Goal: Task Accomplishment & Management: Use online tool/utility

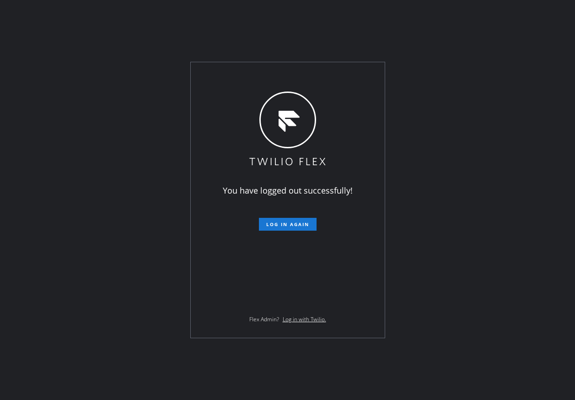
click at [310, 215] on form "Log in again" at bounding box center [287, 220] width 159 height 20
click at [308, 218] on button "Log in again" at bounding box center [288, 224] width 58 height 13
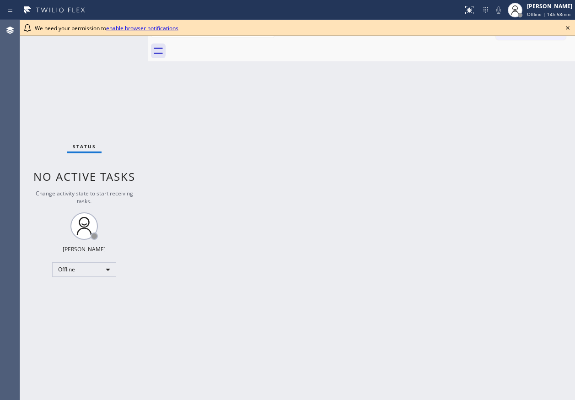
click at [536, 56] on div at bounding box center [371, 51] width 407 height 21
click at [566, 29] on icon at bounding box center [567, 27] width 11 height 11
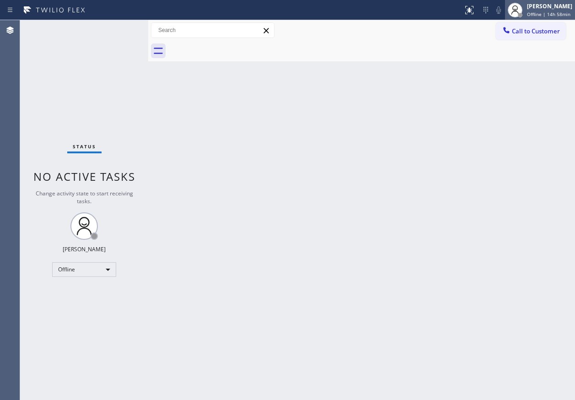
click at [566, 16] on span "Offline | 14h 58min" at bounding box center [548, 14] width 43 height 6
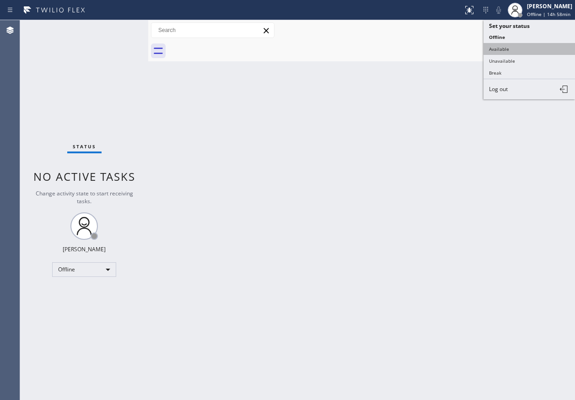
click at [517, 46] on button "Available" at bounding box center [530, 49] width 92 height 12
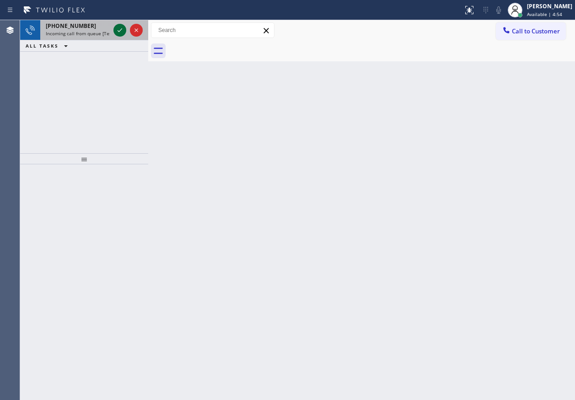
click at [120, 28] on icon at bounding box center [119, 30] width 11 height 11
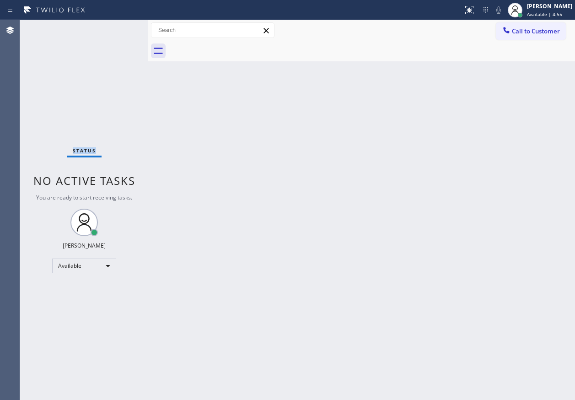
click at [120, 28] on div "Status No active tasks You are ready to start receiving tasks. Paula Arnado Ava…" at bounding box center [84, 210] width 128 height 380
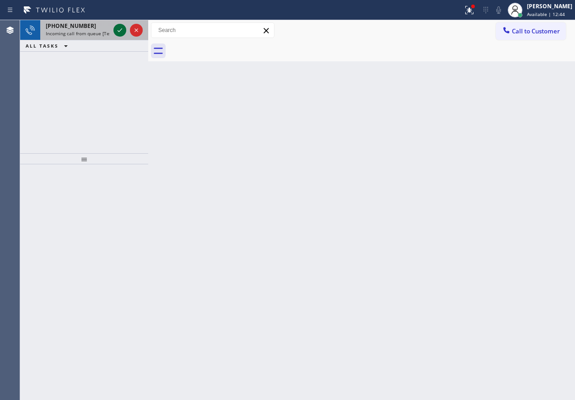
click at [120, 33] on icon at bounding box center [119, 30] width 11 height 11
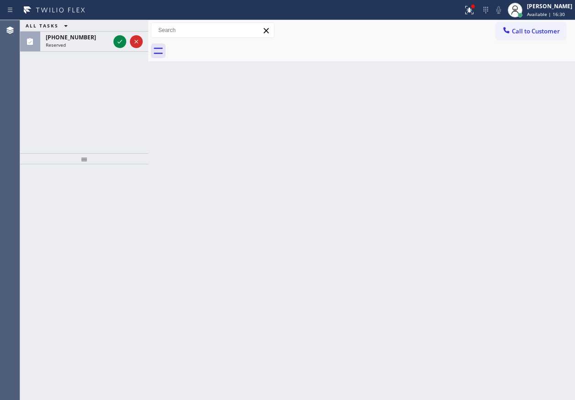
click at [120, 33] on div at bounding box center [128, 42] width 33 height 20
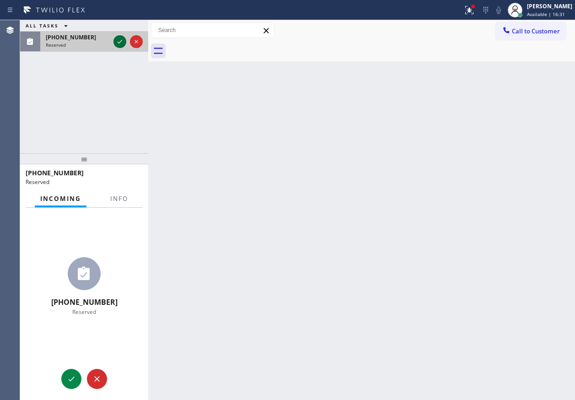
click at [120, 43] on icon at bounding box center [120, 42] width 5 height 4
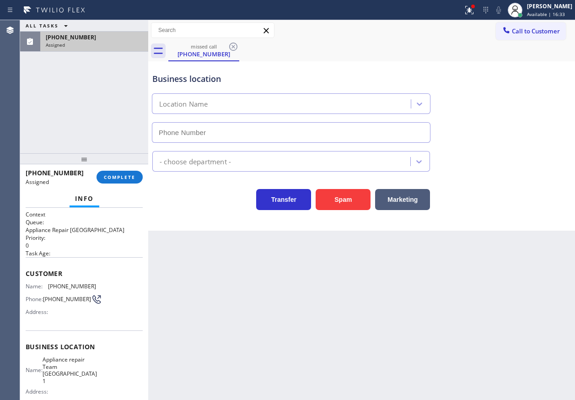
type input "(347) 434-6575"
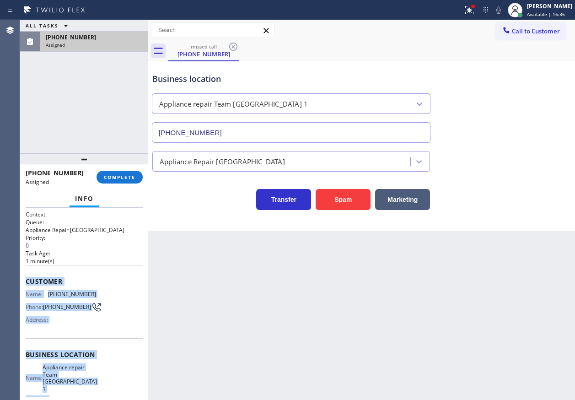
scroll to position [97, 0]
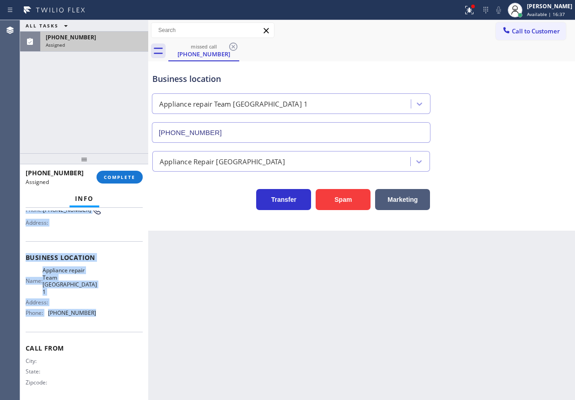
drag, startPoint x: 25, startPoint y: 279, endPoint x: 113, endPoint y: 322, distance: 98.8
click at [113, 322] on div "Context Queue: Appliance Repair High End Priority: 0 Task Age: 1 minute(s) Cust…" at bounding box center [84, 304] width 128 height 192
copy div "Customer Name: (212) 967-9695 Phone: (212) 967-9695 Address: Business location …"
click at [126, 178] on span "COMPLETE" at bounding box center [120, 177] width 32 height 6
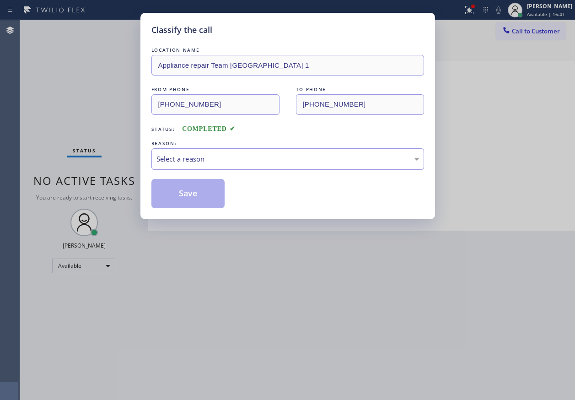
click at [261, 163] on div "Select a reason" at bounding box center [287, 159] width 263 height 11
click at [197, 187] on button "Save" at bounding box center [188, 193] width 74 height 29
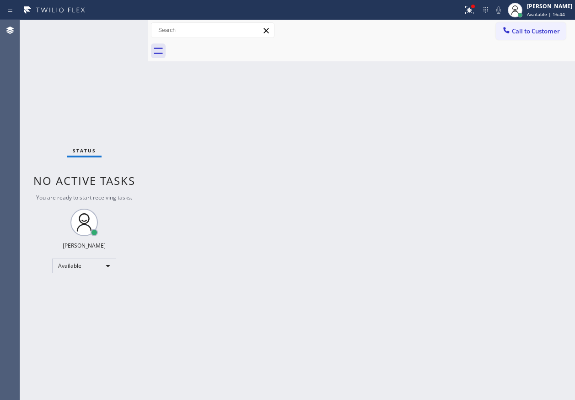
click at [544, 20] on div "Call to Customer Outbound call Location Search location Your caller id phone nu…" at bounding box center [361, 30] width 427 height 21
click at [544, 14] on span "Available | 16:44" at bounding box center [546, 14] width 38 height 6
click at [535, 28] on span "Call to Customer" at bounding box center [536, 31] width 48 height 8
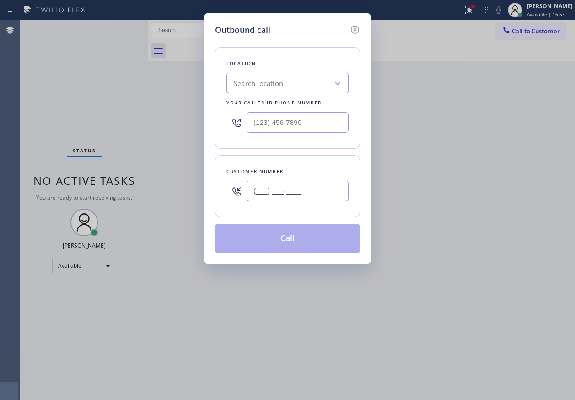
click at [320, 186] on input "(___) ___-____" at bounding box center [298, 191] width 102 height 21
paste input "212) 967-9695"
type input "(212) 967-9695"
paste input "347) 434-6575"
click at [318, 129] on input "(___) ___-____" at bounding box center [298, 122] width 102 height 21
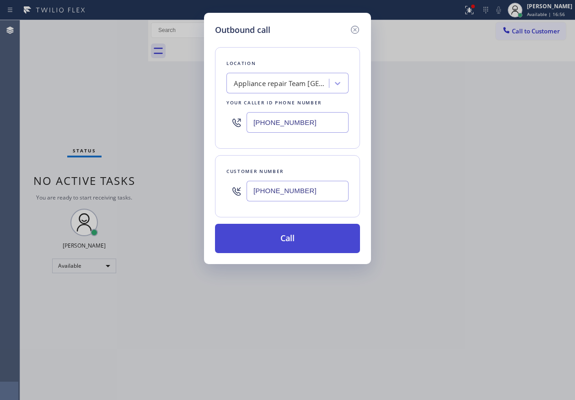
type input "(347) 434-6575"
click at [303, 231] on button "Call" at bounding box center [287, 238] width 145 height 29
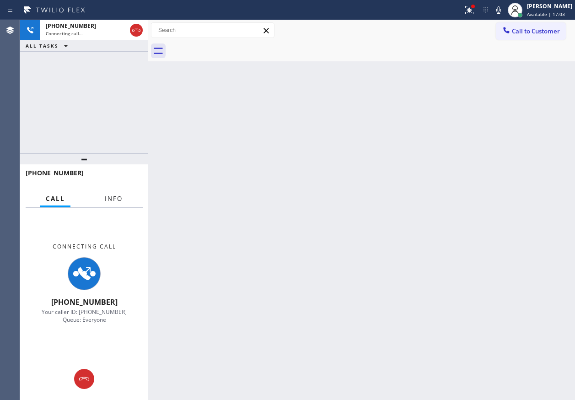
click at [110, 198] on span "Info" at bounding box center [114, 198] width 18 height 8
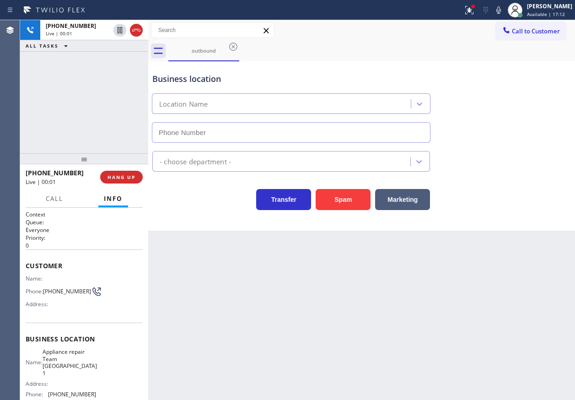
type input "(347) 434-6575"
click at [134, 179] on span "HANG UP" at bounding box center [122, 177] width 28 height 6
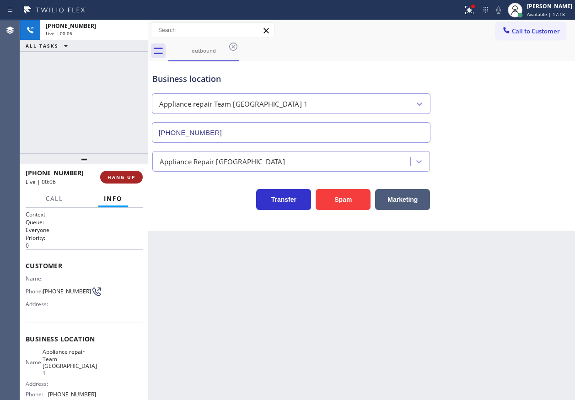
click at [132, 177] on span "HANG UP" at bounding box center [122, 177] width 28 height 6
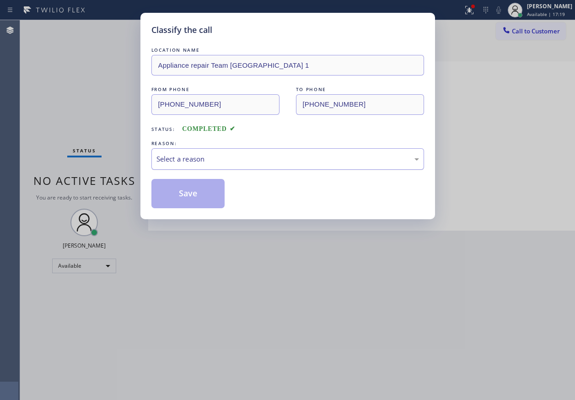
click at [193, 161] on div "Select a reason" at bounding box center [287, 159] width 263 height 11
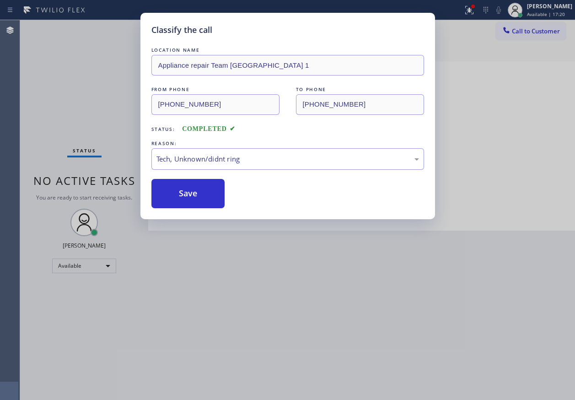
drag, startPoint x: 208, startPoint y: 226, endPoint x: 189, endPoint y: 198, distance: 34.6
click at [189, 197] on button "Save" at bounding box center [188, 193] width 74 height 29
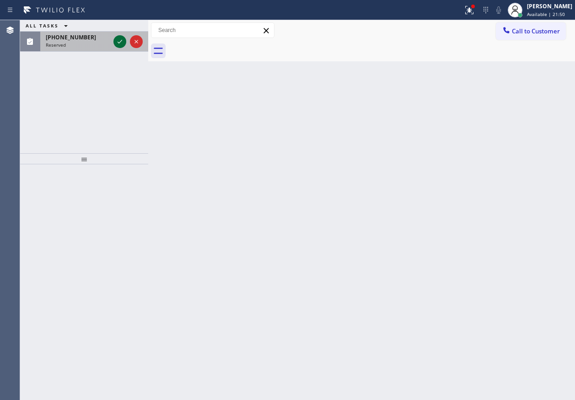
click at [119, 40] on icon at bounding box center [119, 41] width 11 height 11
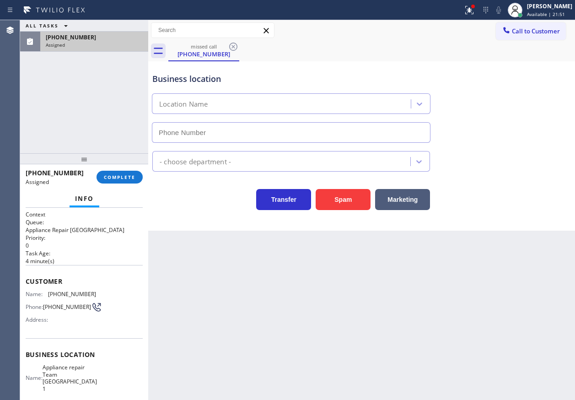
type input "(347) 434-6575"
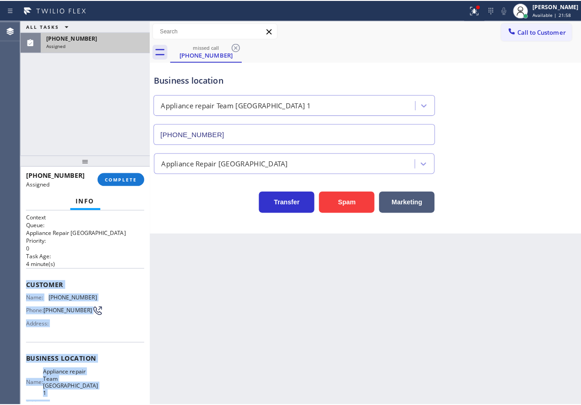
scroll to position [97, 0]
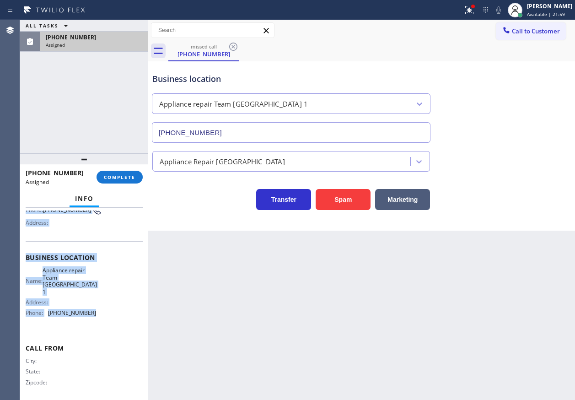
drag, startPoint x: 25, startPoint y: 279, endPoint x: 113, endPoint y: 323, distance: 98.2
click at [113, 323] on div "Context Queue: Appliance Repair High End Priority: 0 Task Age: 4 minute(s) Cust…" at bounding box center [84, 304] width 128 height 192
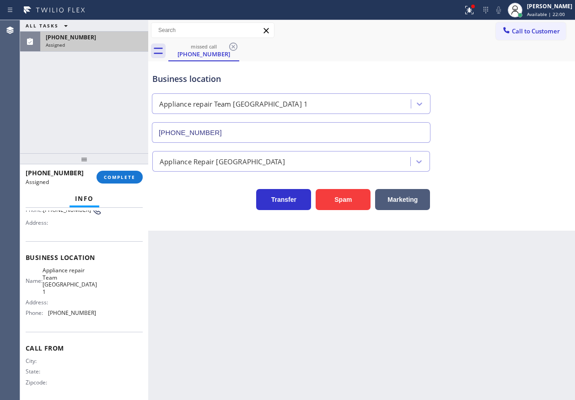
click at [135, 184] on div "(212) 967-9695 Assigned COMPLETE" at bounding box center [84, 177] width 117 height 24
click at [135, 182] on button "COMPLETE" at bounding box center [120, 177] width 46 height 13
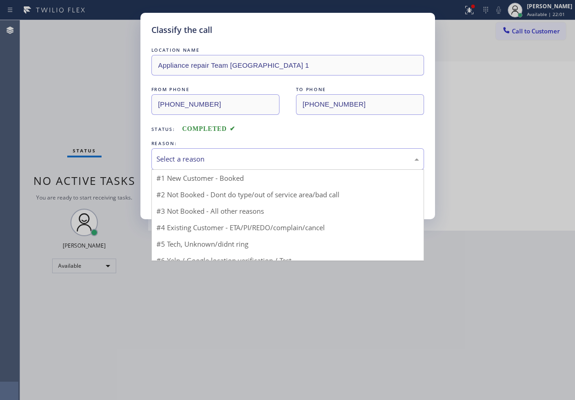
click at [231, 156] on div "Select a reason" at bounding box center [287, 159] width 263 height 11
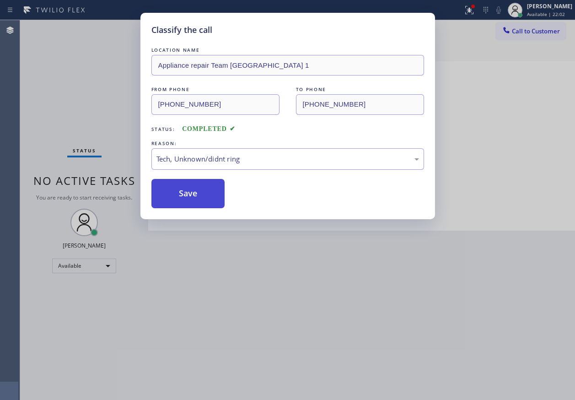
click at [202, 192] on button "Save" at bounding box center [188, 193] width 74 height 29
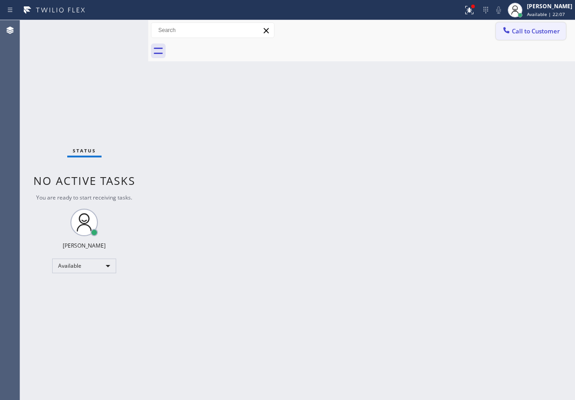
click at [528, 28] on span "Call to Customer" at bounding box center [536, 31] width 48 height 8
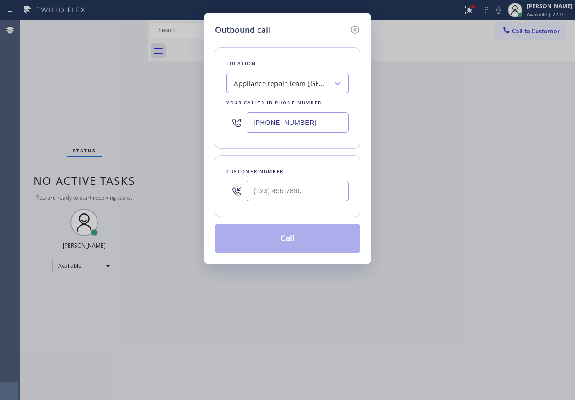
click at [303, 119] on input "(347) 434-6575" at bounding box center [298, 122] width 102 height 21
paste input "text"
type input "(347) 434-6575"
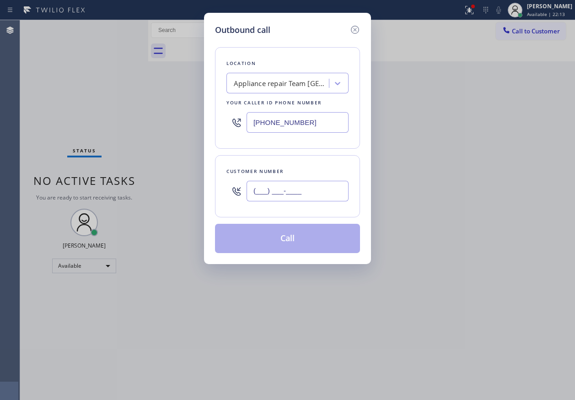
click at [347, 196] on input "(___) ___-____" at bounding box center [298, 191] width 102 height 21
paste input "212) 967-9695"
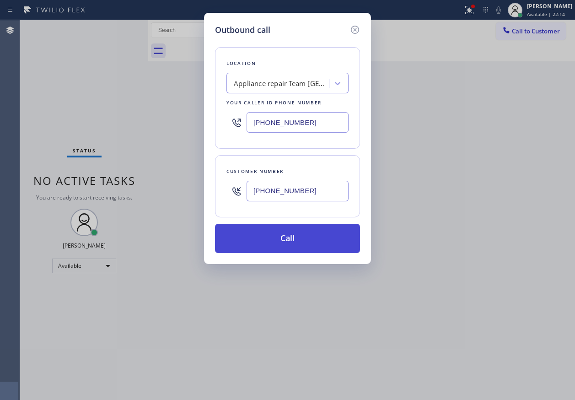
type input "(212) 967-9695"
click at [315, 232] on button "Call" at bounding box center [287, 238] width 145 height 29
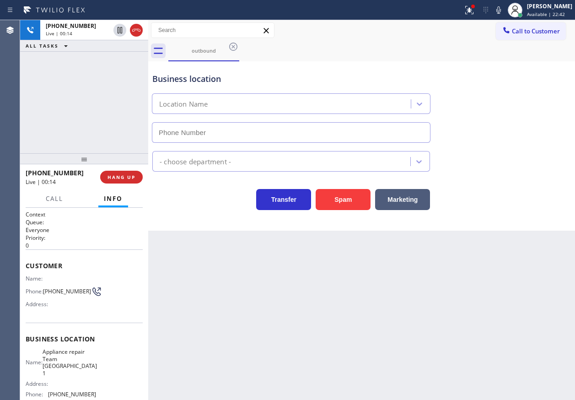
click at [489, 153] on div "- choose department -" at bounding box center [362, 159] width 422 height 24
click at [118, 178] on span "HANG UP" at bounding box center [122, 177] width 28 height 6
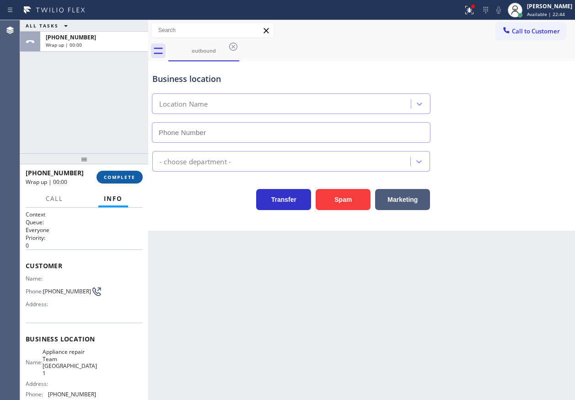
drag, startPoint x: 123, startPoint y: 174, endPoint x: 203, endPoint y: 171, distance: 79.7
click at [124, 174] on span "COMPLETE" at bounding box center [120, 177] width 32 height 6
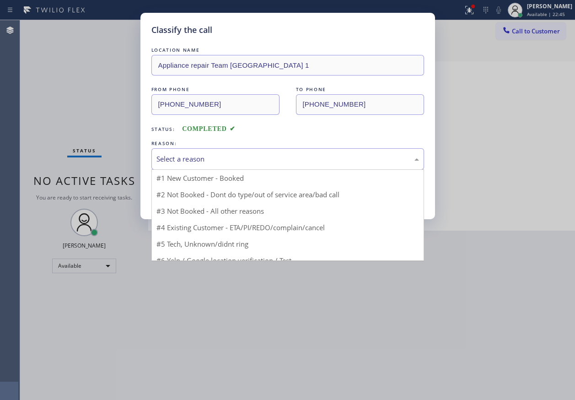
click at [210, 161] on div "Select a reason" at bounding box center [287, 159] width 263 height 11
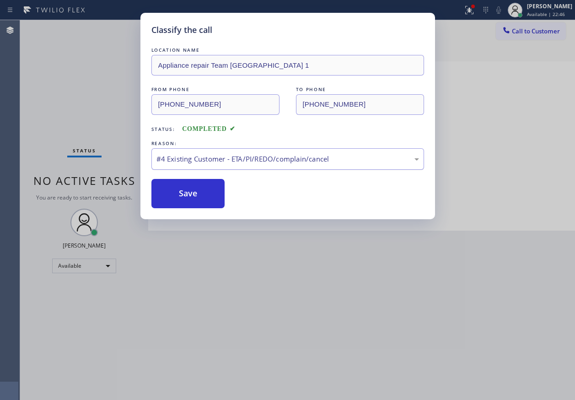
drag, startPoint x: 193, startPoint y: 162, endPoint x: 194, endPoint y: 168, distance: 7.1
click at [193, 162] on div "#4 Existing Customer - ETA/PI/REDO/complain/cancel" at bounding box center [287, 159] width 263 height 11
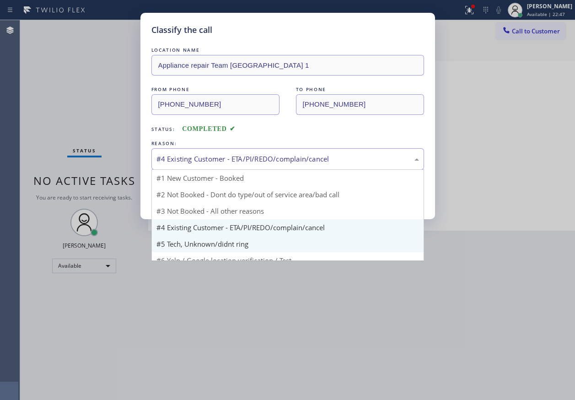
drag, startPoint x: 194, startPoint y: 248, endPoint x: 194, endPoint y: 230, distance: 18.3
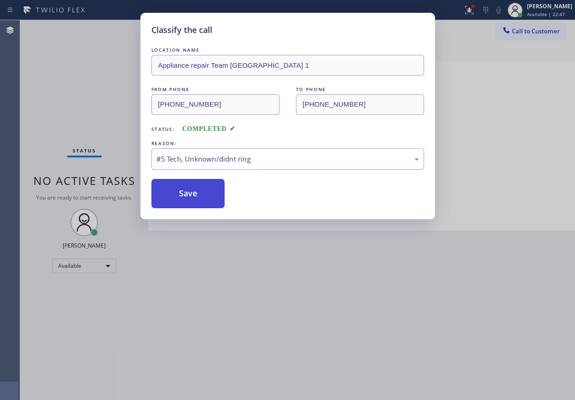
click at [194, 200] on button "Save" at bounding box center [188, 193] width 74 height 29
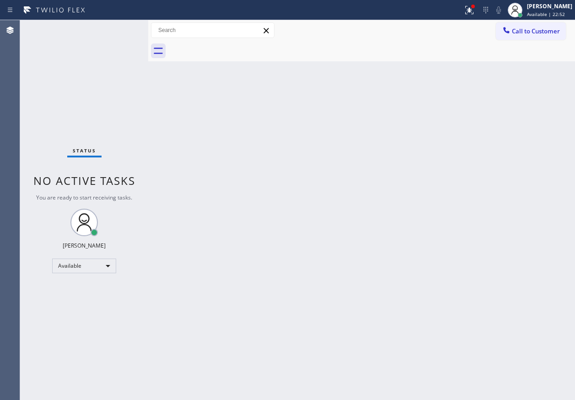
click at [528, 97] on div "Back to Dashboard Change Sender ID Customers Technicians Select a contact Outbo…" at bounding box center [361, 210] width 427 height 380
click at [475, 11] on icon at bounding box center [469, 10] width 11 height 11
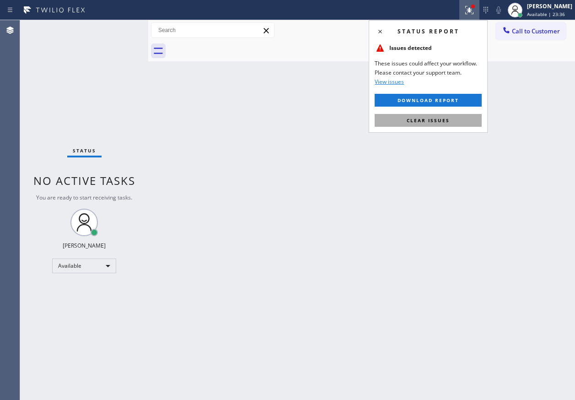
click at [458, 121] on button "Clear issues" at bounding box center [428, 120] width 107 height 13
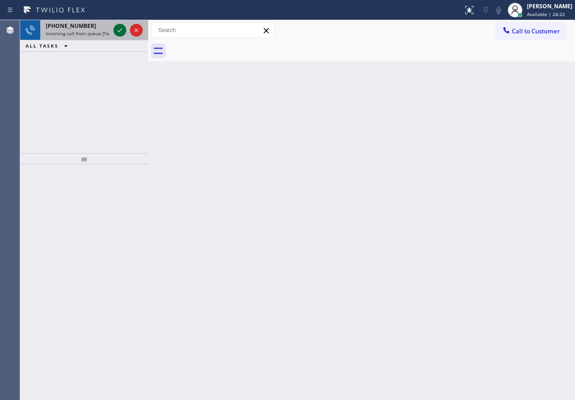
click at [119, 33] on icon at bounding box center [119, 30] width 11 height 11
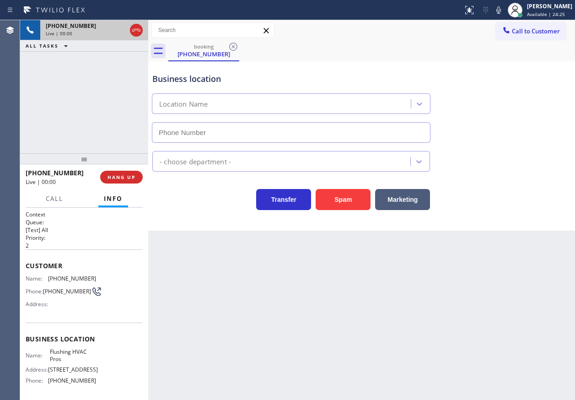
type input "(347) 614-2747"
click at [121, 176] on span "HANG UP" at bounding box center [122, 177] width 28 height 6
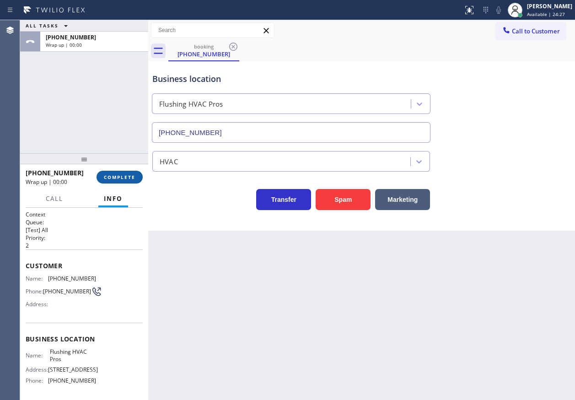
click at [123, 176] on span "COMPLETE" at bounding box center [120, 177] width 32 height 6
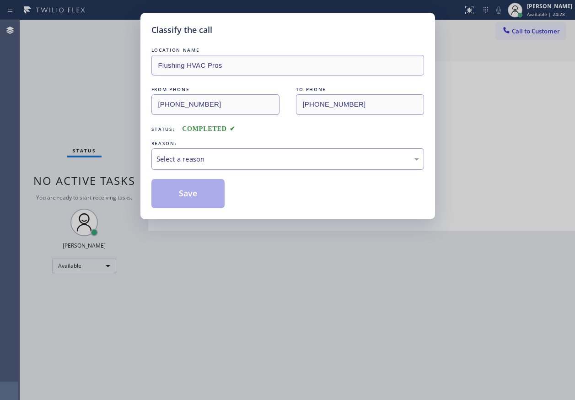
click at [247, 156] on div "Select a reason" at bounding box center [287, 159] width 263 height 11
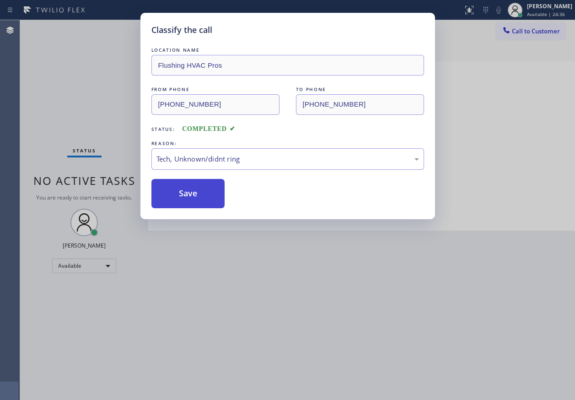
click at [178, 189] on button "Save" at bounding box center [188, 193] width 74 height 29
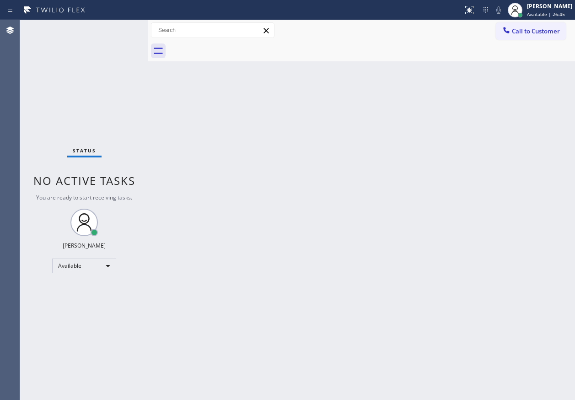
drag, startPoint x: 515, startPoint y: 233, endPoint x: 485, endPoint y: 221, distance: 31.6
click at [514, 233] on div "Back to Dashboard Change Sender ID Customers Technicians Select a contact Outbo…" at bounding box center [361, 210] width 427 height 380
click at [542, 156] on div "Back to Dashboard Change Sender ID Customers Technicians Select a contact Outbo…" at bounding box center [361, 210] width 427 height 380
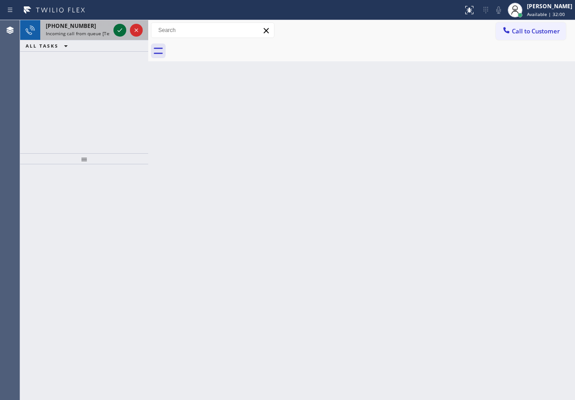
drag, startPoint x: 123, startPoint y: 36, endPoint x: 115, endPoint y: 34, distance: 7.5
click at [122, 36] on button at bounding box center [119, 30] width 13 height 13
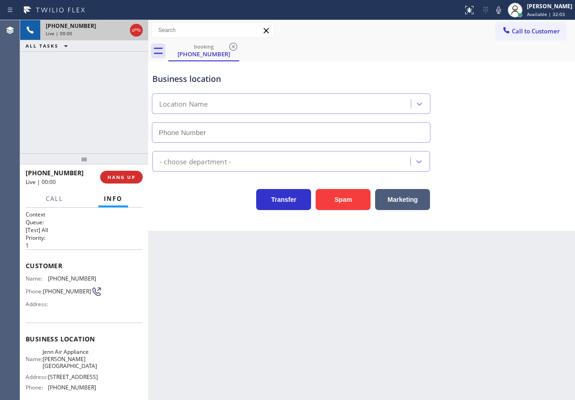
type input "(323) 641-4563"
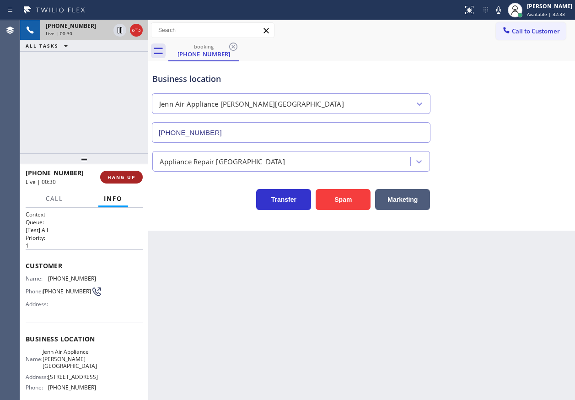
click at [123, 176] on span "HANG UP" at bounding box center [122, 177] width 28 height 6
click at [125, 176] on span "HANG UP" at bounding box center [122, 177] width 28 height 6
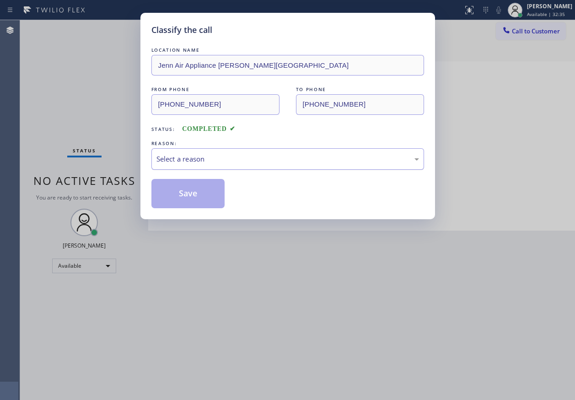
click at [232, 162] on div "Select a reason" at bounding box center [287, 159] width 263 height 11
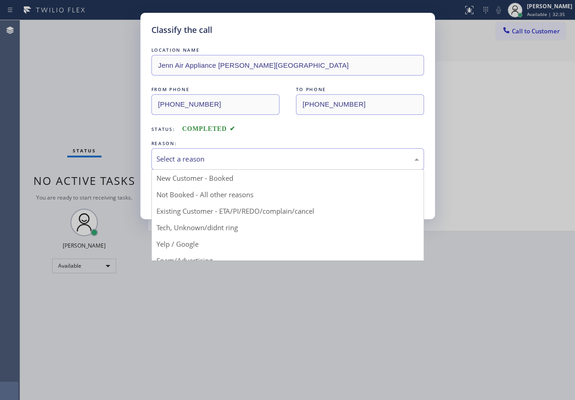
drag, startPoint x: 190, startPoint y: 228, endPoint x: 195, endPoint y: 212, distance: 16.5
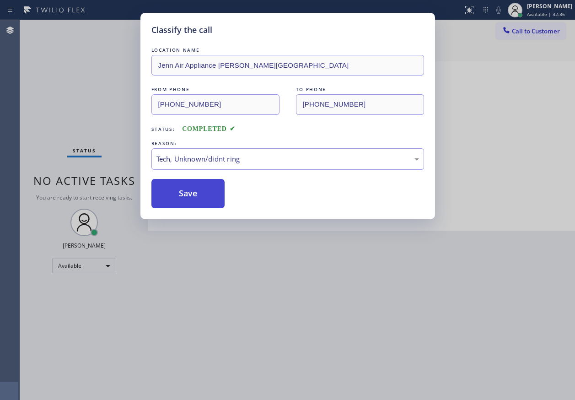
click at [195, 196] on button "Save" at bounding box center [188, 193] width 74 height 29
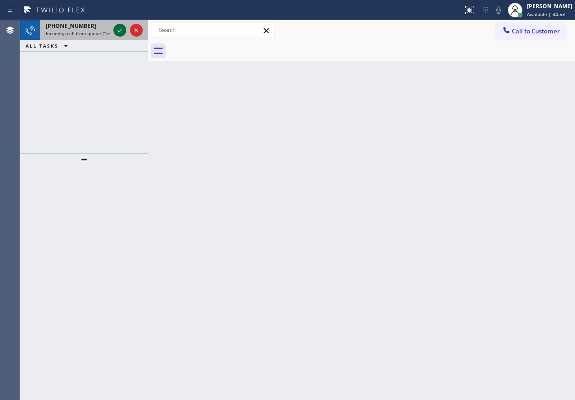
click at [120, 32] on icon at bounding box center [119, 30] width 11 height 11
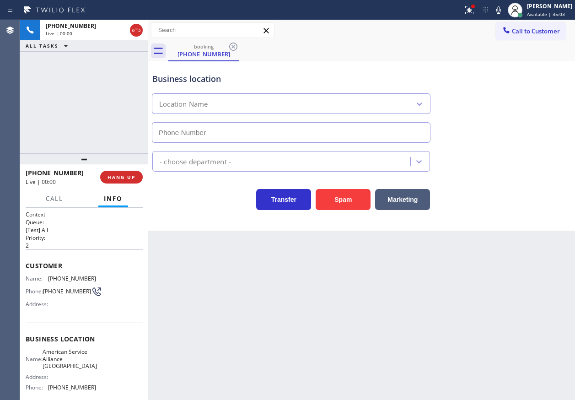
type input "(954) 835-4535"
click at [64, 356] on span "American Service Alliance Coral Springs" at bounding box center [70, 358] width 54 height 21
copy span "American Service Alliance Coral Springs"
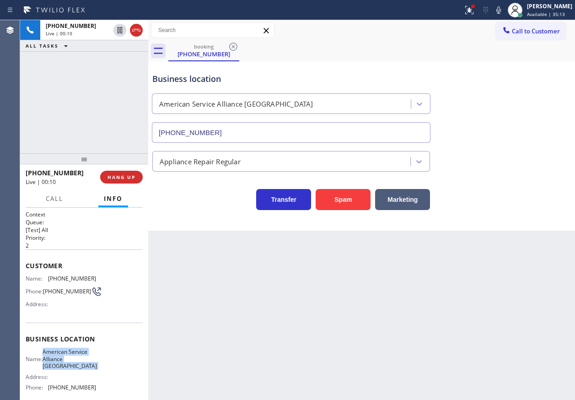
click at [222, 129] on input "(954) 835-4535" at bounding box center [291, 132] width 279 height 21
click at [57, 272] on div "Customer Name: (954) 529-1552 Phone: (954) 529-1552 Address:" at bounding box center [84, 285] width 117 height 73
click at [57, 277] on span "(954) 529-1552" at bounding box center [72, 278] width 48 height 7
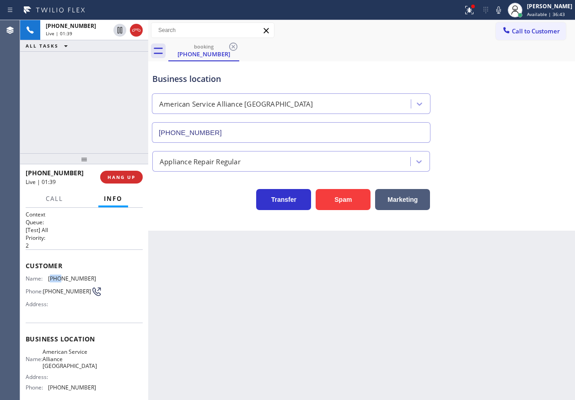
click at [57, 277] on span "(954) 529-1552" at bounding box center [72, 278] width 48 height 7
copy span "(954) 529-1552"
drag, startPoint x: 504, startPoint y: 11, endPoint x: 368, endPoint y: 10, distance: 135.9
click at [504, 11] on icon at bounding box center [498, 10] width 11 height 11
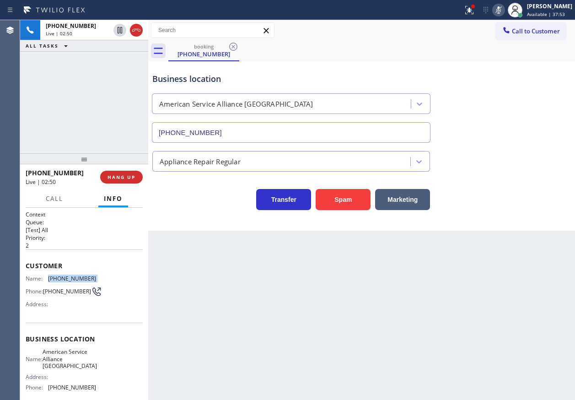
click at [504, 12] on icon at bounding box center [498, 10] width 11 height 11
drag, startPoint x: 506, startPoint y: 12, endPoint x: 495, endPoint y: 15, distance: 12.2
click at [501, 12] on icon at bounding box center [498, 9] width 5 height 7
click at [120, 32] on icon at bounding box center [119, 30] width 11 height 11
drag, startPoint x: 488, startPoint y: 174, endPoint x: 544, endPoint y: 183, distance: 56.1
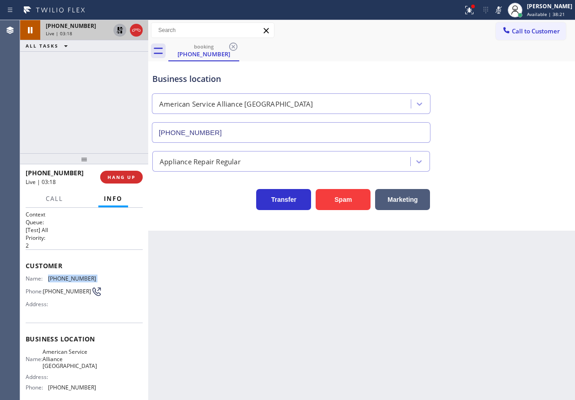
click at [488, 174] on div "Transfer Spam Marketing" at bounding box center [362, 191] width 422 height 38
click at [504, 7] on icon at bounding box center [498, 10] width 11 height 11
click at [115, 27] on icon at bounding box center [119, 30] width 11 height 11
click at [474, 3] on button at bounding box center [469, 10] width 20 height 20
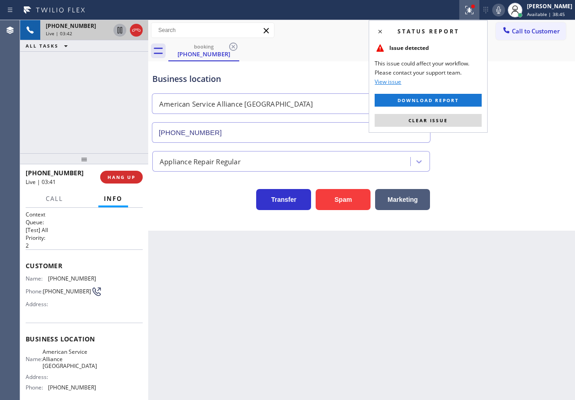
click at [452, 125] on button "Clear issue" at bounding box center [428, 120] width 107 height 13
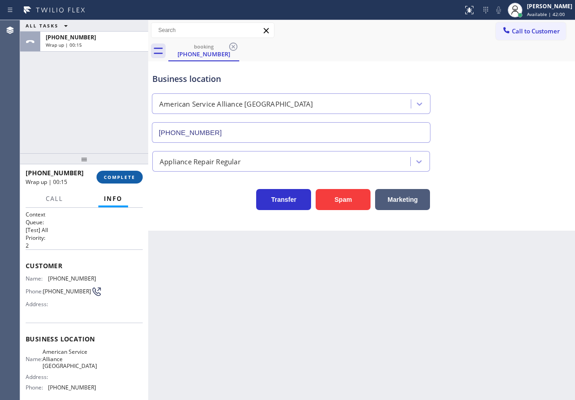
click at [130, 176] on span "COMPLETE" at bounding box center [120, 177] width 32 height 6
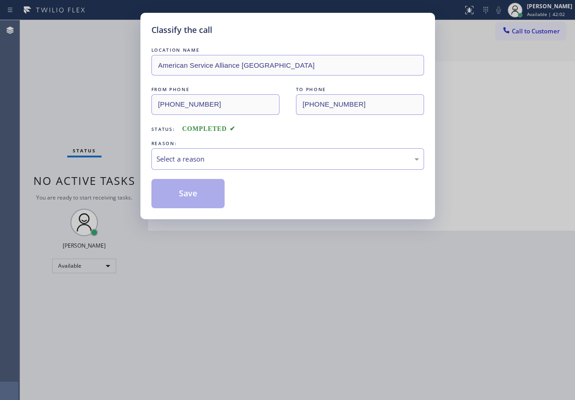
click at [211, 158] on div "Select a reason" at bounding box center [287, 159] width 263 height 11
click at [200, 194] on button "Save" at bounding box center [188, 193] width 74 height 29
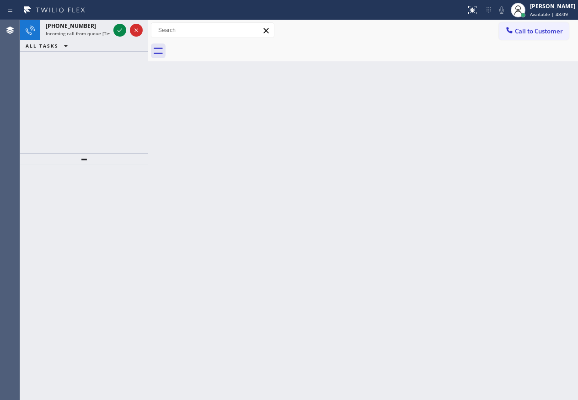
click at [501, 97] on div "Back to Dashboard Change Sender ID Customers Technicians Select a contact Outbo…" at bounding box center [363, 210] width 430 height 380
click at [122, 35] on button at bounding box center [119, 30] width 13 height 13
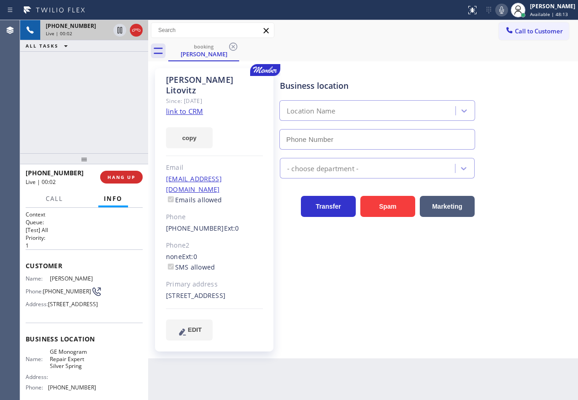
type input "(410) 291-1407"
click at [197, 107] on link "link to CRM" at bounding box center [184, 111] width 37 height 9
click at [72, 369] on span "GE Monogram Repair Expert Silver Spring" at bounding box center [73, 358] width 46 height 21
click at [77, 369] on span "GE Monogram Repair Expert Silver Spring" at bounding box center [73, 358] width 46 height 21
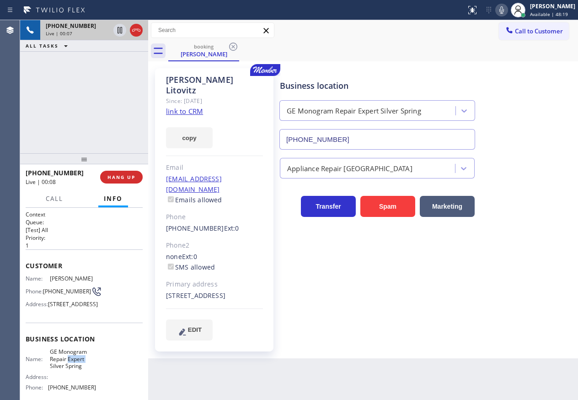
click at [77, 369] on span "GE Monogram Repair Expert Silver Spring" at bounding box center [73, 358] width 46 height 21
copy span "GE Monogram Repair Expert Silver Spring"
click at [381, 138] on input "(410) 291-1407" at bounding box center [378, 139] width 196 height 21
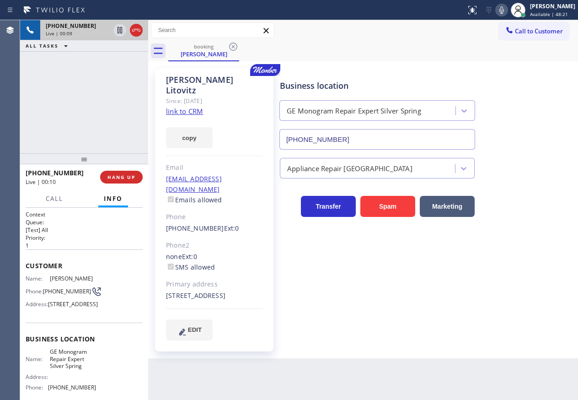
click at [381, 138] on input "(410) 291-1407" at bounding box center [378, 139] width 196 height 21
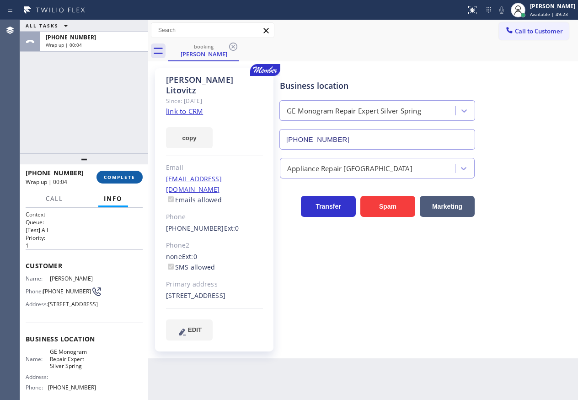
click at [127, 176] on span "COMPLETE" at bounding box center [120, 177] width 32 height 6
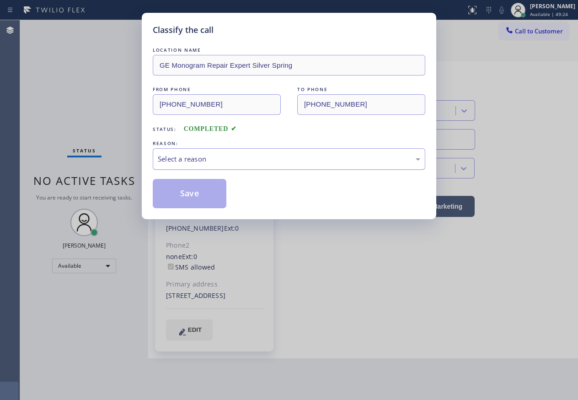
click at [221, 162] on div "Select a reason" at bounding box center [289, 159] width 263 height 11
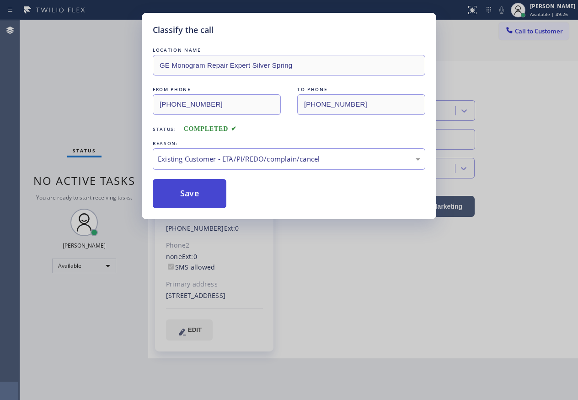
click at [199, 197] on button "Save" at bounding box center [190, 193] width 74 height 29
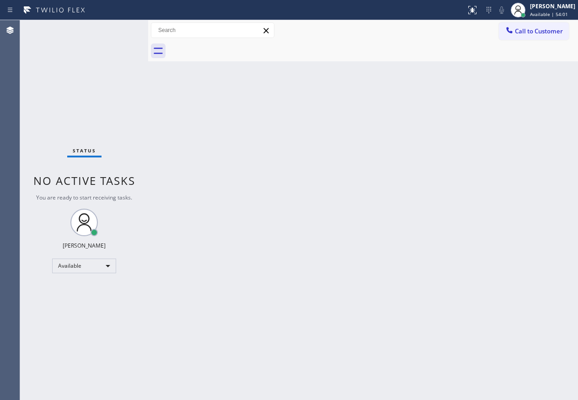
drag, startPoint x: 522, startPoint y: 137, endPoint x: 522, endPoint y: 129, distance: 8.3
click at [522, 137] on div "Back to Dashboard Change Sender ID Customers Technicians Select a contact Outbo…" at bounding box center [363, 210] width 430 height 380
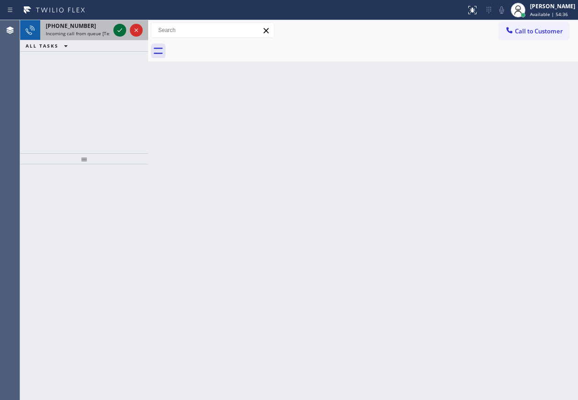
click at [117, 26] on icon at bounding box center [119, 30] width 11 height 11
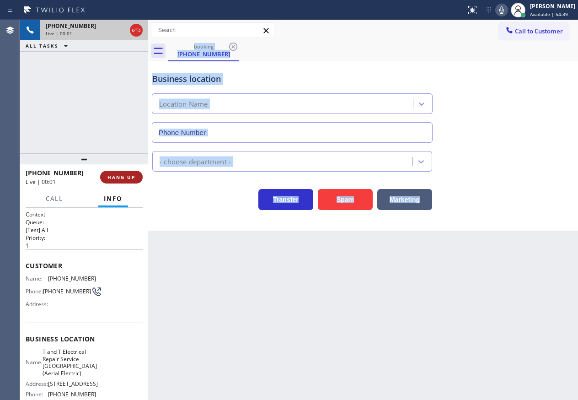
type input "(973) 791-4828"
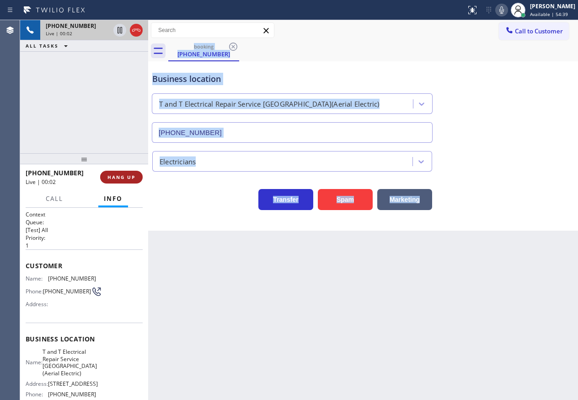
click at [134, 175] on span "HANG UP" at bounding box center [122, 177] width 28 height 6
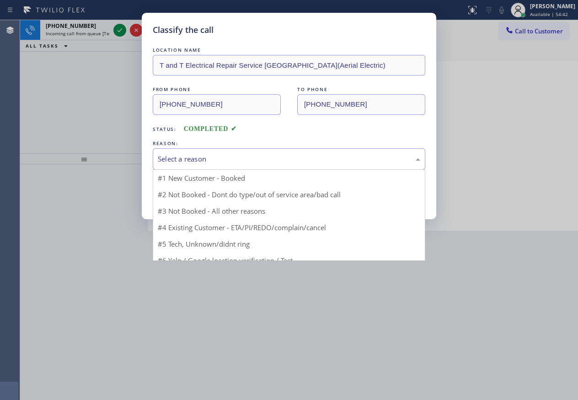
click at [234, 159] on div "Select a reason" at bounding box center [289, 159] width 263 height 11
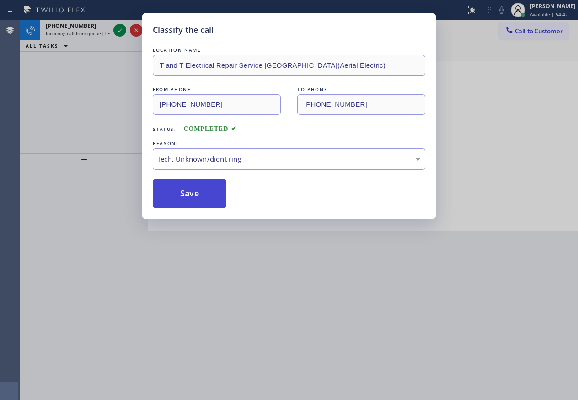
click at [202, 196] on button "Save" at bounding box center [190, 193] width 74 height 29
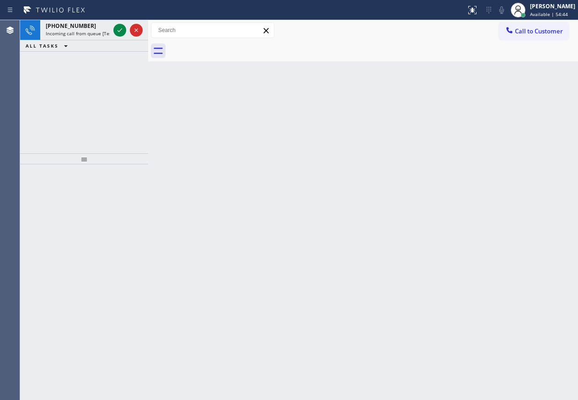
click at [120, 31] on icon at bounding box center [120, 30] width 5 height 4
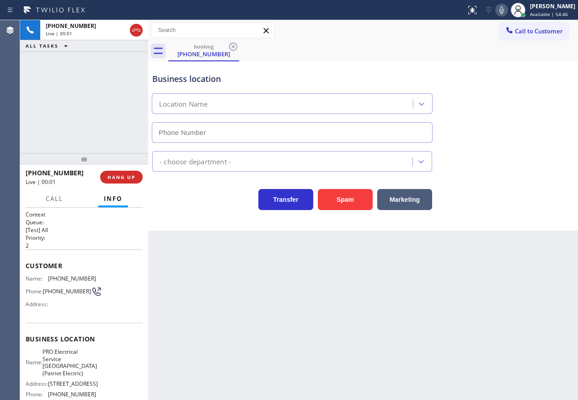
type input "(973) 798-1938"
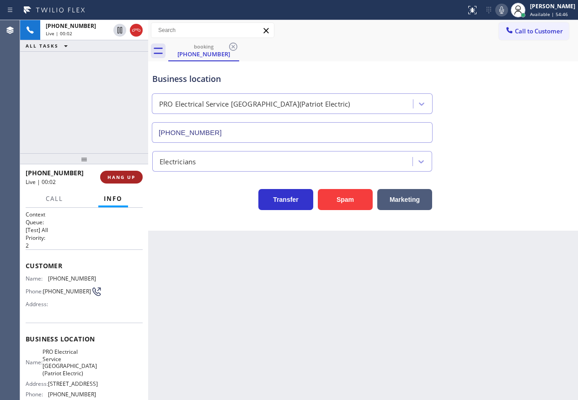
click at [127, 171] on button "HANG UP" at bounding box center [121, 177] width 43 height 13
click at [128, 172] on button "HANG UP" at bounding box center [121, 177] width 43 height 13
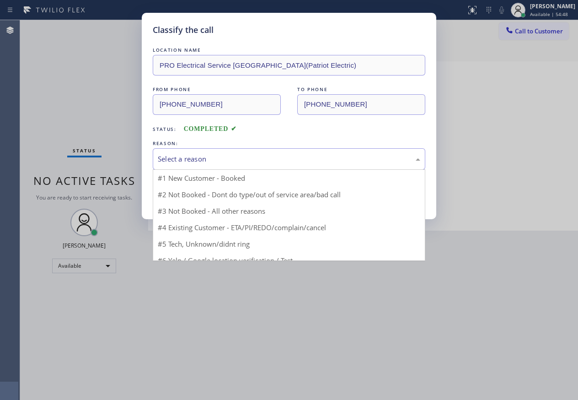
click at [190, 156] on div "Select a reason" at bounding box center [289, 159] width 263 height 11
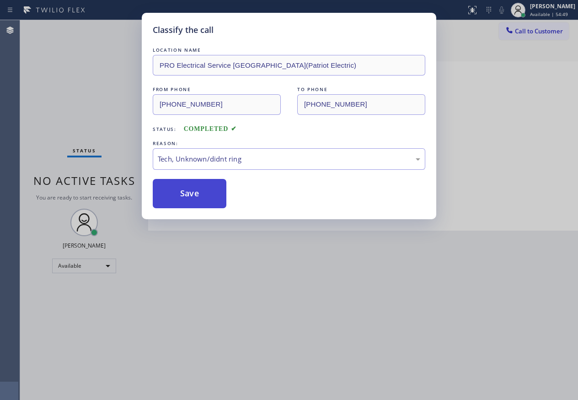
click at [185, 194] on button "Save" at bounding box center [190, 193] width 74 height 29
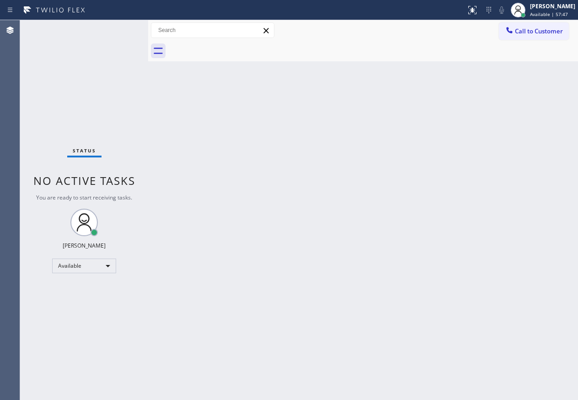
click at [490, 136] on div "Back to Dashboard Change Sender ID Customers Technicians Select a contact Outbo…" at bounding box center [363, 210] width 430 height 380
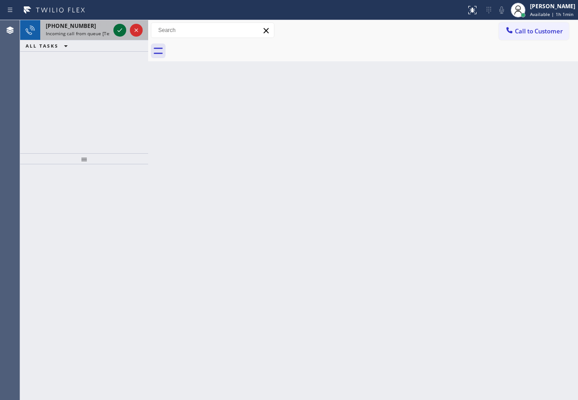
click at [118, 33] on icon at bounding box center [119, 30] width 11 height 11
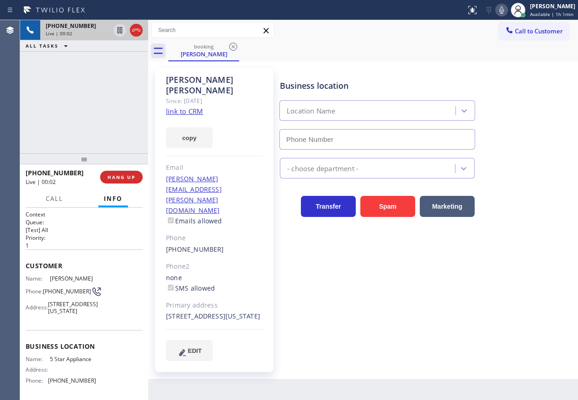
type input "(202) 933-7030"
click at [195, 107] on link "link to CRM" at bounding box center [184, 111] width 37 height 9
click at [71, 381] on div "Name: 5 Star Appliance Address: Phone: (202) 933-7030" at bounding box center [61, 371] width 70 height 32
click at [74, 362] on span "5 Star Appliance" at bounding box center [73, 358] width 46 height 7
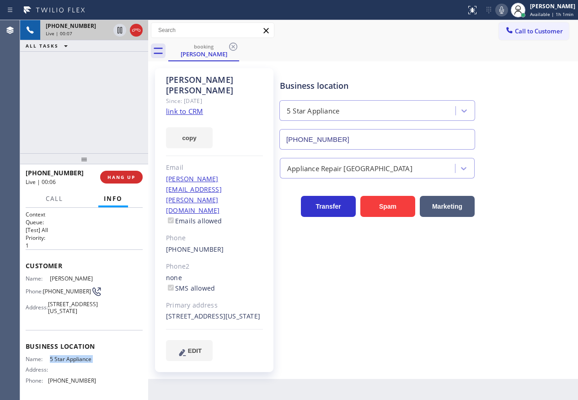
click at [74, 362] on span "5 Star Appliance" at bounding box center [73, 358] width 46 height 7
copy span "5 Star Appliance"
click at [347, 138] on input "(202) 933-7030" at bounding box center [378, 139] width 196 height 21
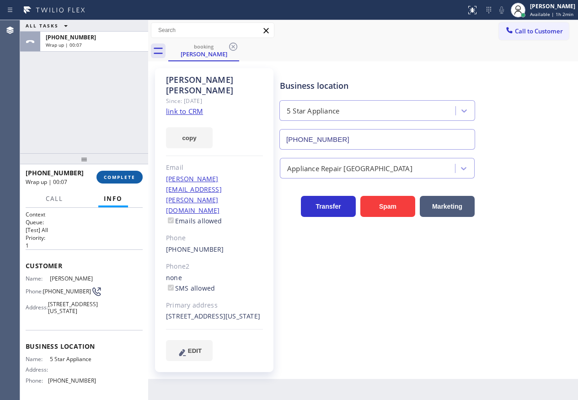
click at [130, 181] on button "COMPLETE" at bounding box center [120, 177] width 46 height 13
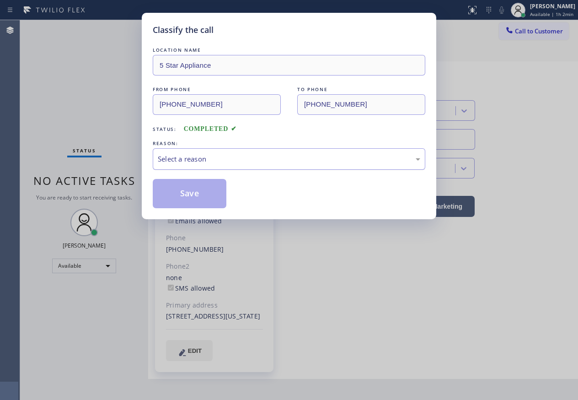
click at [208, 157] on div "Select a reason" at bounding box center [289, 159] width 263 height 11
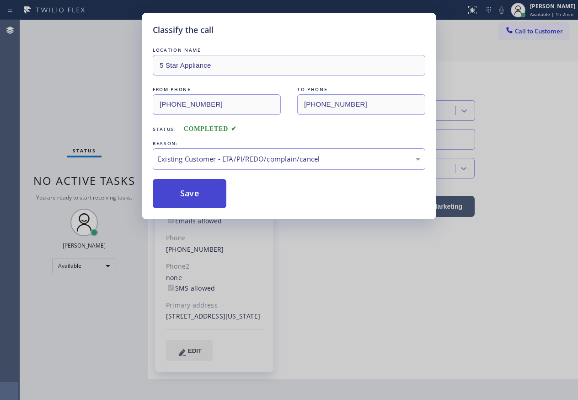
click at [187, 192] on button "Save" at bounding box center [190, 193] width 74 height 29
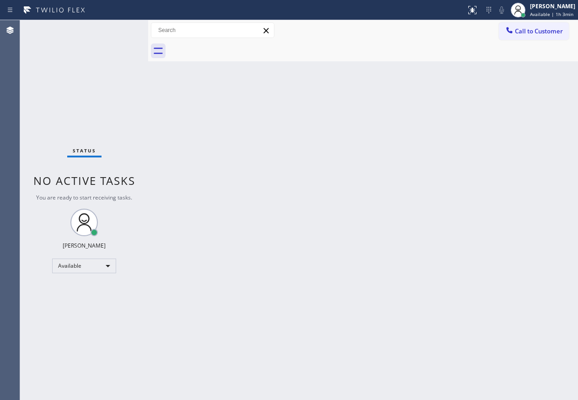
drag, startPoint x: 490, startPoint y: 70, endPoint x: 354, endPoint y: 6, distance: 149.8
click at [490, 70] on div "Back to Dashboard Change Sender ID Customers Technicians Select a contact Outbo…" at bounding box center [363, 210] width 430 height 380
click at [543, 102] on div "Back to Dashboard Change Sender ID Customers Technicians Select a contact Outbo…" at bounding box center [363, 210] width 430 height 380
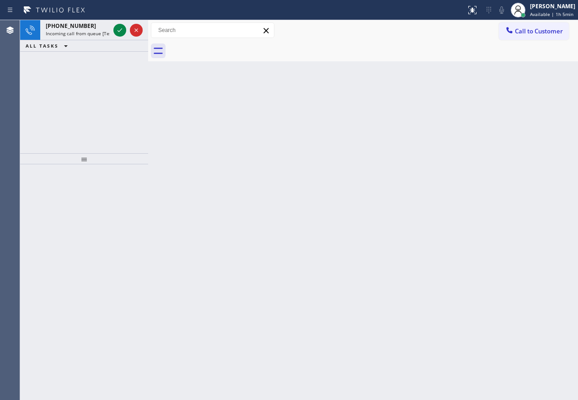
click at [506, 99] on div "Back to Dashboard Change Sender ID Customers Technicians Select a contact Outbo…" at bounding box center [363, 210] width 430 height 380
click at [120, 29] on icon at bounding box center [119, 30] width 11 height 11
click at [114, 34] on icon at bounding box center [119, 30] width 11 height 11
click at [119, 31] on icon at bounding box center [119, 30] width 11 height 11
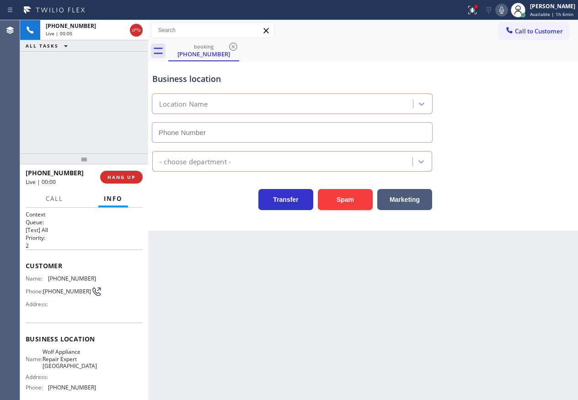
type input "(312) 945-0384"
click at [85, 369] on span "Wolf Appliance Repair Expert Chicago" at bounding box center [70, 358] width 54 height 21
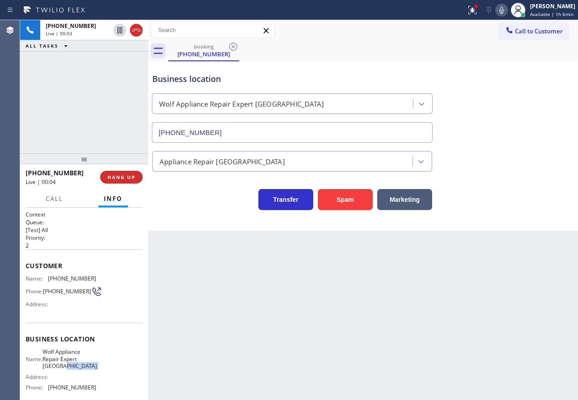
click at [84, 369] on span "Wolf Appliance Repair Expert Chicago" at bounding box center [70, 358] width 54 height 21
copy span "Wolf Appliance Repair Expert Chicago"
click at [290, 137] on input "(312) 945-0384" at bounding box center [292, 132] width 281 height 21
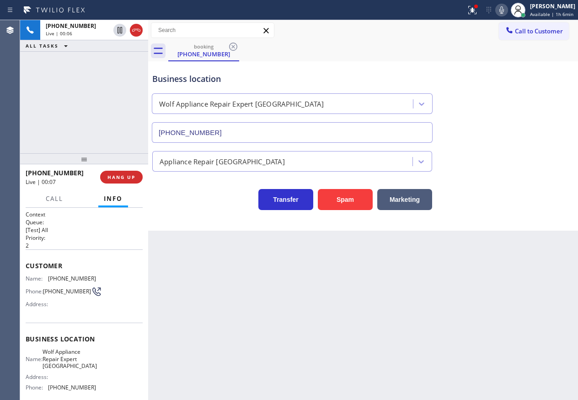
click at [290, 137] on input "(312) 945-0384" at bounding box center [292, 132] width 281 height 21
click at [63, 277] on span "(312) 961-1554" at bounding box center [72, 278] width 48 height 7
copy span "(312) 961-1554"
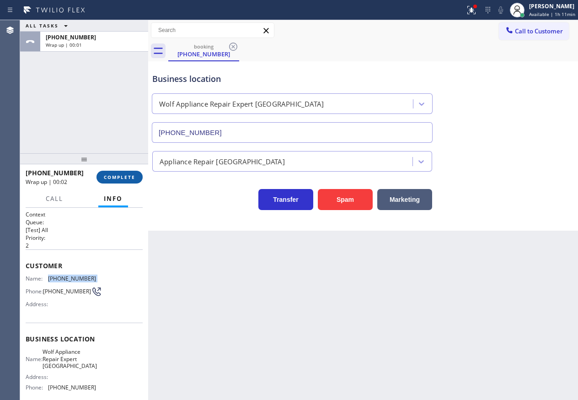
click at [117, 180] on button "COMPLETE" at bounding box center [120, 177] width 46 height 13
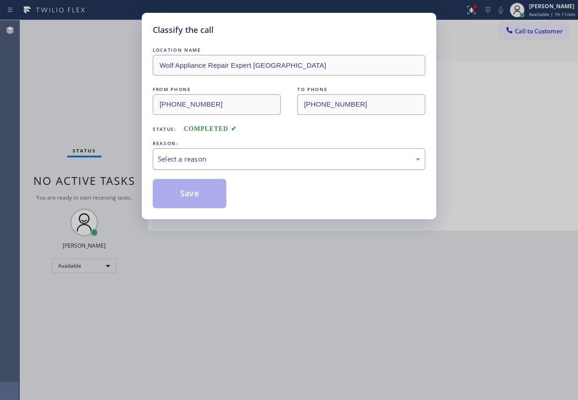
click at [236, 160] on div "Select a reason" at bounding box center [289, 159] width 263 height 11
click at [194, 190] on button "Save" at bounding box center [190, 193] width 74 height 29
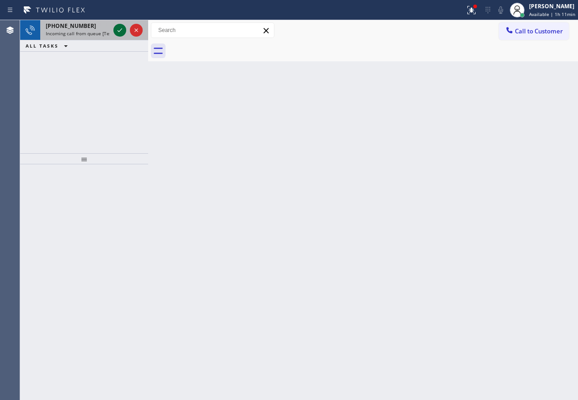
click at [119, 26] on icon at bounding box center [119, 30] width 11 height 11
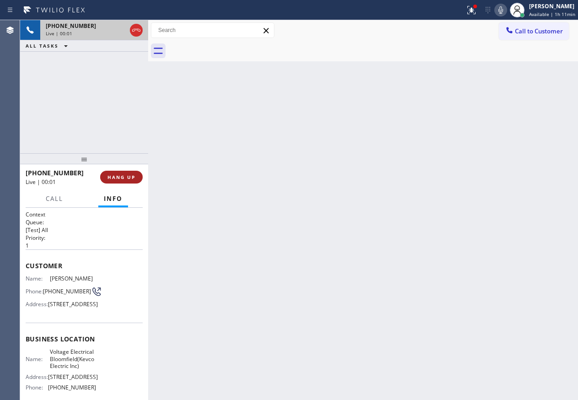
click at [127, 183] on button "HANG UP" at bounding box center [121, 177] width 43 height 13
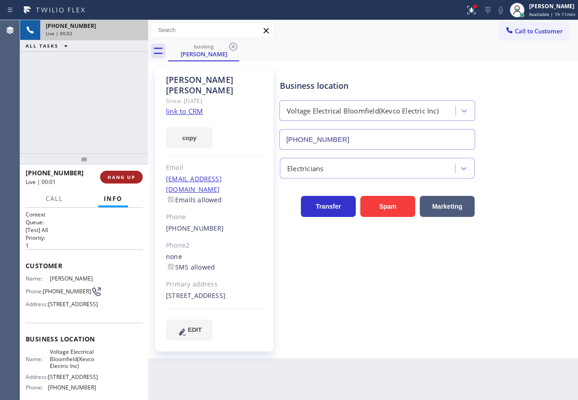
type input "(862) 972-3797"
click at [130, 179] on span "HANG UP" at bounding box center [122, 177] width 28 height 6
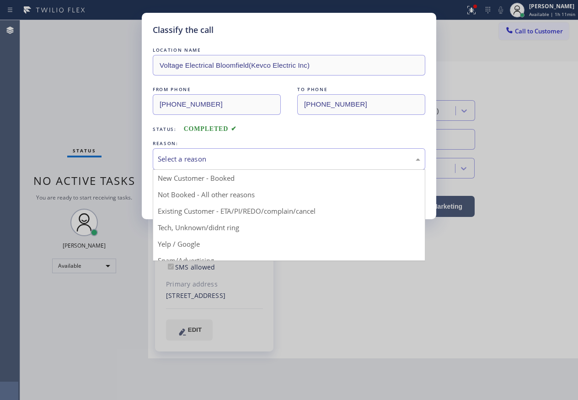
click at [237, 159] on div "Select a reason" at bounding box center [289, 159] width 263 height 11
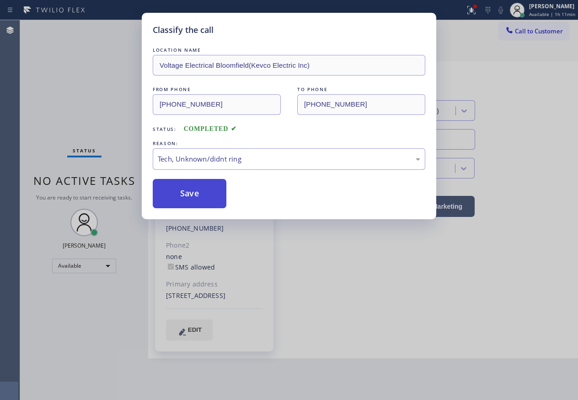
click at [183, 196] on button "Save" at bounding box center [190, 193] width 74 height 29
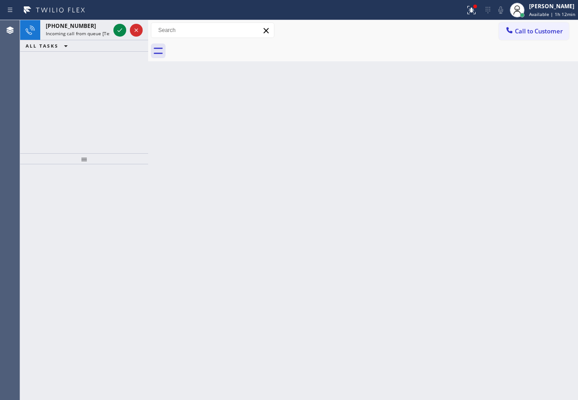
drag, startPoint x: 521, startPoint y: 143, endPoint x: 494, endPoint y: 132, distance: 28.5
click at [524, 143] on div "Back to Dashboard Change Sender ID Customers Technicians Select a contact Outbo…" at bounding box center [363, 210] width 430 height 380
click at [116, 32] on icon at bounding box center [119, 30] width 11 height 11
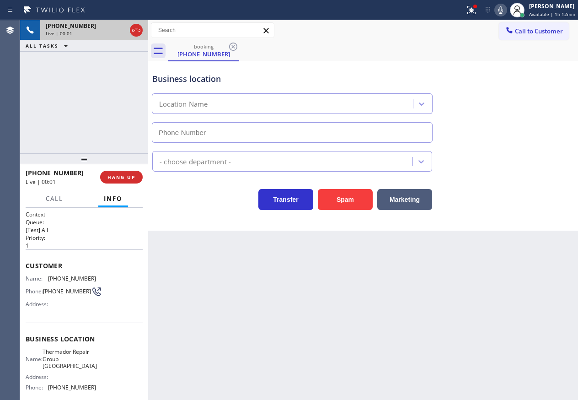
type input "(862) 282-1171"
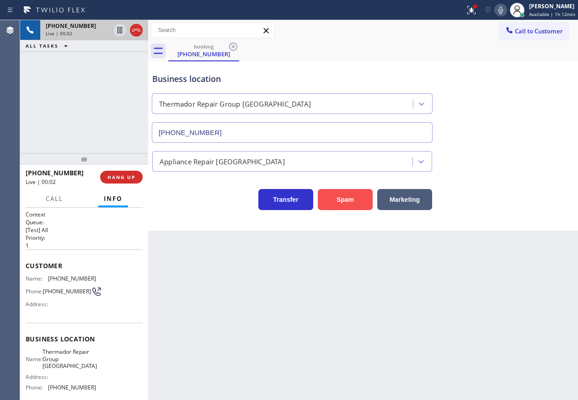
click at [352, 203] on button "Spam" at bounding box center [345, 199] width 55 height 21
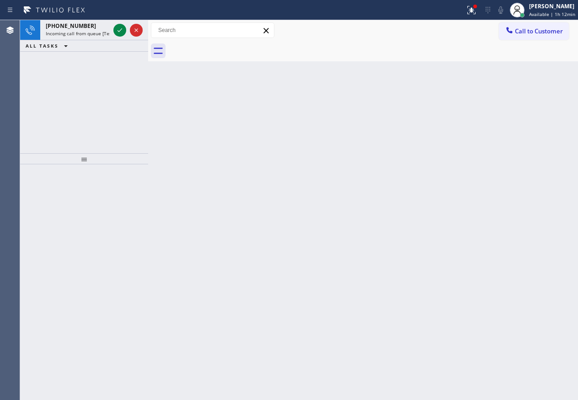
drag, startPoint x: 485, startPoint y: 59, endPoint x: 388, endPoint y: 59, distance: 97.9
click at [485, 59] on div at bounding box center [373, 51] width 410 height 21
click at [120, 31] on icon at bounding box center [120, 30] width 5 height 4
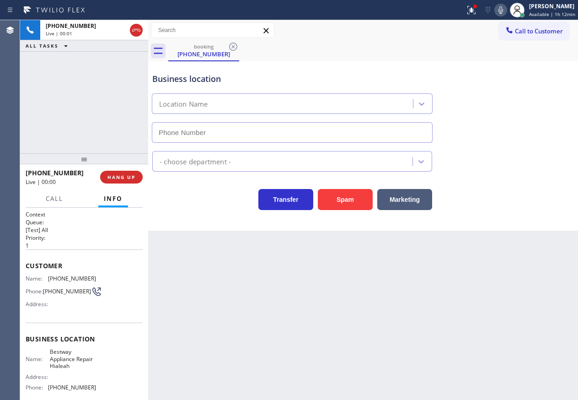
type input "(786) 730-6093"
drag, startPoint x: 340, startPoint y: 195, endPoint x: 393, endPoint y: 123, distance: 90.3
click at [340, 196] on button "Spam" at bounding box center [345, 199] width 55 height 21
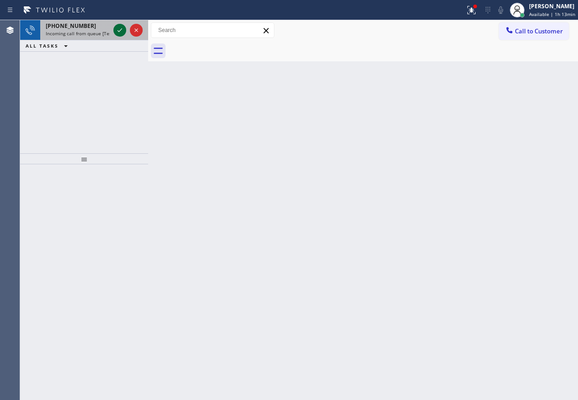
click at [118, 31] on icon at bounding box center [120, 30] width 5 height 4
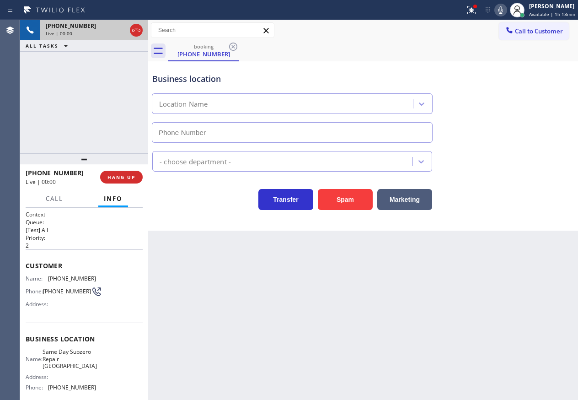
type input "(410) 237-0579"
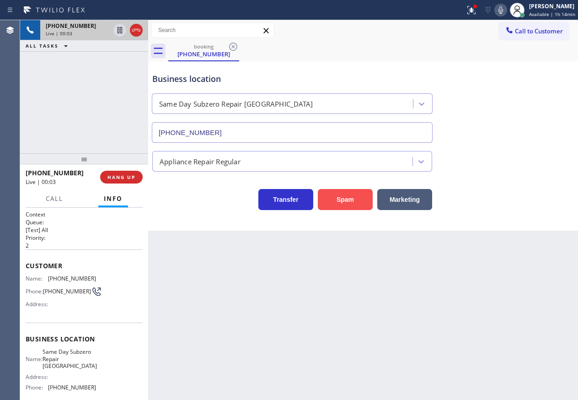
click at [344, 199] on button "Spam" at bounding box center [345, 199] width 55 height 21
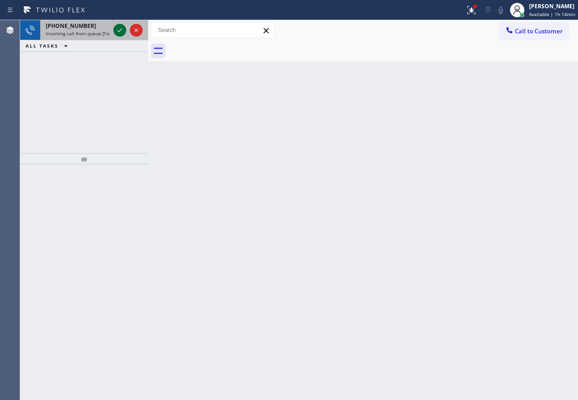
click at [118, 27] on icon at bounding box center [119, 30] width 11 height 11
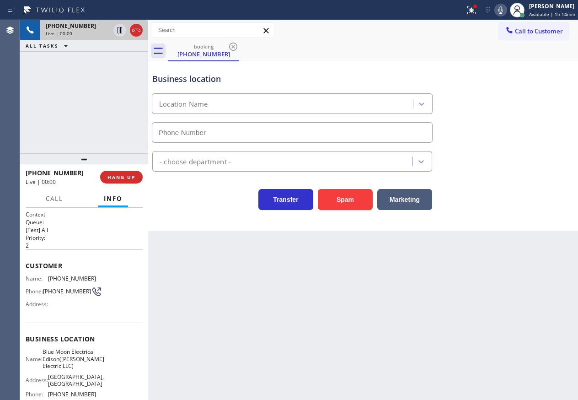
type input "(551) 525-8799"
click at [315, 192] on div "Spam" at bounding box center [342, 197] width 59 height 26
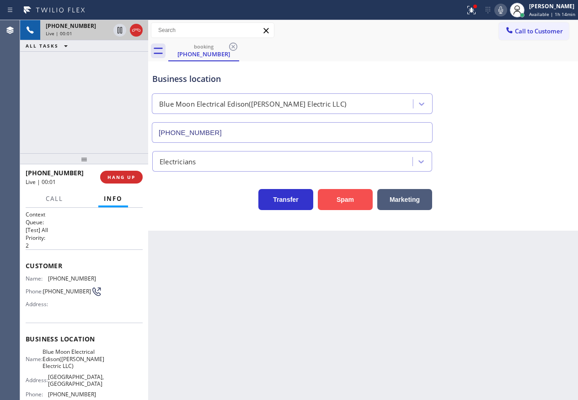
click at [335, 193] on button "Spam" at bounding box center [345, 199] width 55 height 21
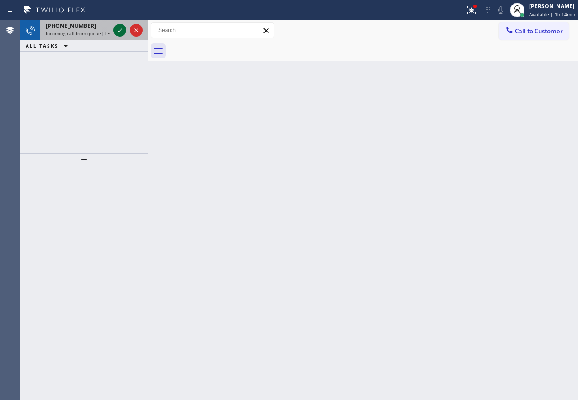
click at [122, 32] on icon at bounding box center [119, 30] width 11 height 11
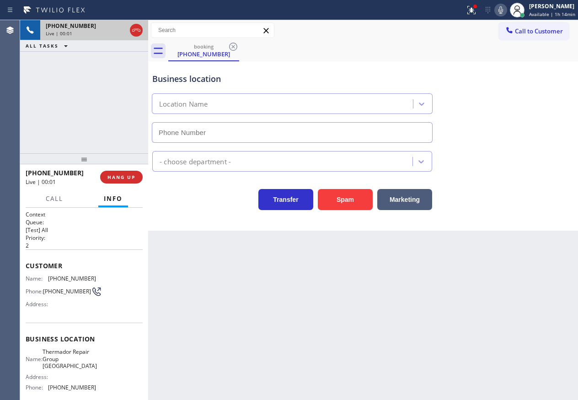
type input "(732) 800-9181"
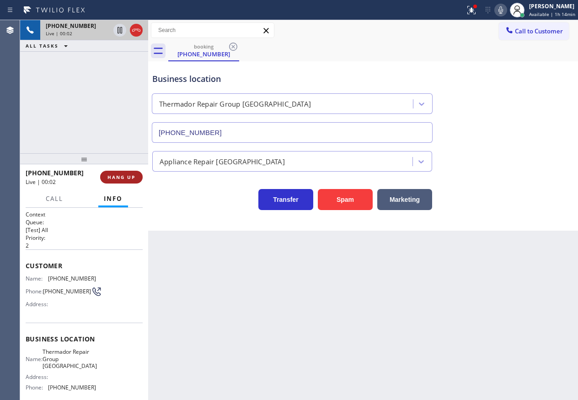
click at [124, 174] on span "HANG UP" at bounding box center [122, 177] width 28 height 6
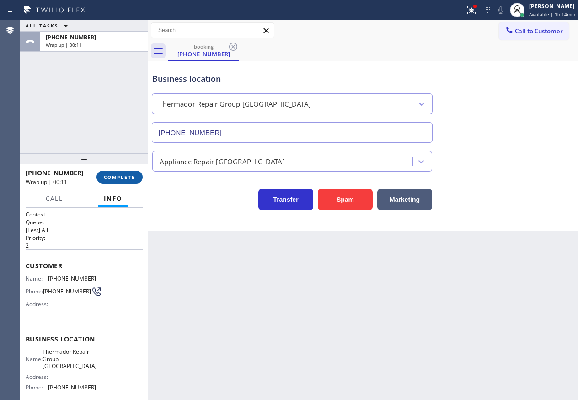
click at [124, 182] on button "COMPLETE" at bounding box center [120, 177] width 46 height 13
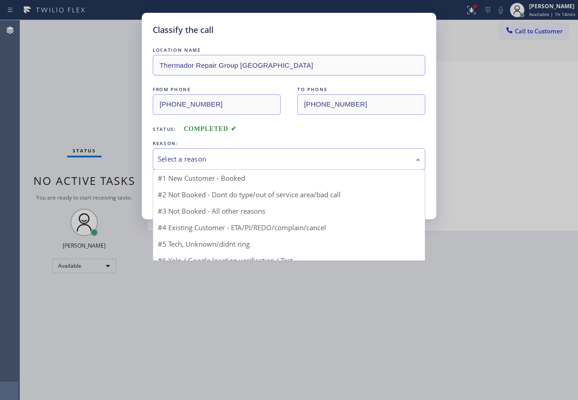
click at [184, 158] on div "Select a reason" at bounding box center [289, 159] width 263 height 11
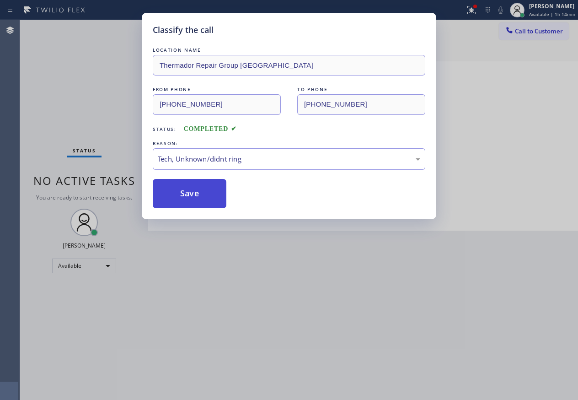
drag, startPoint x: 204, startPoint y: 196, endPoint x: 235, endPoint y: 131, distance: 71.8
click at [204, 195] on button "Save" at bounding box center [190, 193] width 74 height 29
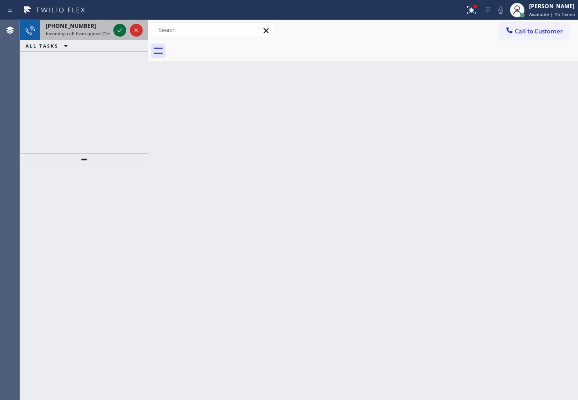
click at [122, 31] on icon at bounding box center [119, 30] width 11 height 11
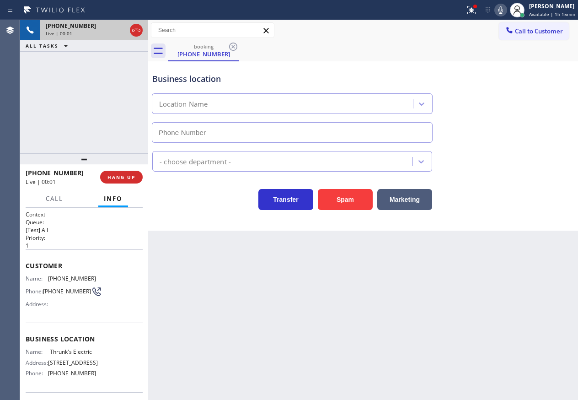
type input "(856) 553-1129"
click at [138, 181] on button "HANG UP" at bounding box center [121, 177] width 43 height 13
click at [137, 180] on button "HANG UP" at bounding box center [121, 177] width 43 height 13
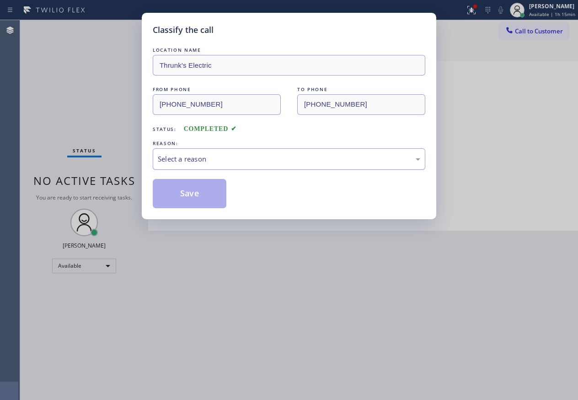
click at [247, 160] on div "Select a reason" at bounding box center [289, 159] width 263 height 11
click at [204, 205] on button "Save" at bounding box center [190, 193] width 74 height 29
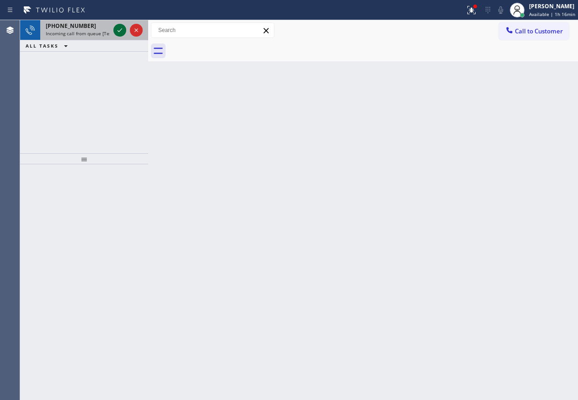
click at [118, 31] on icon at bounding box center [120, 30] width 5 height 4
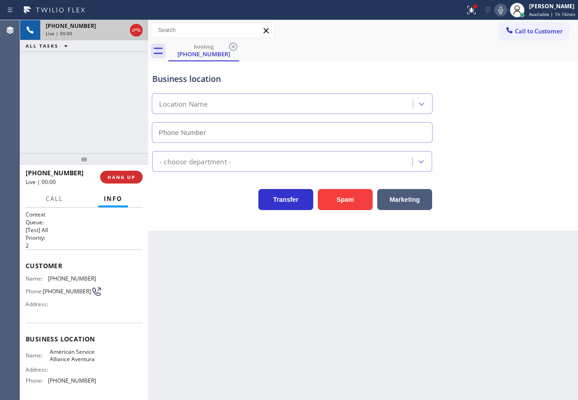
type input "(305) 424-7564"
click at [336, 206] on button "Spam" at bounding box center [345, 199] width 55 height 21
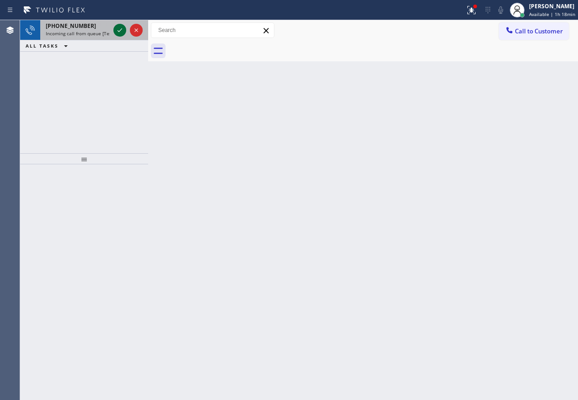
click at [117, 30] on icon at bounding box center [119, 30] width 11 height 11
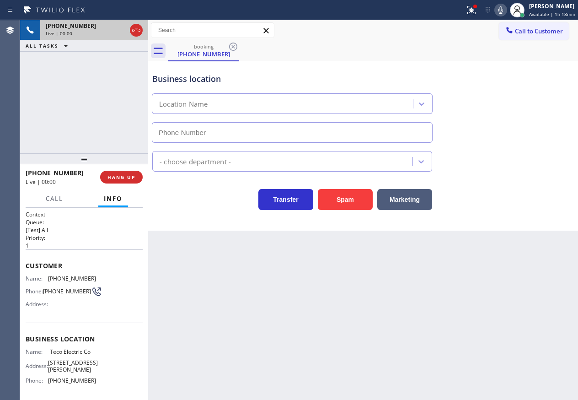
type input "(973) 949-0517"
click at [139, 178] on button "HANG UP" at bounding box center [121, 177] width 43 height 13
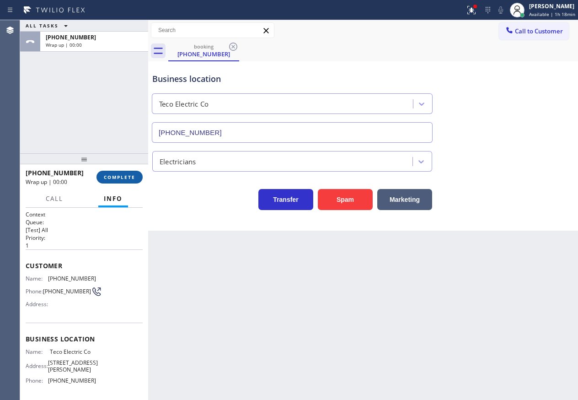
click at [138, 175] on button "COMPLETE" at bounding box center [120, 177] width 46 height 13
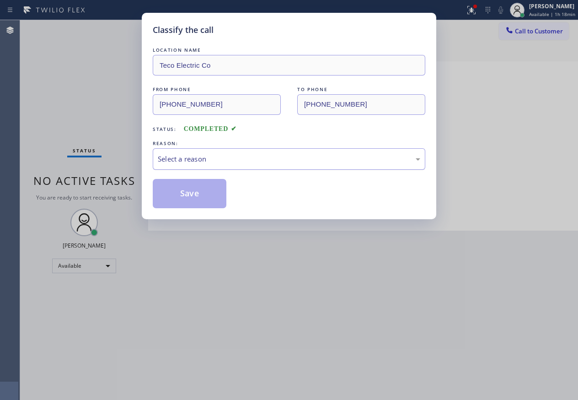
click at [224, 160] on div "Select a reason" at bounding box center [289, 159] width 263 height 11
click at [190, 203] on button "Save" at bounding box center [190, 193] width 74 height 29
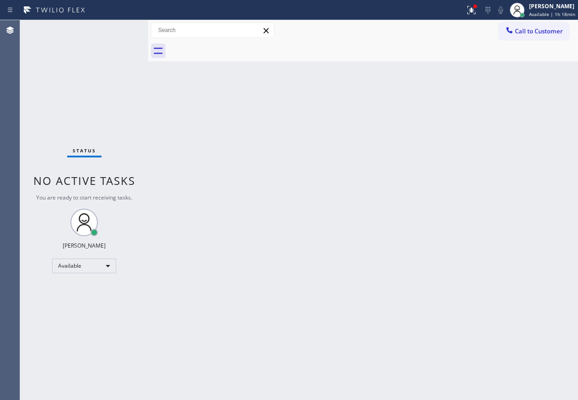
click at [552, 243] on div "Back to Dashboard Change Sender ID Customers Technicians Select a contact Outbo…" at bounding box center [363, 210] width 430 height 380
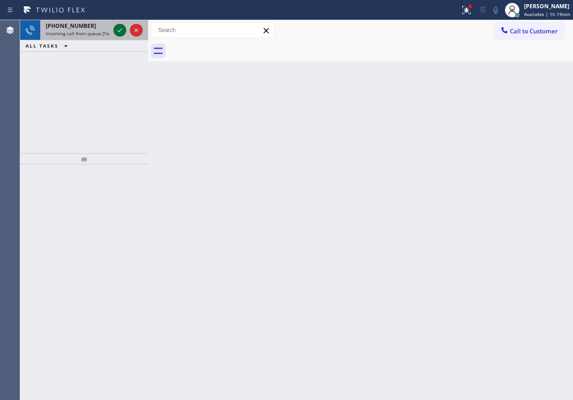
click at [116, 27] on icon at bounding box center [119, 30] width 11 height 11
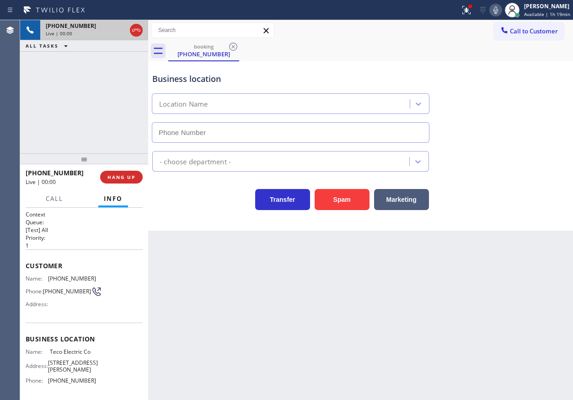
type input "(973) 949-0517"
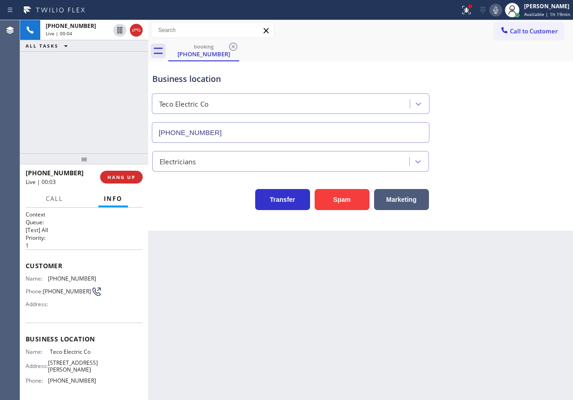
click at [84, 355] on span "Teco Electric Co" at bounding box center [73, 351] width 46 height 7
copy span "Teco Electric Co"
click at [275, 127] on input "(973) 949-0517" at bounding box center [291, 132] width 278 height 21
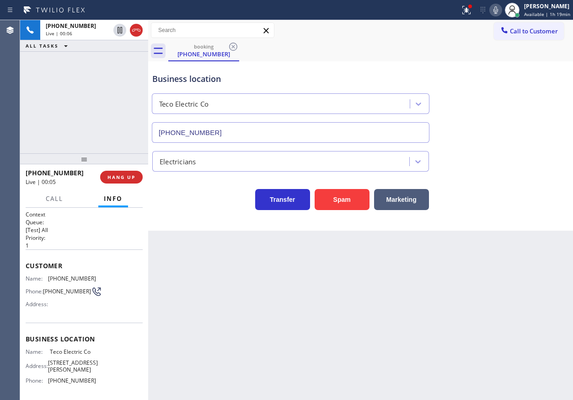
click at [275, 127] on input "(973) 949-0517" at bounding box center [291, 132] width 278 height 21
click at [70, 280] on span "(908) 232-8700" at bounding box center [72, 278] width 48 height 7
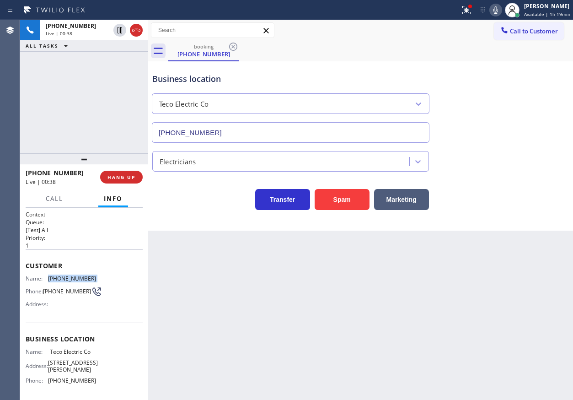
copy span "(908) 232-8700"
click at [467, 11] on icon at bounding box center [466, 10] width 11 height 11
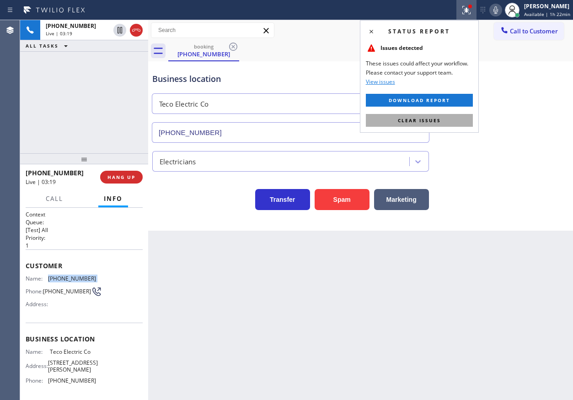
click at [432, 125] on button "Clear issues" at bounding box center [419, 120] width 107 height 13
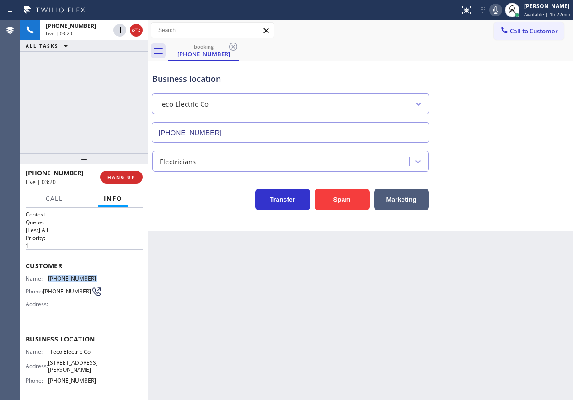
click at [497, 14] on icon at bounding box center [495, 10] width 11 height 11
click at [497, 12] on icon at bounding box center [496, 9] width 5 height 7
click at [493, 9] on icon at bounding box center [495, 10] width 11 height 11
click at [531, 175] on div "Transfer Spam Marketing" at bounding box center [361, 191] width 420 height 38
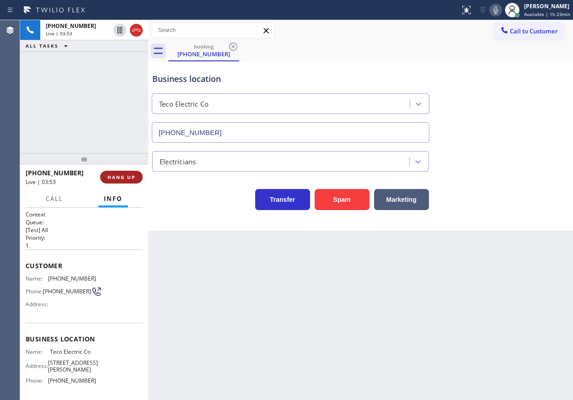
click at [136, 178] on button "HANG UP" at bounding box center [121, 177] width 43 height 13
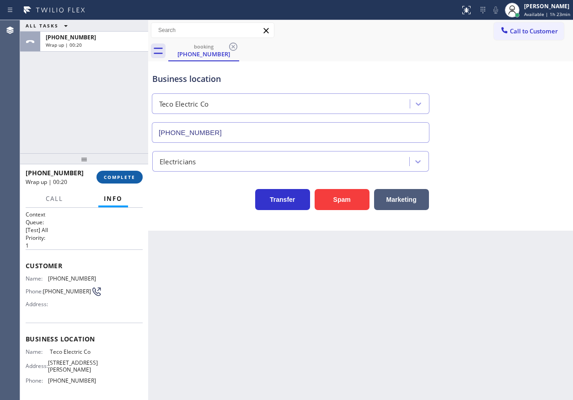
click at [123, 183] on button "COMPLETE" at bounding box center [120, 177] width 46 height 13
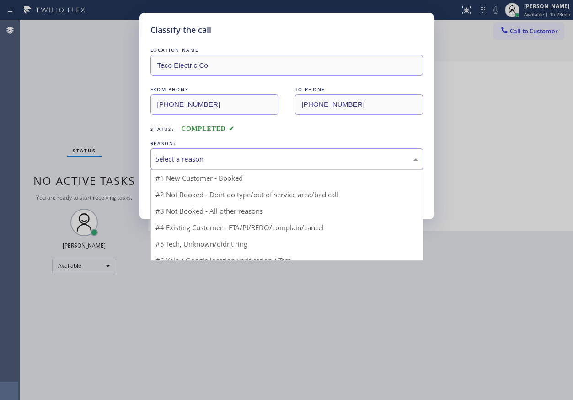
click at [183, 162] on div "Select a reason" at bounding box center [287, 159] width 263 height 11
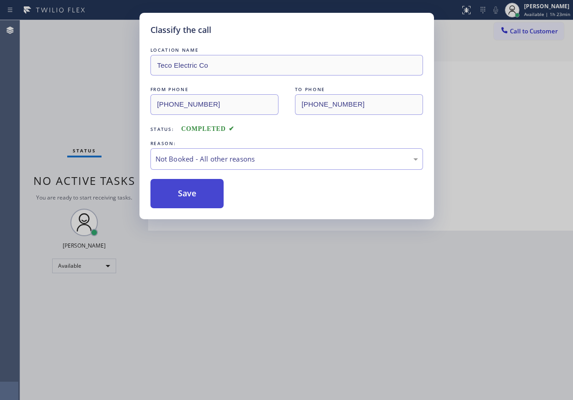
click at [190, 193] on button "Save" at bounding box center [188, 193] width 74 height 29
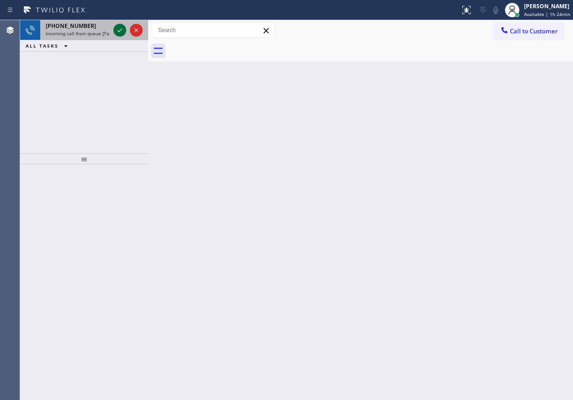
click at [121, 29] on icon at bounding box center [119, 30] width 11 height 11
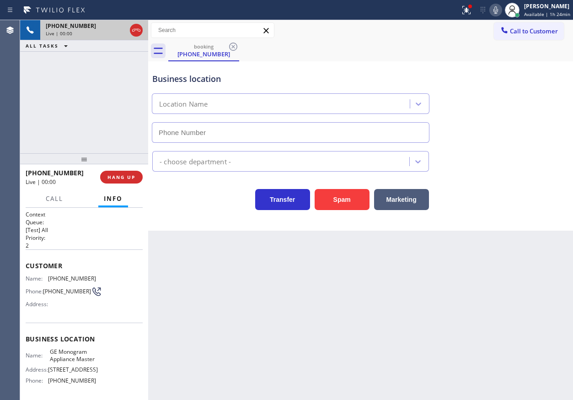
type input "(224) 203-5430"
click at [130, 178] on span "HANG UP" at bounding box center [122, 177] width 28 height 6
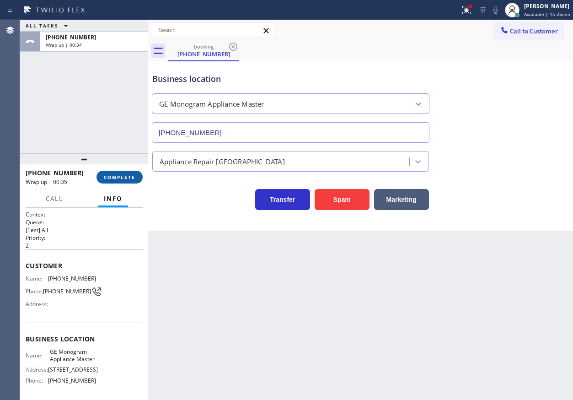
click at [127, 178] on span "COMPLETE" at bounding box center [120, 177] width 32 height 6
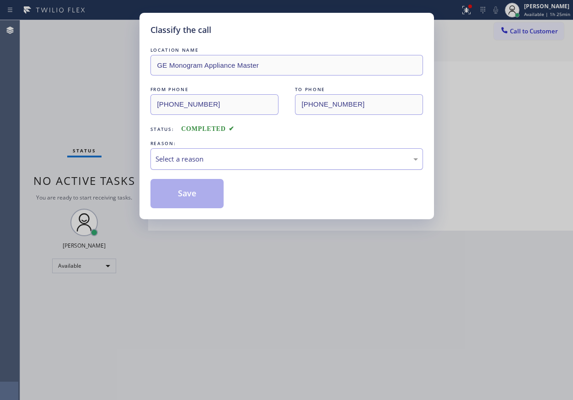
click at [215, 161] on div "Select a reason" at bounding box center [287, 159] width 263 height 11
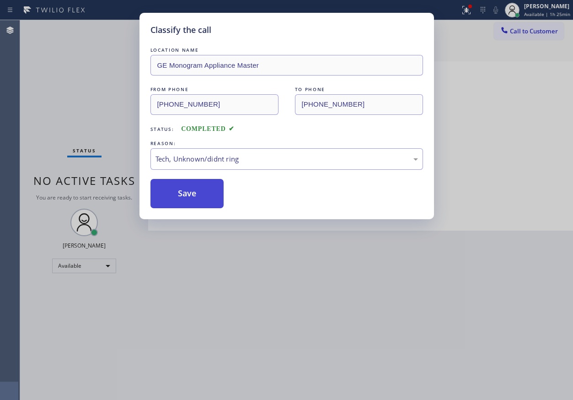
drag, startPoint x: 190, startPoint y: 198, endPoint x: 395, endPoint y: 20, distance: 271.2
click at [191, 198] on button "Save" at bounding box center [188, 193] width 74 height 29
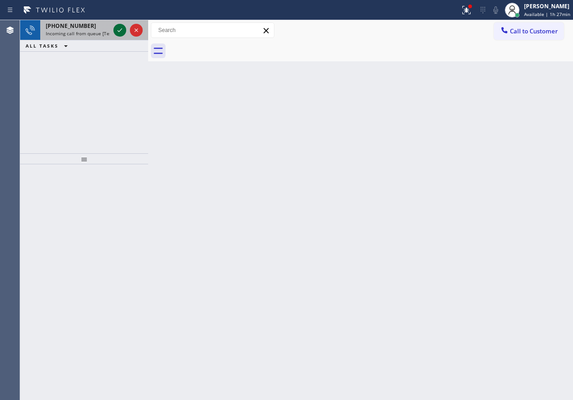
click at [118, 31] on icon at bounding box center [120, 30] width 5 height 4
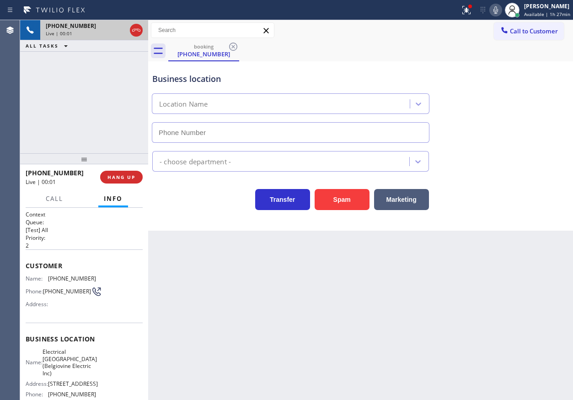
type input "(551) 550-9365"
click at [338, 201] on button "Spam" at bounding box center [342, 199] width 55 height 21
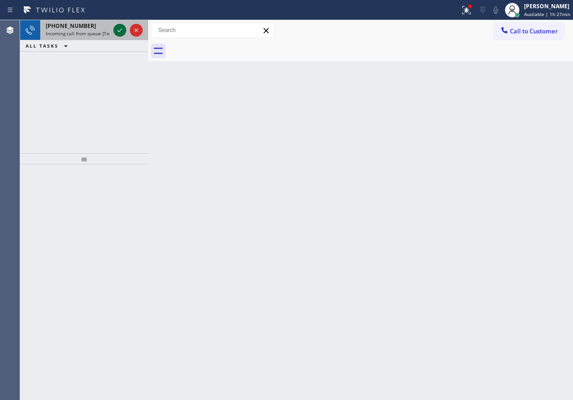
click at [118, 29] on icon at bounding box center [119, 30] width 11 height 11
click at [115, 29] on icon at bounding box center [119, 30] width 11 height 11
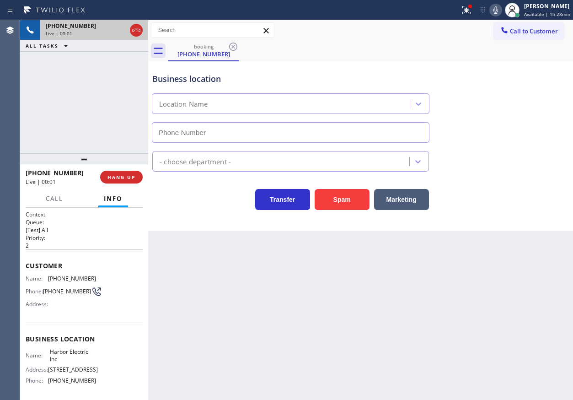
type input "(848) 283-5932"
click at [130, 180] on button "HANG UP" at bounding box center [121, 177] width 43 height 13
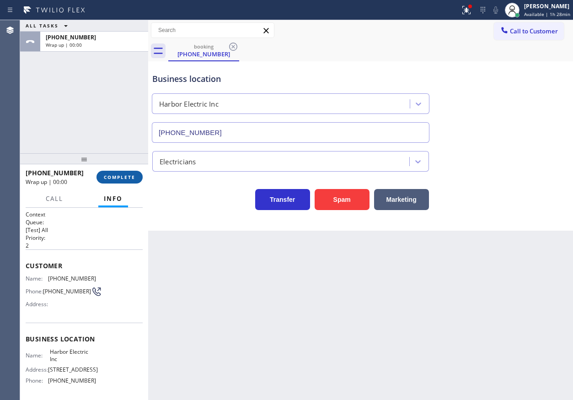
click at [130, 180] on button "COMPLETE" at bounding box center [120, 177] width 46 height 13
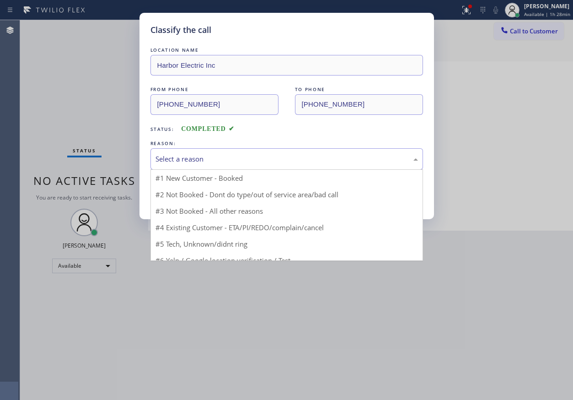
click at [196, 162] on div "Select a reason" at bounding box center [287, 159] width 263 height 11
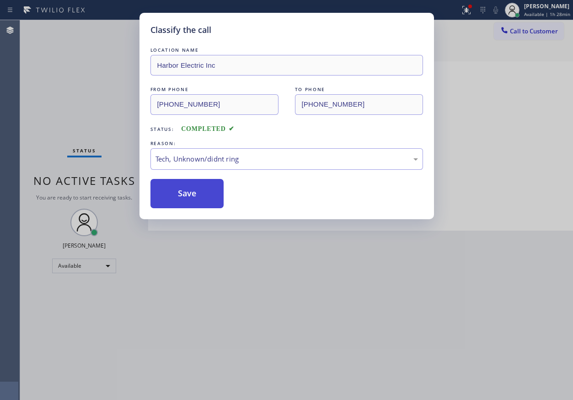
click at [196, 190] on button "Save" at bounding box center [188, 193] width 74 height 29
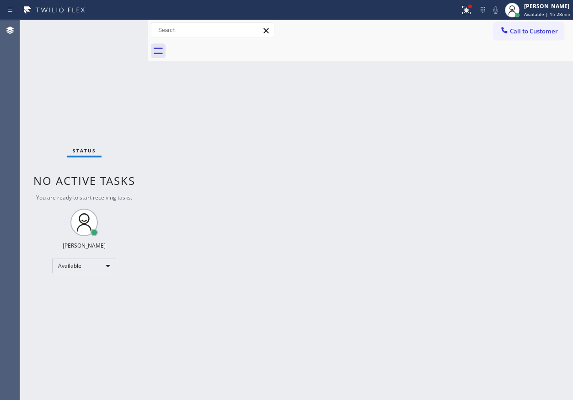
click at [464, 193] on div "Back to Dashboard Change Sender ID Customers Technicians Select a contact Outbo…" at bounding box center [360, 210] width 425 height 380
click at [567, 168] on div "Back to Dashboard Change Sender ID Customers Technicians Select a contact Outbo…" at bounding box center [364, 212] width 432 height 385
click at [474, 13] on icon at bounding box center [474, 10] width 11 height 11
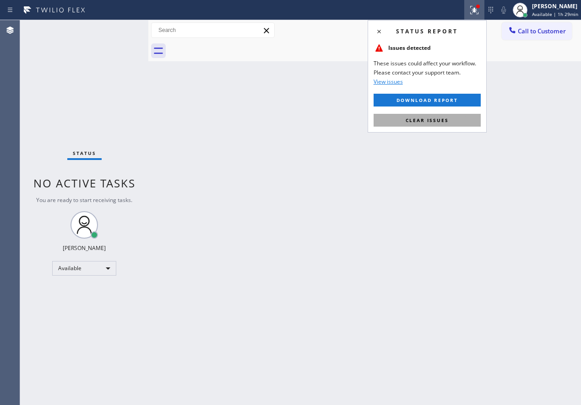
click at [463, 120] on button "Clear issues" at bounding box center [426, 120] width 107 height 13
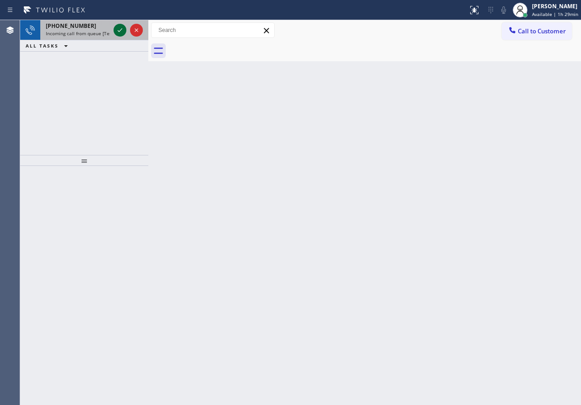
click at [118, 29] on icon at bounding box center [119, 30] width 11 height 11
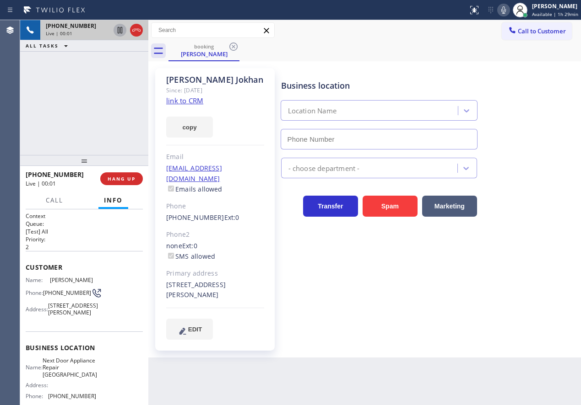
type input "(609) 710-8354"
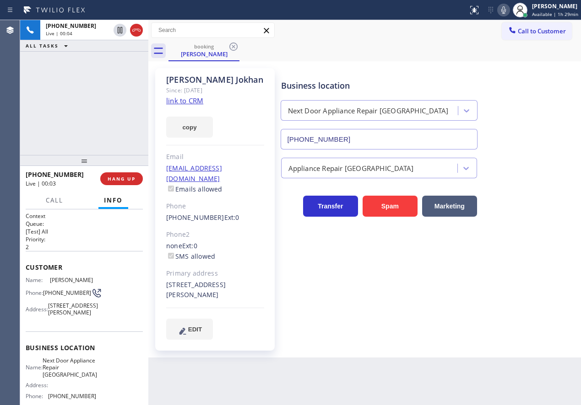
click at [192, 104] on link "link to CRM" at bounding box center [184, 100] width 37 height 9
click at [73, 378] on span "Next Door Appliance Repair Trenton" at bounding box center [70, 367] width 54 height 21
copy span "Next Door Appliance Repair Trenton"
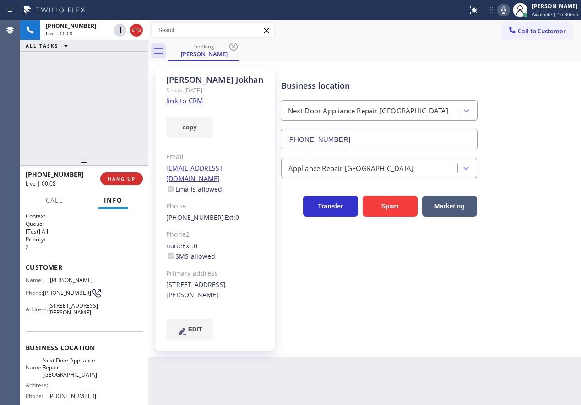
click at [349, 146] on input "(609) 710-8354" at bounding box center [378, 139] width 197 height 21
click at [508, 5] on icon at bounding box center [503, 10] width 11 height 11
click at [505, 9] on icon at bounding box center [503, 9] width 5 height 7
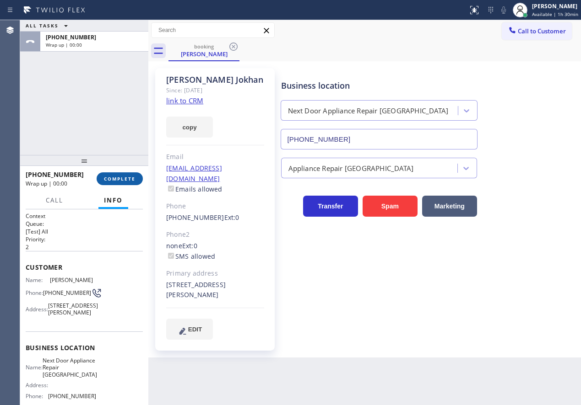
click at [136, 180] on button "COMPLETE" at bounding box center [120, 178] width 46 height 13
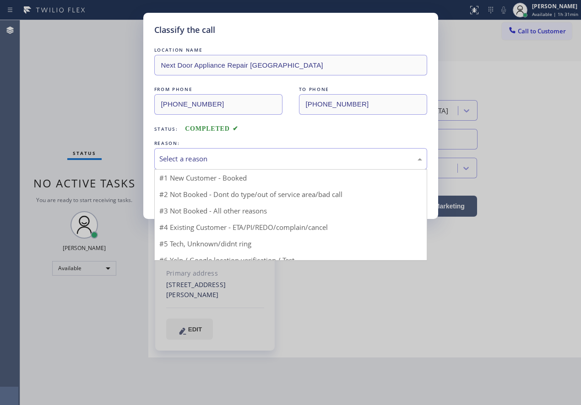
click at [191, 160] on div "Select a reason" at bounding box center [290, 159] width 263 height 11
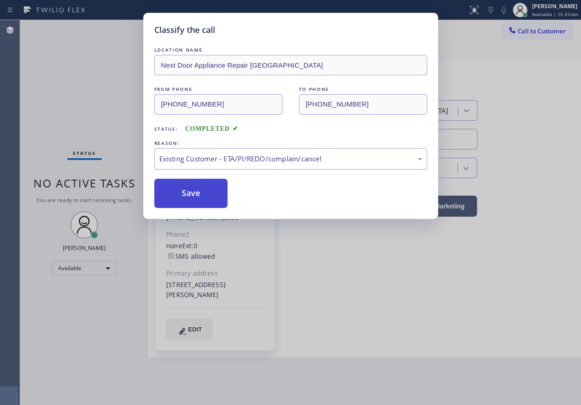
click at [177, 200] on button "Save" at bounding box center [191, 193] width 74 height 29
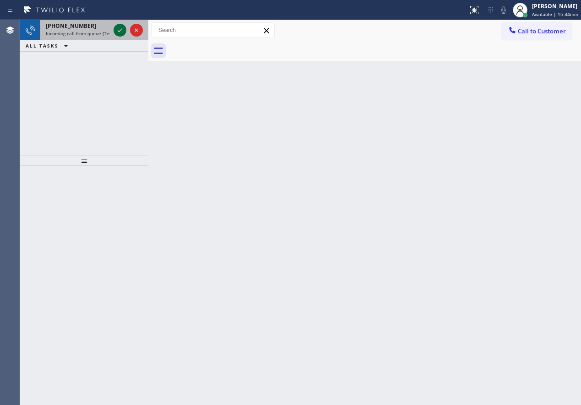
click at [118, 29] on icon at bounding box center [119, 30] width 11 height 11
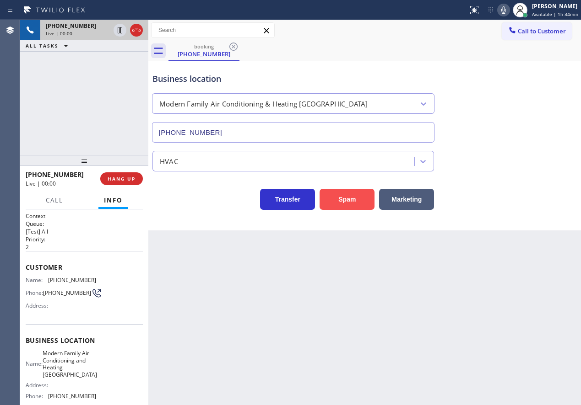
type input "(561) 375-5919"
click at [347, 203] on button "Spam" at bounding box center [346, 199] width 55 height 21
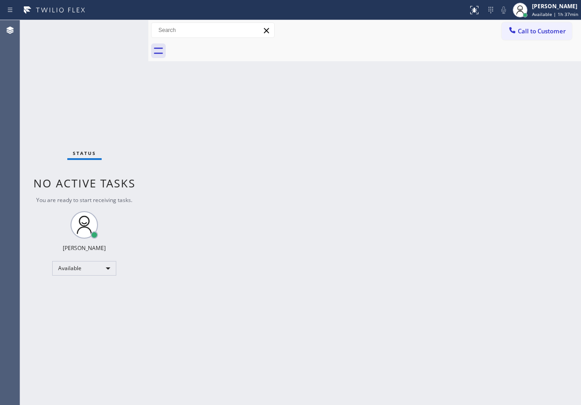
click at [117, 29] on div "Status No active tasks You are ready to start receiving tasks. Paula Arnado Ava…" at bounding box center [84, 212] width 128 height 385
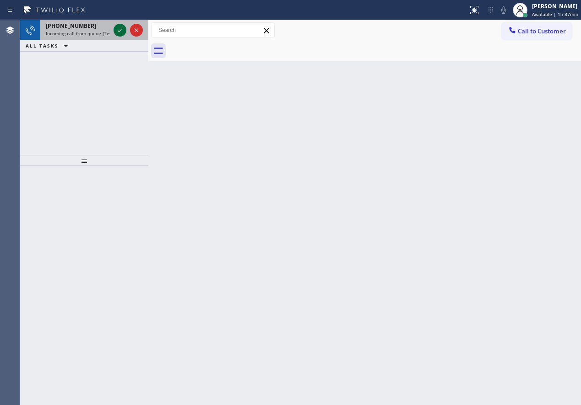
click at [117, 32] on icon at bounding box center [119, 30] width 11 height 11
click at [117, 31] on icon at bounding box center [119, 30] width 11 height 11
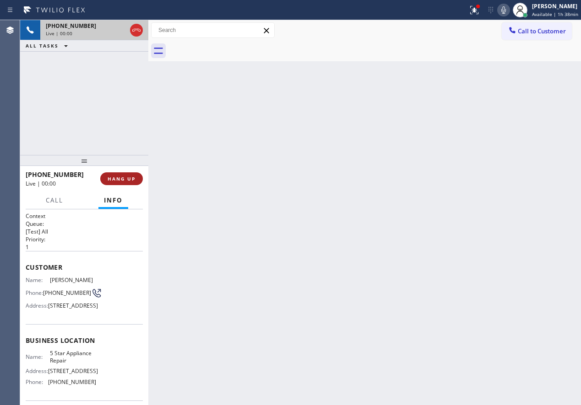
click at [124, 178] on span "HANG UP" at bounding box center [122, 179] width 28 height 6
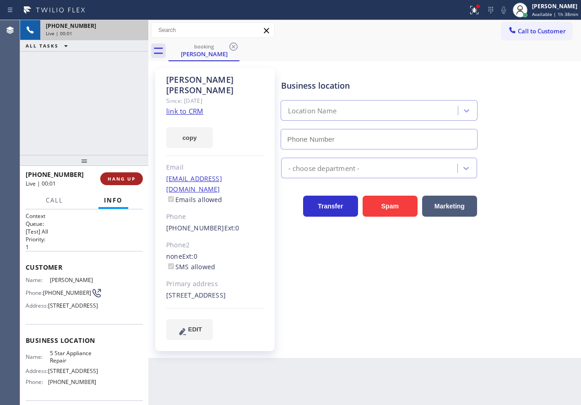
type input "(855) 731-4952"
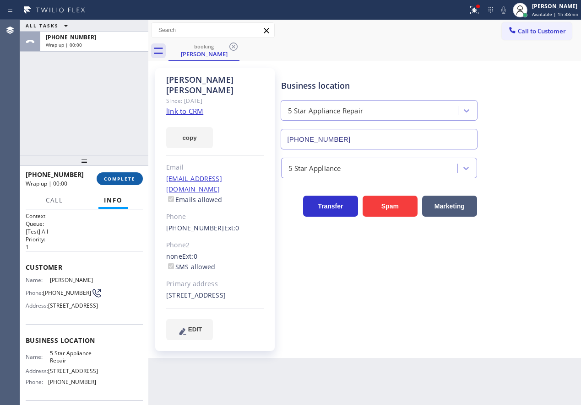
click at [124, 178] on span "COMPLETE" at bounding box center [120, 179] width 32 height 6
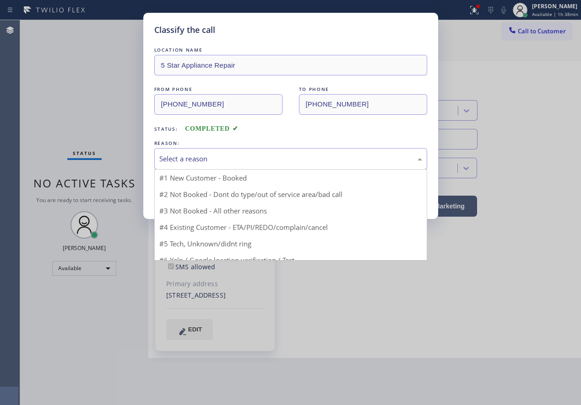
click at [217, 156] on div "Select a reason" at bounding box center [290, 159] width 263 height 11
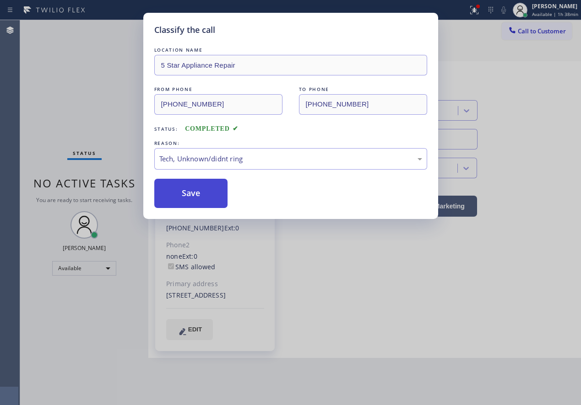
click at [191, 197] on button "Save" at bounding box center [191, 193] width 74 height 29
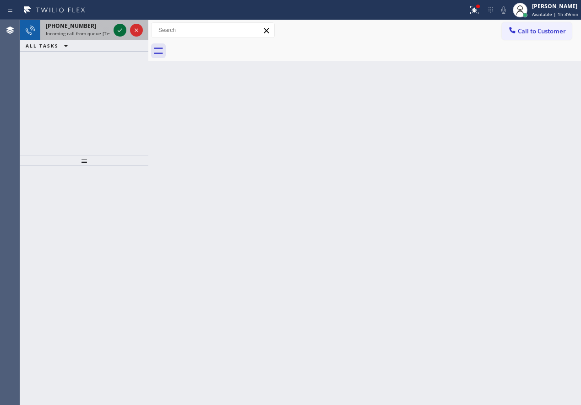
click at [122, 32] on icon at bounding box center [119, 30] width 11 height 11
click at [117, 33] on icon at bounding box center [119, 30] width 11 height 11
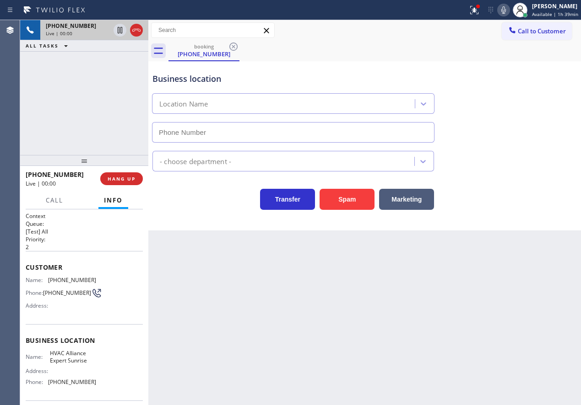
type input "(754) 704-6101"
click at [352, 195] on button "Spam" at bounding box center [346, 199] width 55 height 21
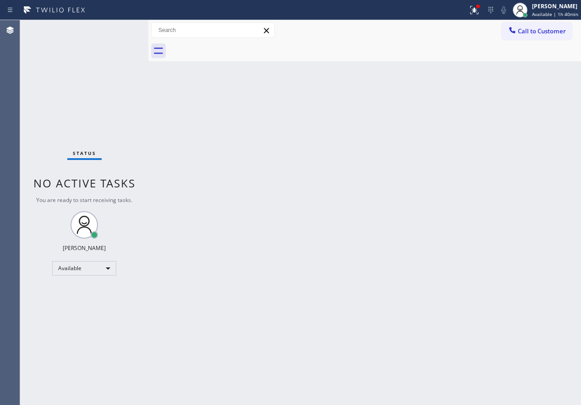
click at [118, 30] on div "Status No active tasks You are ready to start receiving tasks. Paula Arnado Ava…" at bounding box center [84, 212] width 128 height 385
click at [541, 249] on div "Back to Dashboard Change Sender ID Customers Technicians Select a contact Outbo…" at bounding box center [364, 212] width 432 height 385
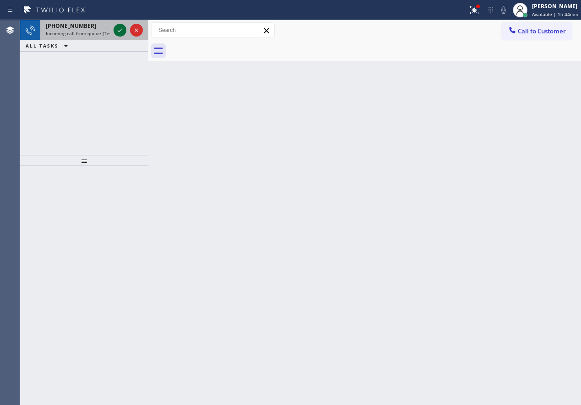
click at [113, 27] on div at bounding box center [119, 30] width 13 height 11
click at [121, 32] on icon at bounding box center [119, 30] width 11 height 11
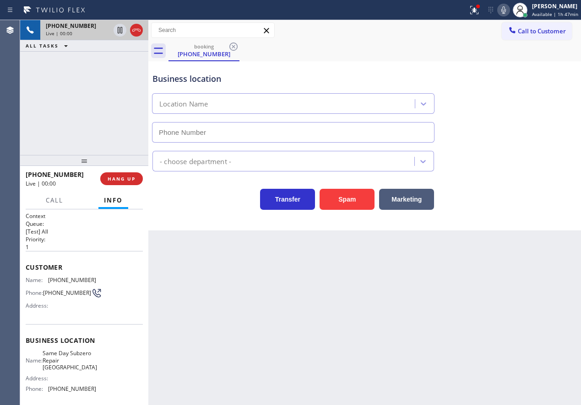
type input "(630) 538-8667"
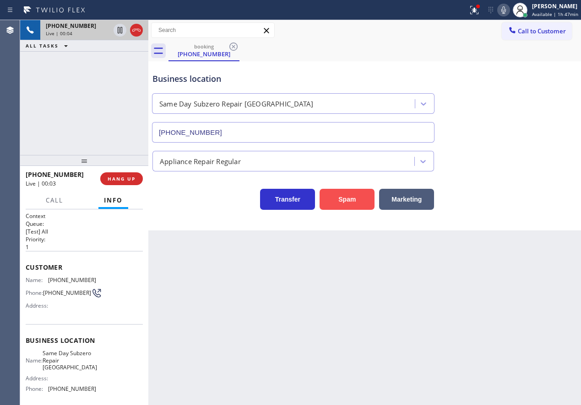
click at [339, 198] on button "Spam" at bounding box center [346, 199] width 55 height 21
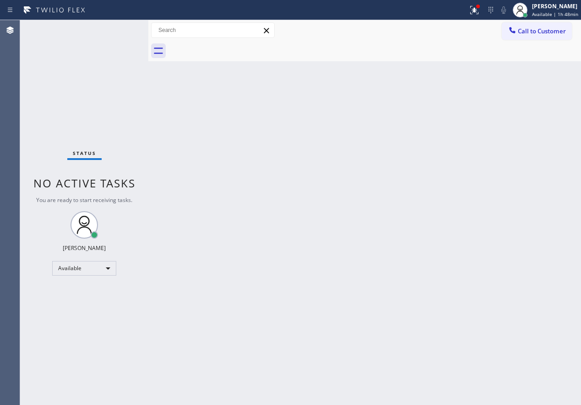
click at [118, 30] on div "Status No active tasks You are ready to start receiving tasks. Paula Arnado Ava…" at bounding box center [84, 212] width 128 height 385
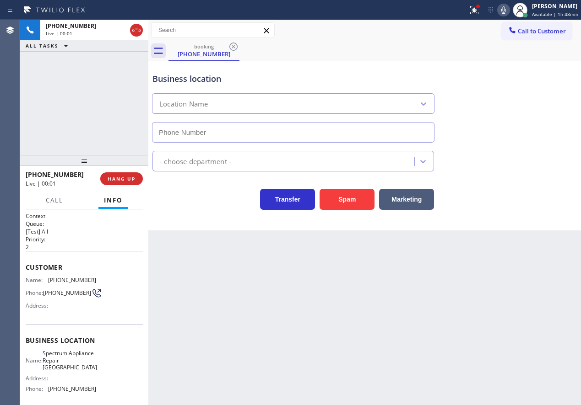
type input "(708) 616-0100"
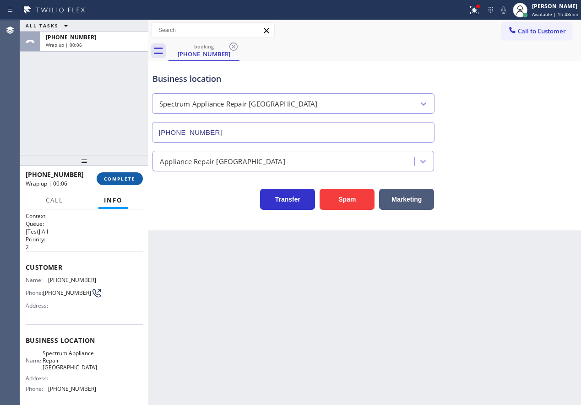
click at [124, 178] on span "COMPLETE" at bounding box center [120, 179] width 32 height 6
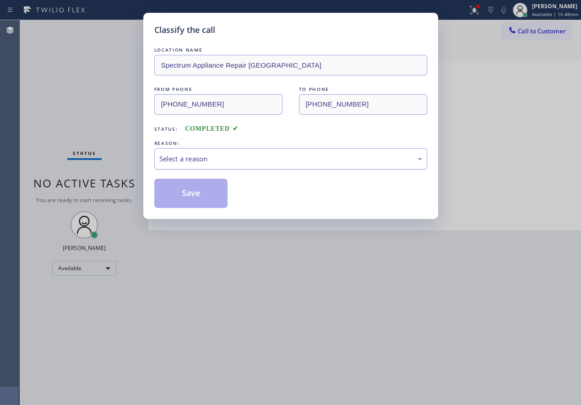
click at [191, 163] on div "Select a reason" at bounding box center [290, 159] width 263 height 11
click at [196, 202] on button "Save" at bounding box center [191, 193] width 74 height 29
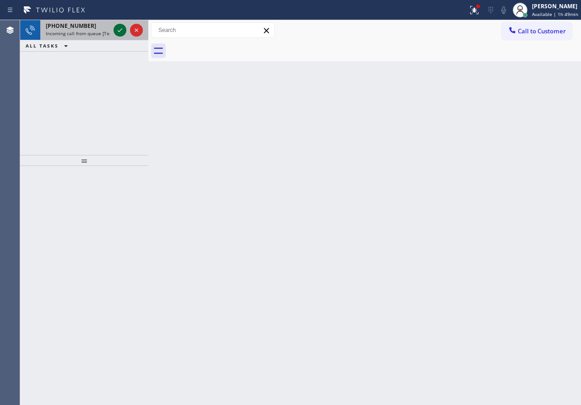
click at [119, 34] on icon at bounding box center [119, 30] width 11 height 11
click at [120, 34] on icon at bounding box center [119, 30] width 11 height 11
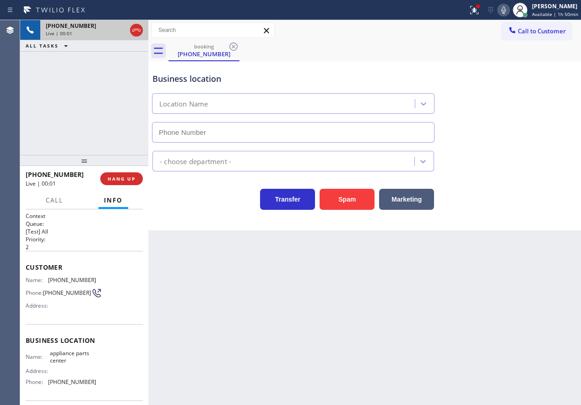
type input "(817) 482-5346"
click at [123, 178] on span "HANG UP" at bounding box center [122, 179] width 28 height 6
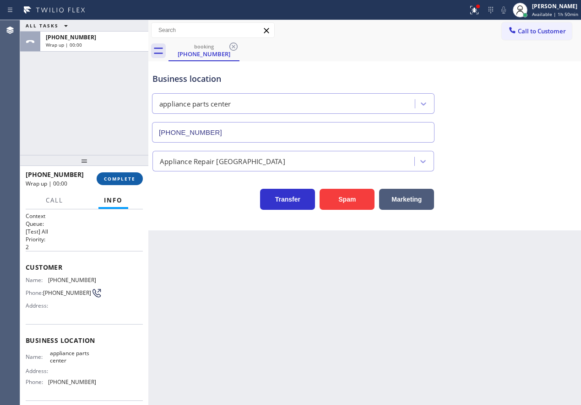
click at [130, 175] on button "COMPLETE" at bounding box center [120, 178] width 46 height 13
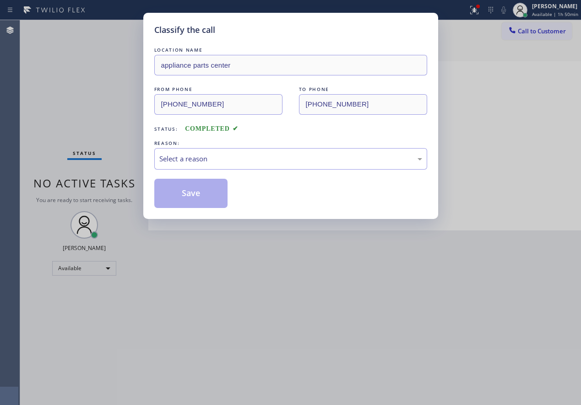
click at [194, 163] on div "Select a reason" at bounding box center [290, 159] width 263 height 11
click at [189, 196] on button "Save" at bounding box center [191, 193] width 74 height 29
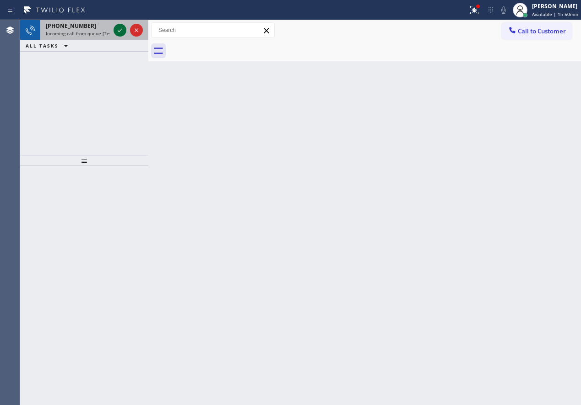
click at [121, 31] on icon at bounding box center [119, 30] width 11 height 11
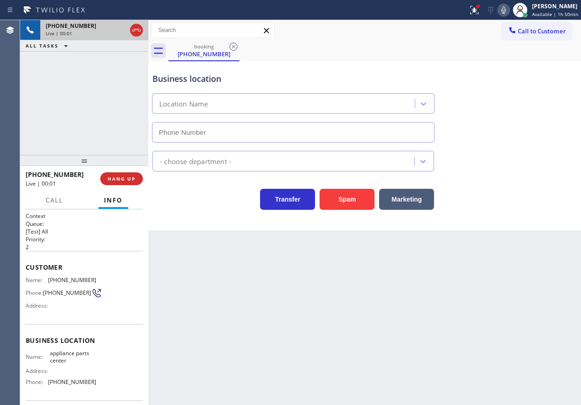
type input "(817) 482-5346"
click at [75, 352] on div "Business location Name: appliance parts center Address: Phone: (817) 482-5346" at bounding box center [84, 362] width 117 height 76
click at [266, 134] on input "(817) 482-5346" at bounding box center [293, 132] width 282 height 21
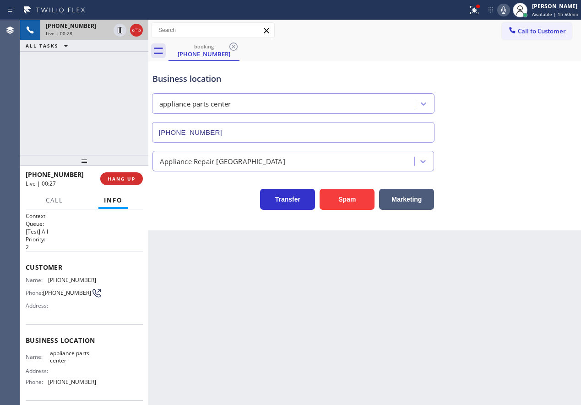
click at [266, 134] on input "(817) 482-5346" at bounding box center [293, 132] width 282 height 21
click at [477, 9] on icon at bounding box center [474, 10] width 8 height 8
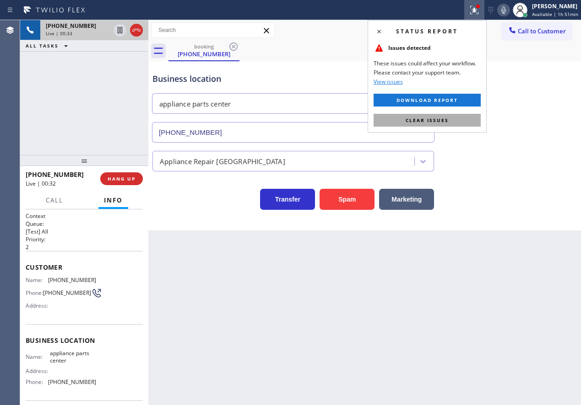
click at [434, 126] on button "Clear issues" at bounding box center [426, 120] width 107 height 13
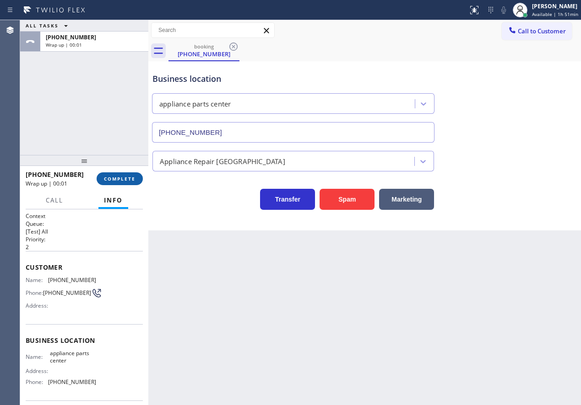
click at [126, 182] on span "COMPLETE" at bounding box center [120, 179] width 32 height 6
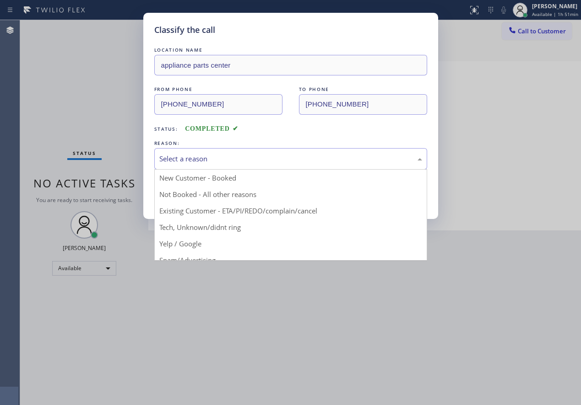
click at [228, 158] on div "Select a reason" at bounding box center [290, 159] width 263 height 11
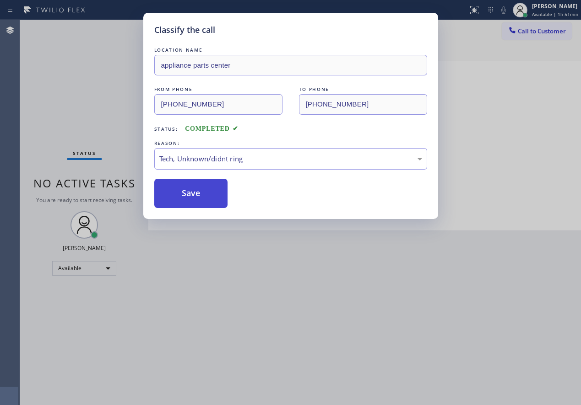
click at [197, 188] on button "Save" at bounding box center [191, 193] width 74 height 29
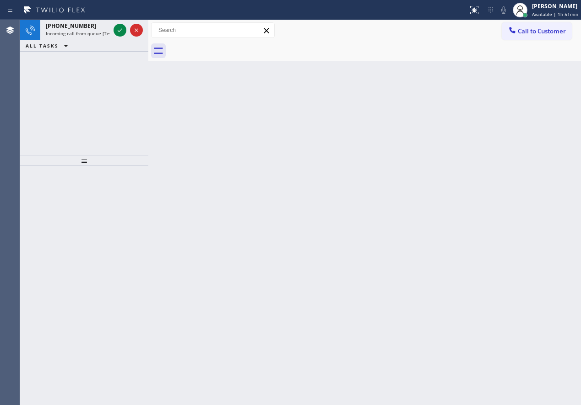
click at [496, 225] on div "Back to Dashboard Change Sender ID Customers Technicians Select a contact Outbo…" at bounding box center [364, 212] width 432 height 385
click at [120, 31] on icon at bounding box center [120, 30] width 5 height 4
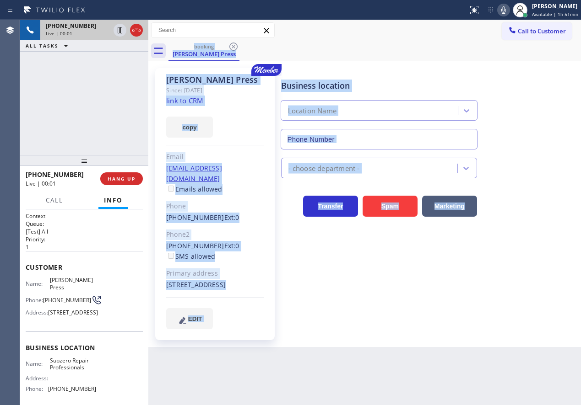
type input "(813) 524-6002"
click at [363, 293] on div "Business location Subzero Repair Professionals (813) 524-6002 Appliance Repair …" at bounding box center [429, 198] width 300 height 256
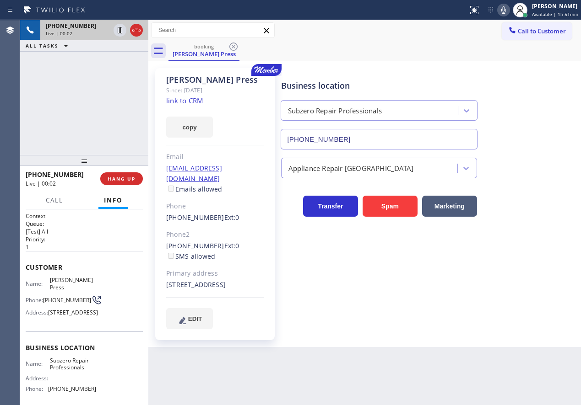
click at [193, 100] on link "link to CRM" at bounding box center [184, 100] width 37 height 9
click at [71, 372] on span "Subzero Repair Professionals" at bounding box center [73, 364] width 46 height 14
click at [361, 135] on input "(813) 524-6002" at bounding box center [378, 139] width 197 height 21
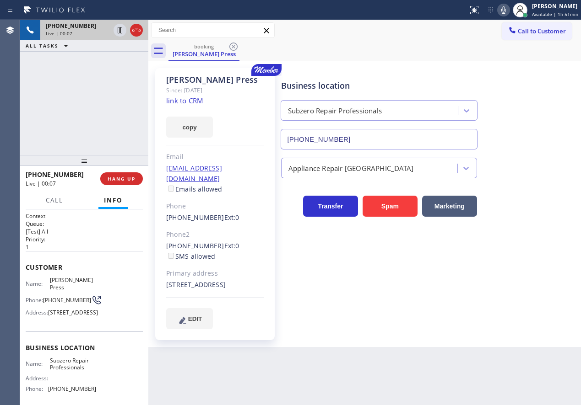
click at [361, 135] on input "(813) 524-6002" at bounding box center [378, 139] width 197 height 21
click at [504, 11] on icon at bounding box center [503, 10] width 11 height 11
click at [118, 26] on icon at bounding box center [119, 30] width 11 height 11
click at [508, 126] on div "Business location Subzero Repair Professionals (813) 524-6002" at bounding box center [429, 108] width 300 height 83
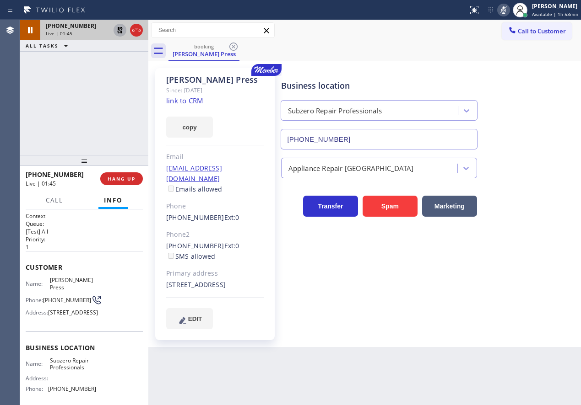
click at [509, 12] on icon at bounding box center [503, 10] width 11 height 11
click at [116, 30] on icon at bounding box center [119, 30] width 11 height 11
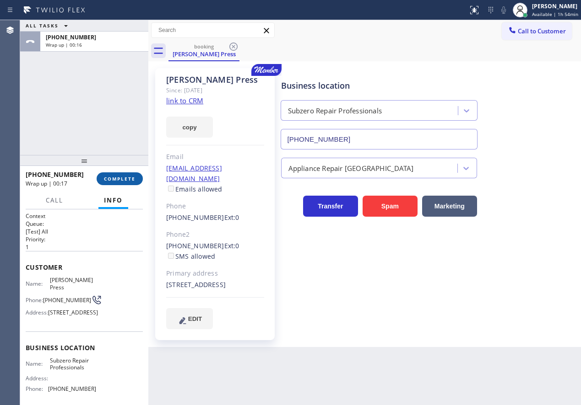
click at [125, 183] on button "COMPLETE" at bounding box center [120, 178] width 46 height 13
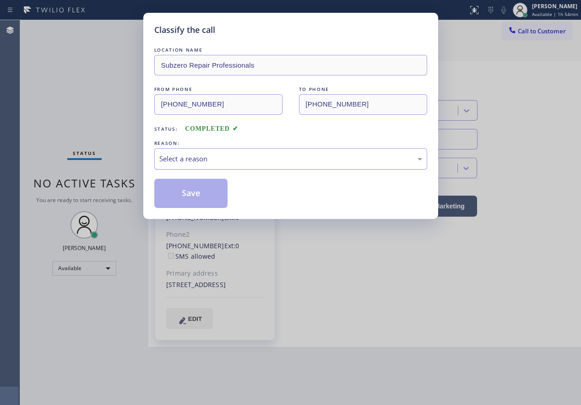
drag, startPoint x: 205, startPoint y: 144, endPoint x: 205, endPoint y: 151, distance: 7.3
click at [205, 145] on div "REASON:" at bounding box center [290, 144] width 273 height 10
click at [205, 159] on div "Select a reason" at bounding box center [290, 159] width 263 height 11
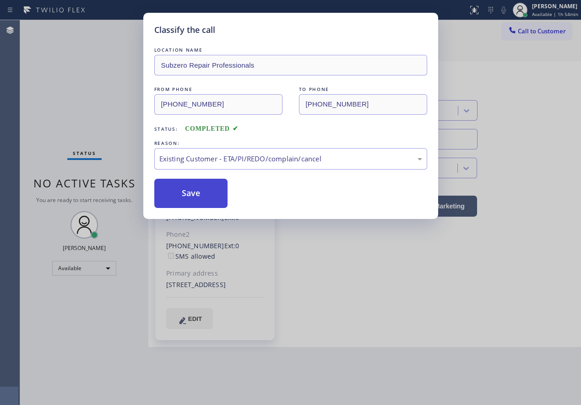
click at [194, 189] on button "Save" at bounding box center [191, 193] width 74 height 29
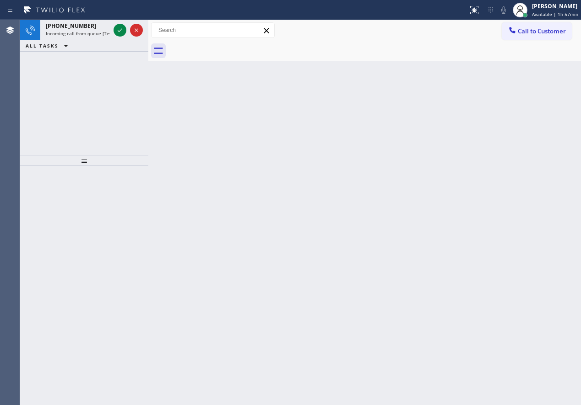
click at [490, 177] on div "Back to Dashboard Change Sender ID Customers Technicians Select a contact Outbo…" at bounding box center [364, 212] width 432 height 385
click at [122, 30] on icon at bounding box center [119, 30] width 11 height 11
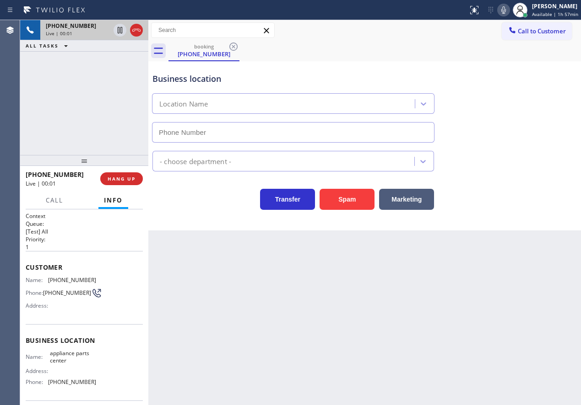
type input "(817) 482-5346"
click at [123, 174] on button "HANG UP" at bounding box center [121, 178] width 43 height 13
click at [122, 174] on button "HANG UP" at bounding box center [121, 178] width 43 height 13
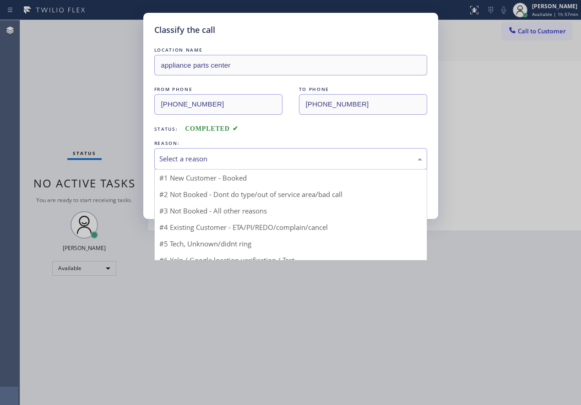
click at [223, 159] on div "Select a reason" at bounding box center [290, 159] width 263 height 11
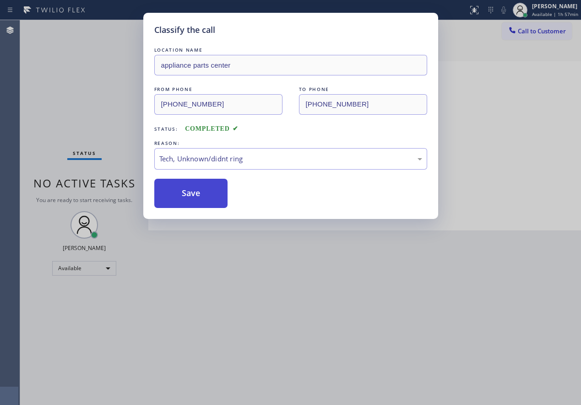
click at [207, 201] on button "Save" at bounding box center [191, 193] width 74 height 29
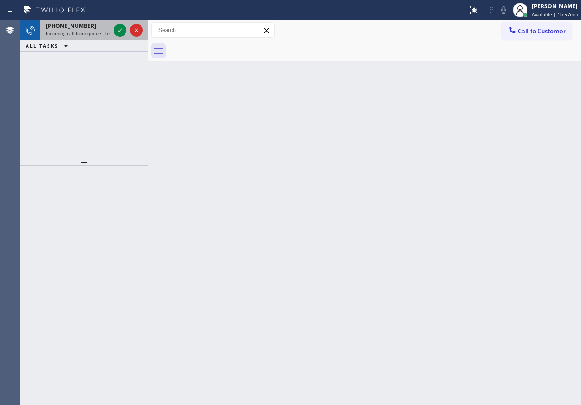
click at [77, 30] on div "+16824721425 Incoming call from queue [Test] All" at bounding box center [75, 30] width 71 height 20
click at [117, 32] on icon at bounding box center [119, 30] width 11 height 11
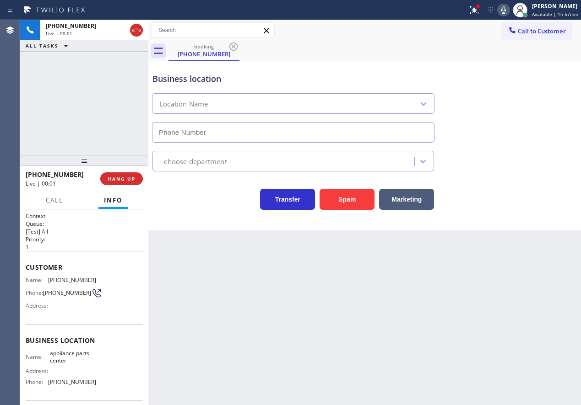
type input "(817) 482-5346"
click at [127, 178] on span "HANG UP" at bounding box center [122, 179] width 28 height 6
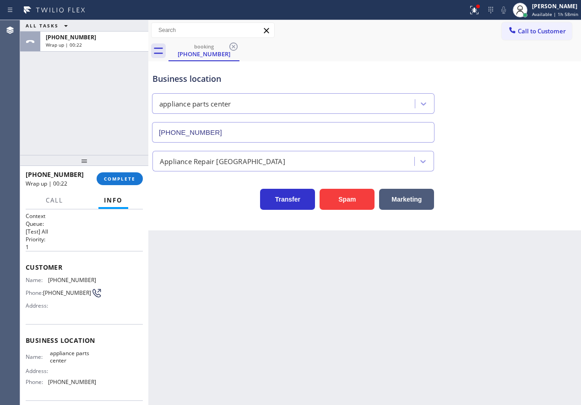
drag, startPoint x: 458, startPoint y: 298, endPoint x: 428, endPoint y: 263, distance: 46.4
click at [458, 298] on div "Back to Dashboard Change Sender ID Customers Technicians Select a contact Outbo…" at bounding box center [364, 212] width 432 height 385
click at [113, 182] on button "COMPLETE" at bounding box center [120, 178] width 46 height 13
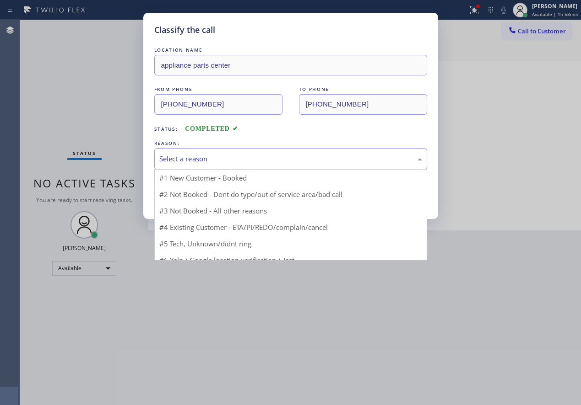
click at [224, 164] on div "Select a reason" at bounding box center [290, 159] width 273 height 22
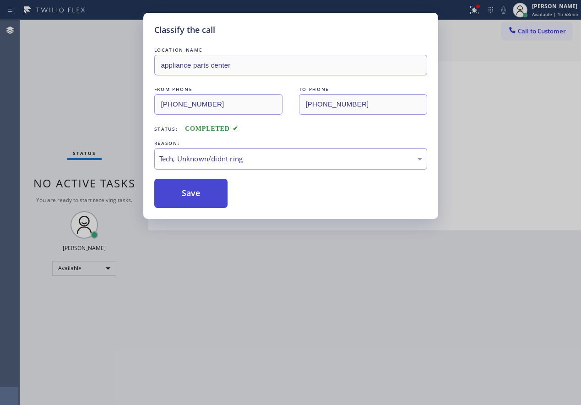
click at [189, 194] on button "Save" at bounding box center [191, 193] width 74 height 29
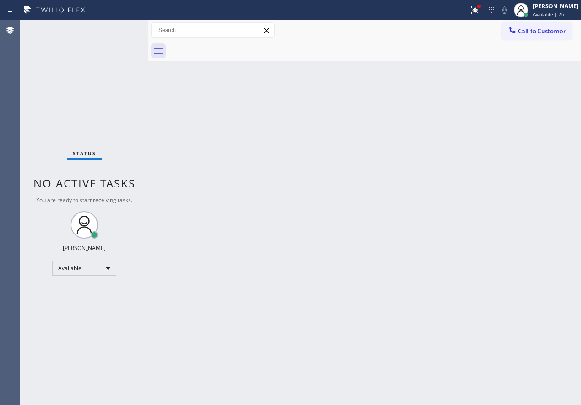
click at [529, 209] on div "Back to Dashboard Change Sender ID Customers Technicians Select a contact Outbo…" at bounding box center [364, 212] width 432 height 385
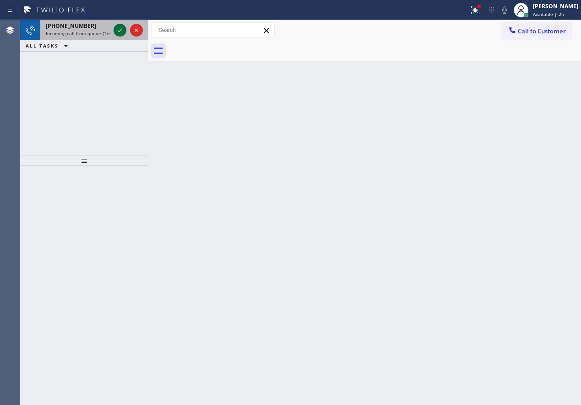
click at [117, 30] on icon at bounding box center [119, 30] width 11 height 11
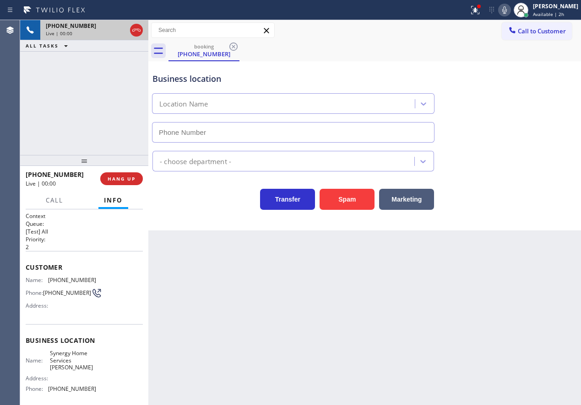
type input "(305) 889-7868"
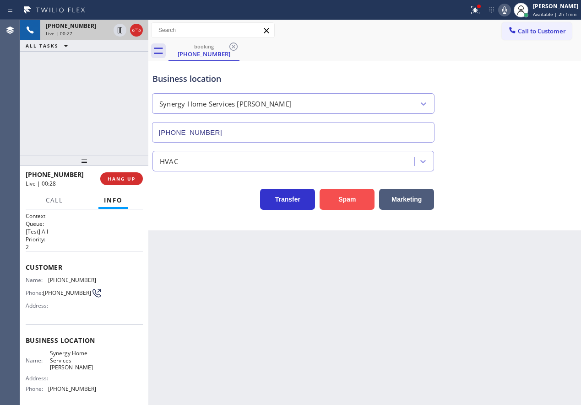
click at [347, 193] on button "Spam" at bounding box center [346, 199] width 55 height 21
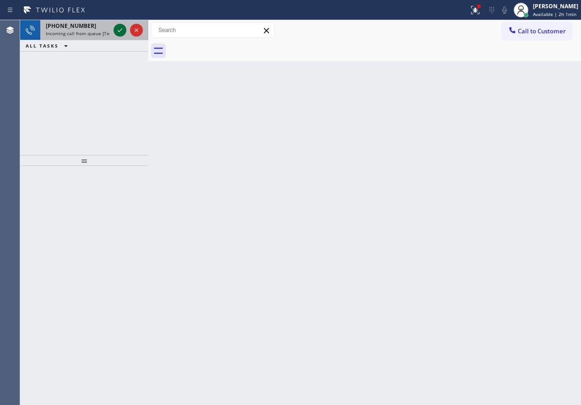
click at [119, 26] on icon at bounding box center [119, 30] width 11 height 11
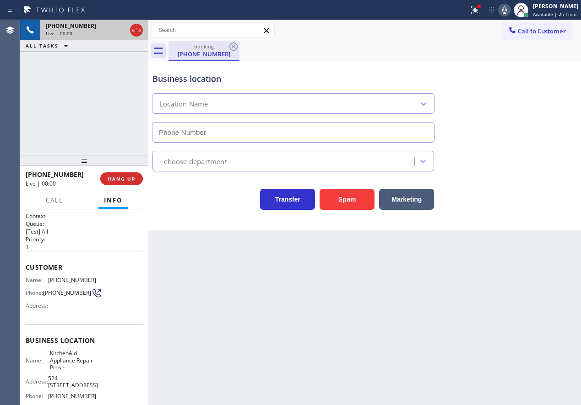
type input "(855) 213-9318"
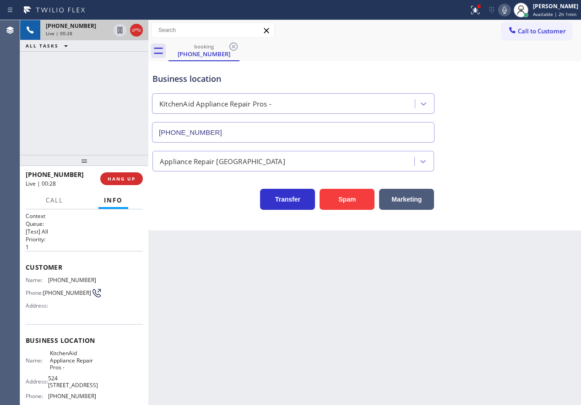
click at [70, 360] on span "KitchenAid Appliance Repair Pros -" at bounding box center [73, 360] width 46 height 21
click at [237, 130] on input "(855) 213-9318" at bounding box center [293, 132] width 282 height 21
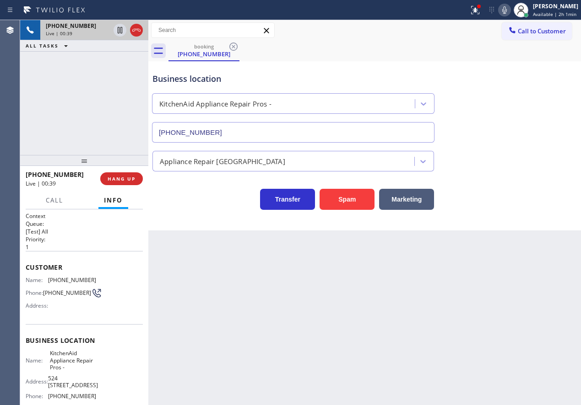
click at [237, 130] on input "(855) 213-9318" at bounding box center [293, 132] width 282 height 21
click at [65, 277] on span "(850) 381-2102" at bounding box center [72, 280] width 48 height 7
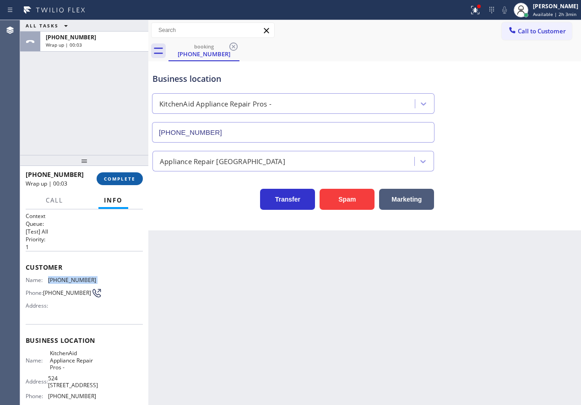
click at [117, 176] on span "COMPLETE" at bounding box center [120, 179] width 32 height 6
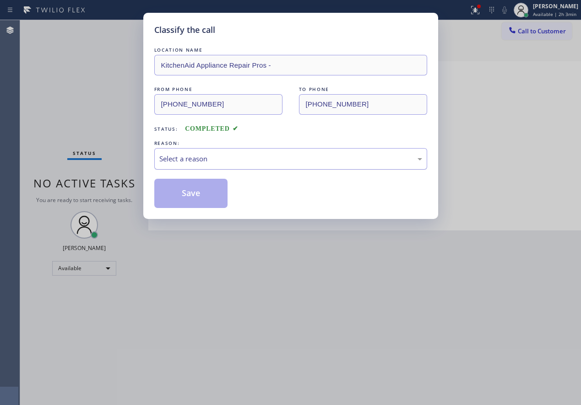
click at [229, 156] on div "Select a reason" at bounding box center [290, 159] width 263 height 11
click at [187, 191] on button "Save" at bounding box center [191, 193] width 74 height 29
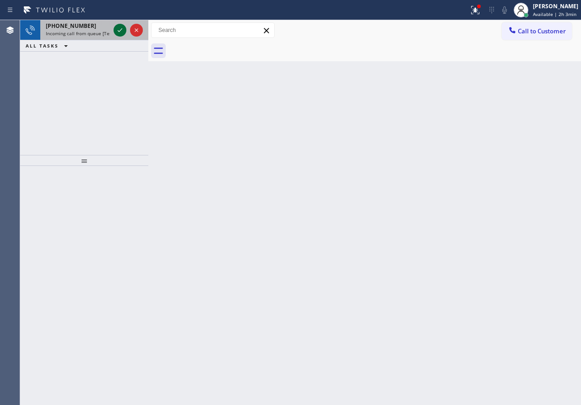
click at [116, 26] on icon at bounding box center [119, 30] width 11 height 11
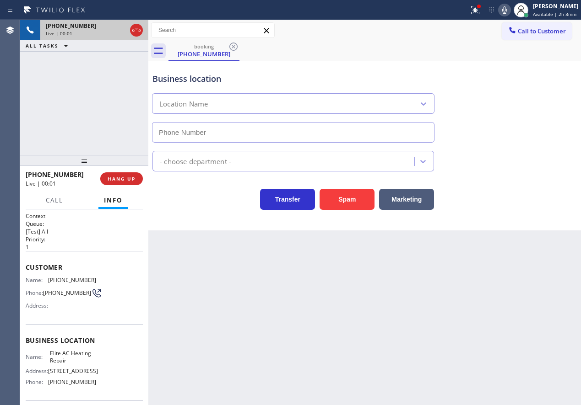
type input "(305) 239-8487"
drag, startPoint x: 112, startPoint y: 178, endPoint x: 346, endPoint y: 8, distance: 289.7
click at [112, 178] on span "HANG UP" at bounding box center [122, 179] width 28 height 6
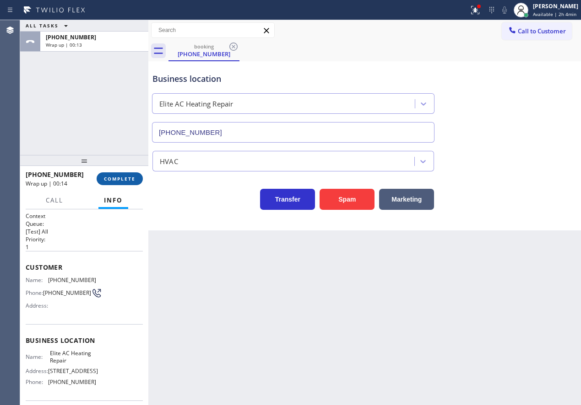
click at [118, 174] on button "COMPLETE" at bounding box center [120, 178] width 46 height 13
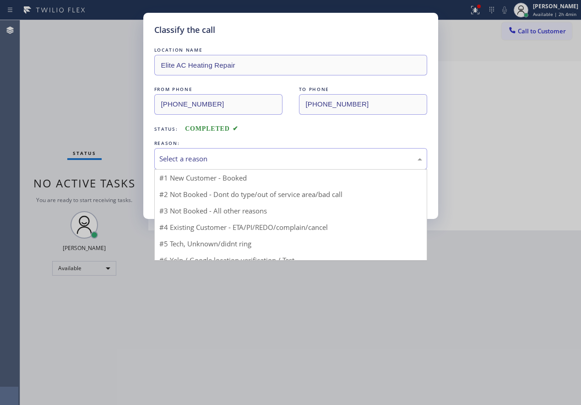
click at [238, 164] on div "Select a reason" at bounding box center [290, 159] width 263 height 11
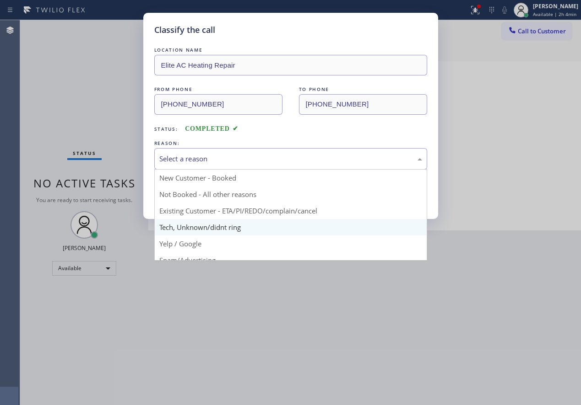
drag, startPoint x: 195, startPoint y: 233, endPoint x: 198, endPoint y: 201, distance: 32.1
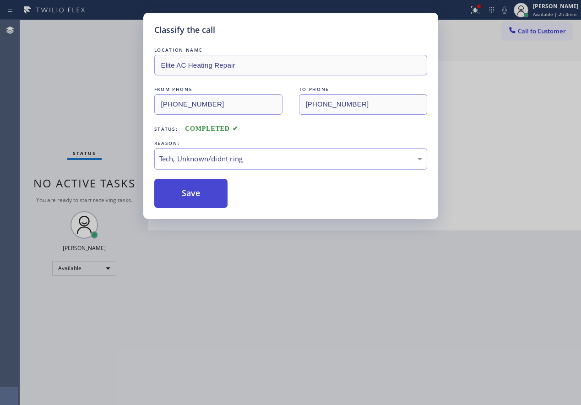
click at [198, 197] on button "Save" at bounding box center [191, 193] width 74 height 29
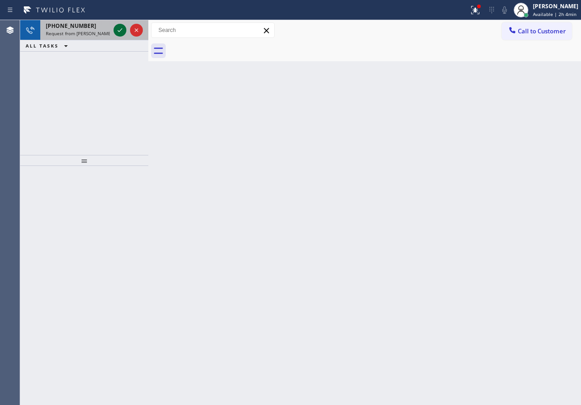
click at [119, 27] on icon at bounding box center [119, 30] width 11 height 11
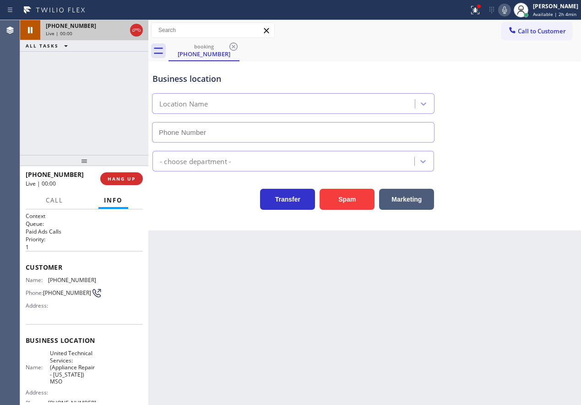
type input "(518) 363-7102"
click at [121, 179] on span "HANG UP" at bounding box center [122, 179] width 28 height 6
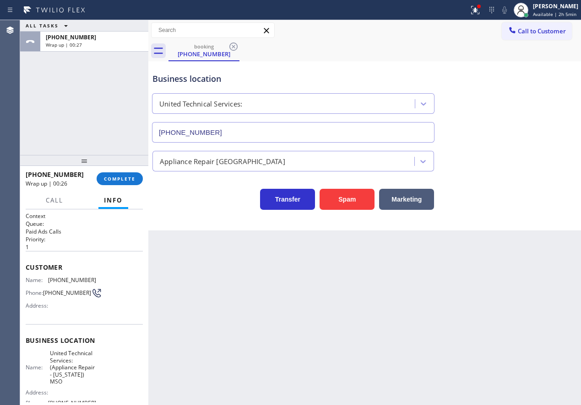
click at [122, 184] on button "COMPLETE" at bounding box center [120, 178] width 46 height 13
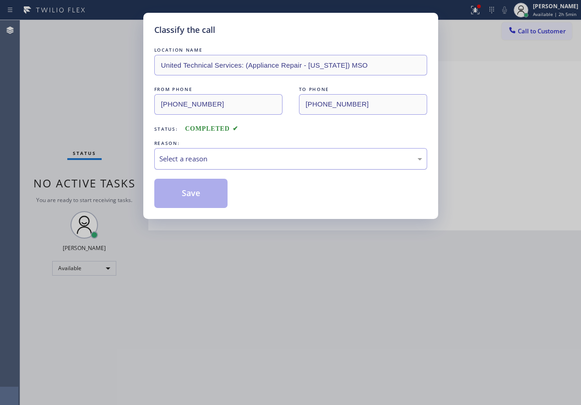
click at [189, 162] on div "Select a reason" at bounding box center [290, 159] width 263 height 11
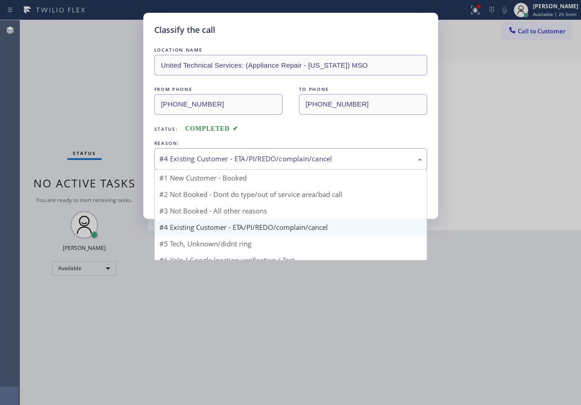
click at [213, 162] on div "#4 Existing Customer - ETA/PI/REDO/complain/cancel" at bounding box center [290, 159] width 263 height 11
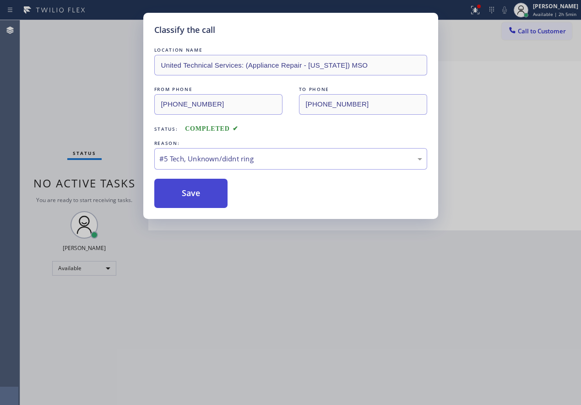
click at [193, 196] on button "Save" at bounding box center [191, 193] width 74 height 29
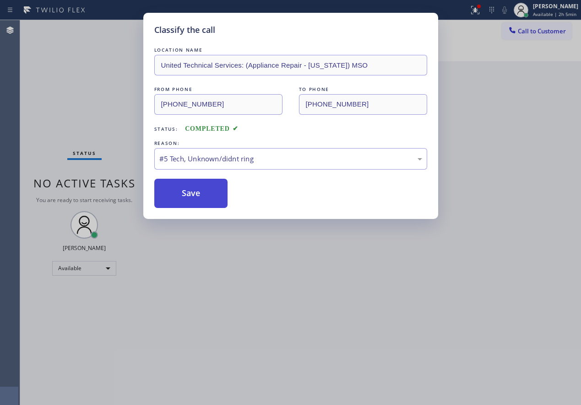
click at [204, 194] on button "Save" at bounding box center [191, 193] width 74 height 29
click at [176, 181] on button "Save" at bounding box center [191, 193] width 74 height 29
click at [176, 186] on button "Save" at bounding box center [191, 193] width 74 height 29
drag, startPoint x: 399, startPoint y: 282, endPoint x: 345, endPoint y: 254, distance: 60.4
click at [399, 282] on div "Classify the call LOCATION NAME United Technical Services: (Appliance Repair - …" at bounding box center [290, 202] width 581 height 405
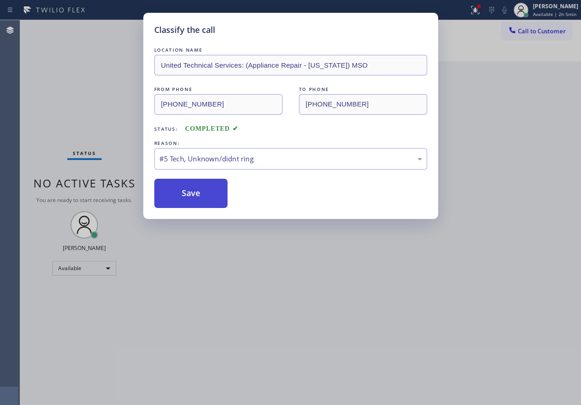
click at [196, 185] on button "Save" at bounding box center [191, 193] width 74 height 29
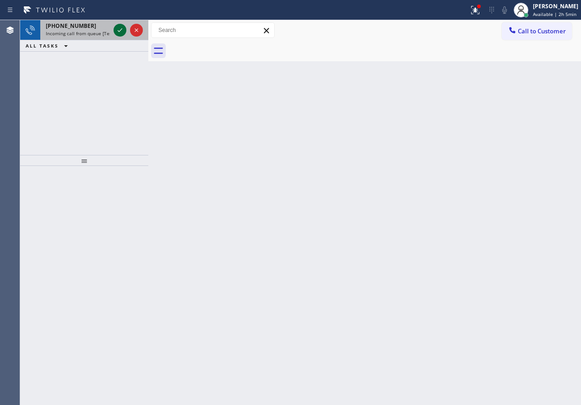
click at [116, 27] on icon at bounding box center [119, 30] width 11 height 11
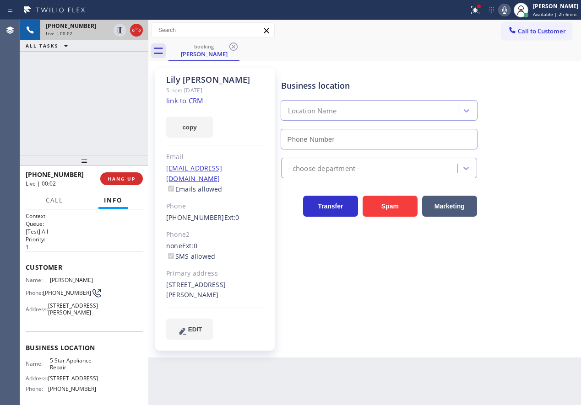
type input "(855) 731-4952"
click at [198, 98] on link "link to CRM" at bounding box center [184, 100] width 37 height 9
click at [62, 372] on span "5 Star Appliance Repair" at bounding box center [73, 364] width 46 height 14
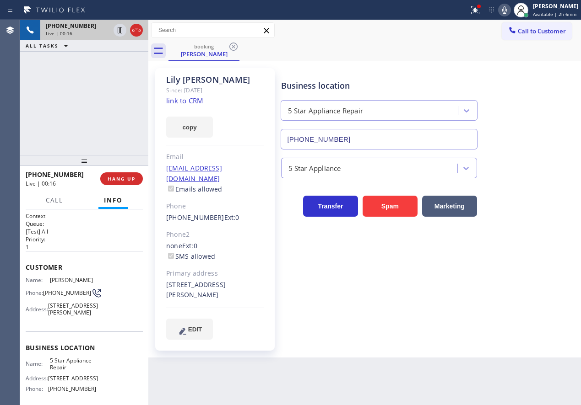
click at [397, 140] on input "(855) 731-4952" at bounding box center [378, 139] width 197 height 21
click at [505, 11] on icon at bounding box center [504, 10] width 11 height 11
click at [116, 27] on icon at bounding box center [119, 30] width 11 height 11
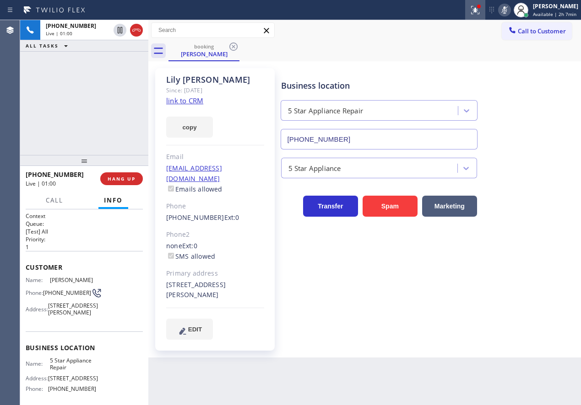
click at [473, 12] on div at bounding box center [475, 10] width 20 height 11
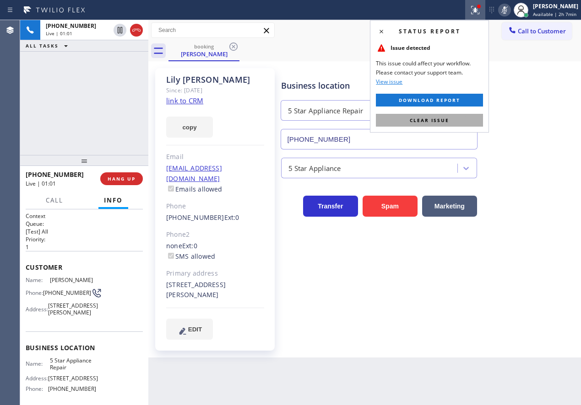
click at [456, 116] on button "Clear issue" at bounding box center [429, 120] width 107 height 13
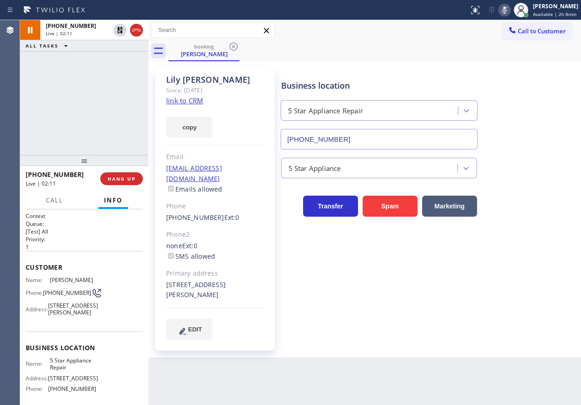
click at [509, 11] on icon at bounding box center [504, 10] width 11 height 11
click at [121, 32] on icon at bounding box center [120, 30] width 6 height 6
drag, startPoint x: 547, startPoint y: 161, endPoint x: 425, endPoint y: 162, distance: 122.2
click at [547, 161] on div "5 Star Appliance" at bounding box center [429, 166] width 300 height 24
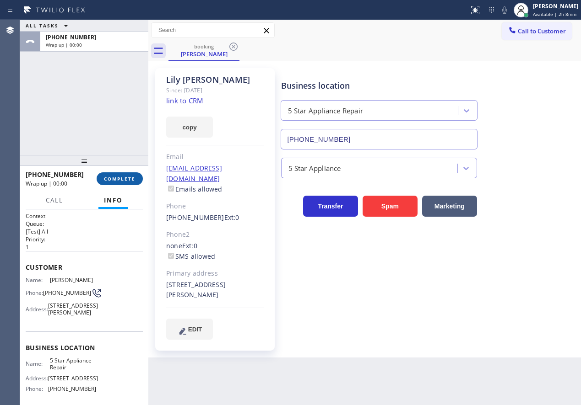
click at [115, 179] on span "COMPLETE" at bounding box center [120, 179] width 32 height 6
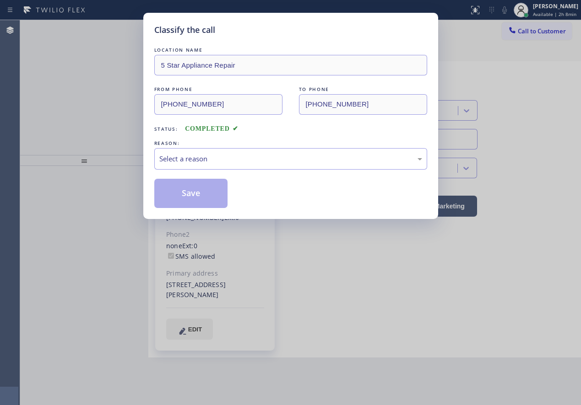
click at [259, 164] on div "Select a reason" at bounding box center [290, 159] width 263 height 11
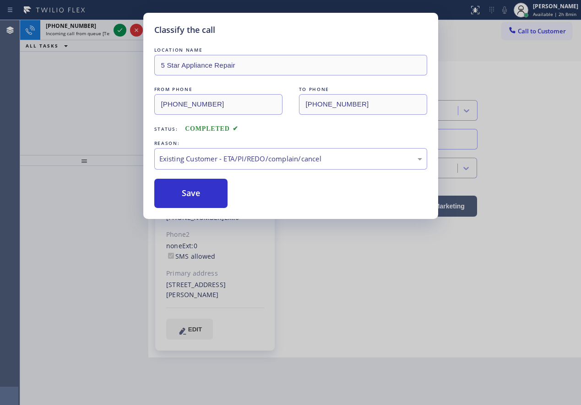
drag, startPoint x: 191, startPoint y: 203, endPoint x: 171, endPoint y: 125, distance: 80.3
click at [191, 201] on button "Save" at bounding box center [191, 193] width 74 height 29
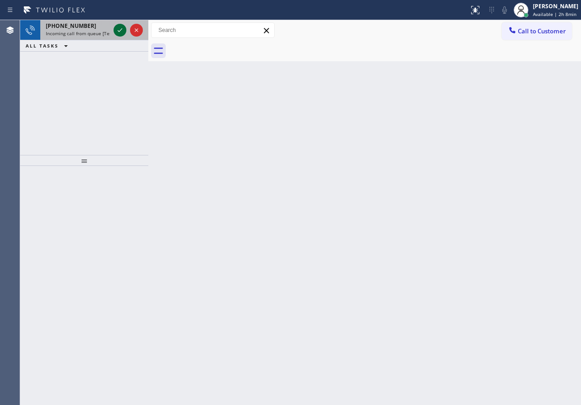
drag, startPoint x: 111, startPoint y: 28, endPoint x: 119, endPoint y: 28, distance: 8.2
click at [113, 28] on div "+18187169128 Incoming call from queue [Test] All" at bounding box center [84, 30] width 128 height 20
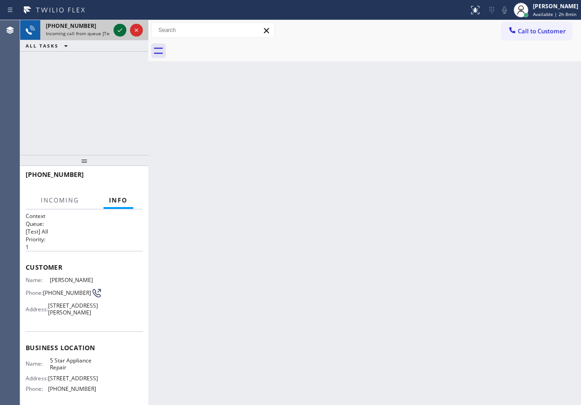
click at [120, 28] on icon at bounding box center [119, 30] width 11 height 11
click at [130, 179] on span "HANG UP" at bounding box center [122, 179] width 28 height 6
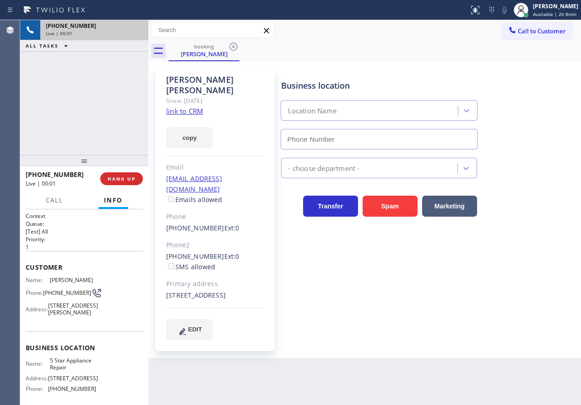
type input "(855) 731-4952"
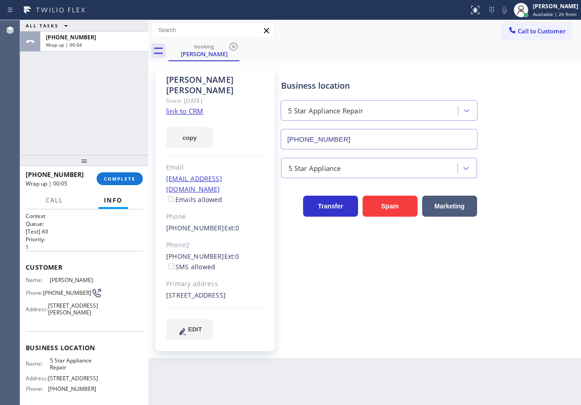
drag, startPoint x: 538, startPoint y: 122, endPoint x: 314, endPoint y: 130, distance: 223.4
click at [538, 123] on div "Business location 5 Star Appliance Repair (855) 731-4952" at bounding box center [429, 108] width 300 height 83
click at [119, 172] on button "COMPLETE" at bounding box center [120, 178] width 46 height 13
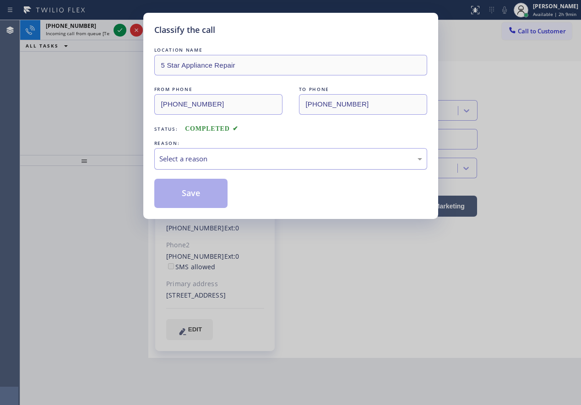
click at [210, 162] on div "Select a reason" at bounding box center [290, 159] width 263 height 11
click at [184, 199] on button "Save" at bounding box center [191, 193] width 74 height 29
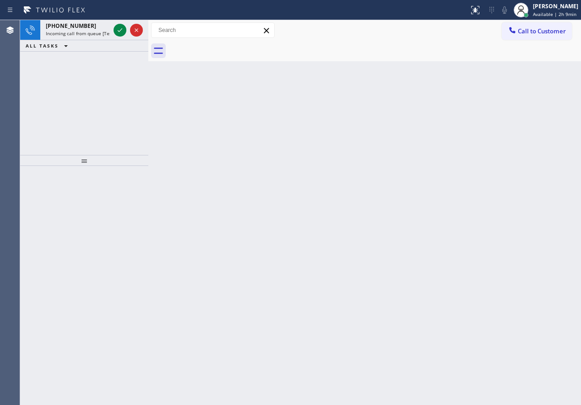
click at [90, 32] on span "Incoming call from queue [Test] All" at bounding box center [84, 33] width 76 height 6
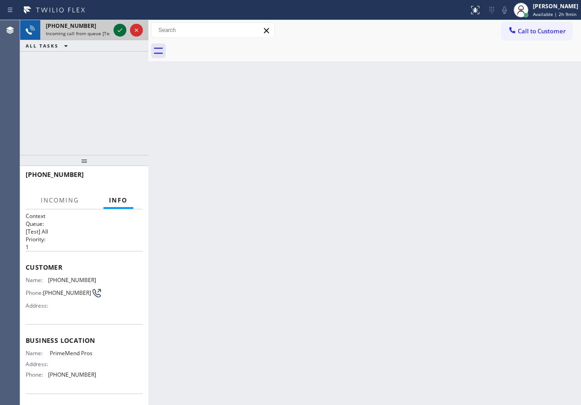
click at [116, 29] on icon at bounding box center [119, 30] width 11 height 11
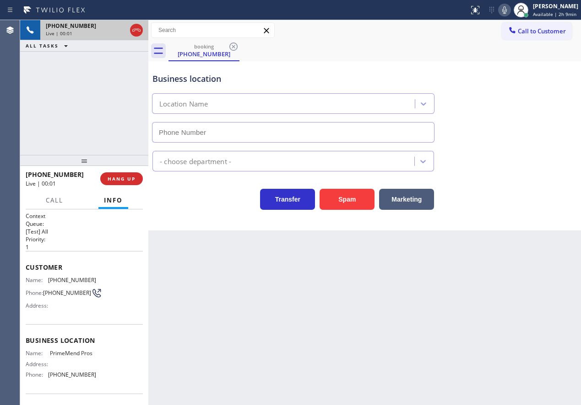
type input "(954) 787-0381"
click at [497, 159] on div "Appliance Repair Regular" at bounding box center [365, 159] width 428 height 24
click at [361, 202] on button "Spam" at bounding box center [346, 199] width 55 height 21
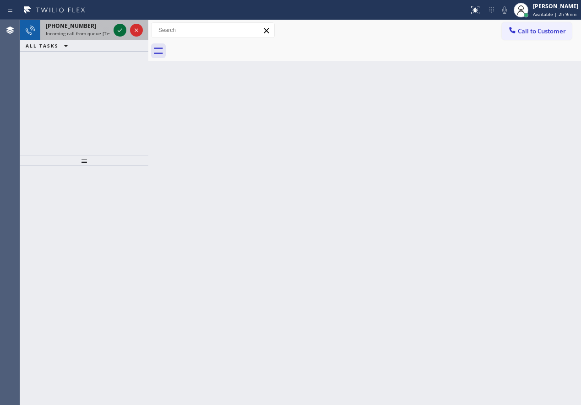
click at [117, 24] on button at bounding box center [119, 30] width 13 height 13
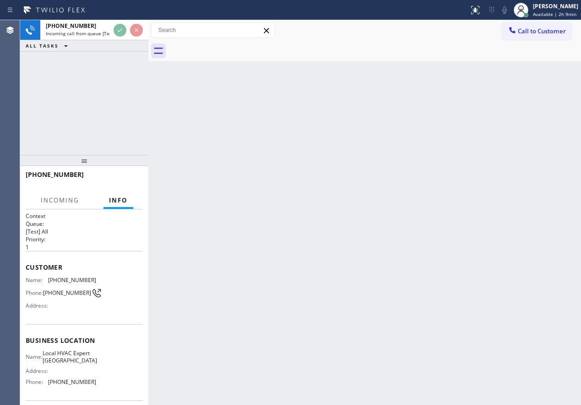
click at [426, 248] on div "Back to Dashboard Change Sender ID Customers Technicians Select a contact Outbo…" at bounding box center [364, 212] width 432 height 385
click at [229, 141] on div "Back to Dashboard Change Sender ID Customers Technicians Select a contact Outbo…" at bounding box center [364, 212] width 432 height 385
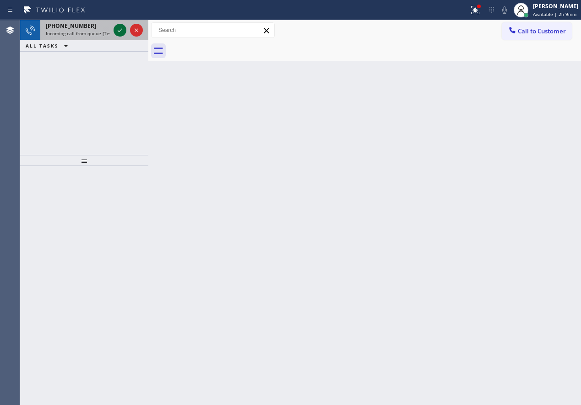
click at [119, 32] on icon at bounding box center [120, 30] width 5 height 4
click at [119, 28] on icon at bounding box center [119, 30] width 11 height 11
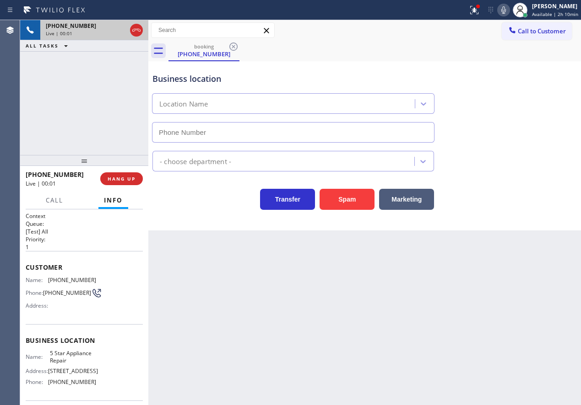
type input "(855) 731-4952"
click at [124, 181] on span "HANG UP" at bounding box center [122, 179] width 28 height 6
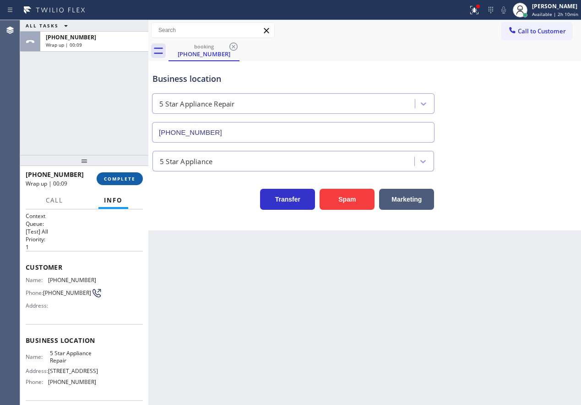
click at [120, 180] on span "COMPLETE" at bounding box center [120, 179] width 32 height 6
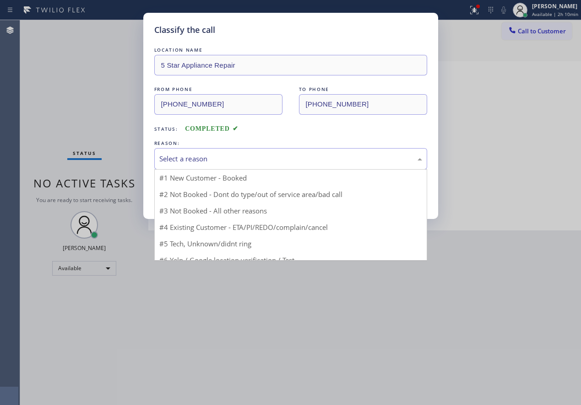
click at [228, 163] on div "Select a reason" at bounding box center [290, 159] width 263 height 11
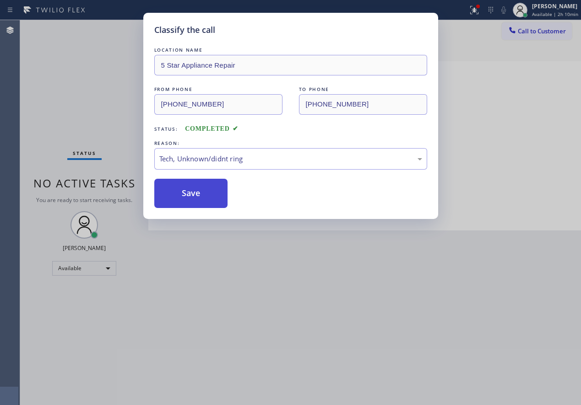
click at [181, 202] on button "Save" at bounding box center [191, 193] width 74 height 29
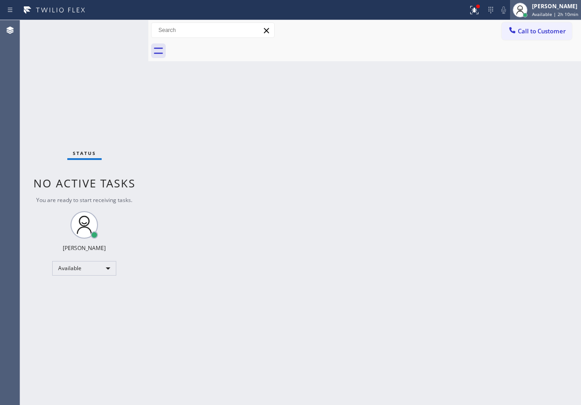
click at [557, 9] on div "[PERSON_NAME]" at bounding box center [555, 6] width 46 height 8
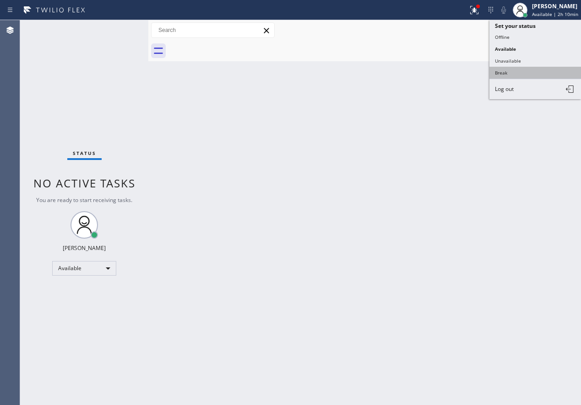
click at [495, 75] on button "Break" at bounding box center [535, 73] width 92 height 12
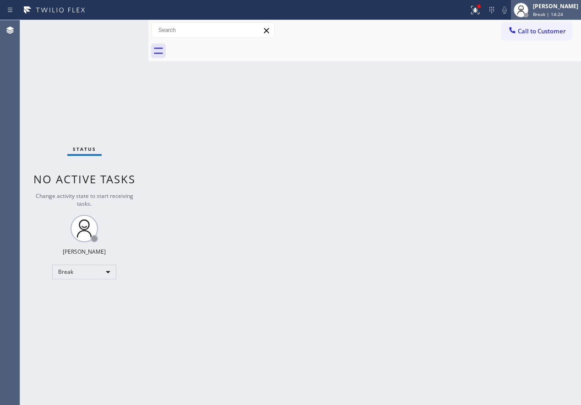
click at [557, 10] on div "Paula Arnado Break | 14:24" at bounding box center [556, 10] width 50 height 16
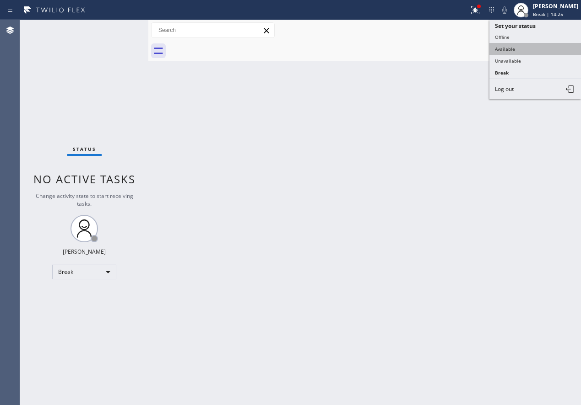
click at [526, 52] on button "Available" at bounding box center [535, 49] width 92 height 12
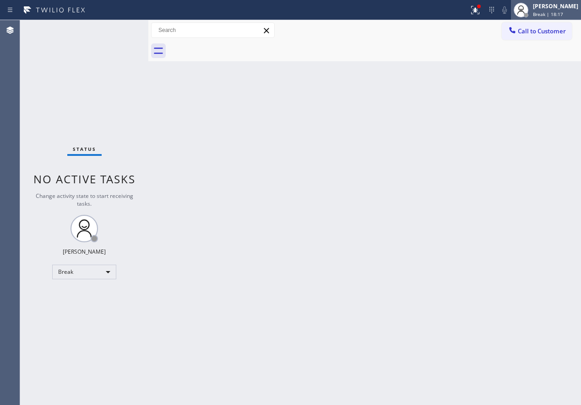
click at [543, 11] on div "Paula Arnado Break | 18:17" at bounding box center [556, 10] width 50 height 16
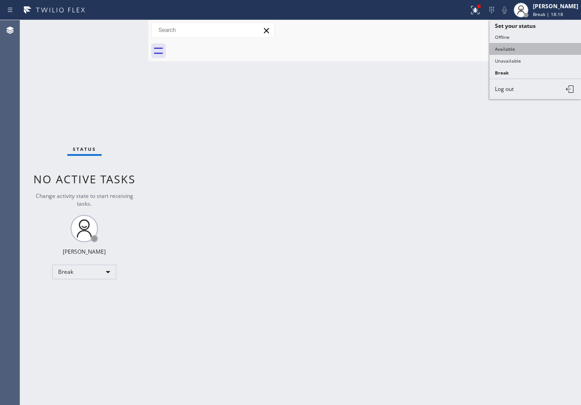
click at [525, 51] on button "Available" at bounding box center [535, 49] width 92 height 12
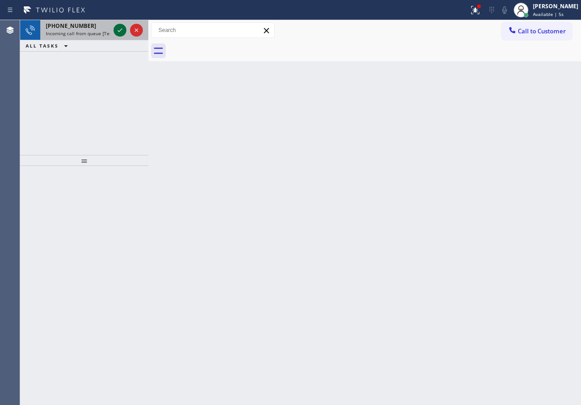
click at [119, 29] on icon at bounding box center [119, 30] width 11 height 11
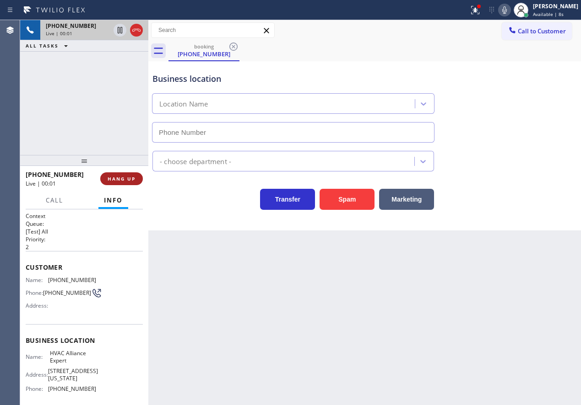
click at [108, 180] on span "HANG UP" at bounding box center [122, 179] width 28 height 6
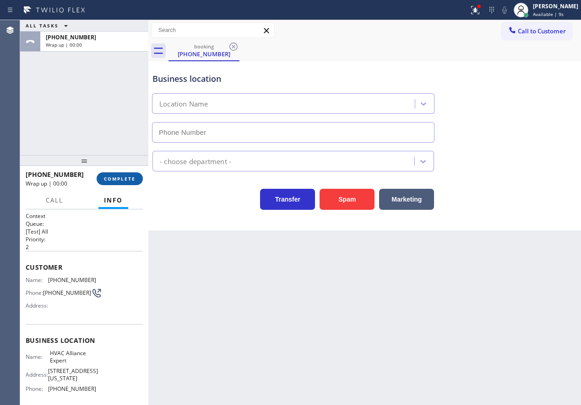
click at [114, 180] on span "COMPLETE" at bounding box center [120, 179] width 32 height 6
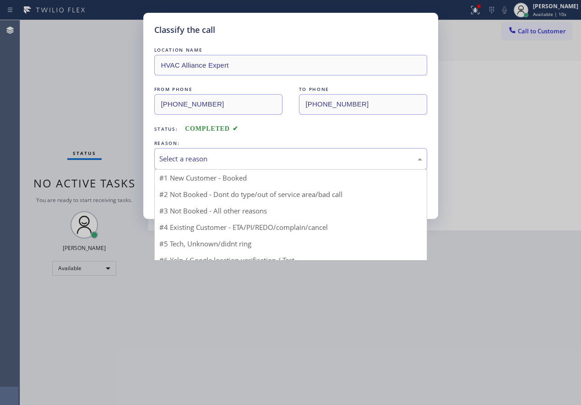
click at [225, 157] on div "Select a reason" at bounding box center [290, 159] width 263 height 11
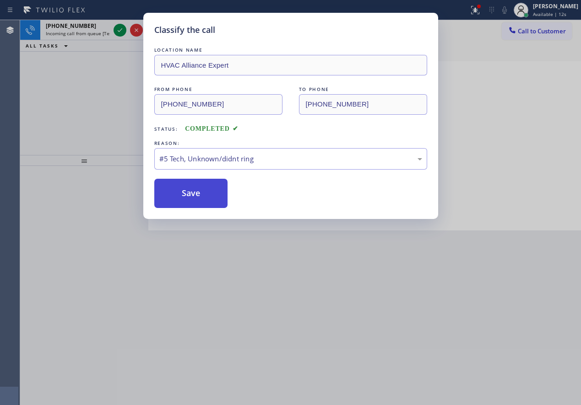
click at [200, 202] on button "Save" at bounding box center [191, 193] width 74 height 29
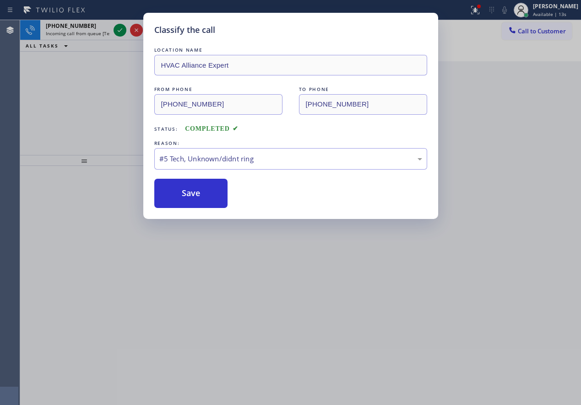
click at [119, 32] on div "Classify the call LOCATION NAME HVAC Alliance Expert FROM PHONE (626) 481-9028 …" at bounding box center [290, 202] width 581 height 405
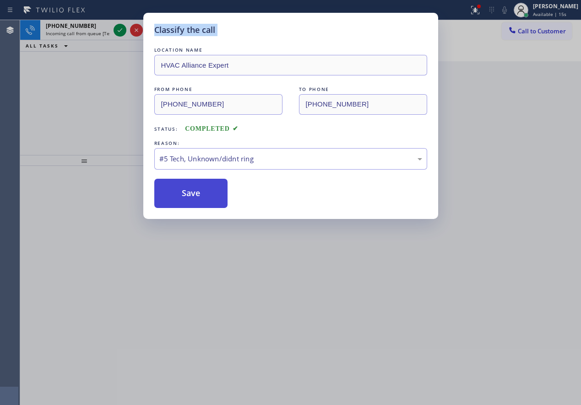
click at [191, 197] on button "Save" at bounding box center [191, 193] width 74 height 29
click at [119, 31] on div "Classify the call LOCATION NAME HVAC Alliance Expert FROM PHONE (626) 481-9028 …" at bounding box center [290, 202] width 581 height 405
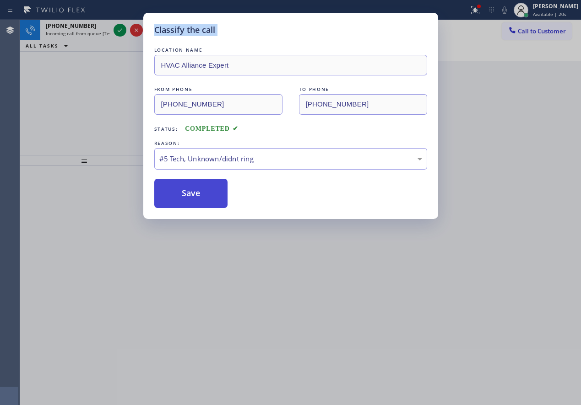
click at [204, 188] on button "Save" at bounding box center [191, 193] width 74 height 29
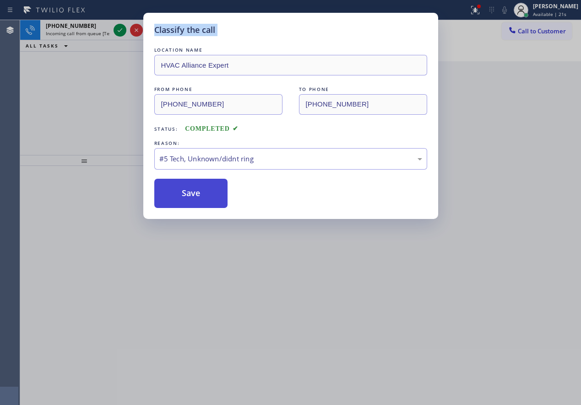
click at [204, 187] on button "Save" at bounding box center [191, 193] width 74 height 29
click at [191, 203] on button "Save" at bounding box center [191, 193] width 74 height 29
click at [191, 201] on button "Save" at bounding box center [191, 193] width 74 height 29
click at [191, 199] on button "Save" at bounding box center [191, 193] width 74 height 29
click at [119, 28] on div "Classify the call LOCATION NAME HVAC Alliance Expert FROM PHONE (626) 481-9028 …" at bounding box center [290, 202] width 581 height 405
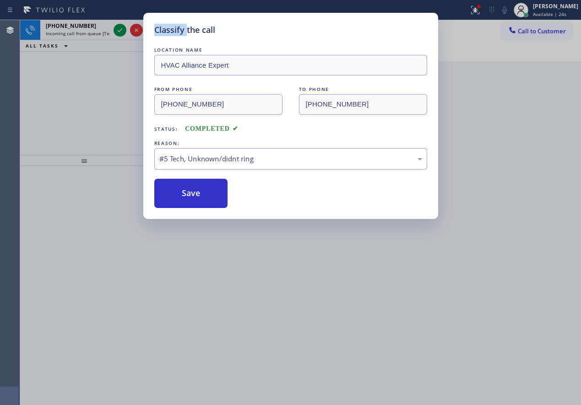
click at [119, 28] on div "Classify the call LOCATION NAME HVAC Alliance Expert FROM PHONE (626) 481-9028 …" at bounding box center [290, 202] width 581 height 405
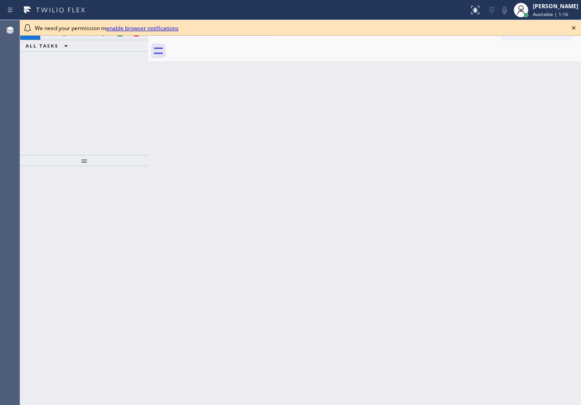
click at [518, 216] on div "Back to Dashboard Change Sender ID Customers Technicians Select a contact Outbo…" at bounding box center [364, 212] width 432 height 385
click at [573, 29] on icon at bounding box center [573, 27] width 11 height 11
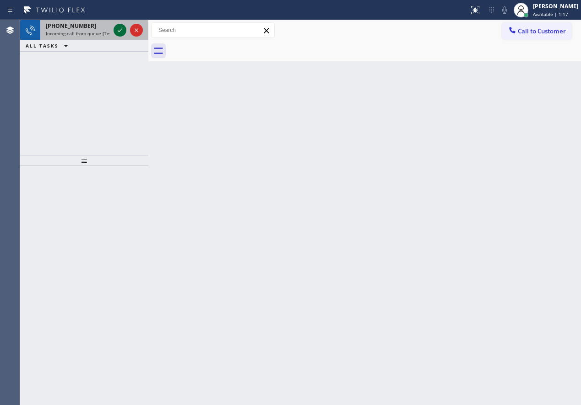
click at [118, 31] on icon at bounding box center [120, 30] width 5 height 4
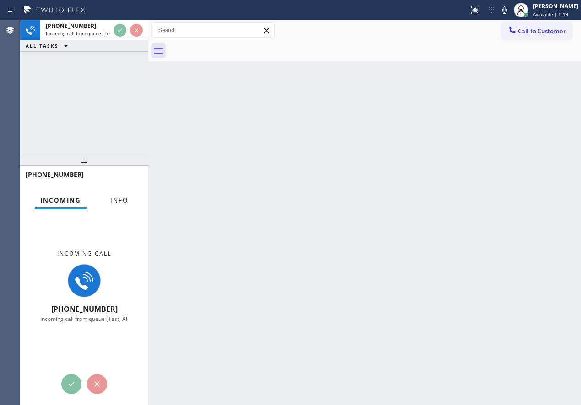
click at [123, 203] on span "Info" at bounding box center [119, 200] width 18 height 8
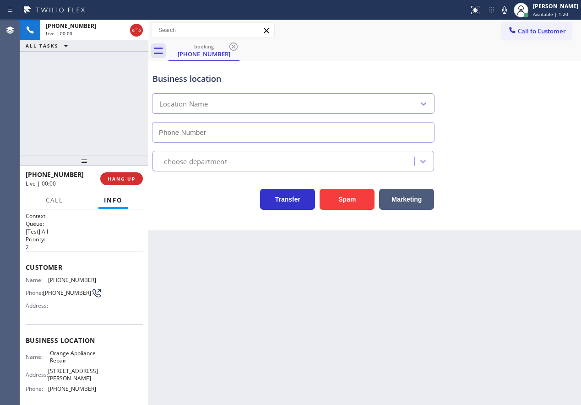
type input "(714) 855-4254"
click at [69, 355] on span "Orange Appliance Repair" at bounding box center [73, 357] width 46 height 14
copy span "Orange Appliance Repair"
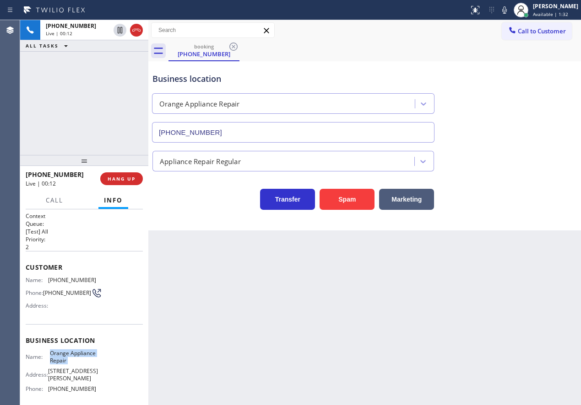
click at [223, 127] on input "(714) 855-4254" at bounding box center [293, 132] width 282 height 21
click at [82, 277] on span "[PHONE_NUMBER]" at bounding box center [72, 280] width 48 height 7
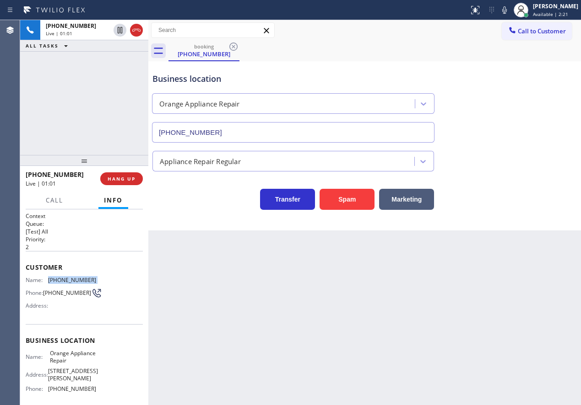
click at [82, 277] on span "[PHONE_NUMBER]" at bounding box center [72, 280] width 48 height 7
copy span "[PHONE_NUMBER]"
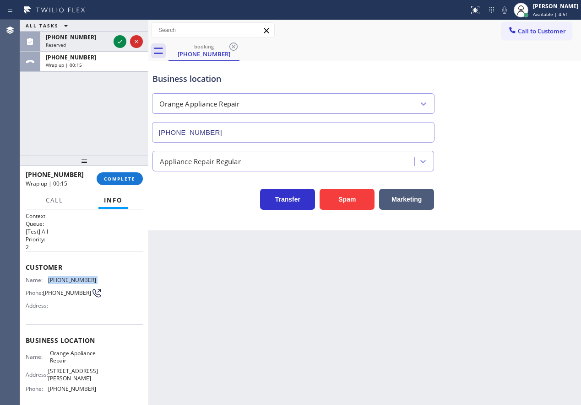
drag, startPoint x: 124, startPoint y: 175, endPoint x: 129, endPoint y: 169, distance: 7.8
click at [124, 176] on span "COMPLETE" at bounding box center [120, 179] width 32 height 6
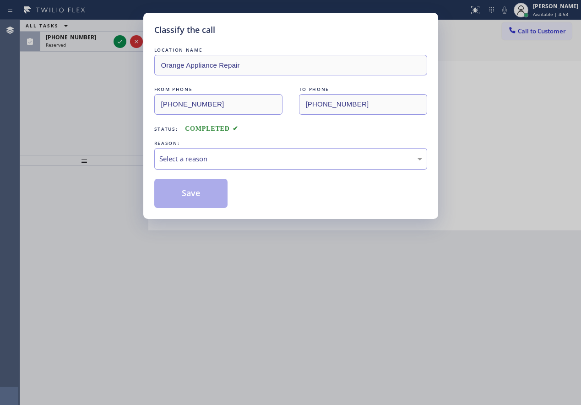
click at [242, 152] on div "Select a reason" at bounding box center [290, 159] width 273 height 22
click at [189, 190] on button "Save" at bounding box center [191, 193] width 74 height 29
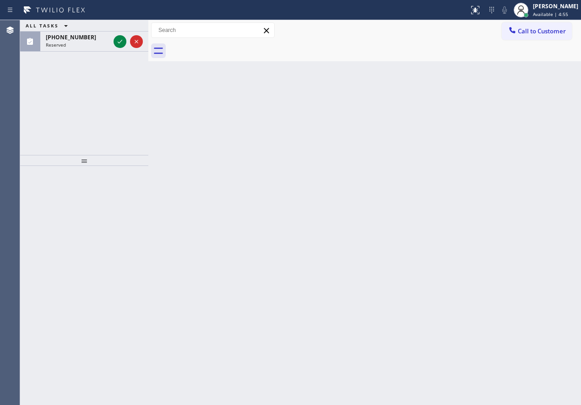
click at [121, 42] on icon at bounding box center [119, 41] width 11 height 11
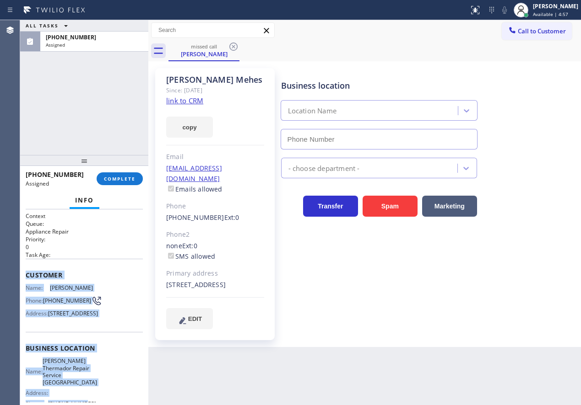
type input "(631) 201-5239"
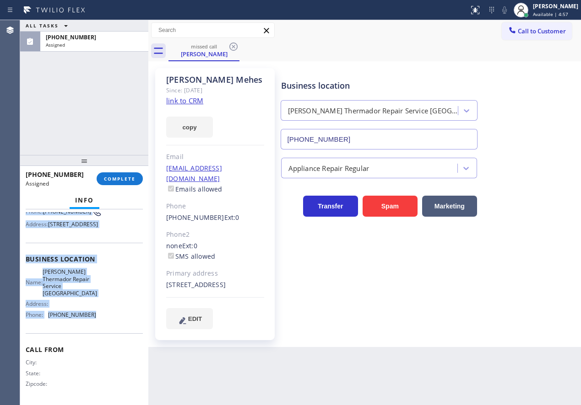
drag, startPoint x: 26, startPoint y: 278, endPoint x: 118, endPoint y: 194, distance: 124.7
click at [113, 315] on div "Context Queue: Appliance Repair Priority: 0 Task Age: Customer Name: Roopan Meh…" at bounding box center [84, 263] width 117 height 280
copy div "Customer Name: Roopan Mehes Phone: (347) 444-3943 Address: 17 Surrey Ln, Levitt…"
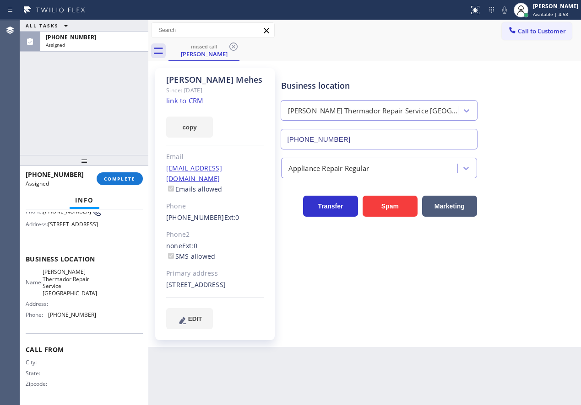
click at [118, 185] on div "(347) 444-3943 Assigned COMPLETE" at bounding box center [84, 179] width 117 height 24
click at [116, 178] on span "COMPLETE" at bounding box center [120, 179] width 32 height 6
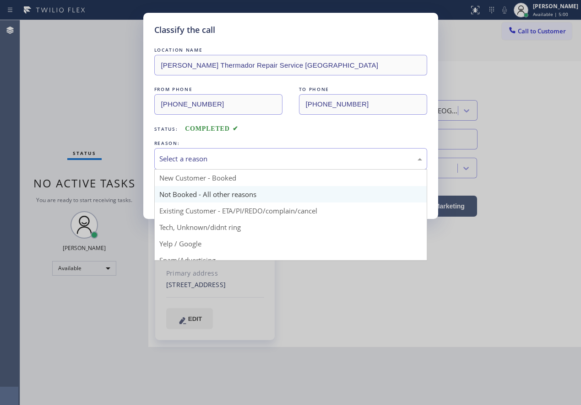
drag, startPoint x: 194, startPoint y: 164, endPoint x: 194, endPoint y: 188, distance: 23.8
click at [194, 169] on div "Select a reason New Customer - Booked Not Booked - All other reasons Existing C…" at bounding box center [290, 159] width 273 height 22
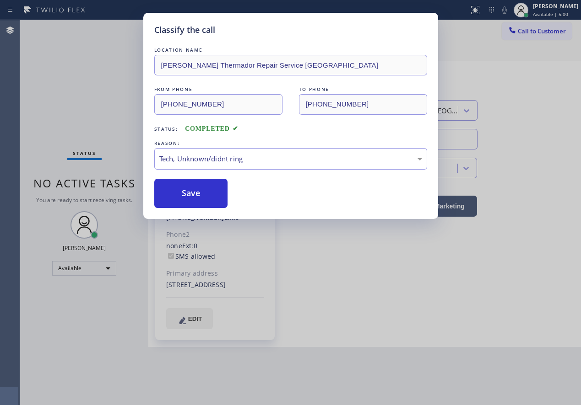
click at [192, 200] on button "Save" at bounding box center [191, 193] width 74 height 29
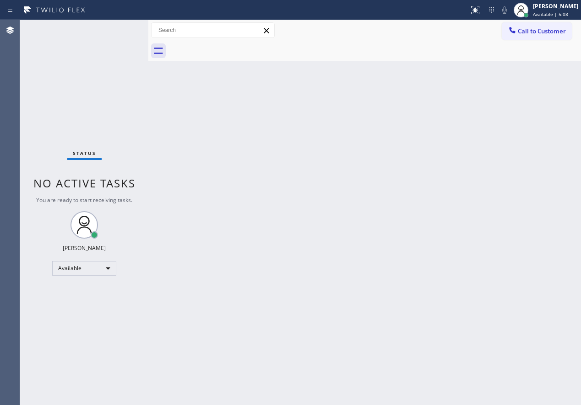
click at [516, 123] on div "Back to Dashboard Change Sender ID Customers Technicians Select a contact Outbo…" at bounding box center [364, 212] width 432 height 385
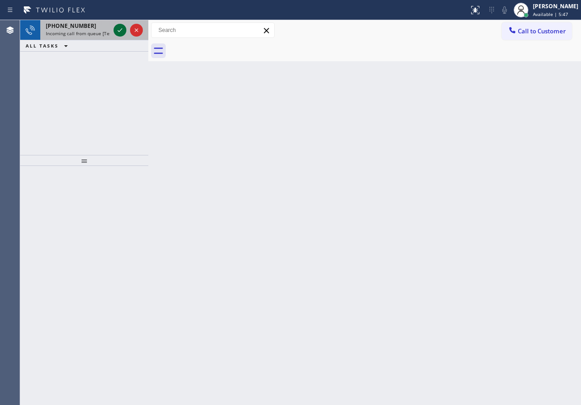
click at [116, 30] on icon at bounding box center [119, 30] width 11 height 11
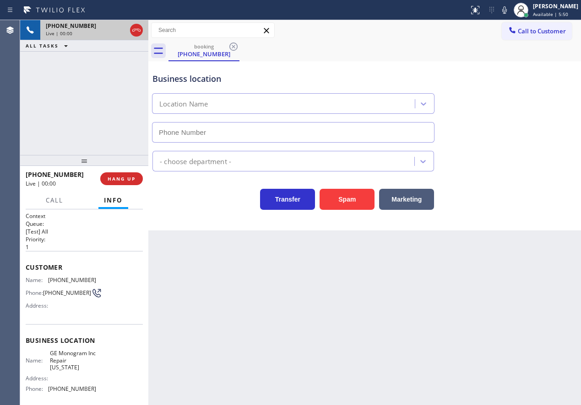
type input "(332) 456-0495"
click at [68, 367] on span "GE Monogram Inc Repair New York" at bounding box center [73, 360] width 46 height 21
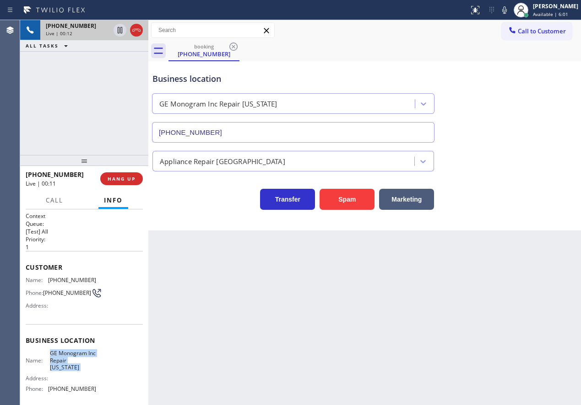
click at [68, 367] on span "GE Monogram Inc Repair New York" at bounding box center [73, 360] width 46 height 21
copy span "GE Monogram Inc Repair New York"
click at [273, 131] on input "(332) 456-0495" at bounding box center [293, 132] width 282 height 21
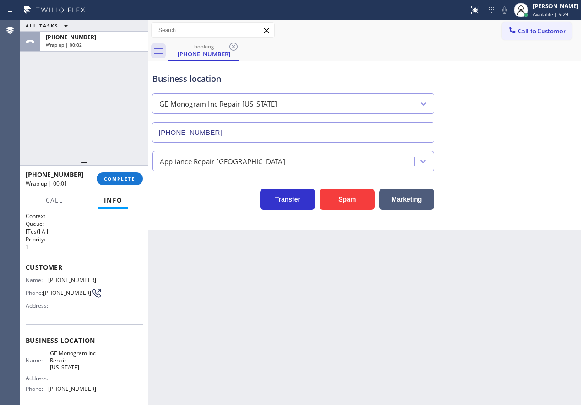
drag, startPoint x: 113, startPoint y: 181, endPoint x: 241, endPoint y: 181, distance: 127.7
click at [113, 181] on span "COMPLETE" at bounding box center [120, 179] width 32 height 6
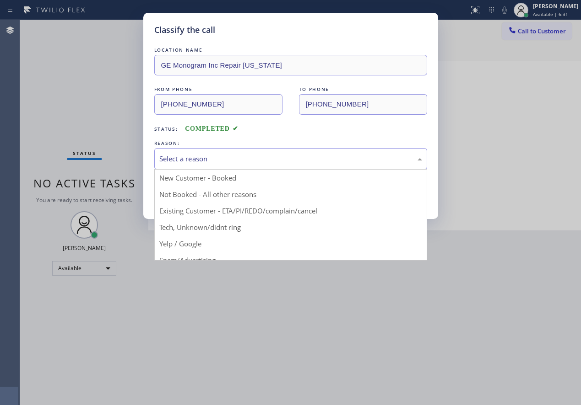
click at [248, 161] on div "Select a reason" at bounding box center [290, 159] width 263 height 11
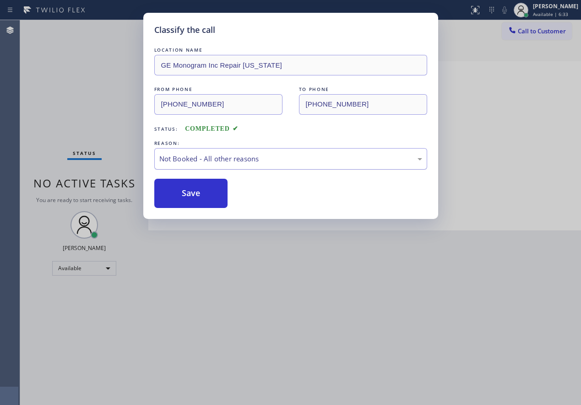
click at [198, 164] on div "Not Booked - All other reasons" at bounding box center [290, 159] width 273 height 22
click at [188, 196] on button "Save" at bounding box center [191, 193] width 74 height 29
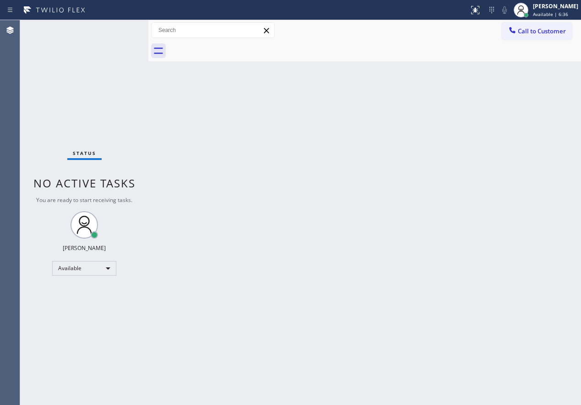
click at [493, 108] on div "Back to Dashboard Change Sender ID Customers Technicians Select a contact Outbo…" at bounding box center [364, 212] width 432 height 385
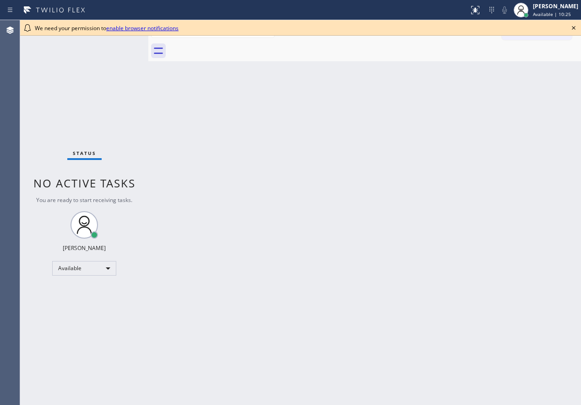
click at [525, 100] on div "Back to Dashboard Change Sender ID Customers Technicians Select a contact Outbo…" at bounding box center [364, 212] width 432 height 385
click at [569, 27] on icon at bounding box center [573, 27] width 11 height 11
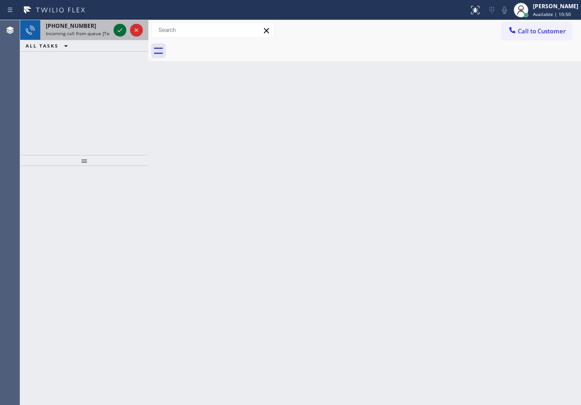
click at [120, 32] on icon at bounding box center [119, 30] width 11 height 11
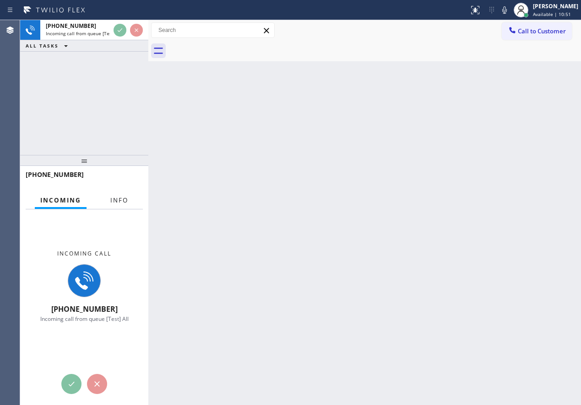
click at [120, 204] on span "Info" at bounding box center [119, 200] width 18 height 8
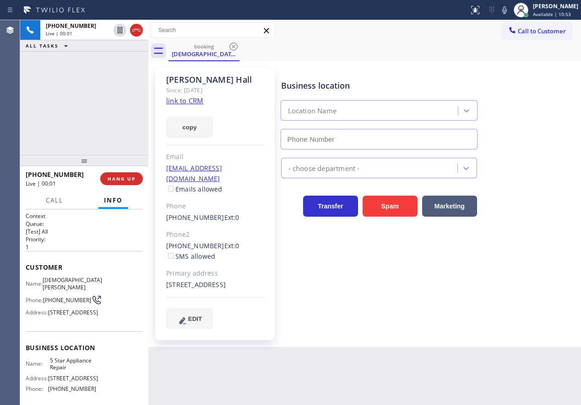
type input "(855) 731-4952"
click at [196, 104] on link "link to CRM" at bounding box center [184, 100] width 37 height 9
click at [60, 372] on span "5 Star Appliance Repair" at bounding box center [73, 364] width 46 height 14
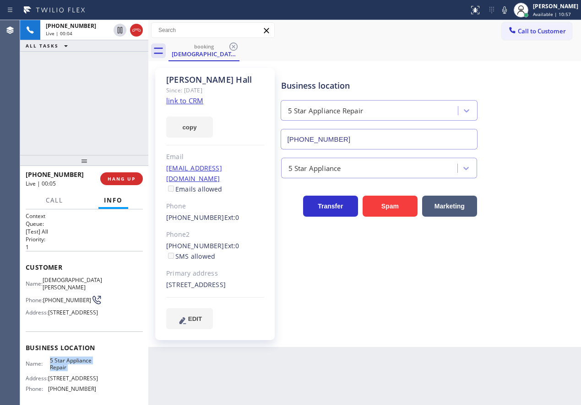
copy span "5 Star Appliance Repair"
click at [401, 130] on input "(855) 731-4952" at bounding box center [378, 139] width 197 height 21
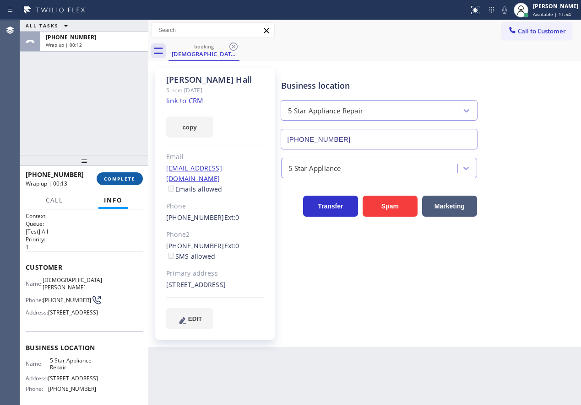
drag, startPoint x: 107, startPoint y: 182, endPoint x: 119, endPoint y: 178, distance: 13.3
click at [107, 183] on button "COMPLETE" at bounding box center [120, 178] width 46 height 13
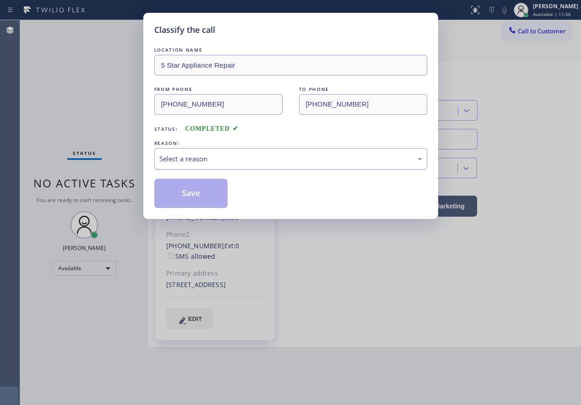
click at [235, 156] on div "Select a reason" at bounding box center [290, 159] width 263 height 11
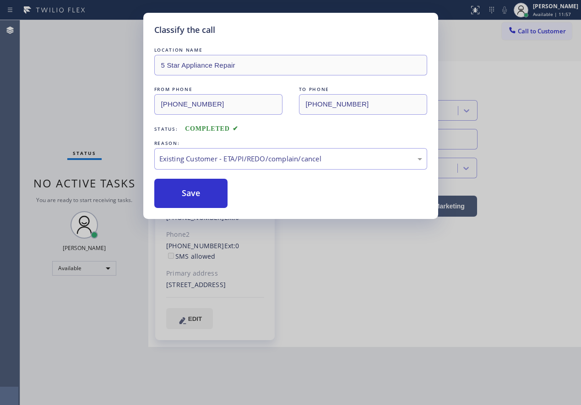
click at [197, 178] on div "LOCATION NAME 5 Star Appliance Repair FROM PHONE (312) 576-0444 TO PHONE (855) …" at bounding box center [290, 126] width 273 height 163
click at [200, 190] on button "Save" at bounding box center [191, 193] width 74 height 29
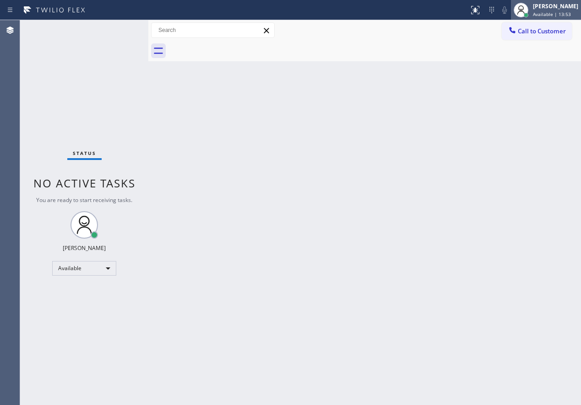
click at [564, 14] on span "Available | 13:53" at bounding box center [552, 14] width 38 height 6
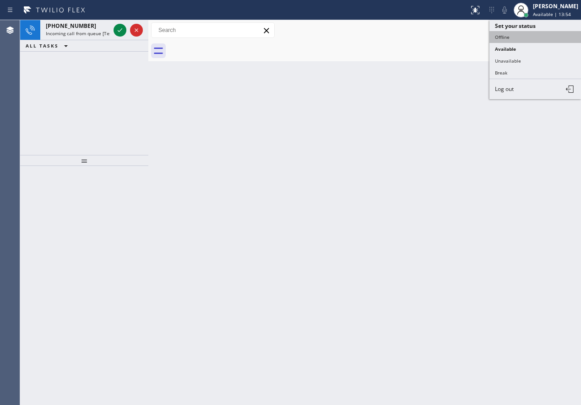
click at [545, 38] on button "Offline" at bounding box center [535, 37] width 92 height 12
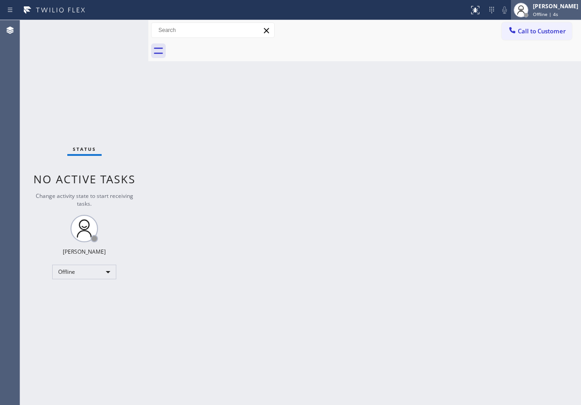
click at [546, 11] on div "Paula Arnado Offline | 4s" at bounding box center [556, 10] width 50 height 16
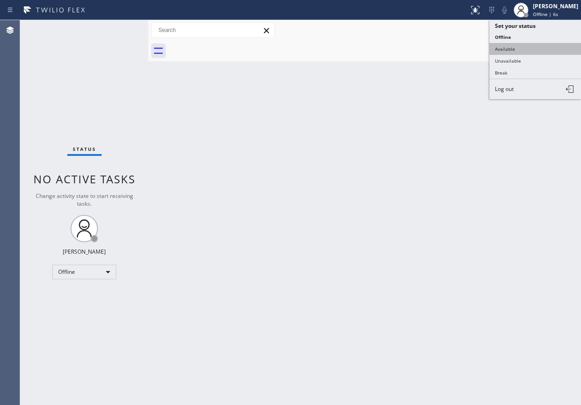
click at [540, 51] on button "Available" at bounding box center [535, 49] width 92 height 12
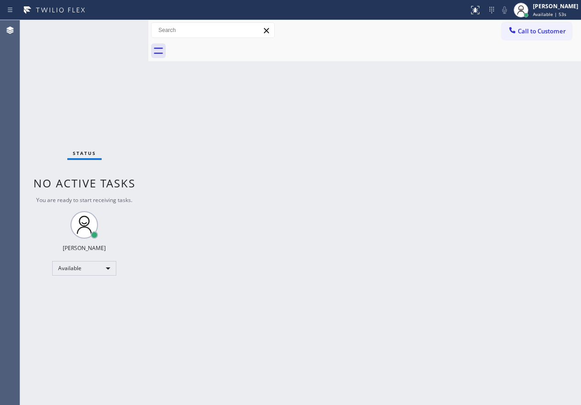
click at [482, 127] on div "Back to Dashboard Change Sender ID Customers Technicians Select a contact Outbo…" at bounding box center [364, 212] width 432 height 385
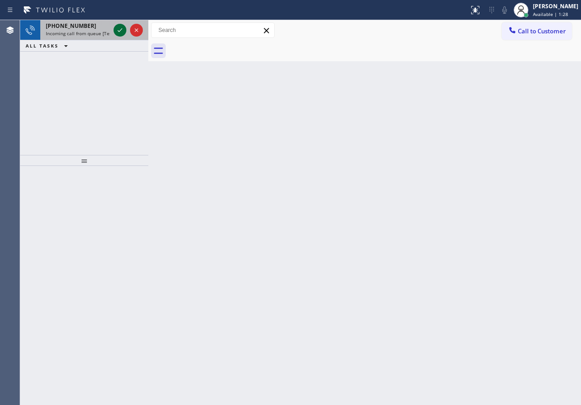
click at [119, 32] on icon at bounding box center [119, 30] width 11 height 11
click at [120, 32] on icon at bounding box center [119, 30] width 11 height 11
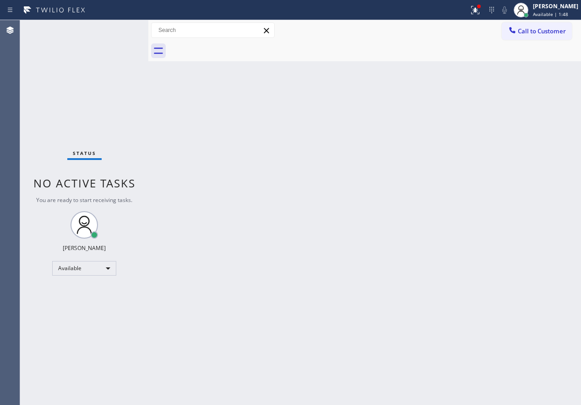
click at [410, 213] on div "Back to Dashboard Change Sender ID Customers Technicians Select a contact Outbo…" at bounding box center [364, 212] width 432 height 385
click at [483, 16] on button at bounding box center [475, 10] width 20 height 20
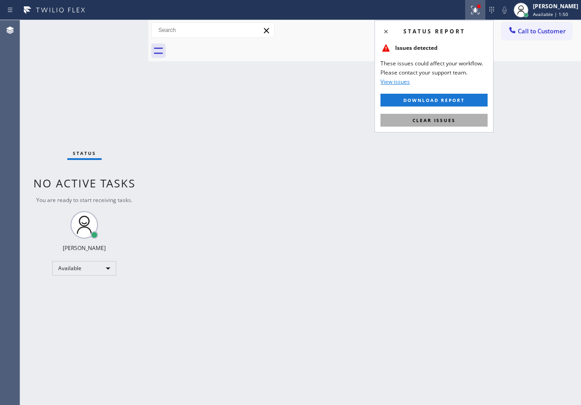
click at [436, 122] on span "Clear issues" at bounding box center [433, 120] width 43 height 6
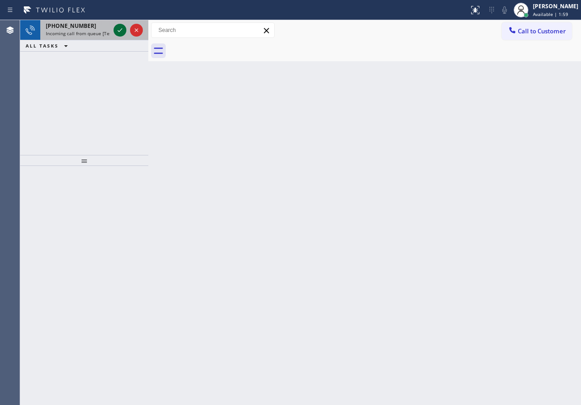
click at [121, 29] on icon at bounding box center [119, 30] width 11 height 11
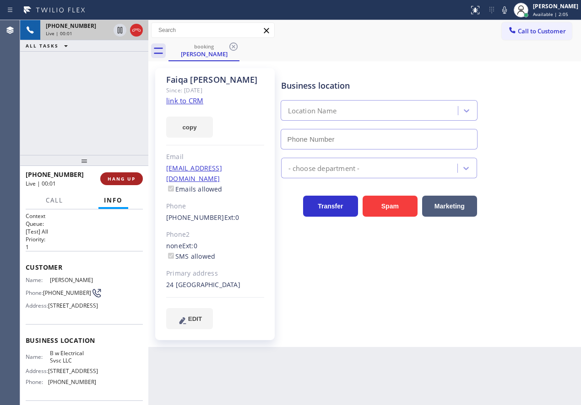
click at [120, 176] on span "HANG UP" at bounding box center [122, 179] width 28 height 6
type input "(848) 292-9748"
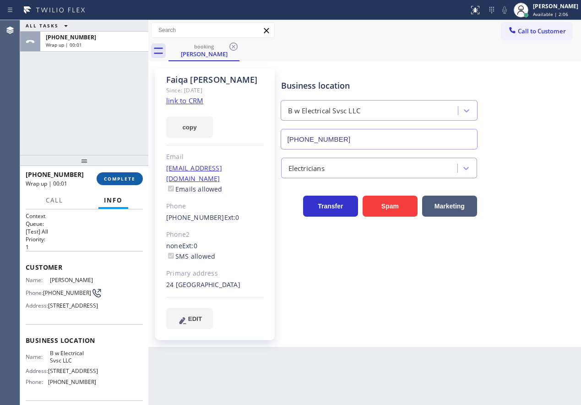
click at [120, 176] on span "COMPLETE" at bounding box center [120, 179] width 32 height 6
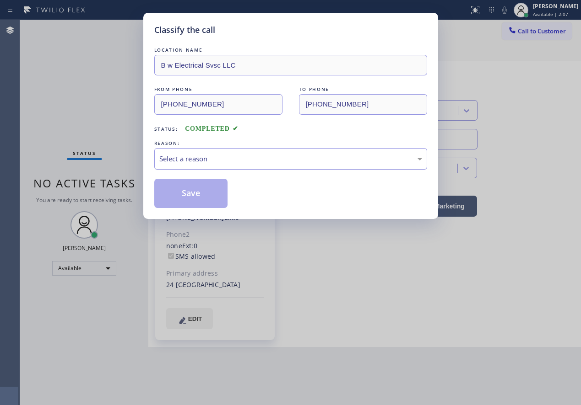
click at [217, 165] on div "Select a reason" at bounding box center [290, 159] width 273 height 22
click at [194, 175] on div "LOCATION NAME B w Electrical Svsc LLC FROM PHONE (973) 752-9379 TO PHONE (848) …" at bounding box center [290, 126] width 273 height 163
click at [195, 184] on button "Save" at bounding box center [191, 193] width 74 height 29
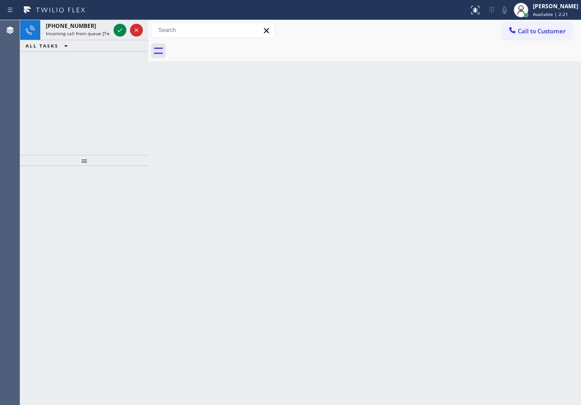
click at [436, 256] on div "Back to Dashboard Change Sender ID Customers Technicians Select a contact Outbo…" at bounding box center [364, 212] width 432 height 385
click at [75, 31] on span "Incoming call from queue [Test] All" at bounding box center [84, 33] width 76 height 6
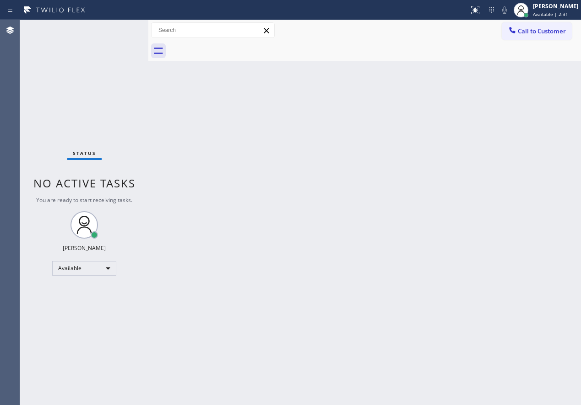
click at [117, 30] on div "Status No active tasks You are ready to start receiving tasks. Paula Arnado Ava…" at bounding box center [84, 212] width 128 height 385
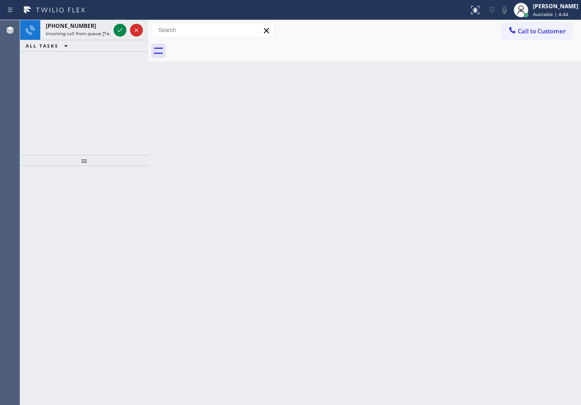
click at [529, 236] on div "Back to Dashboard Change Sender ID Customers Technicians Select a contact Outbo…" at bounding box center [364, 212] width 432 height 385
click at [524, 143] on div "Back to Dashboard Change Sender ID Customers Technicians Select a contact Outbo…" at bounding box center [364, 212] width 432 height 385
click at [118, 32] on icon at bounding box center [119, 30] width 11 height 11
click at [119, 32] on icon at bounding box center [119, 30] width 11 height 11
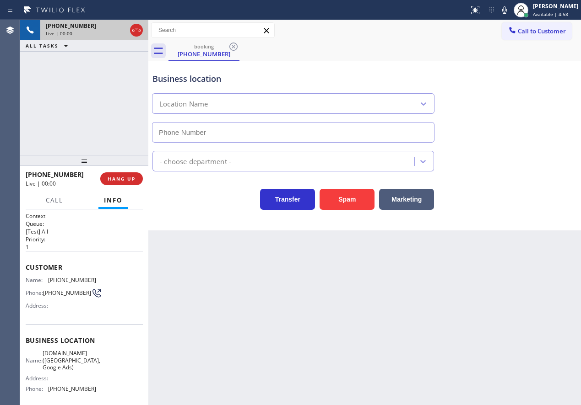
type input "(949) 613-5294"
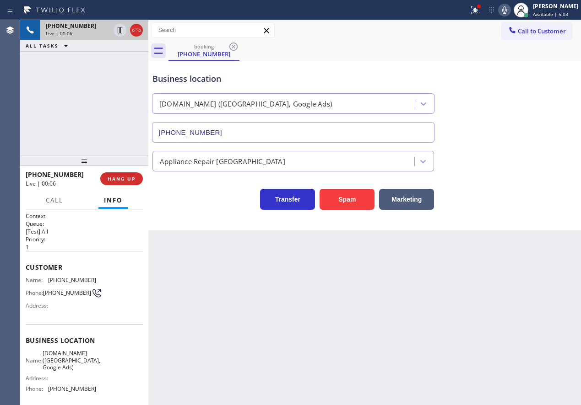
click at [506, 7] on icon at bounding box center [504, 9] width 5 height 7
click at [506, 12] on icon at bounding box center [504, 9] width 5 height 7
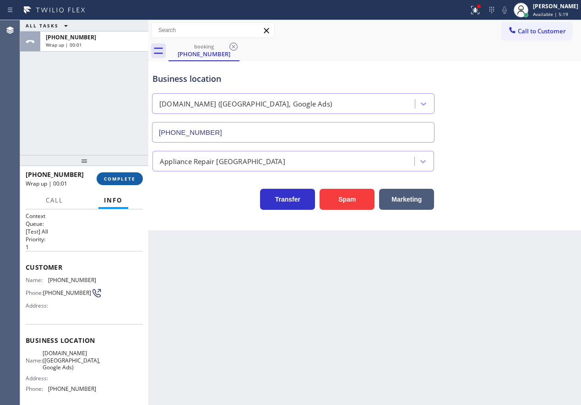
click at [125, 182] on button "COMPLETE" at bounding box center [120, 178] width 46 height 13
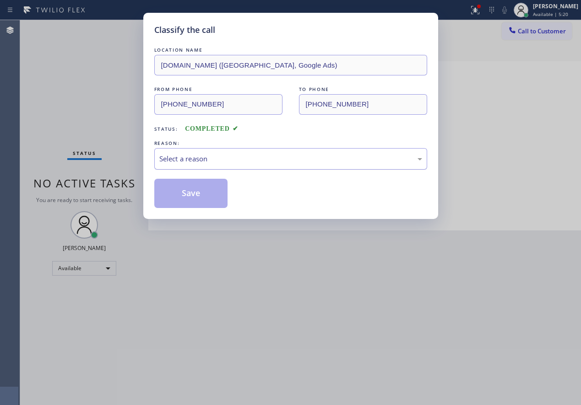
click at [261, 151] on div "Select a reason" at bounding box center [290, 159] width 273 height 22
drag, startPoint x: 203, startPoint y: 242, endPoint x: 412, endPoint y: 266, distance: 210.4
click at [335, 153] on div "Yelp / Google" at bounding box center [290, 159] width 273 height 22
click at [207, 201] on button "Save" at bounding box center [191, 193] width 74 height 29
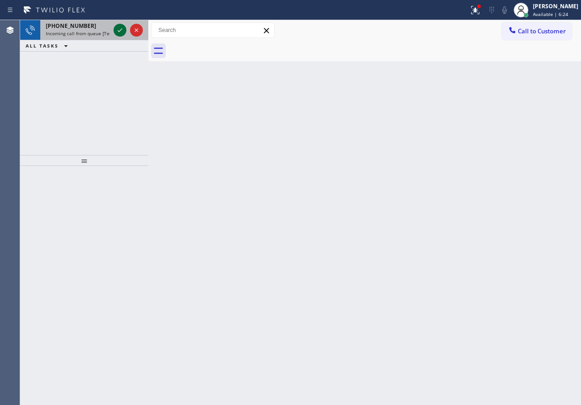
click at [122, 32] on icon at bounding box center [119, 30] width 11 height 11
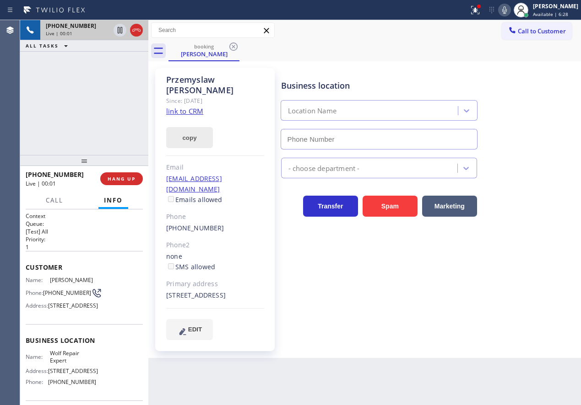
type input "(773) 382-0576"
click at [66, 364] on span "Wolf Repair Expert" at bounding box center [73, 357] width 46 height 14
copy span "Wolf Repair Expert"
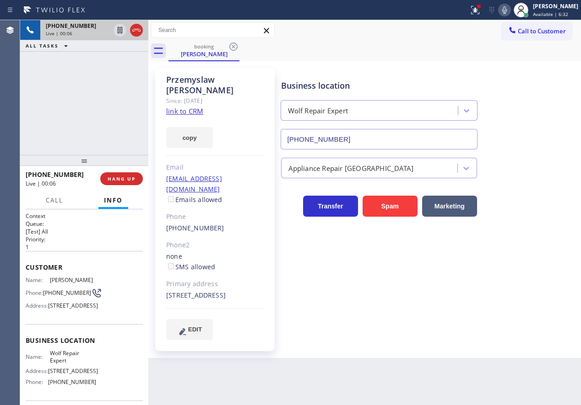
click at [361, 137] on input "(773) 382-0576" at bounding box center [378, 139] width 197 height 21
drag, startPoint x: 517, startPoint y: 14, endPoint x: 489, endPoint y: 13, distance: 28.4
click at [510, 14] on icon at bounding box center [504, 10] width 11 height 11
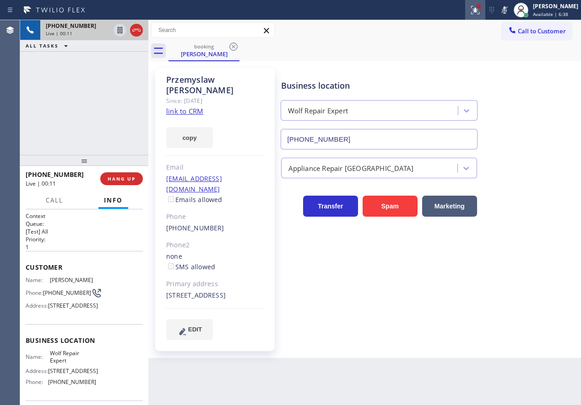
click at [480, 13] on icon at bounding box center [474, 10] width 11 height 11
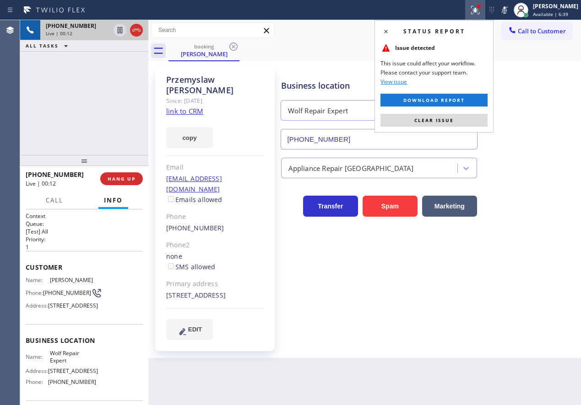
click at [433, 118] on span "Clear issue" at bounding box center [433, 120] width 39 height 6
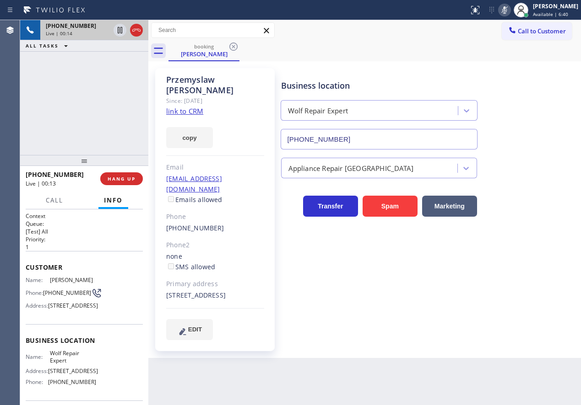
click at [506, 8] on icon at bounding box center [504, 9] width 5 height 7
click at [188, 107] on link "link to CRM" at bounding box center [184, 111] width 37 height 9
click at [122, 180] on span "HANG UP" at bounding box center [122, 179] width 28 height 6
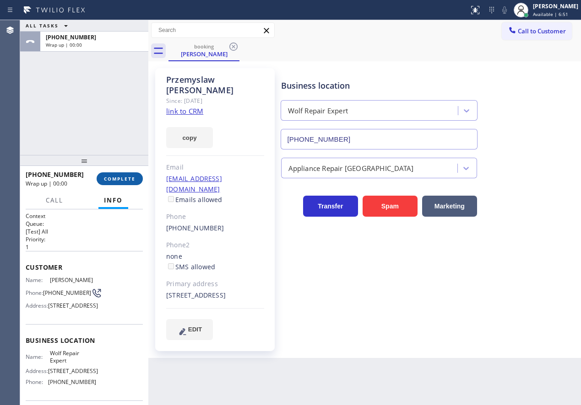
click at [122, 180] on span "COMPLETE" at bounding box center [120, 179] width 32 height 6
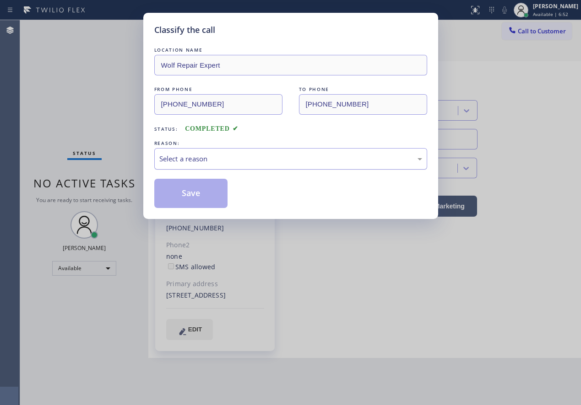
click at [282, 155] on div "Select a reason" at bounding box center [290, 159] width 263 height 11
click at [194, 184] on button "Save" at bounding box center [191, 193] width 74 height 29
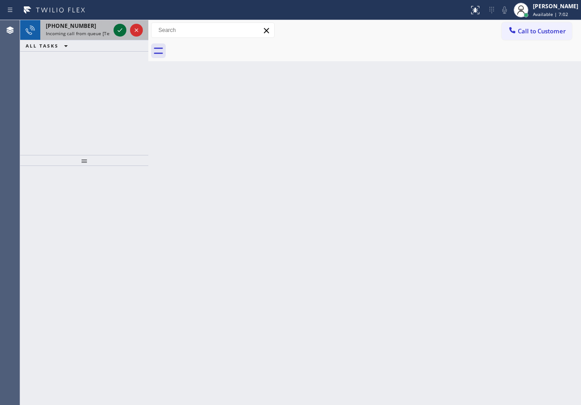
click at [119, 29] on icon at bounding box center [119, 30] width 11 height 11
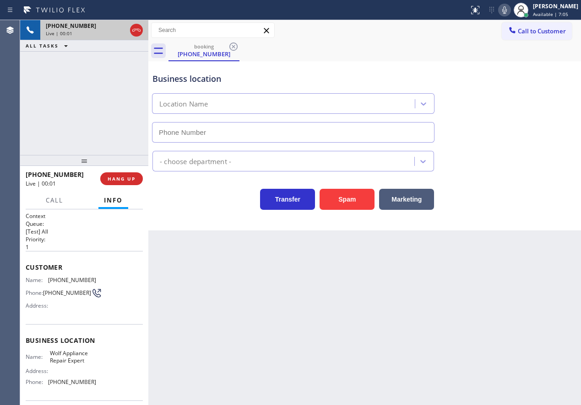
type input "(786) 516-2104"
click at [77, 360] on span "Wolf Appliance Repair Expert" at bounding box center [73, 357] width 46 height 14
copy span "Wolf Appliance Repair Expert"
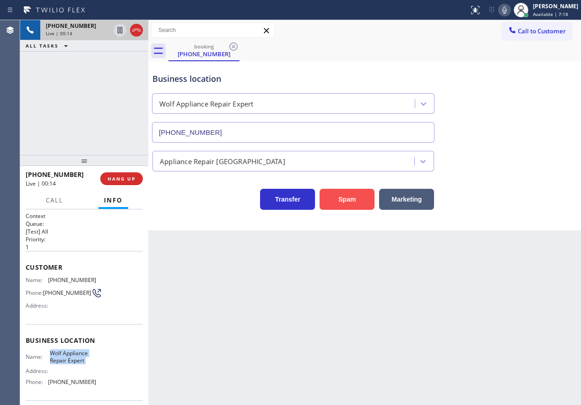
click at [352, 195] on button "Spam" at bounding box center [346, 199] width 55 height 21
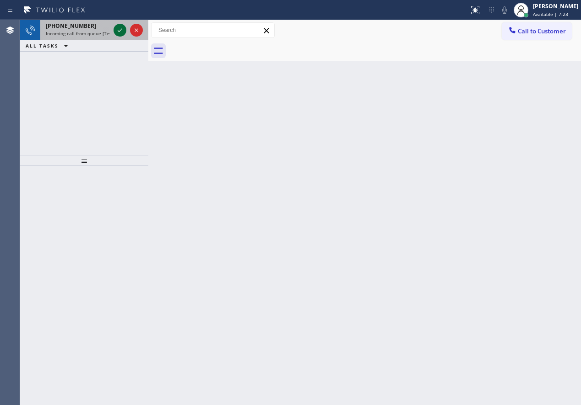
click at [118, 31] on icon at bounding box center [119, 30] width 11 height 11
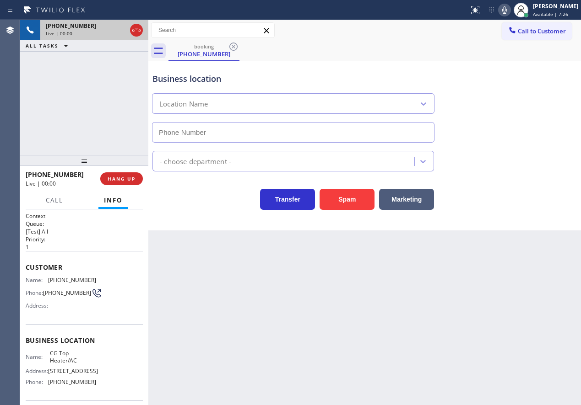
type input "(786) 610-6933"
drag, startPoint x: 353, startPoint y: 197, endPoint x: 474, endPoint y: 7, distance: 225.4
click at [354, 197] on button "Spam" at bounding box center [346, 199] width 55 height 21
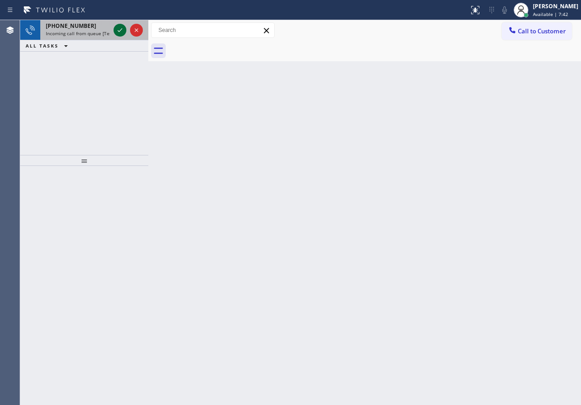
click at [120, 30] on icon at bounding box center [119, 30] width 11 height 11
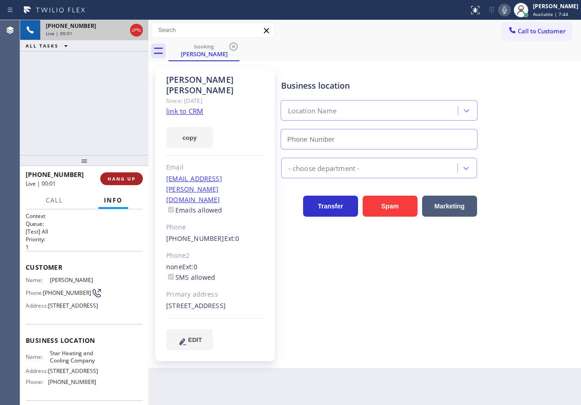
click at [129, 183] on button "HANG UP" at bounding box center [121, 178] width 43 height 13
type input "(646) 798-9293"
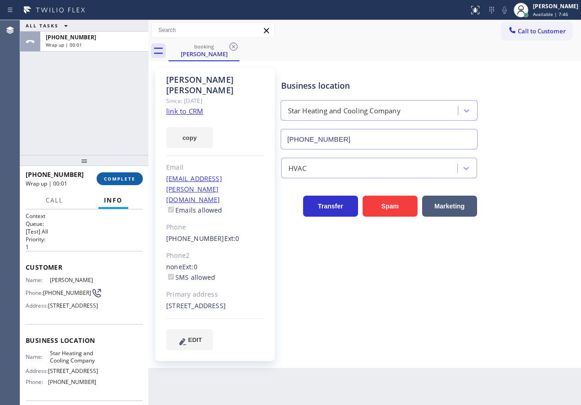
click at [130, 179] on span "COMPLETE" at bounding box center [120, 179] width 32 height 6
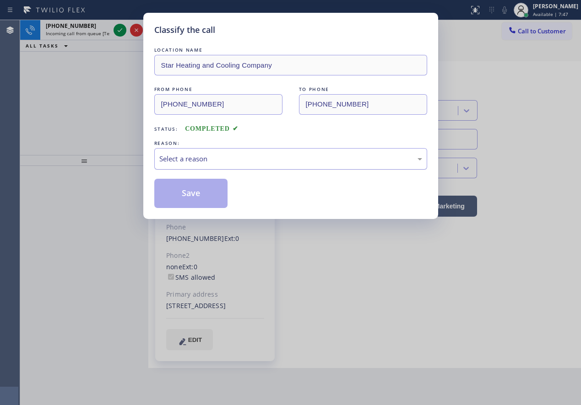
drag, startPoint x: 231, startPoint y: 156, endPoint x: 230, endPoint y: 168, distance: 11.9
click at [231, 157] on div "Select a reason" at bounding box center [290, 159] width 263 height 11
click at [207, 186] on button "Save" at bounding box center [191, 193] width 74 height 29
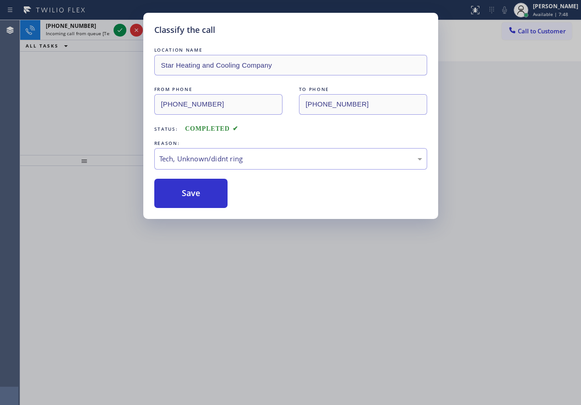
click at [120, 27] on div "Classify the call LOCATION NAME 5 Star Appliance Repair FROM PHONE (312) 576-04…" at bounding box center [300, 212] width 560 height 385
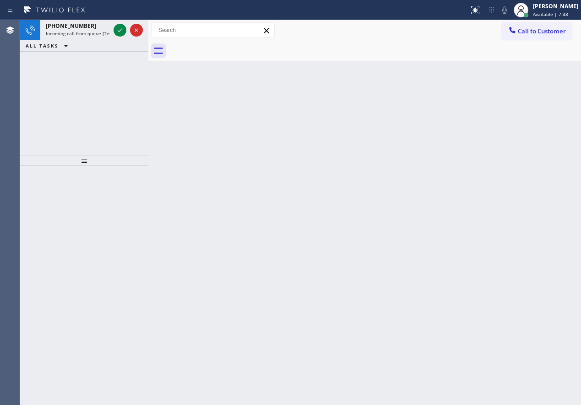
click at [120, 27] on icon at bounding box center [119, 30] width 11 height 11
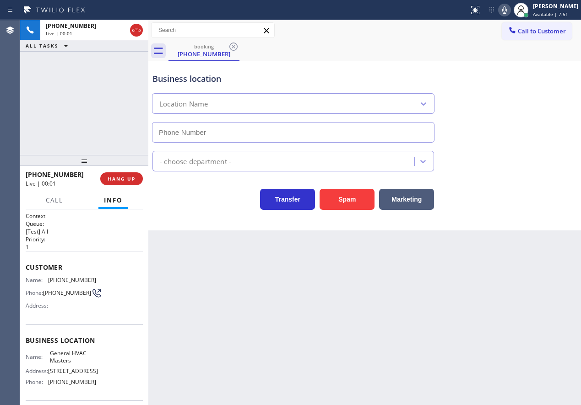
type input "(305) 548-8390"
click at [337, 204] on button "Spam" at bounding box center [346, 199] width 55 height 21
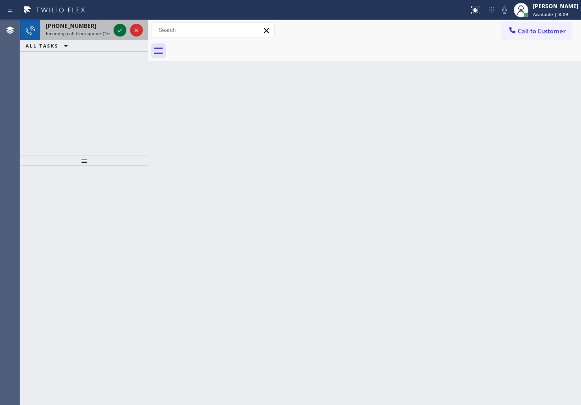
drag, startPoint x: 248, startPoint y: 114, endPoint x: 118, endPoint y: 32, distance: 154.5
click at [118, 32] on icon at bounding box center [119, 30] width 11 height 11
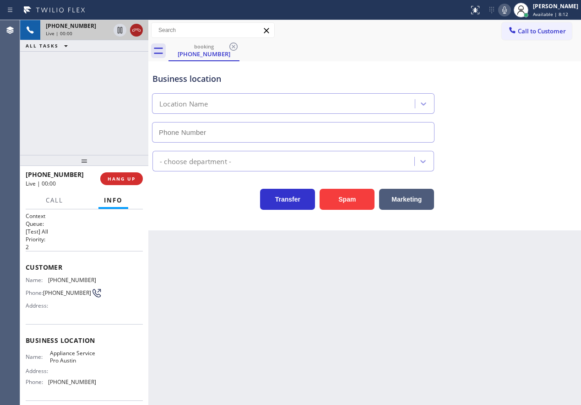
type input "(512) 943-7443"
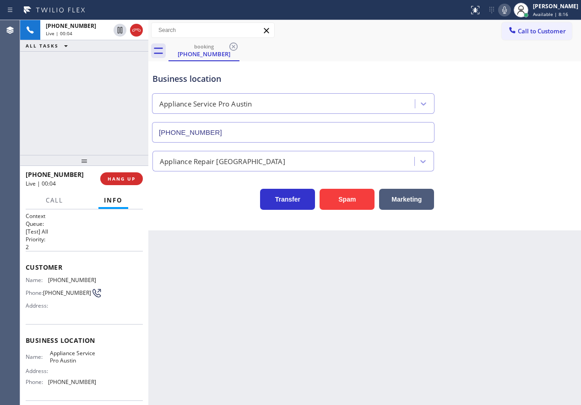
click at [75, 364] on span "Appliance Service Pro Austin" at bounding box center [73, 357] width 46 height 14
copy span "Appliance Service Pro Austin"
click at [113, 174] on button "HANG UP" at bounding box center [121, 178] width 43 height 13
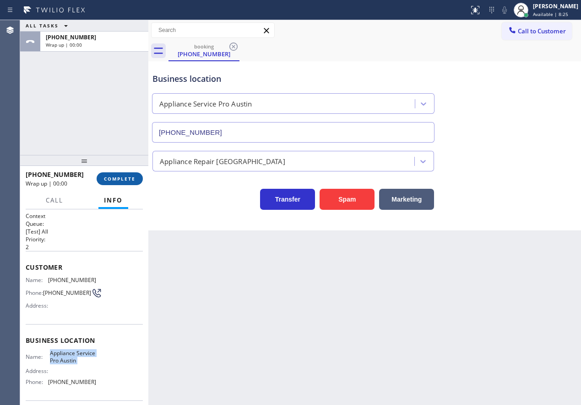
click at [127, 178] on span "COMPLETE" at bounding box center [120, 179] width 32 height 6
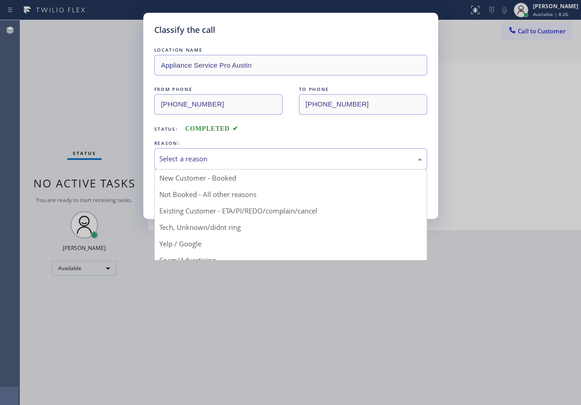
click at [223, 160] on div "Select a reason" at bounding box center [290, 159] width 263 height 11
drag, startPoint x: 195, startPoint y: 221, endPoint x: 195, endPoint y: 211, distance: 9.2
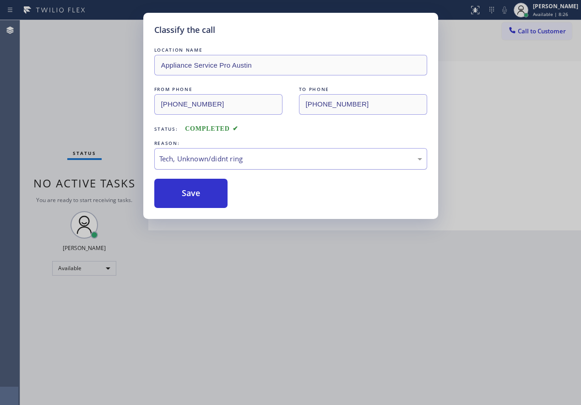
drag, startPoint x: 196, startPoint y: 191, endPoint x: 223, endPoint y: 162, distance: 39.2
click at [197, 191] on button "Save" at bounding box center [191, 193] width 74 height 29
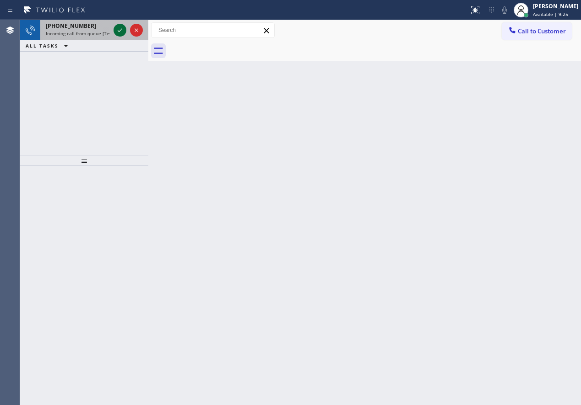
click at [116, 30] on icon at bounding box center [119, 30] width 11 height 11
drag, startPoint x: 505, startPoint y: 131, endPoint x: 373, endPoint y: 90, distance: 138.2
click at [505, 131] on div "Back to Dashboard Change Sender ID Customers Technicians Select a contact Outbo…" at bounding box center [364, 212] width 432 height 385
click at [120, 35] on button at bounding box center [119, 30] width 13 height 13
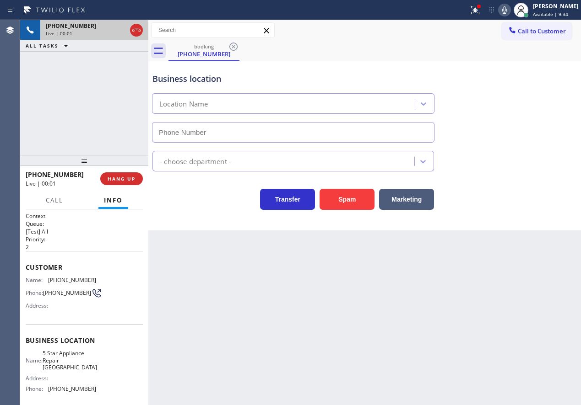
type input "(954) 737-5545"
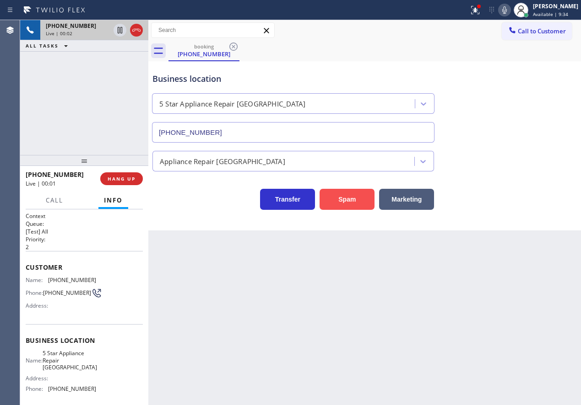
click at [340, 199] on button "Spam" at bounding box center [346, 199] width 55 height 21
click at [480, 11] on icon at bounding box center [474, 10] width 11 height 11
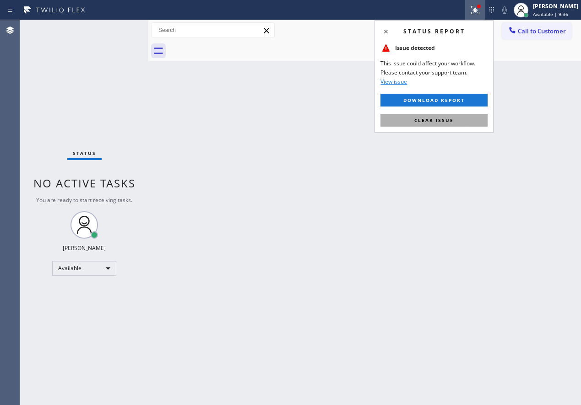
click at [445, 124] on button "Clear issue" at bounding box center [433, 120] width 107 height 13
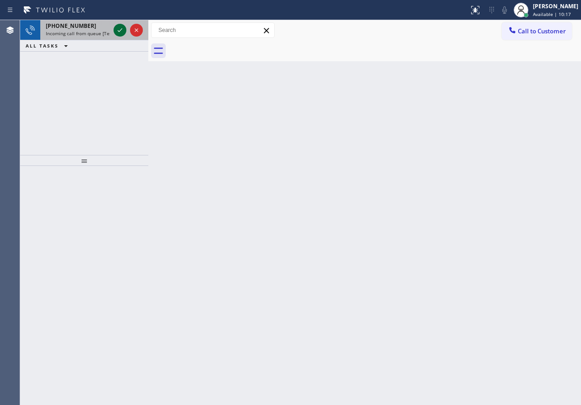
click at [124, 30] on icon at bounding box center [119, 30] width 11 height 11
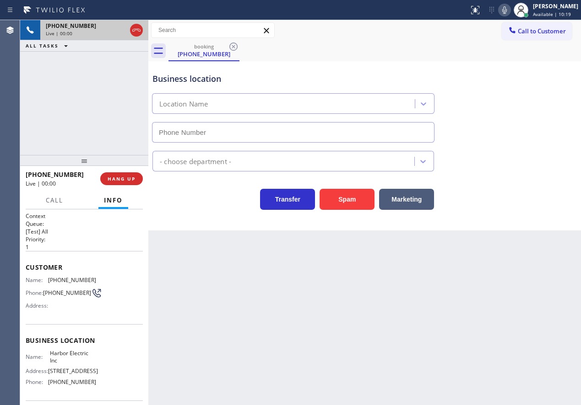
type input "(848) 283-5932"
click at [349, 199] on button "Spam" at bounding box center [346, 199] width 55 height 21
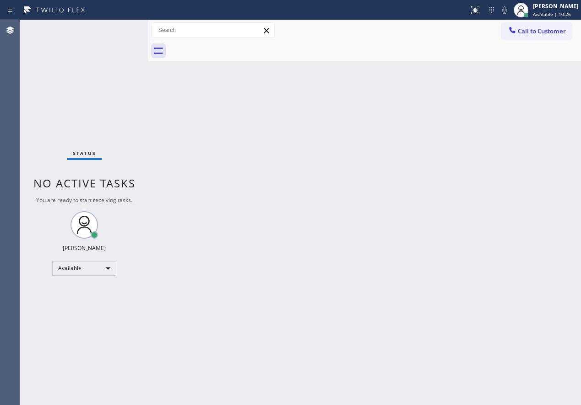
click at [242, 231] on div "Back to Dashboard Change Sender ID Customers Technicians Select a contact Outbo…" at bounding box center [364, 212] width 432 height 385
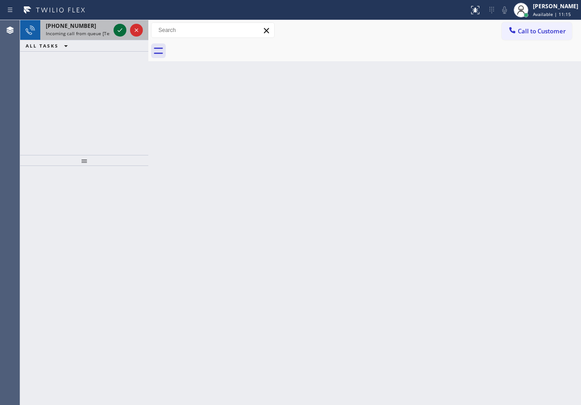
click at [119, 33] on icon at bounding box center [119, 30] width 11 height 11
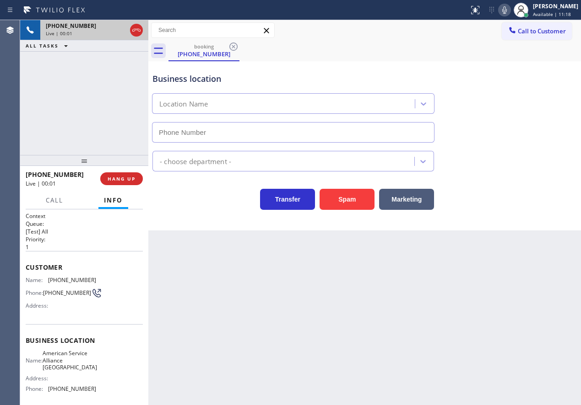
type input "(954) 835-4535"
click at [88, 366] on span "American Service Alliance Coral Springs" at bounding box center [70, 360] width 54 height 21
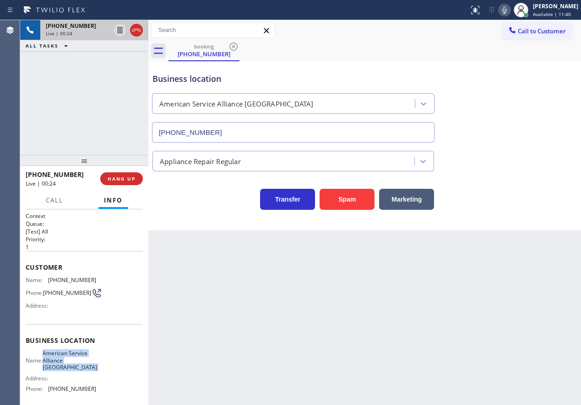
click at [88, 366] on span "American Service Alliance Coral Springs" at bounding box center [70, 360] width 54 height 21
copy span "American Service Alliance Coral Springs"
click at [275, 128] on input "(954) 835-4535" at bounding box center [293, 132] width 282 height 21
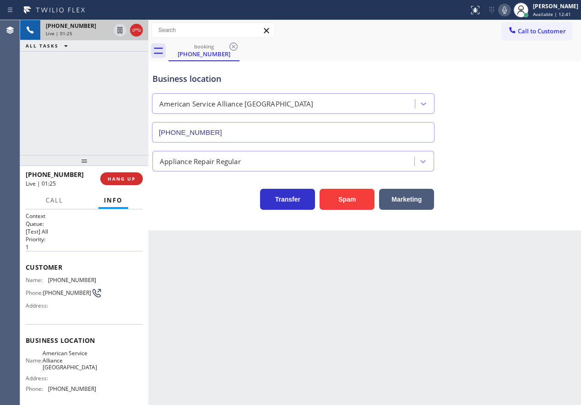
click at [59, 280] on span "(917) 292-2631" at bounding box center [72, 280] width 48 height 7
copy span "(917) 292-2631"
click at [199, 337] on div "Back to Dashboard Change Sender ID Customers Technicians Select a contact Outbo…" at bounding box center [364, 212] width 432 height 385
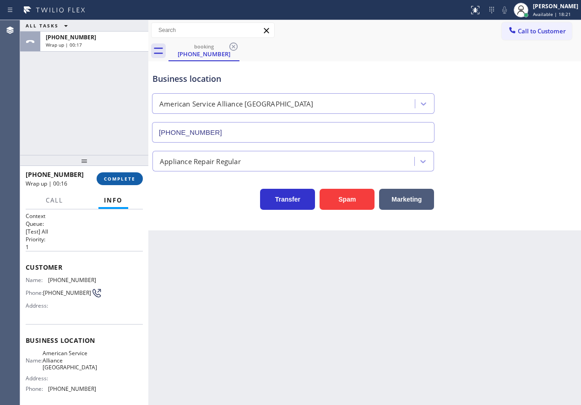
click at [133, 179] on span "COMPLETE" at bounding box center [120, 179] width 32 height 6
click at [125, 173] on button "COMPLETE" at bounding box center [120, 178] width 46 height 13
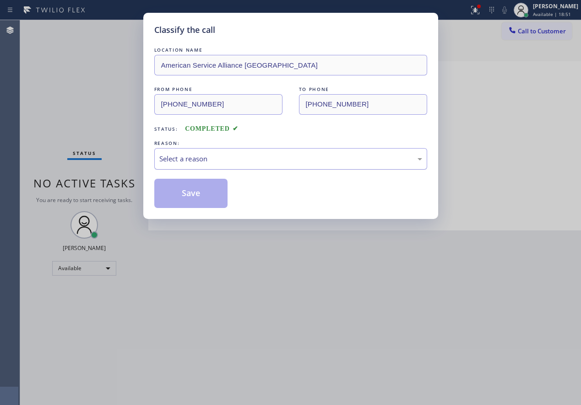
click at [214, 165] on div "Select a reason" at bounding box center [290, 159] width 273 height 22
click at [199, 192] on button "Save" at bounding box center [191, 193] width 74 height 29
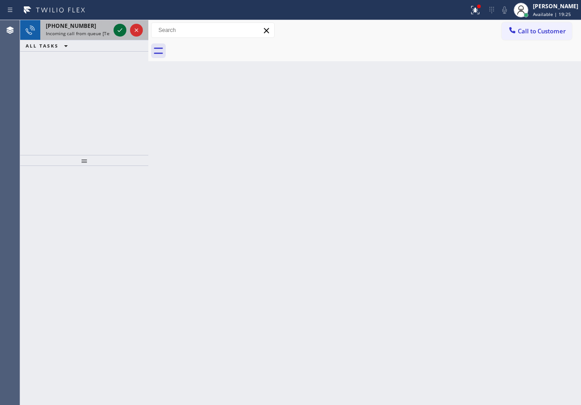
click at [115, 33] on icon at bounding box center [119, 30] width 11 height 11
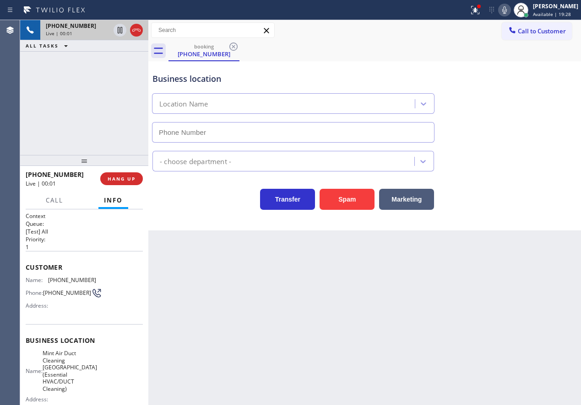
type input "(949) 304-6140"
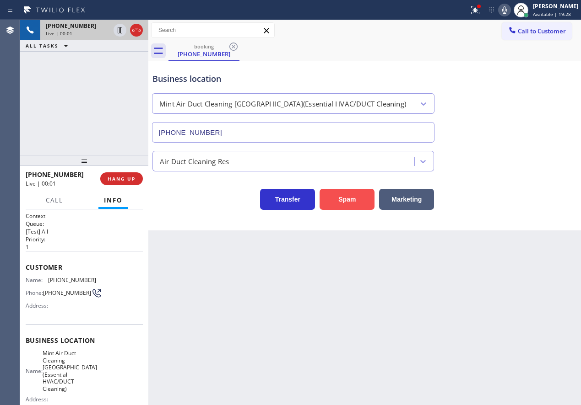
click at [339, 198] on button "Spam" at bounding box center [346, 199] width 55 height 21
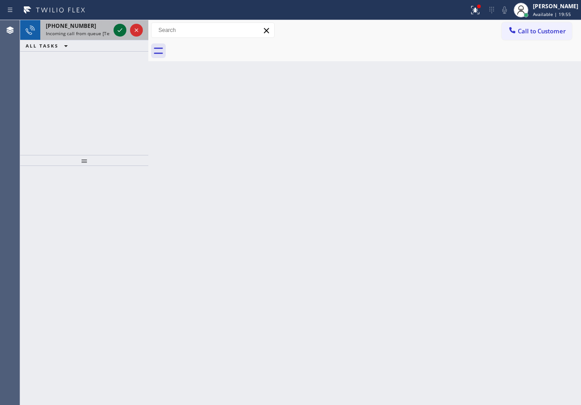
click at [122, 35] on icon at bounding box center [119, 30] width 11 height 11
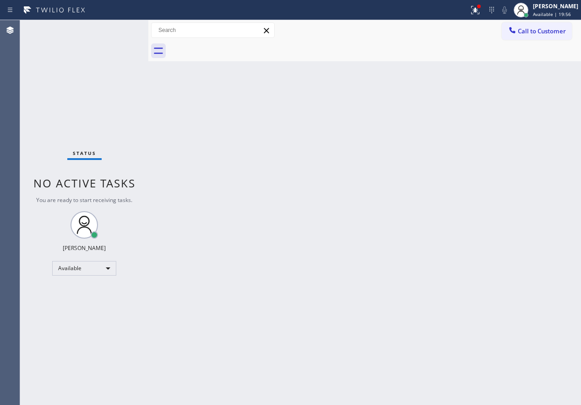
click at [122, 35] on div "Status No active tasks You are ready to start receiving tasks. Paula Arnado Ava…" at bounding box center [84, 212] width 128 height 385
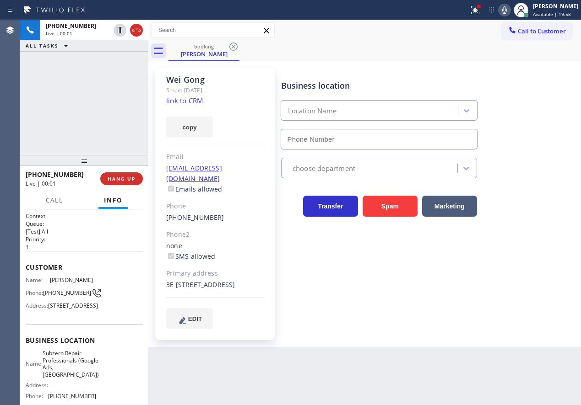
type input "(469) 523-5125"
click at [178, 101] on link "link to CRM" at bounding box center [184, 100] width 37 height 9
click at [77, 377] on span "Subzero Repair Professionals (Google Ads, Dallas)" at bounding box center [71, 364] width 56 height 28
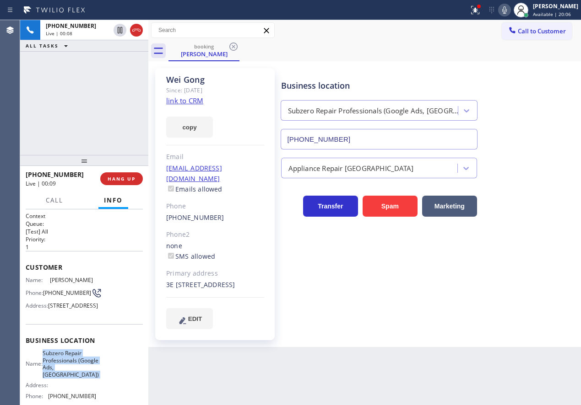
click at [77, 377] on span "Subzero Repair Professionals (Google Ads, Dallas)" at bounding box center [71, 364] width 56 height 28
copy span "Subzero Repair Professionals (Google Ads, Dallas)"
click at [129, 176] on span "HANG UP" at bounding box center [122, 179] width 28 height 6
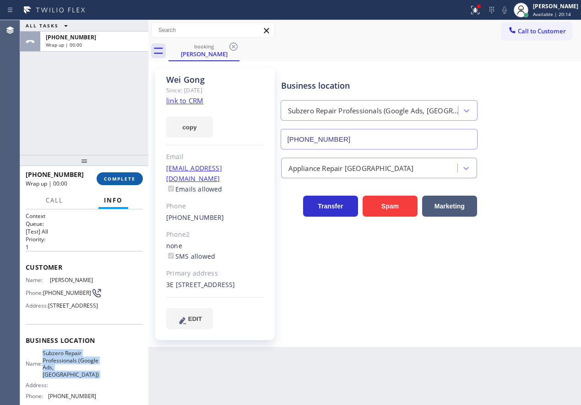
click at [117, 181] on span "COMPLETE" at bounding box center [120, 179] width 32 height 6
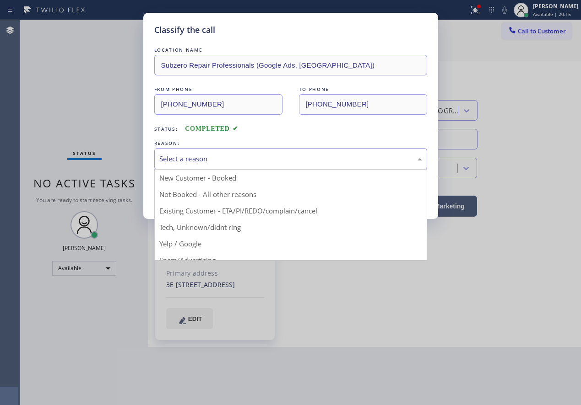
click at [259, 162] on div "Select a reason" at bounding box center [290, 159] width 263 height 11
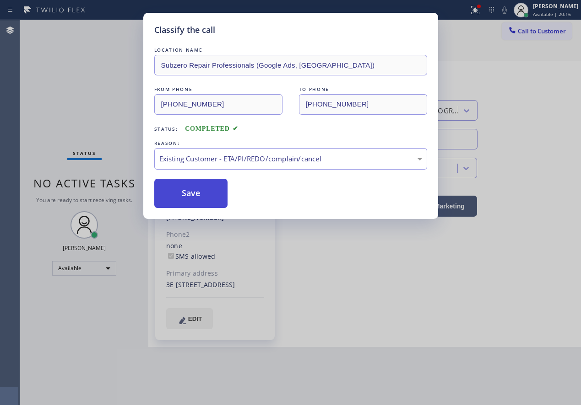
click at [197, 199] on button "Save" at bounding box center [191, 193] width 74 height 29
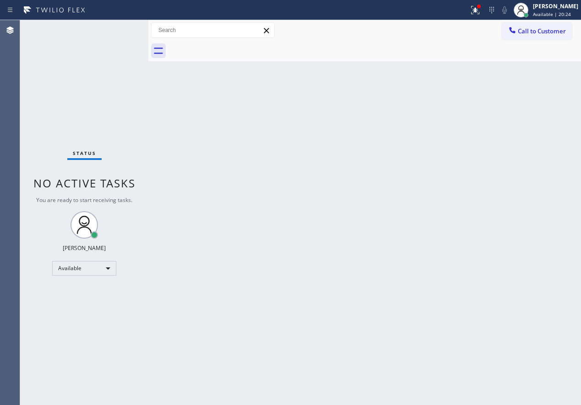
click at [120, 30] on div "Status No active tasks You are ready to start receiving tasks. Paula Arnado Ava…" at bounding box center [84, 212] width 128 height 385
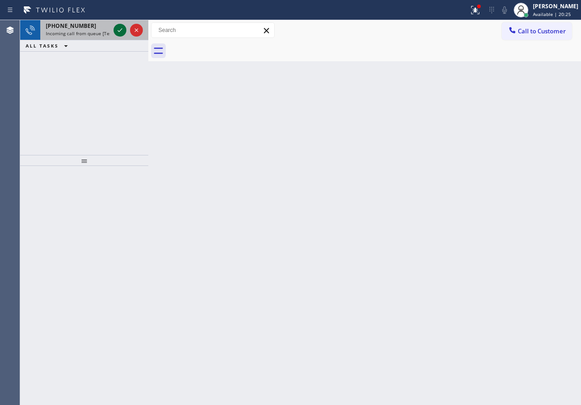
click at [113, 31] on div at bounding box center [119, 30] width 13 height 11
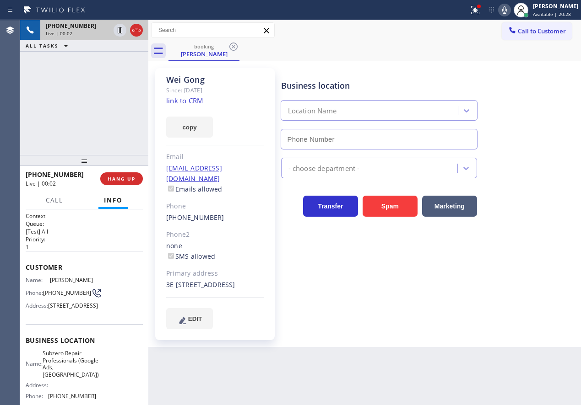
type input "(469) 523-5125"
click at [193, 105] on link "link to CRM" at bounding box center [184, 100] width 37 height 9
click at [71, 378] on span "Subzero Repair Professionals (Google Ads, Dallas)" at bounding box center [71, 364] width 56 height 28
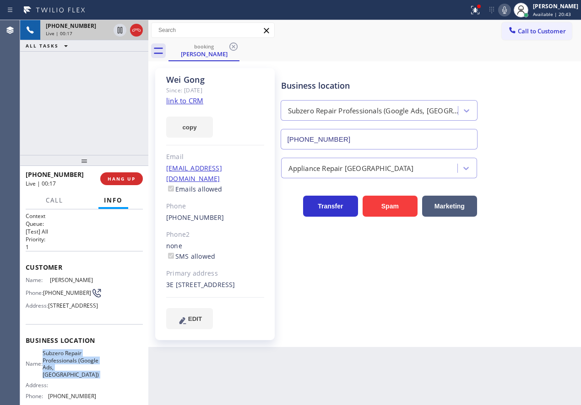
click at [71, 378] on span "Subzero Repair Professionals (Google Ads, Dallas)" at bounding box center [71, 364] width 56 height 28
copy span "Subzero Repair Professionals (Google Ads, Dallas)"
click at [413, 145] on input "(469) 523-5125" at bounding box center [378, 139] width 197 height 21
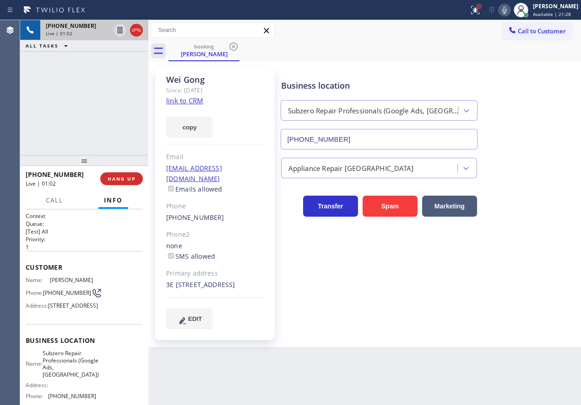
click at [481, 7] on div at bounding box center [478, 6] width 5 height 5
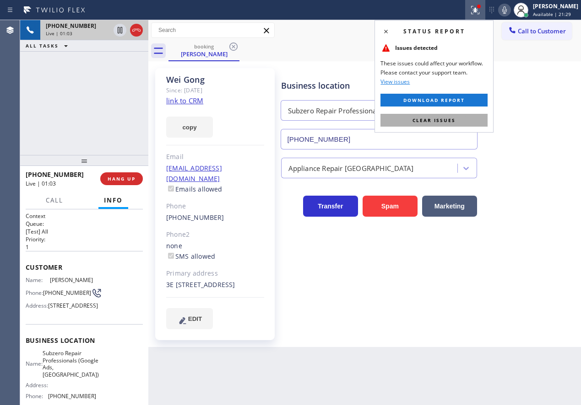
click at [425, 119] on span "Clear issues" at bounding box center [433, 120] width 43 height 6
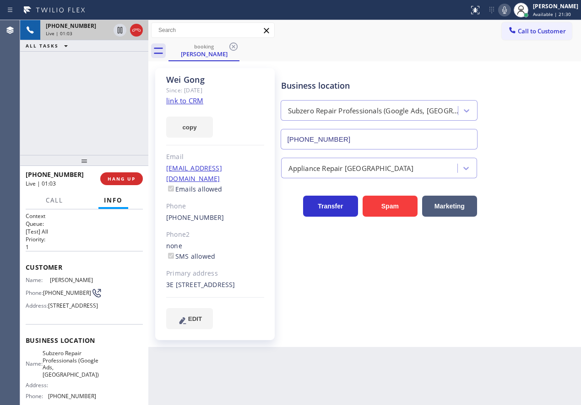
click at [510, 10] on icon at bounding box center [504, 10] width 11 height 11
click at [118, 31] on icon at bounding box center [120, 30] width 5 height 6
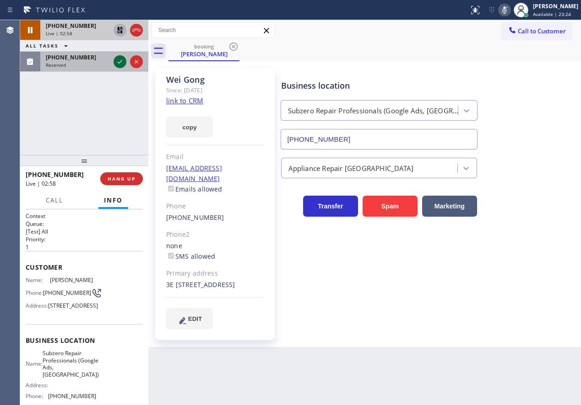
click at [118, 59] on icon at bounding box center [119, 61] width 11 height 11
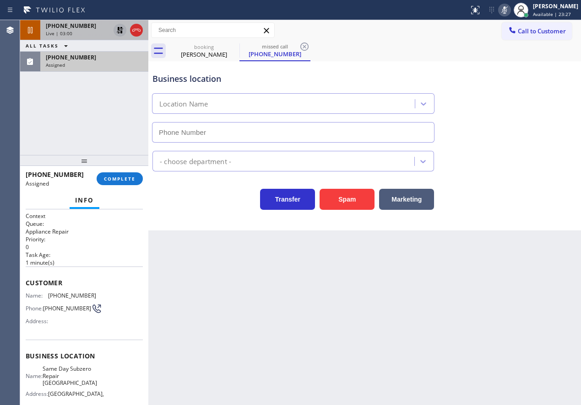
type input "(661) 465-3388"
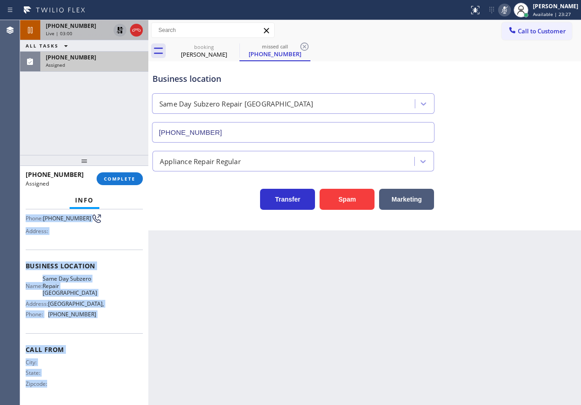
scroll to position [100, 0]
drag, startPoint x: 26, startPoint y: 280, endPoint x: 120, endPoint y: 328, distance: 105.4
click at [120, 328] on div "Context Queue: Appliance Repair Priority: 0 Task Age: 1 minute(s) Customer Name…" at bounding box center [84, 262] width 117 height 280
copy div "Customer Name: (661) 495-0187 Phone: (661) 495-0187 Address: Business location …"
click at [124, 184] on button "COMPLETE" at bounding box center [120, 178] width 46 height 13
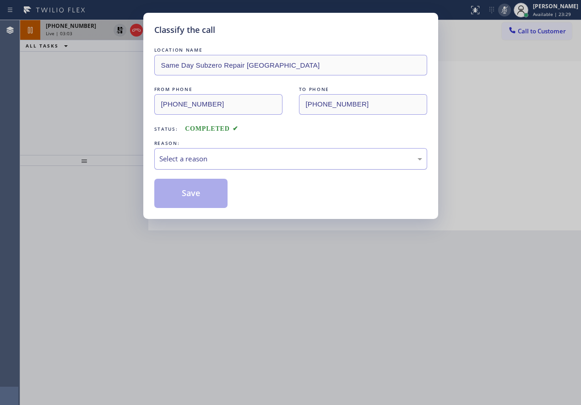
click at [227, 161] on div "Select a reason" at bounding box center [290, 159] width 263 height 11
click at [204, 196] on button "Save" at bounding box center [191, 193] width 74 height 29
type input "(469) 523-5125"
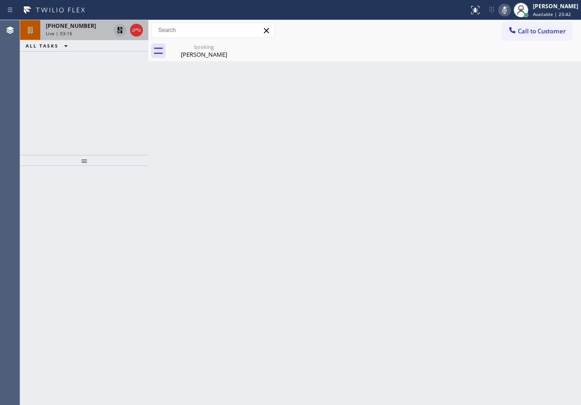
click at [522, 146] on div "Back to Dashboard Change Sender ID Customers Technicians Select a contact Outbo…" at bounding box center [364, 212] width 432 height 385
click at [118, 28] on icon at bounding box center [120, 30] width 6 height 6
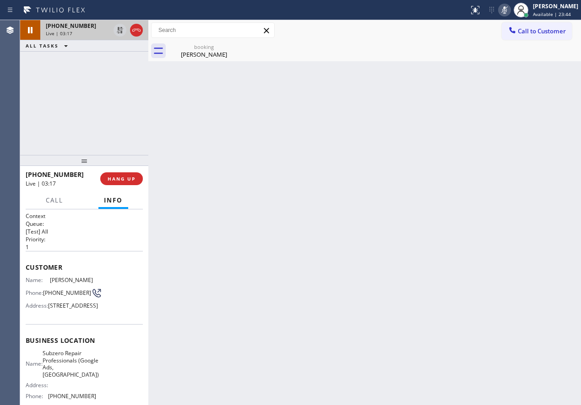
click at [508, 6] on icon at bounding box center [504, 10] width 11 height 11
click at [193, 53] on div "Wei Gong" at bounding box center [203, 54] width 69 height 8
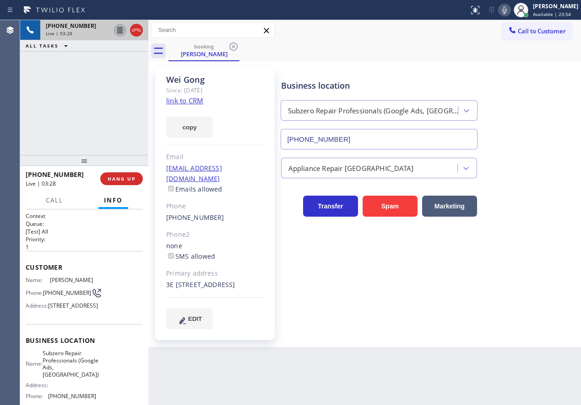
drag, startPoint x: 490, startPoint y: 271, endPoint x: 457, endPoint y: 272, distance: 33.4
click at [490, 271] on div "Business location Subzero Repair Professionals (Google Ads, Dallas) (469) 523-5…" at bounding box center [429, 198] width 300 height 256
click at [510, 11] on icon at bounding box center [504, 10] width 11 height 11
click at [119, 31] on icon at bounding box center [120, 30] width 5 height 6
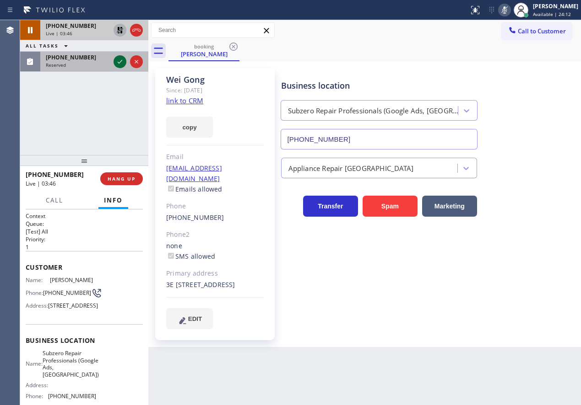
click at [120, 63] on icon at bounding box center [119, 61] width 11 height 11
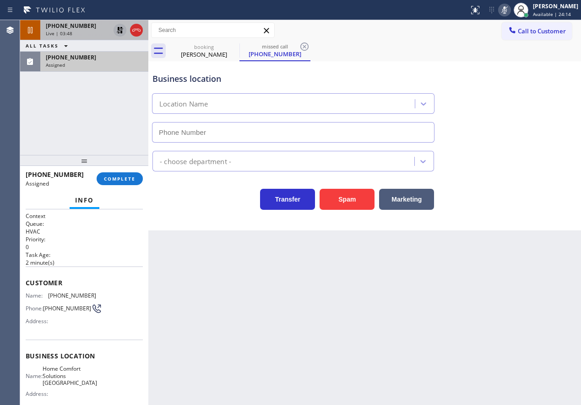
type input "(650) 747-8494"
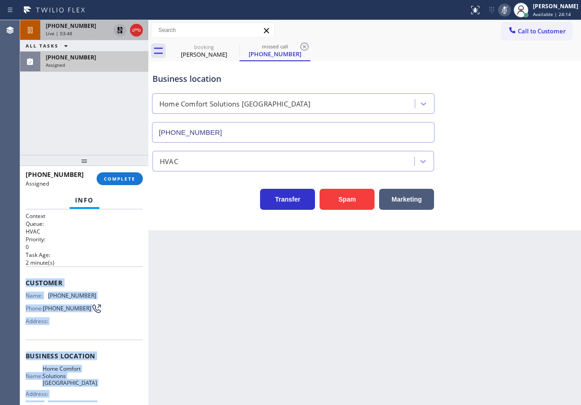
scroll to position [93, 0]
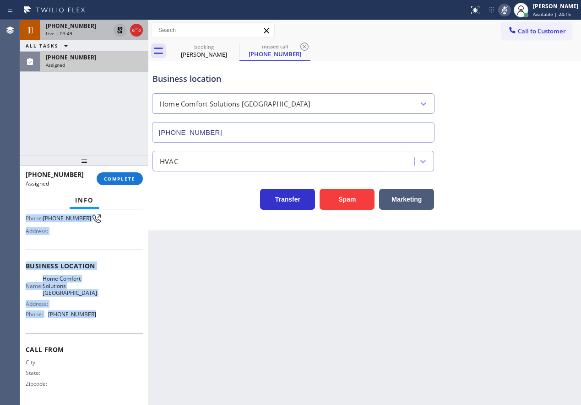
drag, startPoint x: 25, startPoint y: 284, endPoint x: 121, endPoint y: 323, distance: 103.5
click at [121, 323] on div "Context Queue: HVAC Priority: 0 Task Age: 2 minute(s) Customer Name: (650) 209-…" at bounding box center [84, 308] width 128 height 196
copy div "Customer Name: (650) 209-0012 Phone: (650) 209-0012 Address: Business location …"
click at [124, 182] on span "COMPLETE" at bounding box center [120, 179] width 32 height 6
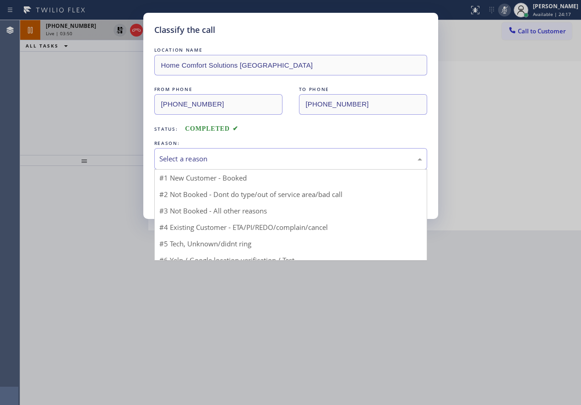
click at [206, 163] on div "Select a reason" at bounding box center [290, 159] width 263 height 11
drag, startPoint x: 204, startPoint y: 230, endPoint x: 189, endPoint y: 198, distance: 35.8
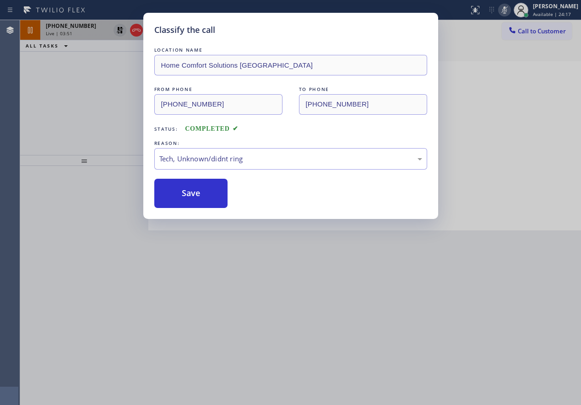
drag, startPoint x: 189, startPoint y: 195, endPoint x: 221, endPoint y: 245, distance: 59.8
click at [189, 196] on button "Save" at bounding box center [191, 193] width 74 height 29
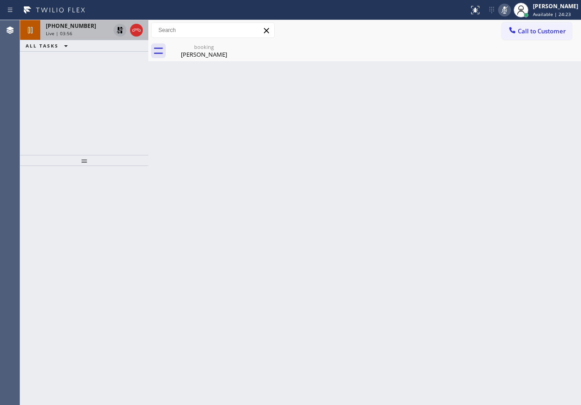
click at [505, 143] on div "Back to Dashboard Change Sender ID Customers Technicians Select a contact Outbo…" at bounding box center [364, 212] width 432 height 385
click at [192, 52] on div "Wei Gong" at bounding box center [203, 54] width 69 height 8
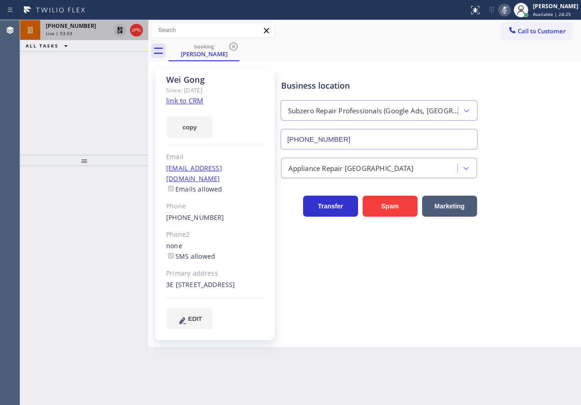
click at [59, 23] on span "+12145364941" at bounding box center [71, 26] width 50 height 8
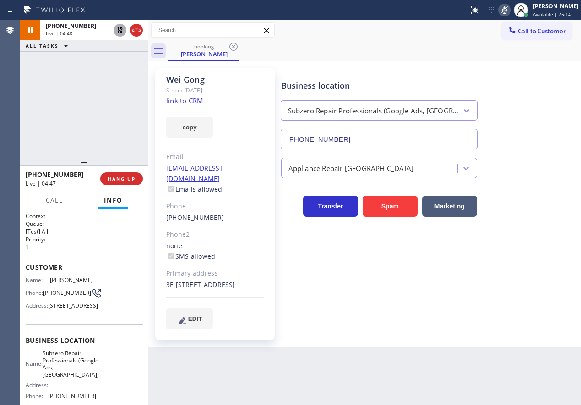
click at [537, 63] on div "Wei Gong Since: 20 may 2020 link to CRM copy Email wgong71203@msn.com Emails al…" at bounding box center [364, 204] width 432 height 286
click at [510, 10] on icon at bounding box center [504, 10] width 11 height 11
click at [118, 26] on icon at bounding box center [119, 30] width 11 height 11
drag, startPoint x: 506, startPoint y: 237, endPoint x: 334, endPoint y: 297, distance: 182.0
click at [506, 238] on div "Business location Subzero Repair Professionals (Google Ads, Dallas) (469) 523-5…" at bounding box center [429, 198] width 300 height 256
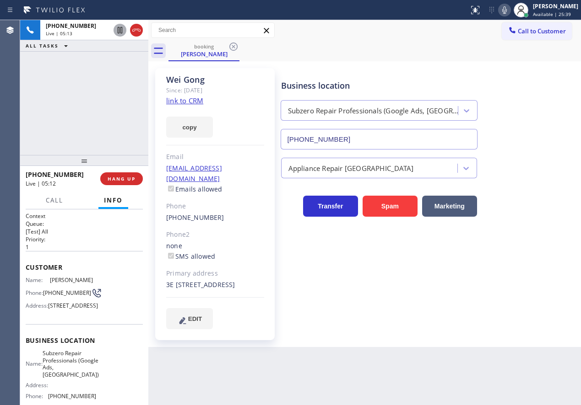
click at [47, 296] on span "(214) 536-4941" at bounding box center [67, 293] width 48 height 7
click at [565, 175] on div "Appliance Repair [GEOGRAPHIC_DATA]" at bounding box center [429, 166] width 300 height 24
click at [120, 178] on span "HANG UP" at bounding box center [122, 179] width 28 height 6
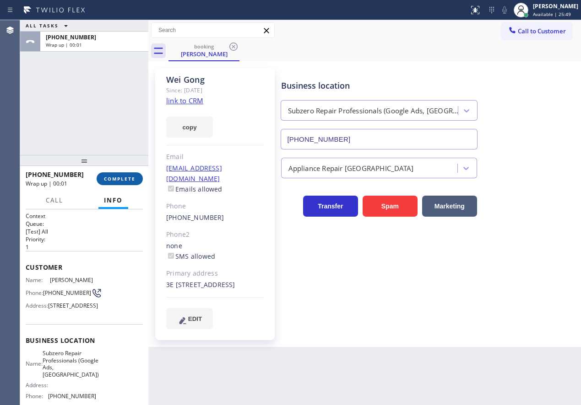
click at [120, 178] on span "COMPLETE" at bounding box center [120, 179] width 32 height 6
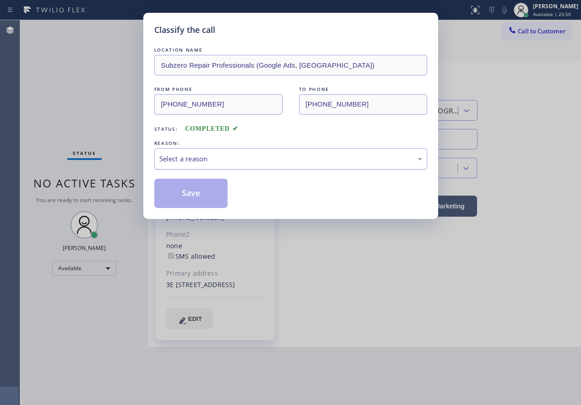
click at [217, 160] on div "Select a reason" at bounding box center [290, 159] width 263 height 11
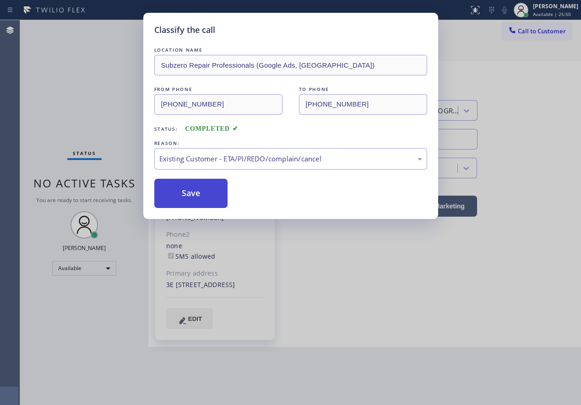
click at [188, 191] on button "Save" at bounding box center [191, 193] width 74 height 29
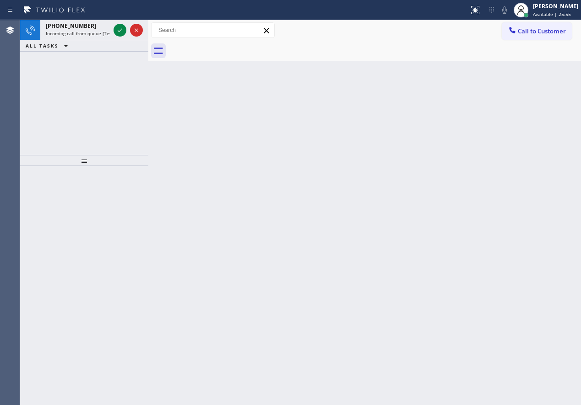
click at [537, 203] on div "Back to Dashboard Change Sender ID Customers Technicians Select a contact Outbo…" at bounding box center [364, 212] width 432 height 385
click at [121, 34] on icon at bounding box center [119, 30] width 11 height 11
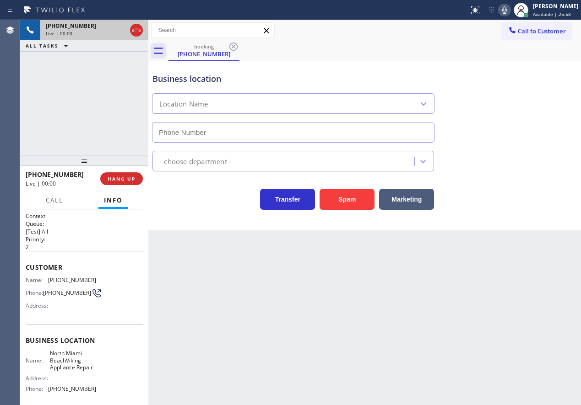
type input "(786) 589-7684"
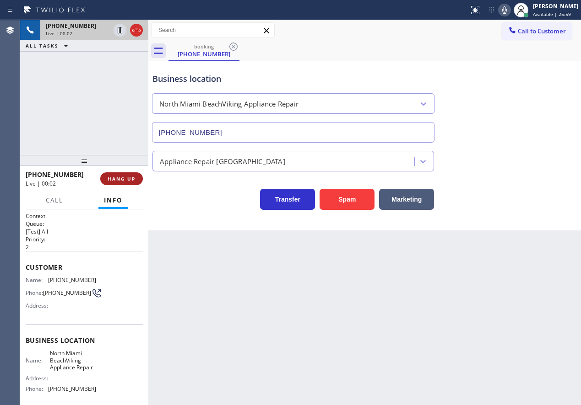
click at [127, 180] on span "HANG UP" at bounding box center [122, 179] width 28 height 6
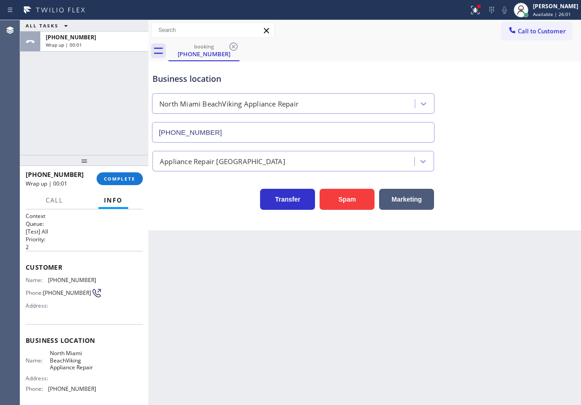
click at [101, 171] on div "+17868780975 Wrap up | 00:01 COMPLETE" at bounding box center [84, 179] width 117 height 24
click at [102, 175] on button "COMPLETE" at bounding box center [120, 178] width 46 height 13
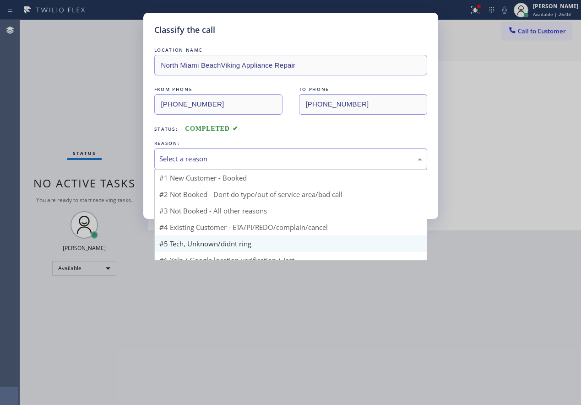
drag, startPoint x: 275, startPoint y: 162, endPoint x: 245, endPoint y: 230, distance: 74.0
click at [275, 163] on div "Select a reason" at bounding box center [290, 159] width 263 height 11
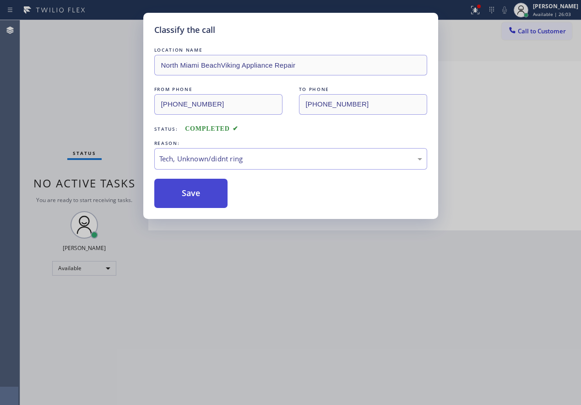
click at [202, 196] on button "Save" at bounding box center [191, 193] width 74 height 29
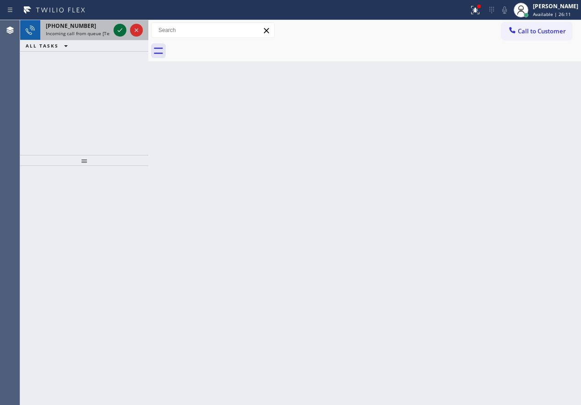
click at [115, 25] on icon at bounding box center [119, 30] width 11 height 11
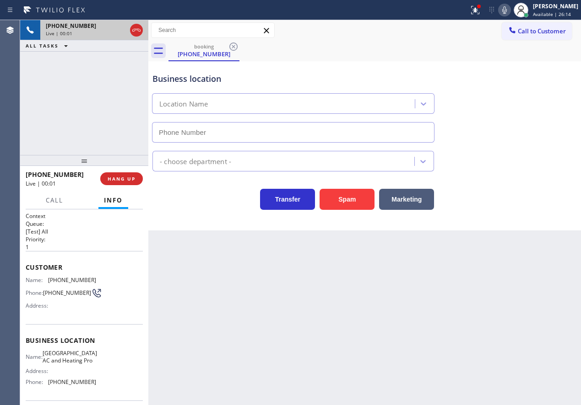
type input "(424) 772-4226"
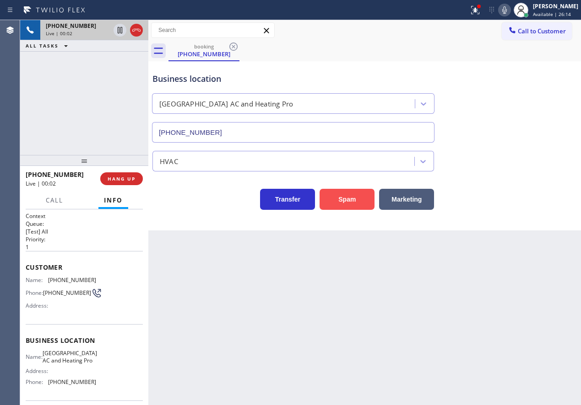
click at [340, 200] on button "Spam" at bounding box center [346, 199] width 55 height 21
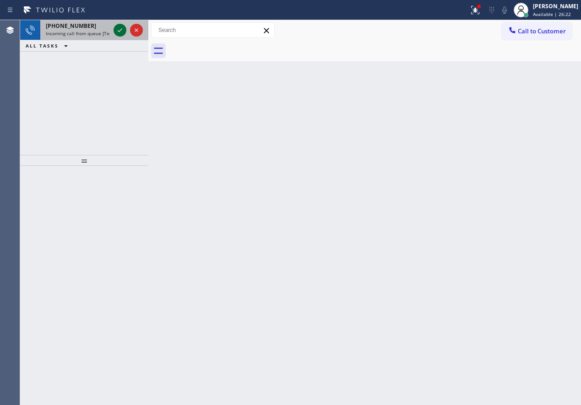
click at [116, 31] on icon at bounding box center [119, 30] width 11 height 11
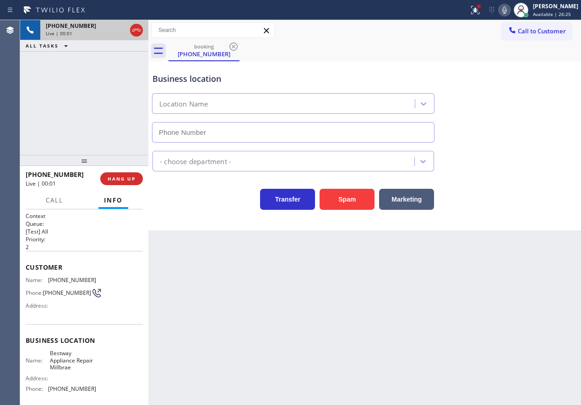
type input "(650) 239-2454"
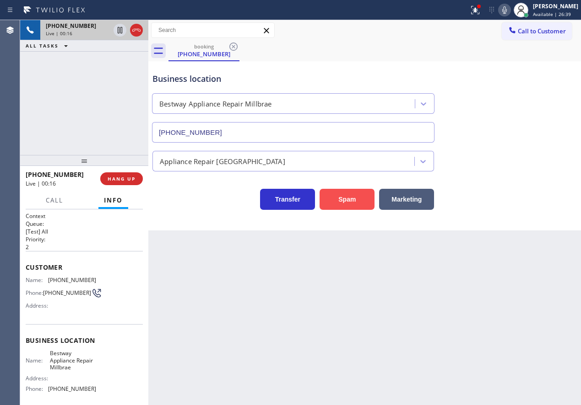
click at [339, 195] on button "Spam" at bounding box center [346, 199] width 55 height 21
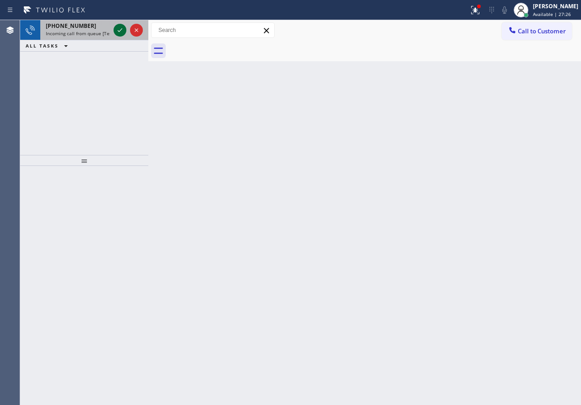
click at [118, 30] on icon at bounding box center [119, 30] width 11 height 11
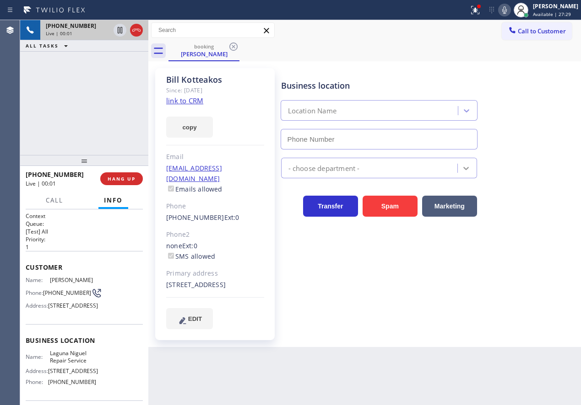
type input "(949) 202-5983"
click at [193, 104] on link "link to CRM" at bounding box center [184, 100] width 37 height 9
click at [78, 364] on span "Laguna Niguel Repair Service" at bounding box center [73, 357] width 46 height 14
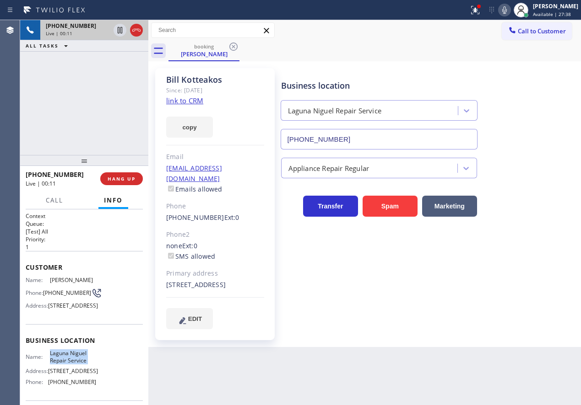
click at [384, 133] on input "(949) 202-5983" at bounding box center [378, 139] width 197 height 21
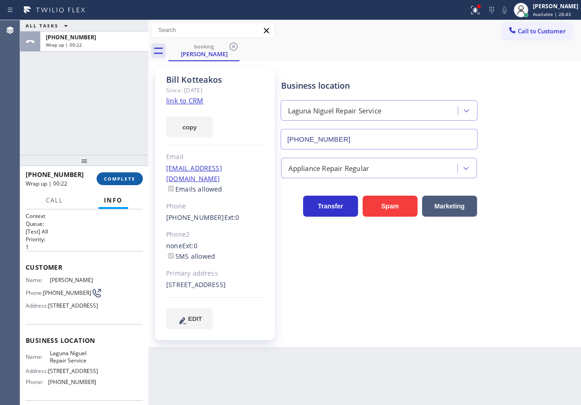
click at [119, 178] on span "COMPLETE" at bounding box center [120, 179] width 32 height 6
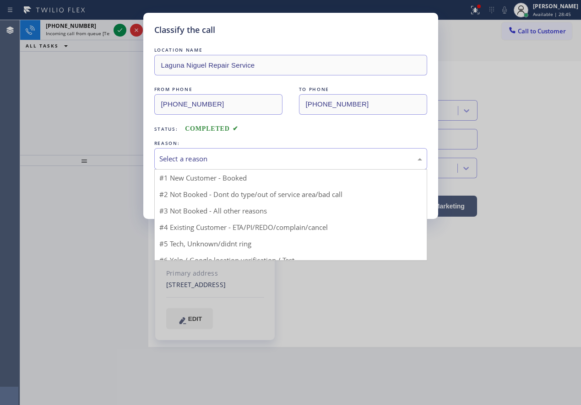
click at [211, 157] on div "Select a reason" at bounding box center [290, 159] width 263 height 11
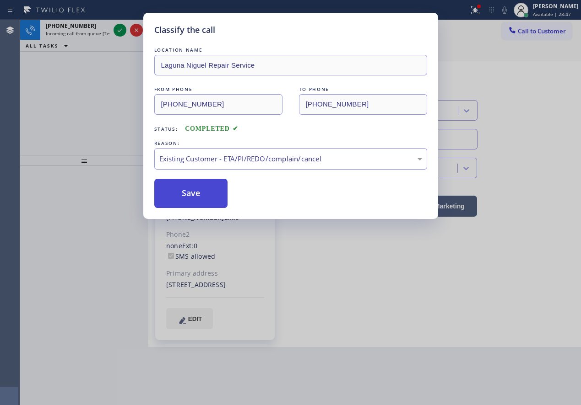
click at [204, 194] on button "Save" at bounding box center [191, 193] width 74 height 29
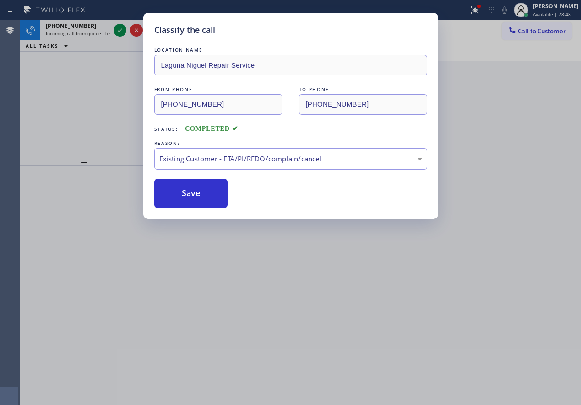
click at [117, 28] on div "Classify the call LOCATION NAME Laguna Niguel Repair Service FROM PHONE (949) 3…" at bounding box center [290, 202] width 581 height 405
click at [117, 28] on div "Classify the call LOCATION NAME 5 Star Appliance Repair FROM PHONE (312) 576-04…" at bounding box center [300, 212] width 560 height 385
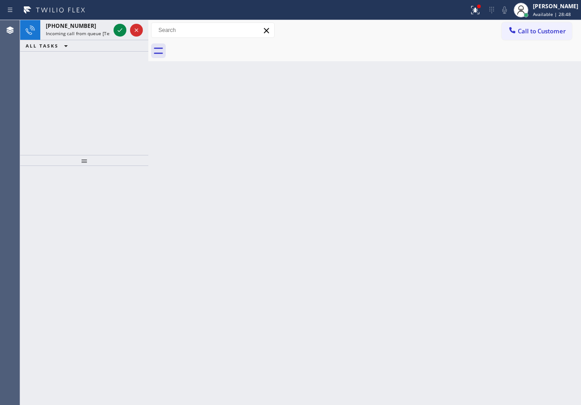
click at [117, 28] on icon at bounding box center [119, 30] width 11 height 11
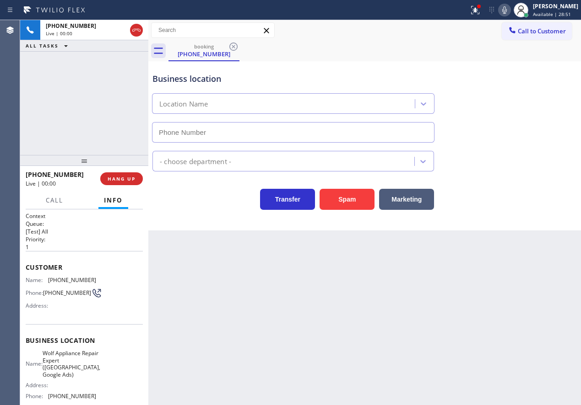
type input "(346) 639-3116"
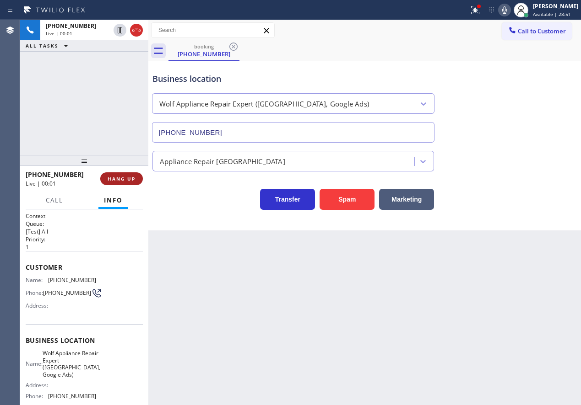
click at [120, 180] on span "HANG UP" at bounding box center [122, 179] width 28 height 6
click at [133, 175] on button "HANG UP" at bounding box center [121, 178] width 43 height 13
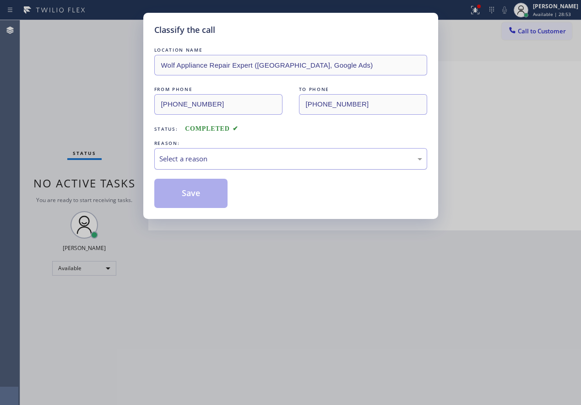
click at [245, 152] on div "Select a reason" at bounding box center [290, 159] width 273 height 22
click at [197, 190] on button "Save" at bounding box center [191, 193] width 74 height 29
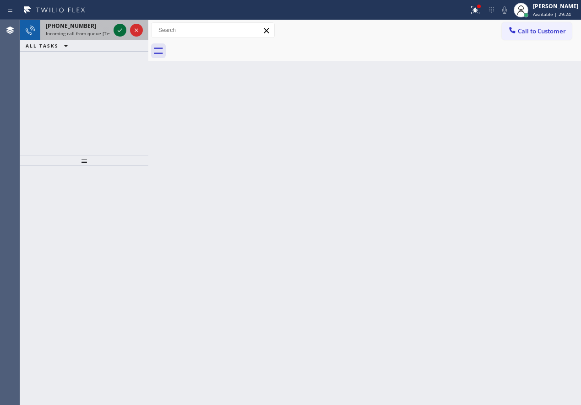
click at [117, 31] on icon at bounding box center [119, 30] width 11 height 11
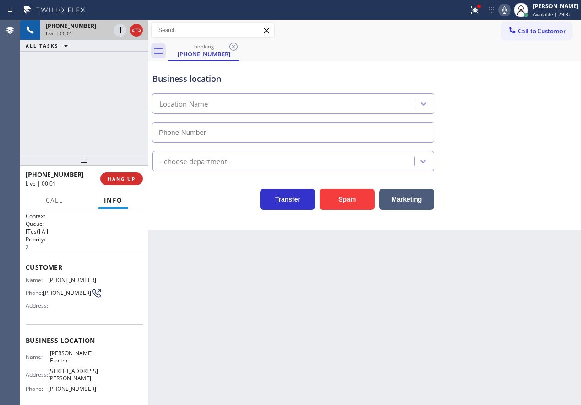
type input "(346) 486-4410"
click at [488, 134] on div "Business location Lilley Electric (346) 486-4410" at bounding box center [365, 101] width 428 height 83
drag, startPoint x: 339, startPoint y: 195, endPoint x: 346, endPoint y: 296, distance: 101.3
click at [339, 196] on button "Spam" at bounding box center [346, 199] width 55 height 21
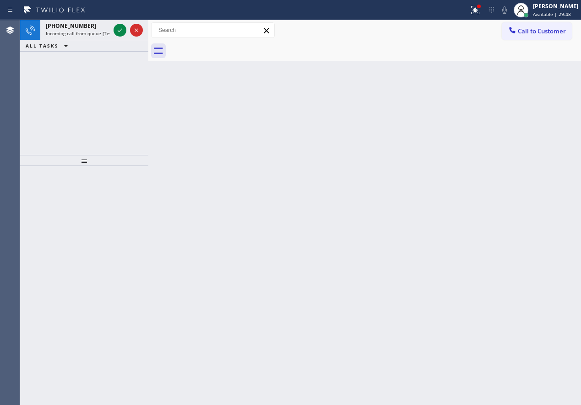
drag, startPoint x: 533, startPoint y: 123, endPoint x: 434, endPoint y: 79, distance: 107.7
click at [532, 123] on div "Back to Dashboard Change Sender ID Customers Technicians Select a contact Outbo…" at bounding box center [364, 212] width 432 height 385
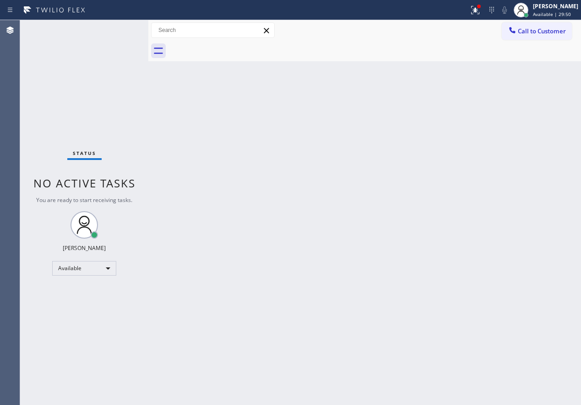
click at [121, 32] on div "Status No active tasks You are ready to start receiving tasks. Paula Arnado Ava…" at bounding box center [84, 212] width 128 height 385
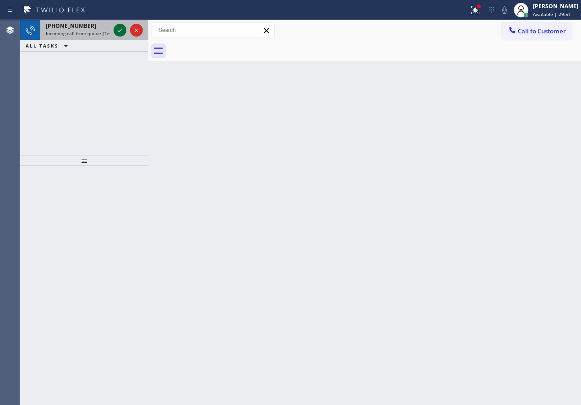
click at [117, 30] on icon at bounding box center [119, 30] width 11 height 11
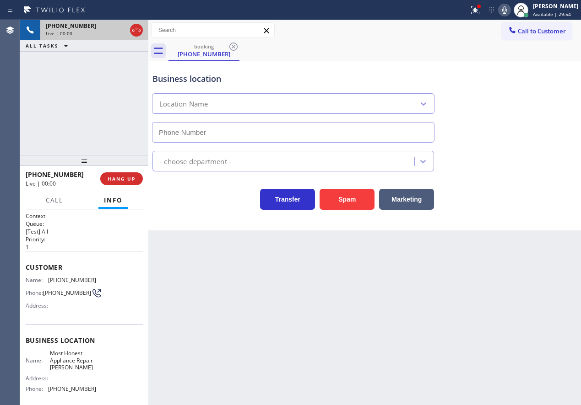
type input "(786) 828-5778"
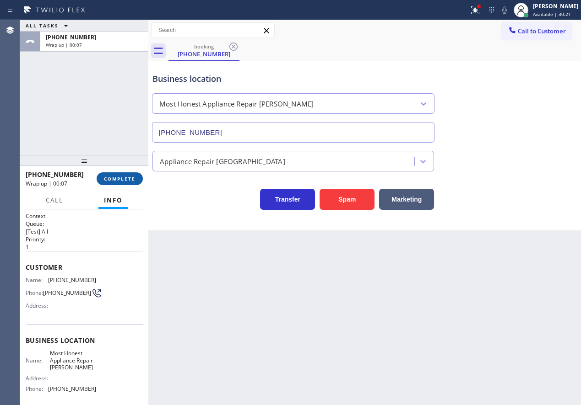
click at [126, 177] on span "COMPLETE" at bounding box center [120, 179] width 32 height 6
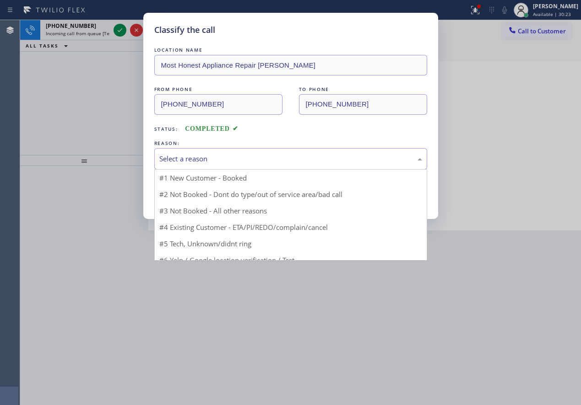
click at [211, 163] on div "Select a reason" at bounding box center [290, 159] width 263 height 11
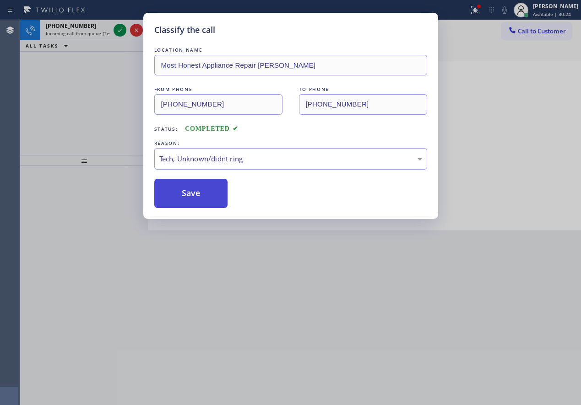
click at [185, 193] on button "Save" at bounding box center [191, 193] width 74 height 29
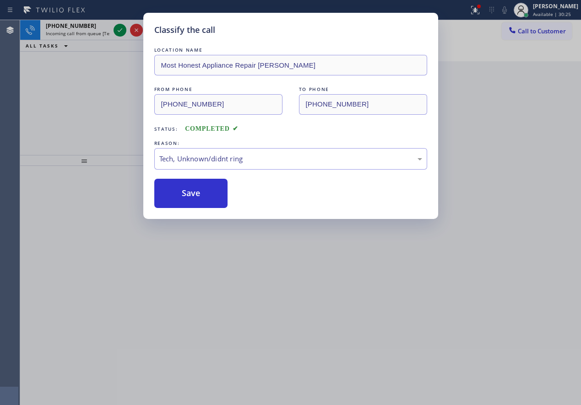
click at [119, 25] on div "Classify the call LOCATION NAME Most Honest Appliance Repair Kendall FROM PHONE…" at bounding box center [290, 202] width 581 height 405
click at [119, 25] on icon at bounding box center [119, 30] width 11 height 11
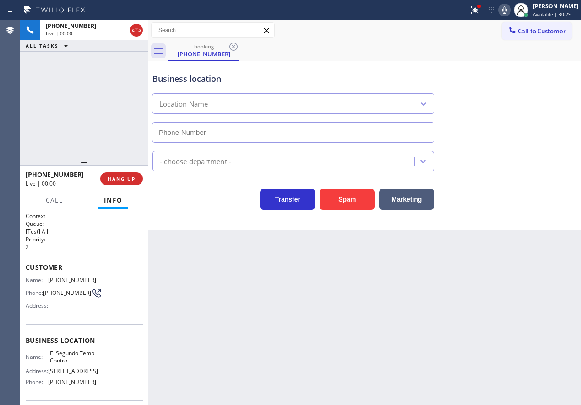
type input "(424) 301-8748"
click at [119, 175] on button "HANG UP" at bounding box center [121, 178] width 43 height 13
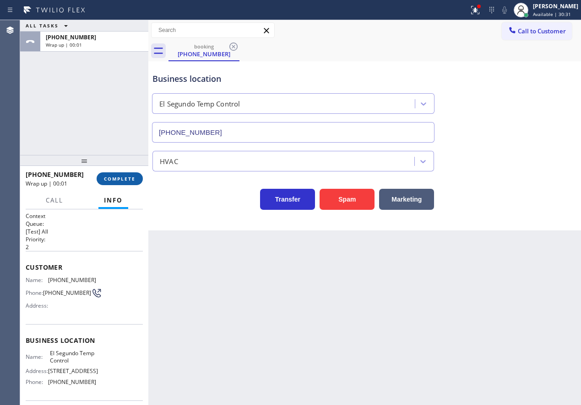
click at [119, 177] on span "COMPLETE" at bounding box center [120, 179] width 32 height 6
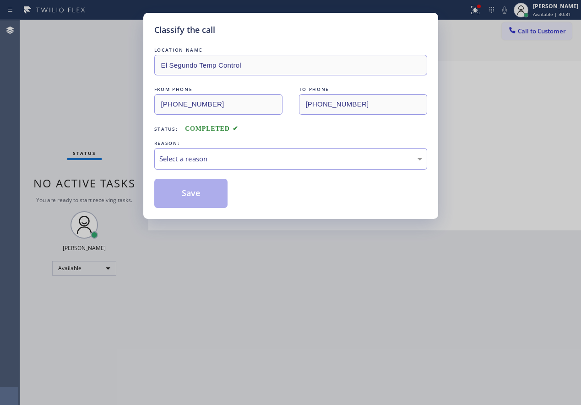
click at [242, 160] on div "Select a reason" at bounding box center [290, 159] width 263 height 11
click at [206, 204] on button "Save" at bounding box center [191, 193] width 74 height 29
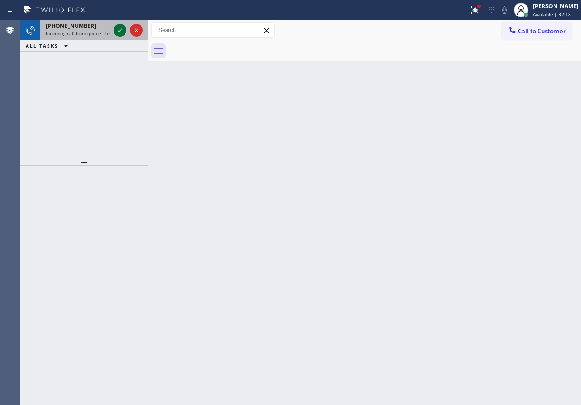
click at [121, 31] on icon at bounding box center [119, 30] width 11 height 11
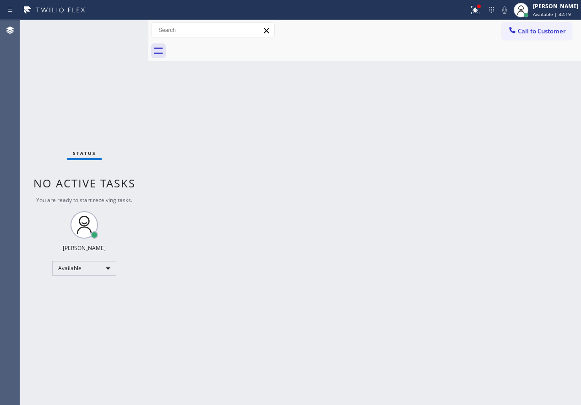
click at [121, 31] on div "Status No active tasks You are ready to start receiving tasks. Paula Arnado Ava…" at bounding box center [84, 212] width 128 height 385
click at [545, 11] on span "Available | 32:20" at bounding box center [552, 14] width 38 height 6
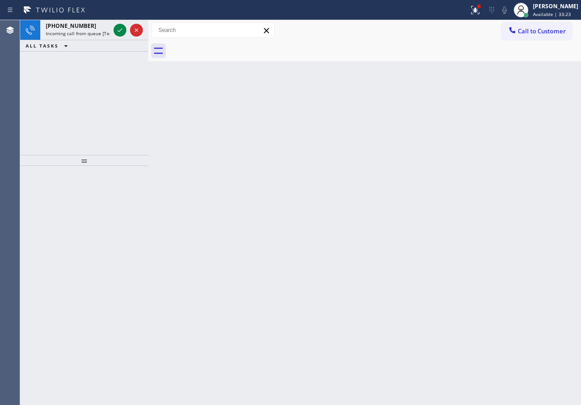
drag, startPoint x: 498, startPoint y: 188, endPoint x: 455, endPoint y: 183, distance: 43.4
click at [497, 188] on div "Back to Dashboard Change Sender ID Customers Technicians Select a contact Outbo…" at bounding box center [364, 212] width 432 height 385
click at [116, 29] on icon at bounding box center [119, 30] width 11 height 11
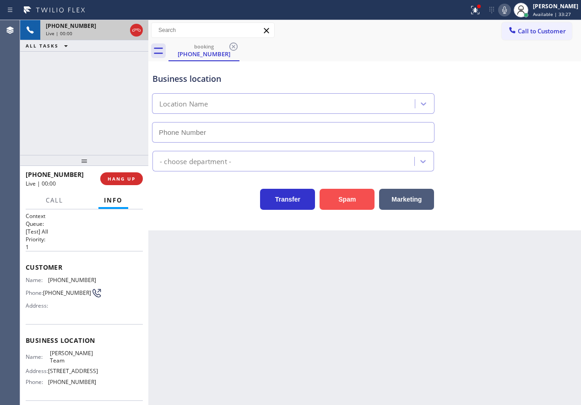
type input "(617) 639-3170"
click at [345, 200] on button "Spam" at bounding box center [346, 199] width 55 height 21
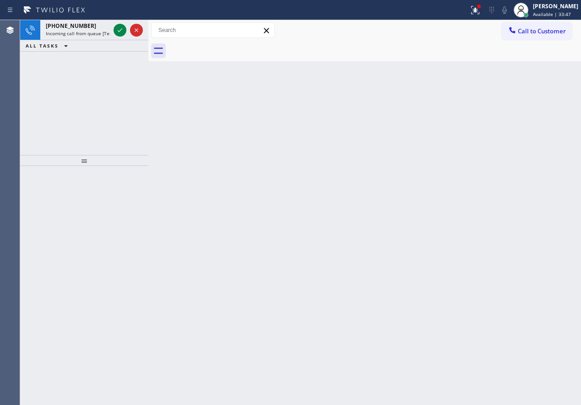
click at [502, 253] on div "Back to Dashboard Change Sender ID Customers Technicians Select a contact Outbo…" at bounding box center [364, 212] width 432 height 385
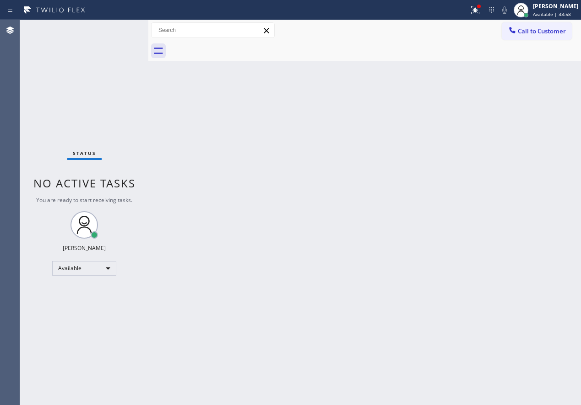
drag, startPoint x: 485, startPoint y: 11, endPoint x: 477, endPoint y: 30, distance: 20.1
click at [479, 11] on icon at bounding box center [475, 10] width 8 height 8
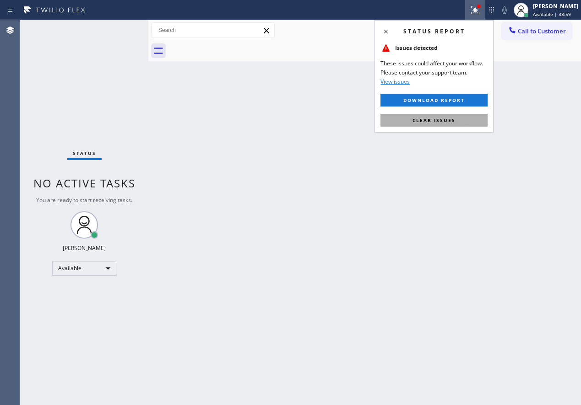
click at [435, 124] on button "Clear issues" at bounding box center [433, 120] width 107 height 13
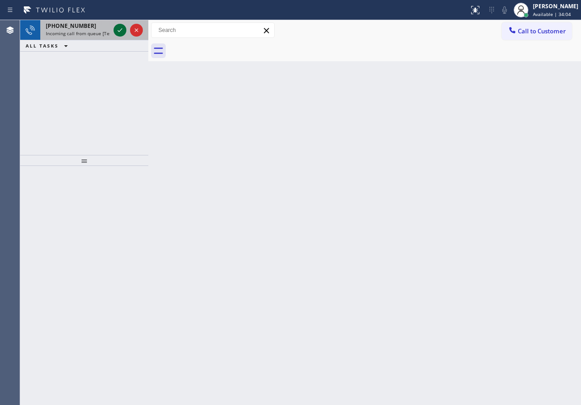
click at [122, 33] on icon at bounding box center [119, 30] width 11 height 11
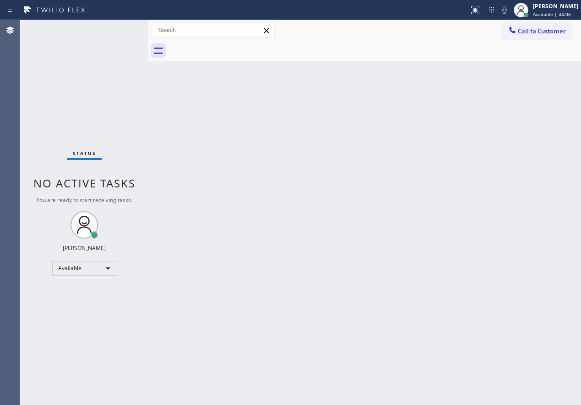
click at [120, 32] on div "Status No active tasks You are ready to start receiving tasks. Paula Arnado Ava…" at bounding box center [84, 212] width 128 height 385
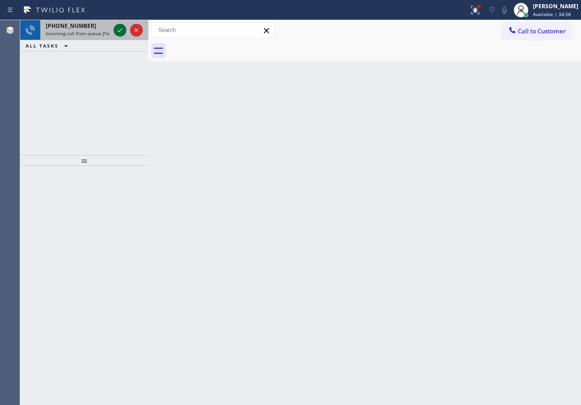
click at [118, 26] on icon at bounding box center [119, 30] width 11 height 11
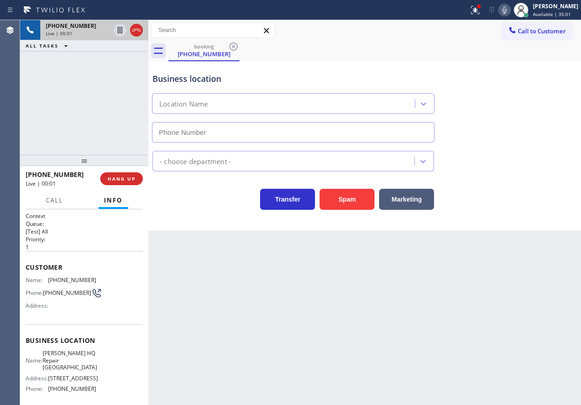
type input "(786) 686-3230"
click at [78, 355] on span "Craig HQ Repair Allapattah" at bounding box center [70, 360] width 54 height 21
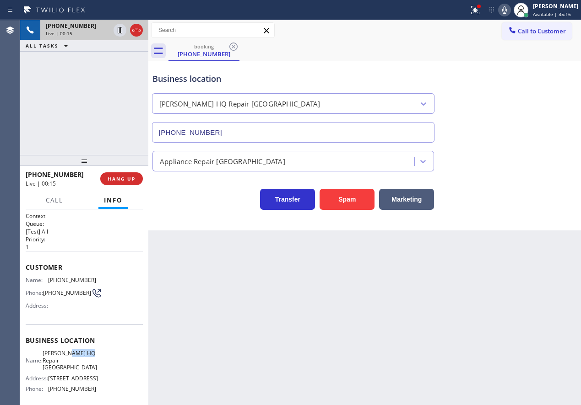
click at [78, 355] on span "Craig HQ Repair Allapattah" at bounding box center [70, 360] width 54 height 21
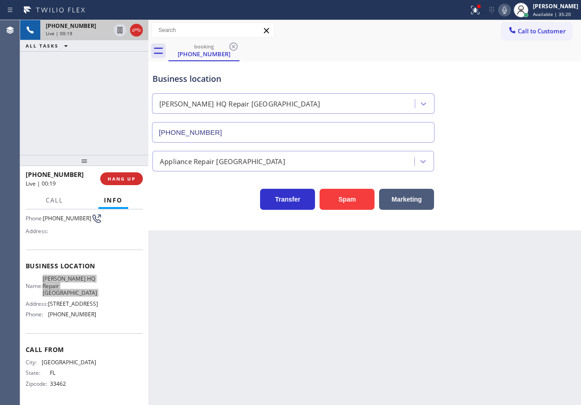
scroll to position [78, 0]
drag, startPoint x: 484, startPoint y: 13, endPoint x: 482, endPoint y: 28, distance: 14.8
click at [480, 13] on icon at bounding box center [474, 10] width 11 height 11
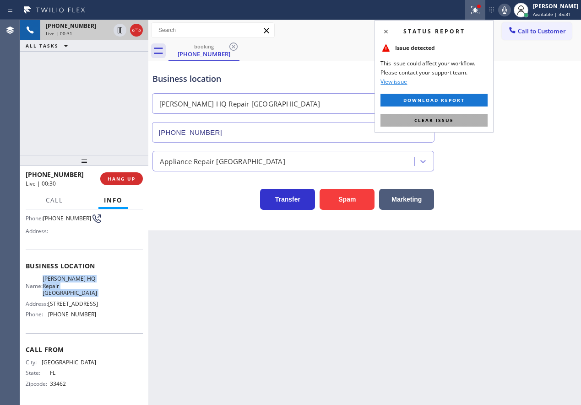
click at [453, 118] on span "Clear issue" at bounding box center [433, 120] width 39 height 6
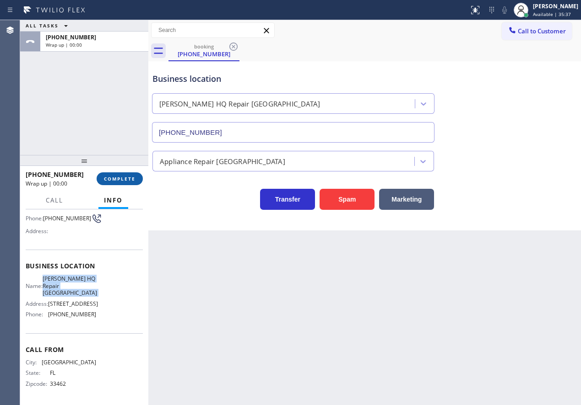
click at [115, 177] on span "COMPLETE" at bounding box center [120, 179] width 32 height 6
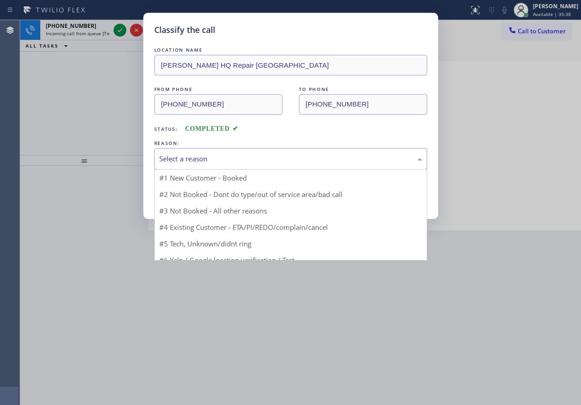
drag, startPoint x: 267, startPoint y: 162, endPoint x: 207, endPoint y: 246, distance: 103.1
click at [267, 163] on div "Select a reason" at bounding box center [290, 159] width 263 height 11
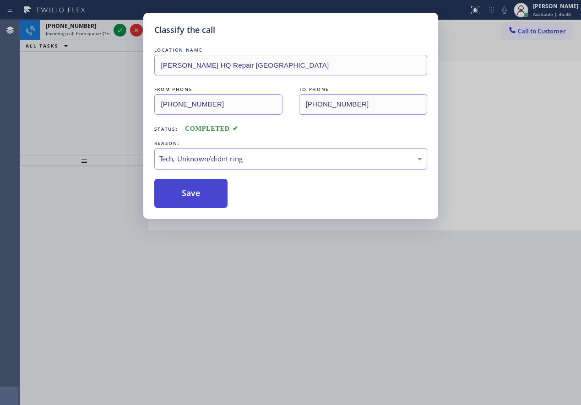
click at [198, 189] on button "Save" at bounding box center [191, 193] width 74 height 29
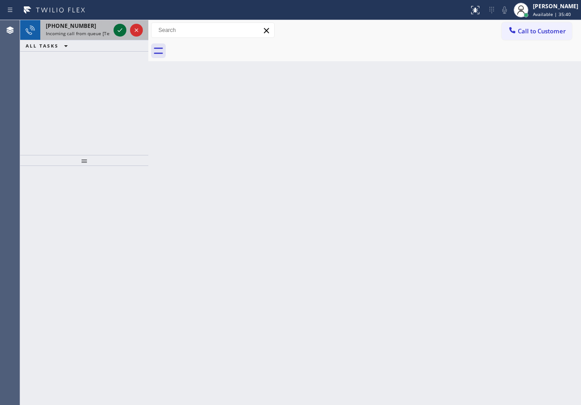
click at [118, 35] on icon at bounding box center [119, 30] width 11 height 11
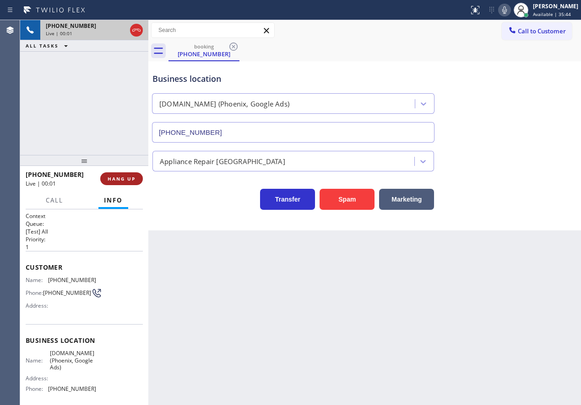
type input "(602) 429-0656"
click at [137, 177] on button "HANG UP" at bounding box center [121, 178] width 43 height 13
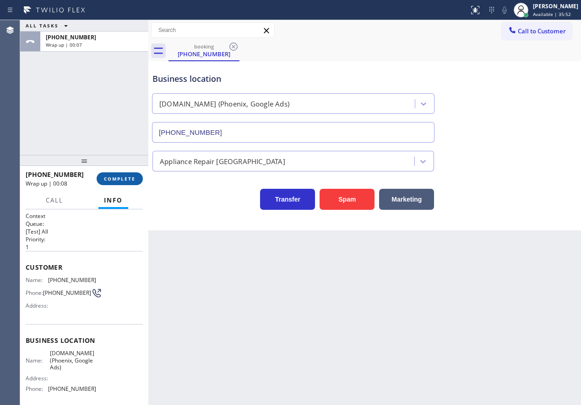
click at [126, 180] on span "COMPLETE" at bounding box center [120, 179] width 32 height 6
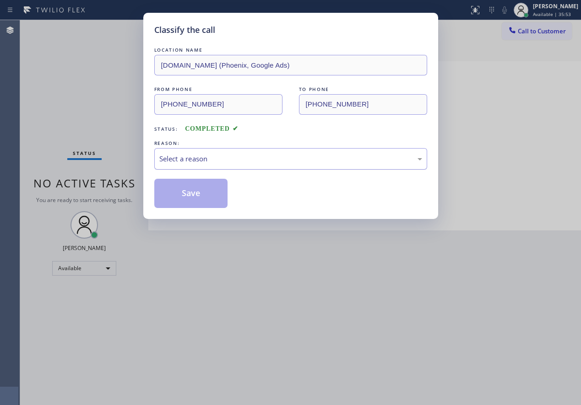
click at [199, 159] on div "Select a reason" at bounding box center [290, 159] width 263 height 11
click at [206, 188] on button "Save" at bounding box center [191, 193] width 74 height 29
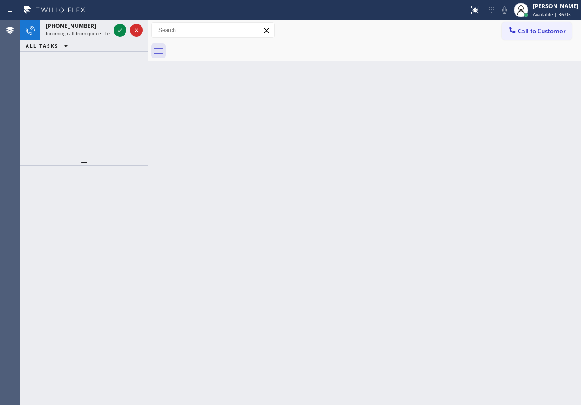
click at [507, 195] on div "Back to Dashboard Change Sender ID Customers Technicians Select a contact Outbo…" at bounding box center [364, 212] width 432 height 385
click at [543, 135] on div "Back to Dashboard Change Sender ID Customers Technicians Select a contact Outbo…" at bounding box center [364, 212] width 432 height 385
click at [119, 29] on icon at bounding box center [119, 30] width 11 height 11
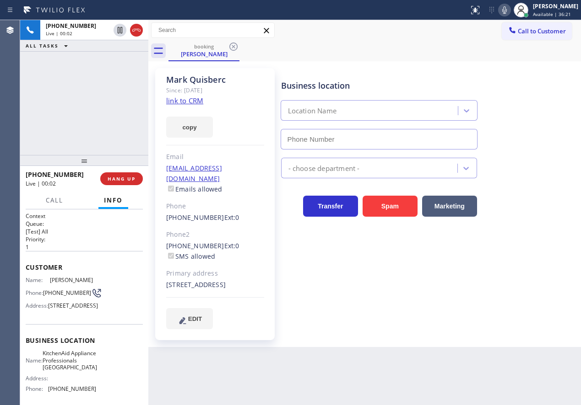
type input "(917) 935-4352"
click at [194, 101] on link "link to CRM" at bounding box center [184, 100] width 37 height 9
click at [73, 371] on span "KitchenAid Appliance Professionals New Hyde Park" at bounding box center [70, 360] width 54 height 21
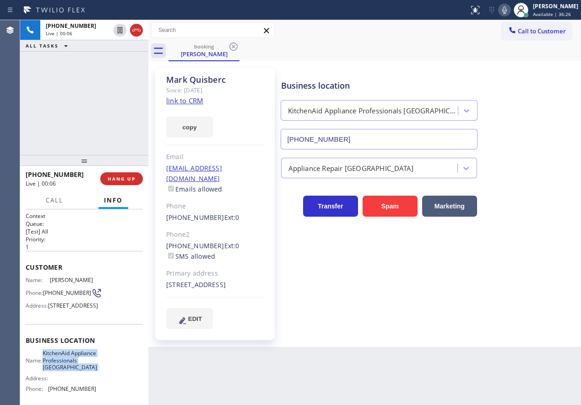
click at [73, 371] on span "KitchenAid Appliance Professionals New Hyde Park" at bounding box center [70, 360] width 54 height 21
click at [350, 129] on input "(917) 935-4352" at bounding box center [378, 139] width 197 height 21
click at [193, 101] on link "link to CRM" at bounding box center [184, 100] width 37 height 9
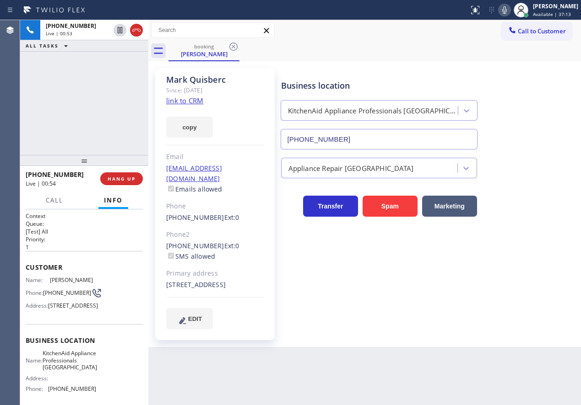
click at [510, 12] on icon at bounding box center [504, 10] width 11 height 11
drag, startPoint x: 120, startPoint y: 28, endPoint x: 120, endPoint y: 36, distance: 7.8
click at [120, 29] on icon at bounding box center [119, 30] width 11 height 11
click at [117, 32] on icon at bounding box center [120, 30] width 6 height 6
click at [509, 8] on icon at bounding box center [504, 10] width 11 height 11
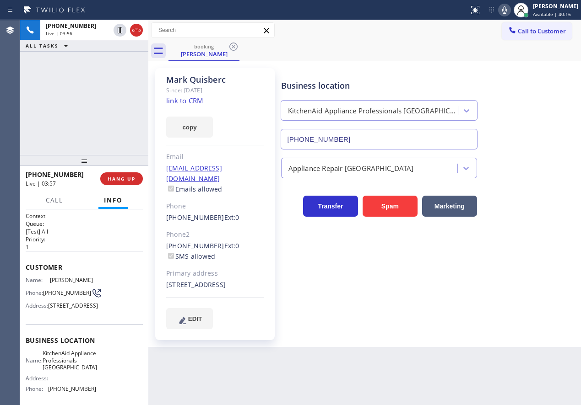
click at [506, 10] on icon at bounding box center [504, 9] width 5 height 7
click at [510, 14] on icon at bounding box center [504, 10] width 11 height 11
click at [525, 197] on div "Transfer Spam Marketing" at bounding box center [429, 202] width 300 height 29
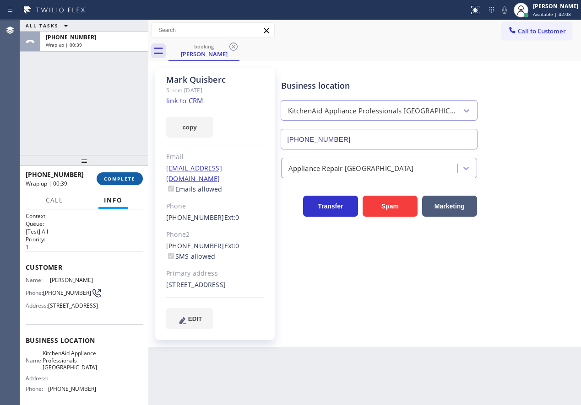
click at [121, 176] on span "COMPLETE" at bounding box center [120, 179] width 32 height 6
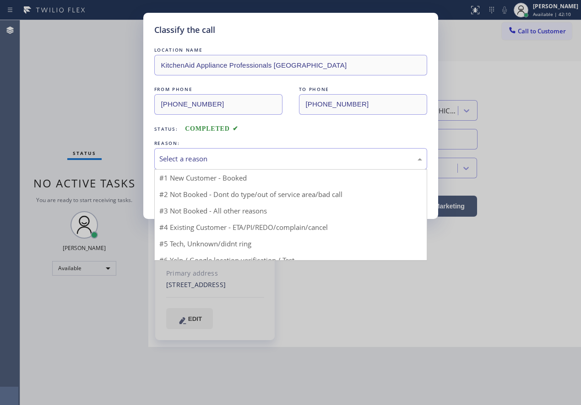
click at [215, 157] on div "Select a reason" at bounding box center [290, 159] width 263 height 11
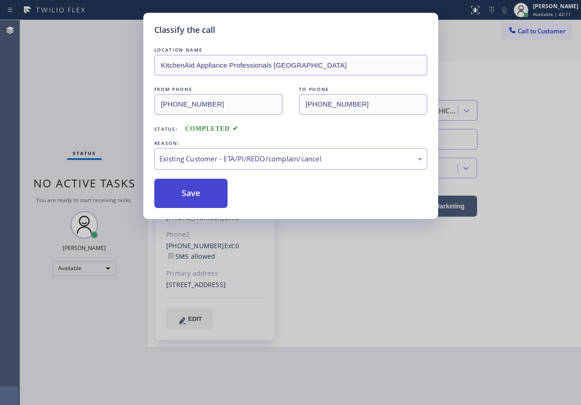
click at [189, 192] on button "Save" at bounding box center [191, 193] width 74 height 29
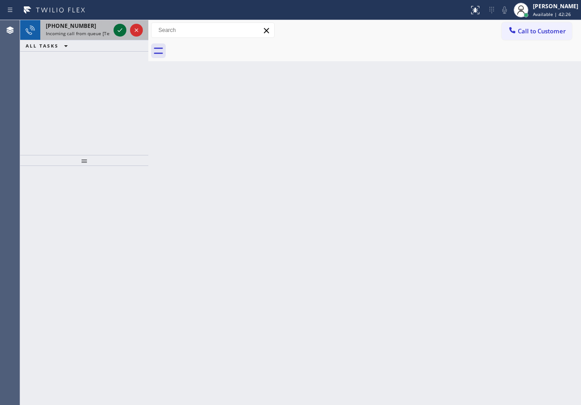
click at [118, 30] on icon at bounding box center [119, 30] width 11 height 11
click at [539, 176] on div "Back to Dashboard Change Sender ID Customers Technicians Select a contact Outbo…" at bounding box center [364, 212] width 432 height 385
click at [528, 75] on div "Back to Dashboard Change Sender ID Customers Technicians Select a contact Outbo…" at bounding box center [364, 212] width 432 height 385
click at [119, 31] on icon at bounding box center [120, 30] width 5 height 4
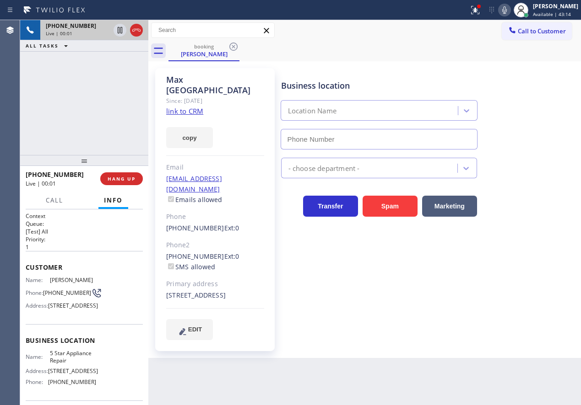
type input "(855) 731-4952"
click at [192, 107] on link "link to CRM" at bounding box center [184, 111] width 37 height 9
click at [70, 364] on span "5 Star Appliance Repair" at bounding box center [73, 357] width 46 height 14
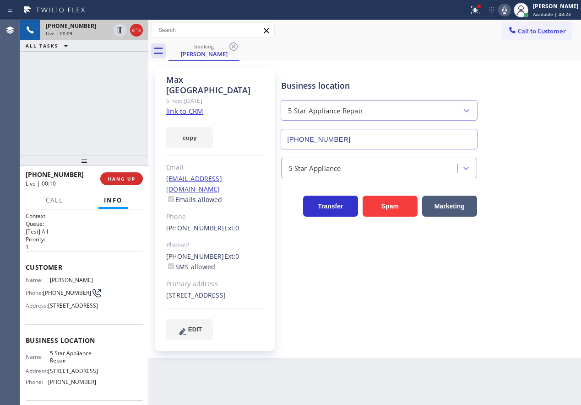
click at [395, 126] on div "(855) 731-4952" at bounding box center [379, 137] width 200 height 24
click at [395, 137] on input "(855) 731-4952" at bounding box center [378, 139] width 197 height 21
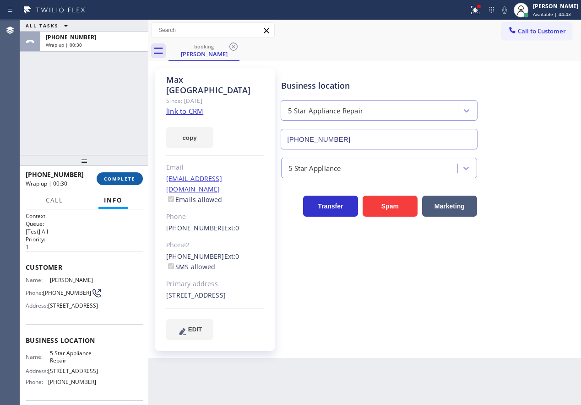
click at [102, 177] on button "COMPLETE" at bounding box center [120, 178] width 46 height 13
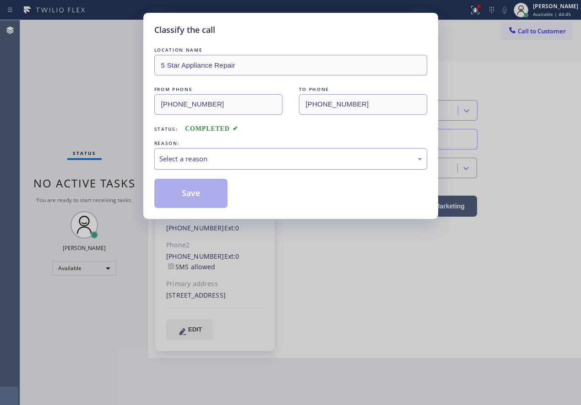
click at [242, 160] on div "Select a reason" at bounding box center [290, 159] width 263 height 11
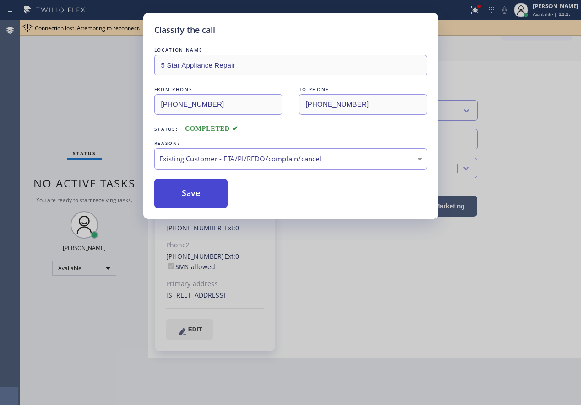
click at [189, 183] on button "Save" at bounding box center [191, 193] width 74 height 29
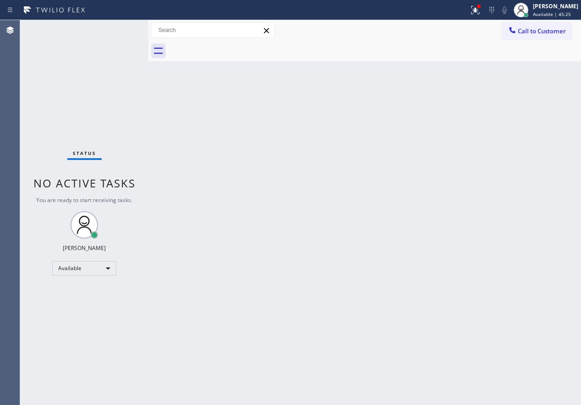
drag, startPoint x: 483, startPoint y: 283, endPoint x: 470, endPoint y: 289, distance: 14.1
click at [484, 283] on div "Back to Dashboard Change Sender ID Customers Technicians Select a contact Outbo…" at bounding box center [364, 212] width 432 height 385
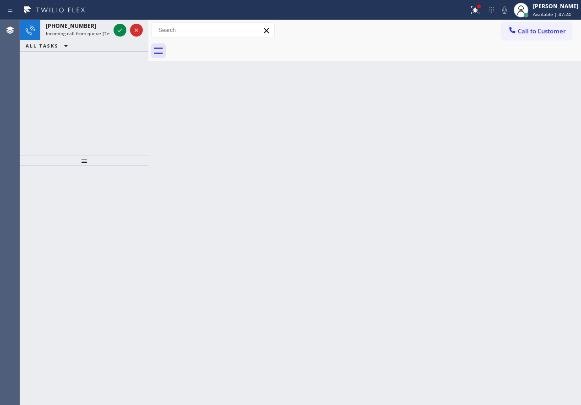
click at [516, 235] on div "Back to Dashboard Change Sender ID Customers Technicians Select a contact Outbo…" at bounding box center [364, 212] width 432 height 385
click at [115, 30] on icon at bounding box center [119, 30] width 11 height 11
click at [116, 30] on icon at bounding box center [119, 30] width 11 height 11
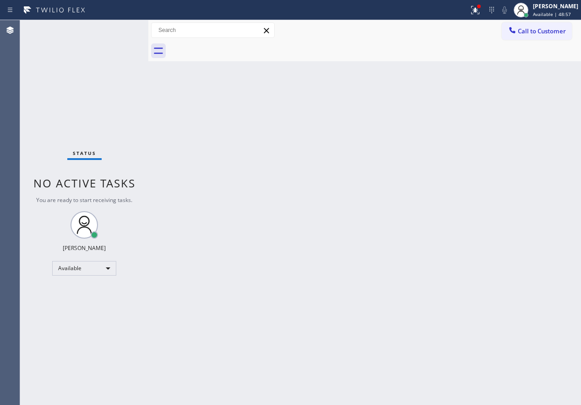
click at [509, 103] on div "Back to Dashboard Change Sender ID Customers Technicians Select a contact Outbo…" at bounding box center [364, 212] width 432 height 385
click at [508, 195] on div "Back to Dashboard Change Sender ID Customers Technicians Select a contact Outbo…" at bounding box center [364, 212] width 432 height 385
click at [117, 28] on div "Status No active tasks You are ready to start receiving tasks. Paula Arnado Ava…" at bounding box center [84, 212] width 128 height 385
click at [123, 30] on div "Status No active tasks You are ready to start receiving tasks. Paula Arnado Ava…" at bounding box center [84, 212] width 128 height 385
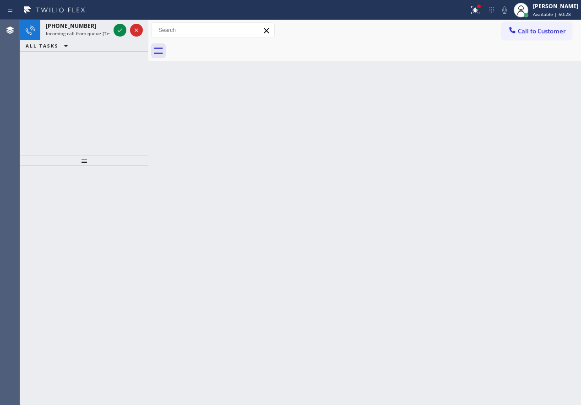
click at [520, 153] on div "Back to Dashboard Change Sender ID Customers Technicians Select a contact Outbo…" at bounding box center [364, 212] width 432 height 385
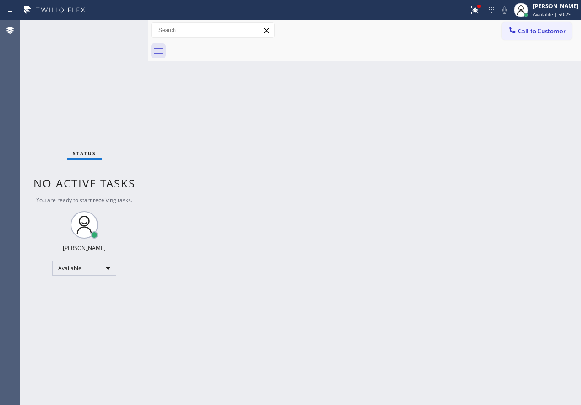
click at [116, 28] on div "Status No active tasks You are ready to start receiving tasks. Paula Arnado Ava…" at bounding box center [84, 212] width 128 height 385
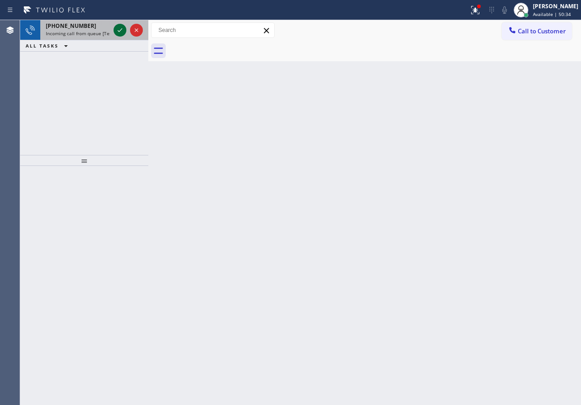
click at [116, 28] on icon at bounding box center [119, 30] width 11 height 11
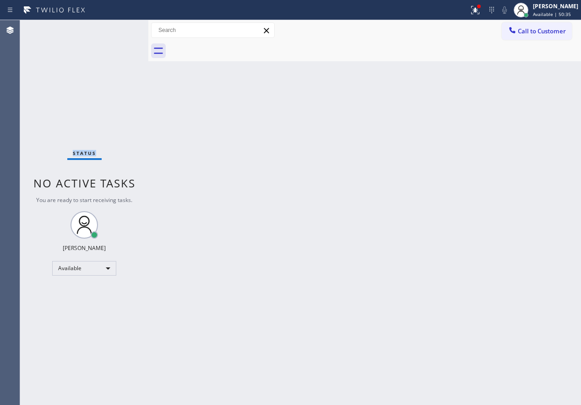
click at [116, 28] on div "Status No active tasks You are ready to start receiving tasks. Paula Arnado Ava…" at bounding box center [84, 212] width 128 height 385
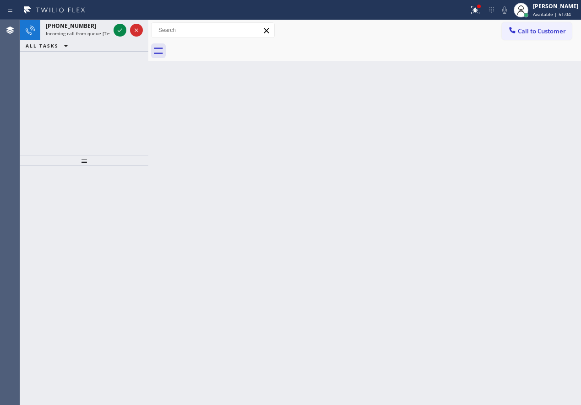
drag, startPoint x: 502, startPoint y: 87, endPoint x: 275, endPoint y: 50, distance: 230.8
click at [502, 88] on div "Back to Dashboard Change Sender ID Customers Technicians Select a contact Outbo…" at bounding box center [364, 212] width 432 height 385
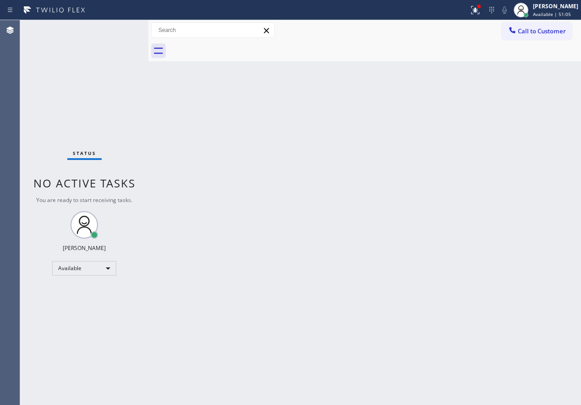
click at [118, 30] on div "Status No active tasks You are ready to start receiving tasks. Paula Arnado Ava…" at bounding box center [84, 212] width 128 height 385
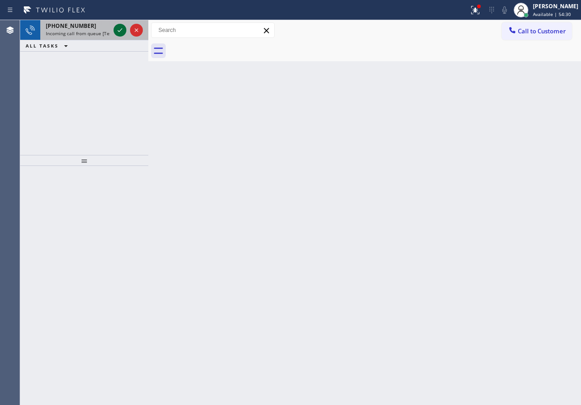
click at [116, 27] on icon at bounding box center [119, 30] width 11 height 11
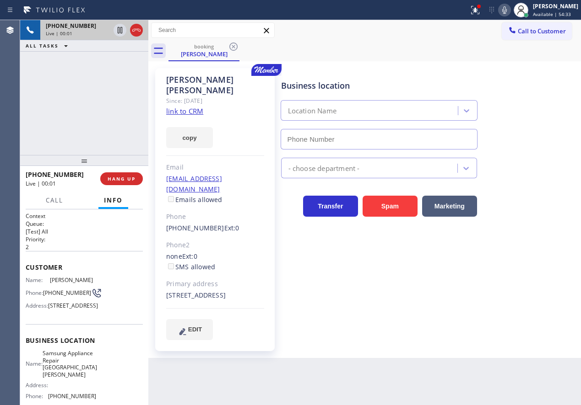
type input "(408) 539-3496"
click at [77, 378] on span "Samsung Appliance Repair San Jose" at bounding box center [70, 364] width 54 height 28
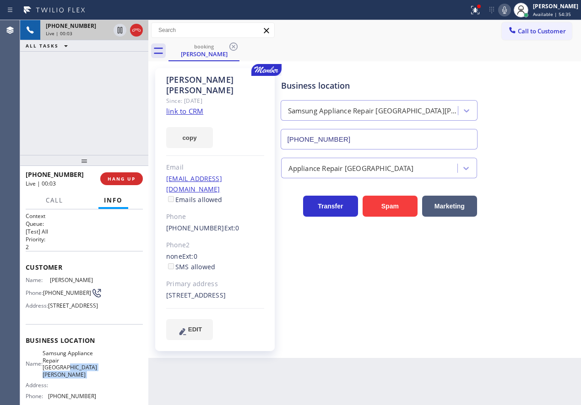
click at [77, 378] on span "Samsung Appliance Repair San Jose" at bounding box center [70, 364] width 54 height 28
click at [342, 139] on input "(408) 539-3496" at bounding box center [378, 139] width 197 height 21
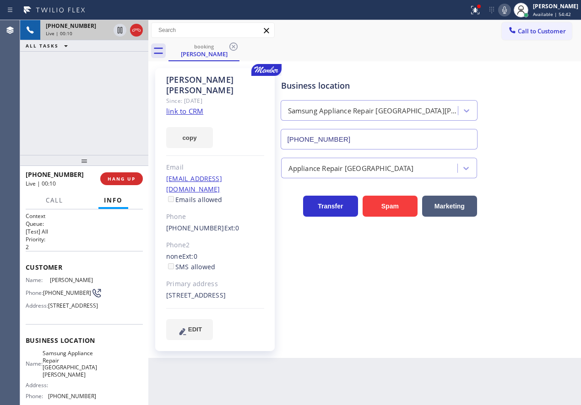
click at [188, 107] on link "link to CRM" at bounding box center [184, 111] width 37 height 9
click at [122, 180] on span "HANG UP" at bounding box center [122, 179] width 28 height 6
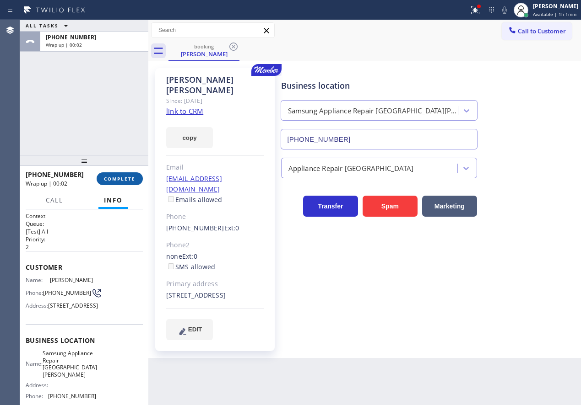
click at [120, 178] on span "COMPLETE" at bounding box center [120, 179] width 32 height 6
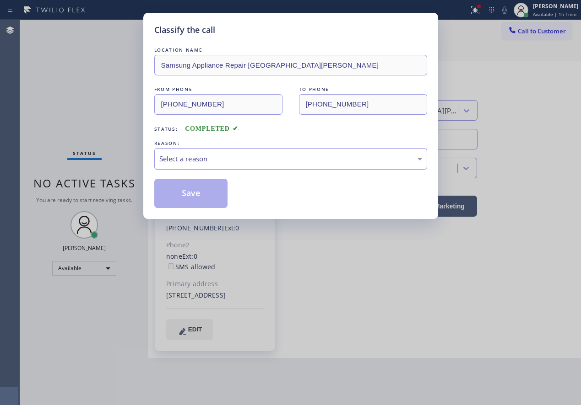
click at [216, 159] on div "Select a reason" at bounding box center [290, 159] width 263 height 11
click at [185, 192] on button "Save" at bounding box center [191, 193] width 74 height 29
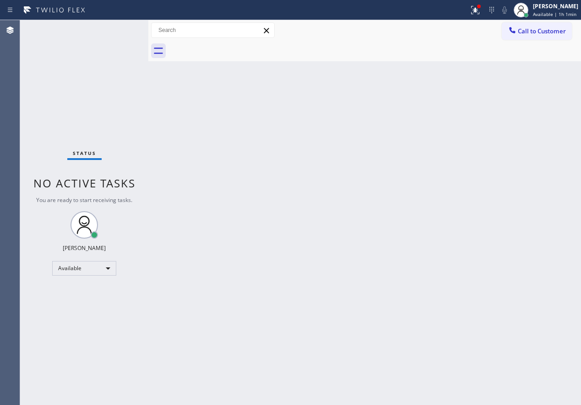
click at [538, 145] on div "Back to Dashboard Change Sender ID Customers Technicians Select a contact Outbo…" at bounding box center [364, 212] width 432 height 385
click at [116, 27] on div "Status No active tasks You are ready to start receiving tasks. Paula Arnado Ava…" at bounding box center [84, 212] width 128 height 385
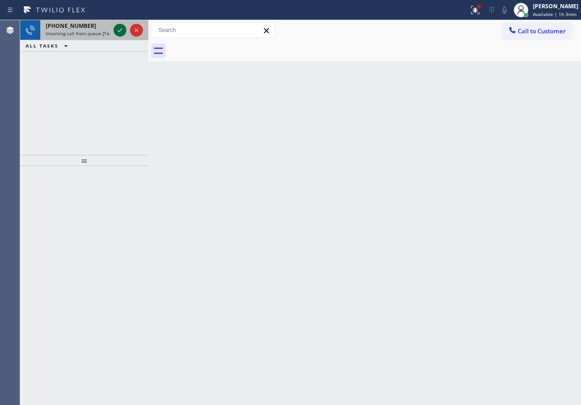
click at [115, 31] on icon at bounding box center [119, 30] width 11 height 11
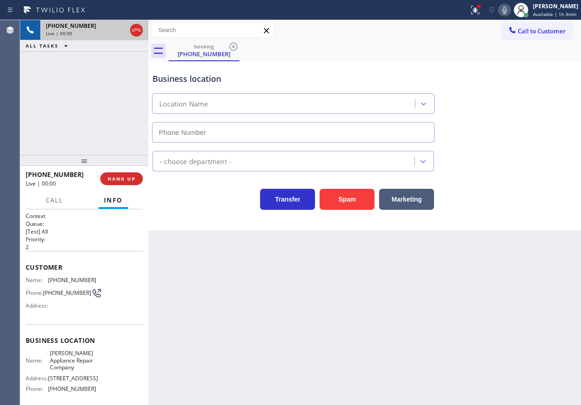
type input "(720) 897-1197"
click at [128, 182] on button "HANG UP" at bounding box center [121, 178] width 43 height 13
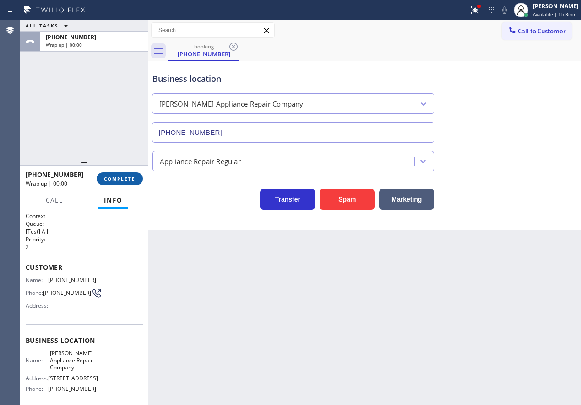
click at [129, 181] on span "COMPLETE" at bounding box center [120, 179] width 32 height 6
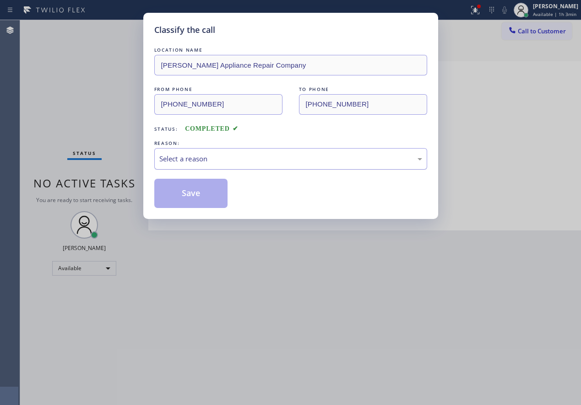
click at [296, 151] on div "Select a reason" at bounding box center [290, 159] width 273 height 22
click at [194, 204] on button "Save" at bounding box center [191, 193] width 74 height 29
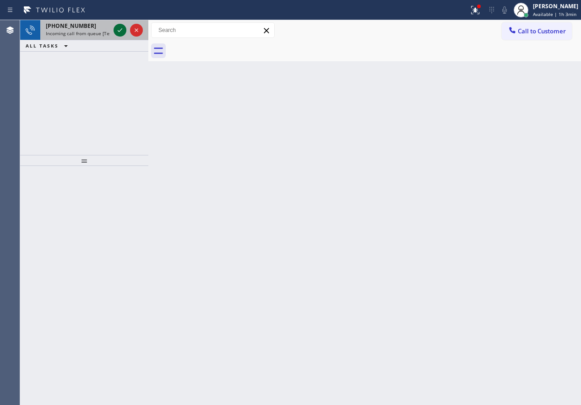
click at [119, 29] on icon at bounding box center [119, 30] width 11 height 11
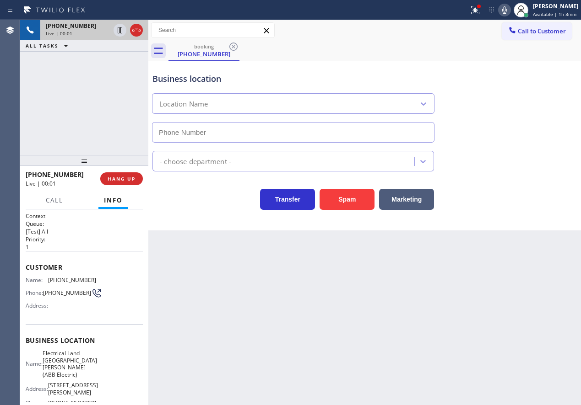
type input "(551) 239-9945"
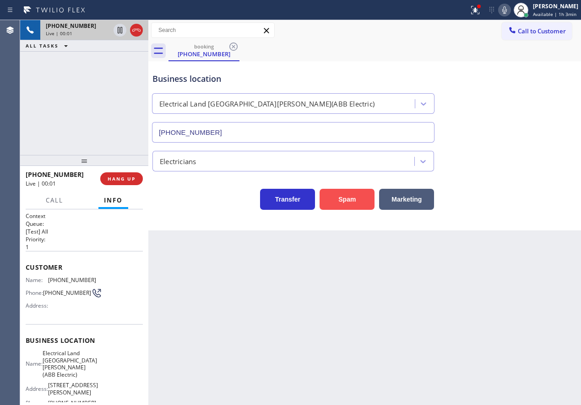
click at [339, 195] on button "Spam" at bounding box center [346, 199] width 55 height 21
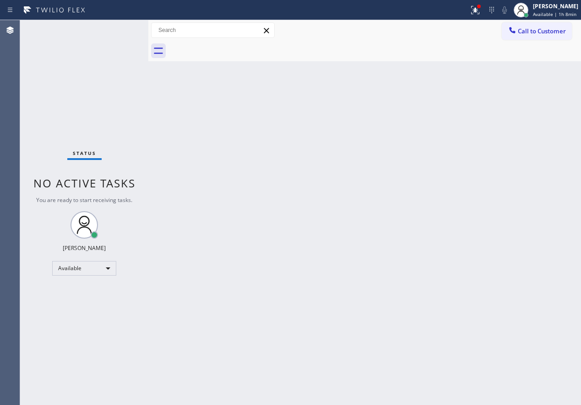
click at [118, 31] on div "Status No active tasks You are ready to start receiving tasks. Paula Arnado Ava…" at bounding box center [84, 212] width 128 height 385
click at [482, 107] on div "Back to Dashboard Change Sender ID Customers Technicians Select a contact Outbo…" at bounding box center [364, 212] width 432 height 385
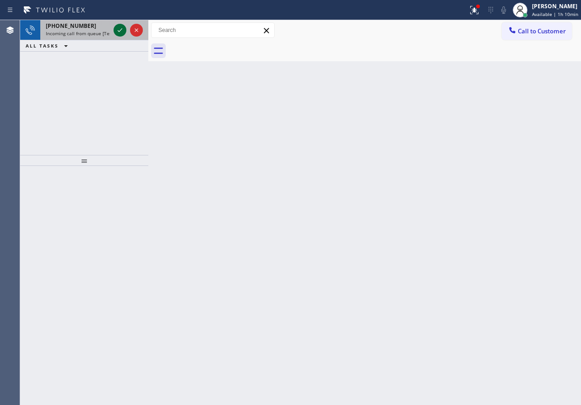
click at [118, 35] on icon at bounding box center [119, 30] width 11 height 11
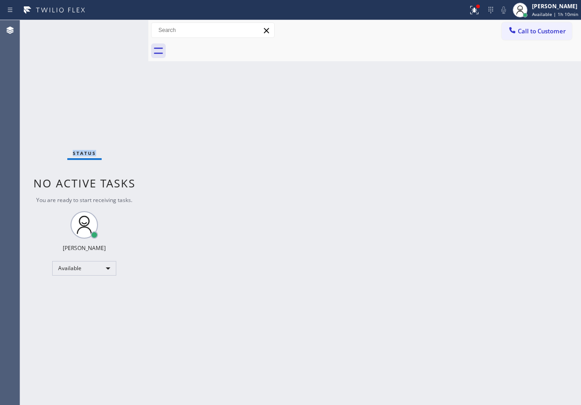
click at [118, 35] on div "Status No active tasks You are ready to start receiving tasks. Paula Arnado Ava…" at bounding box center [84, 212] width 128 height 385
click at [516, 224] on div "Back to Dashboard Change Sender ID Customers Technicians Select a contact Outbo…" at bounding box center [364, 212] width 432 height 385
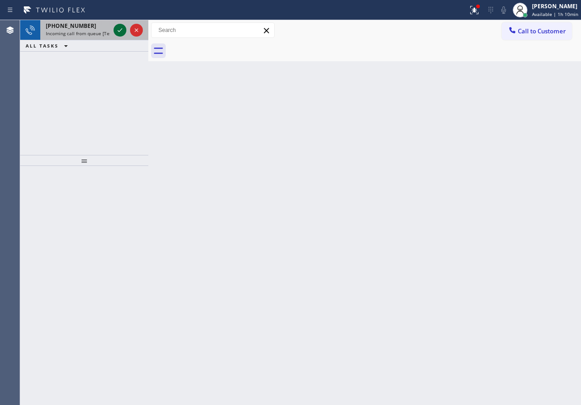
click at [121, 31] on icon at bounding box center [119, 30] width 11 height 11
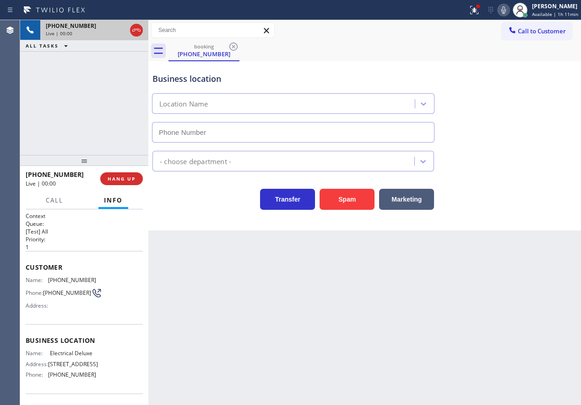
type input "(813) 295-7639"
click at [332, 201] on button "Spam" at bounding box center [346, 199] width 55 height 21
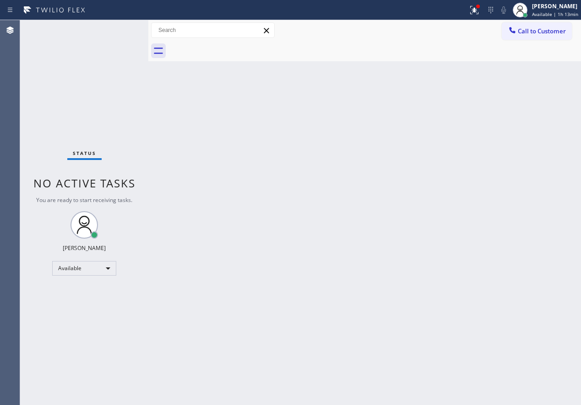
click at [513, 242] on div "Back to Dashboard Change Sender ID Customers Technicians Select a contact Outbo…" at bounding box center [364, 212] width 432 height 385
click at [479, 9] on icon at bounding box center [474, 10] width 11 height 11
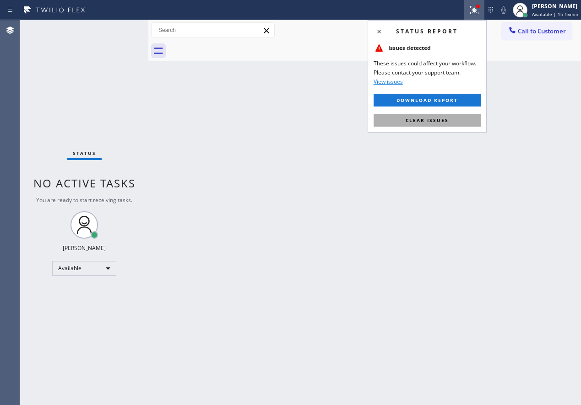
click at [462, 124] on button "Clear issues" at bounding box center [426, 120] width 107 height 13
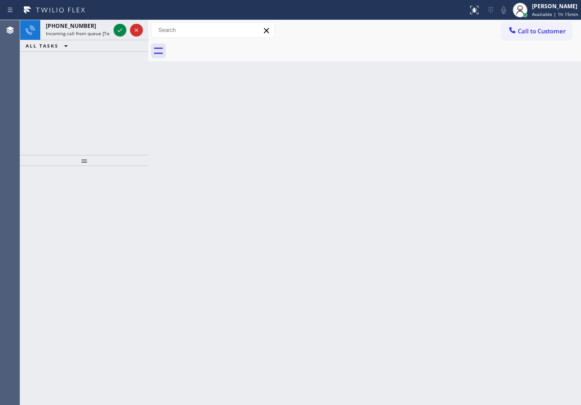
drag, startPoint x: 495, startPoint y: 178, endPoint x: 144, endPoint y: 64, distance: 369.0
click at [494, 178] on div "Back to Dashboard Change Sender ID Customers Technicians Select a contact Outbo…" at bounding box center [364, 212] width 432 height 385
click at [122, 29] on icon at bounding box center [119, 30] width 11 height 11
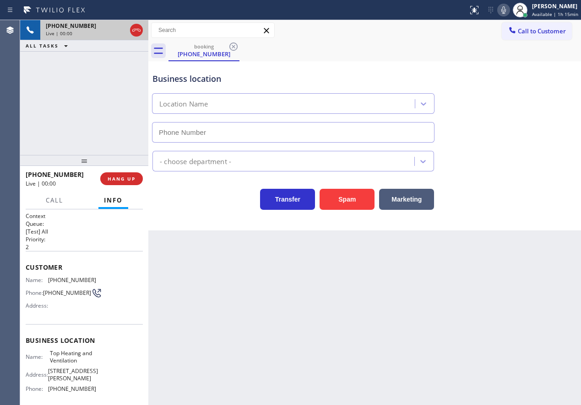
type input "(623) 242-1386"
click at [128, 176] on span "HANG UP" at bounding box center [122, 179] width 28 height 6
click at [128, 177] on span "HANG UP" at bounding box center [122, 179] width 28 height 6
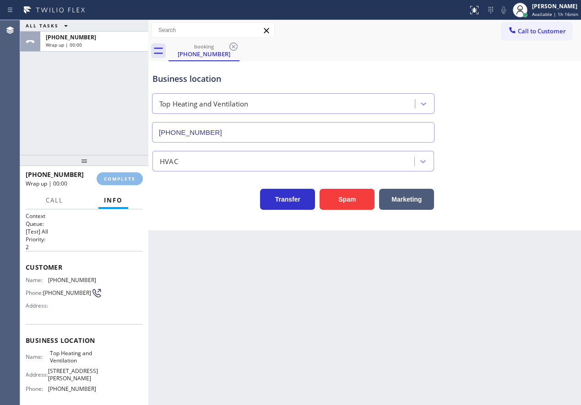
click at [185, 181] on div "Transfer Spam Marketing" at bounding box center [365, 195] width 428 height 29
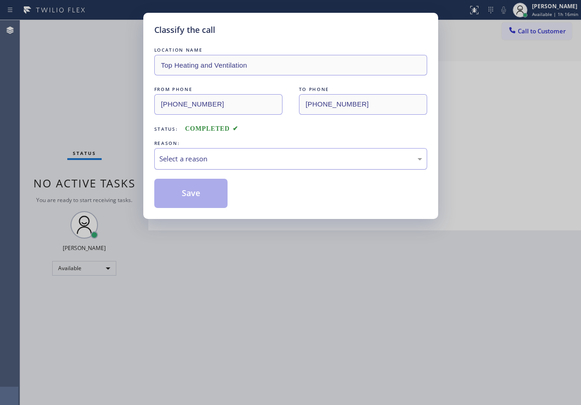
click at [203, 160] on div "Select a reason" at bounding box center [290, 159] width 263 height 11
click at [193, 187] on button "Save" at bounding box center [191, 193] width 74 height 29
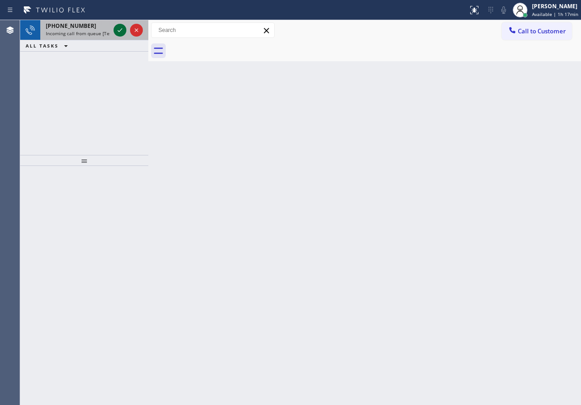
click at [118, 30] on icon at bounding box center [119, 30] width 11 height 11
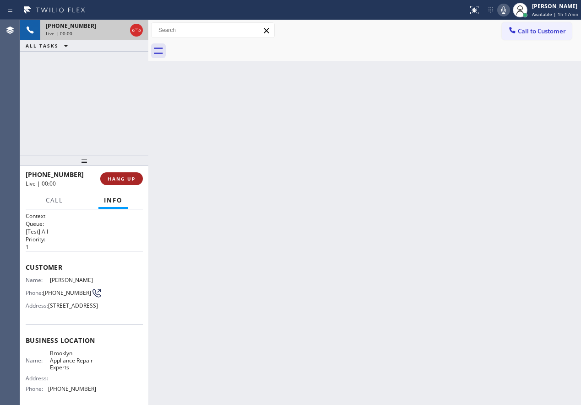
click at [130, 177] on span "HANG UP" at bounding box center [122, 179] width 28 height 6
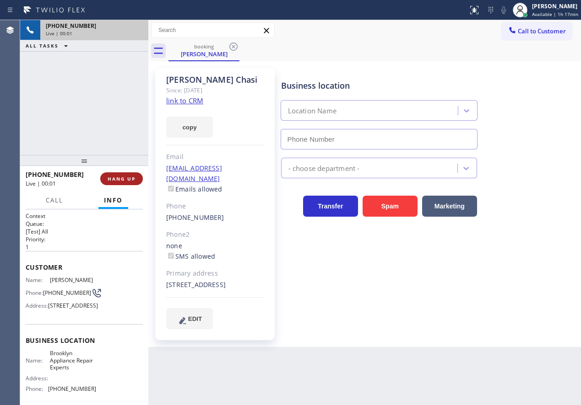
type input "(347) 757-4373"
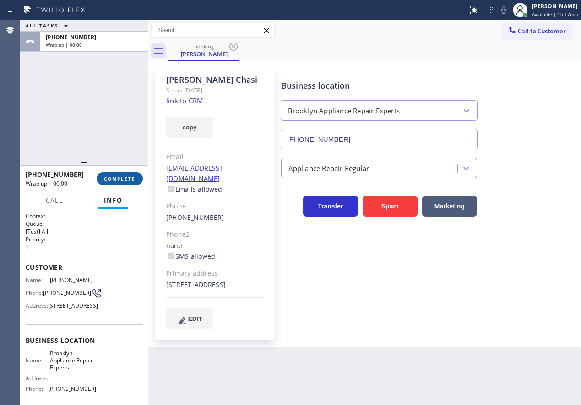
click at [129, 178] on span "COMPLETE" at bounding box center [120, 179] width 32 height 6
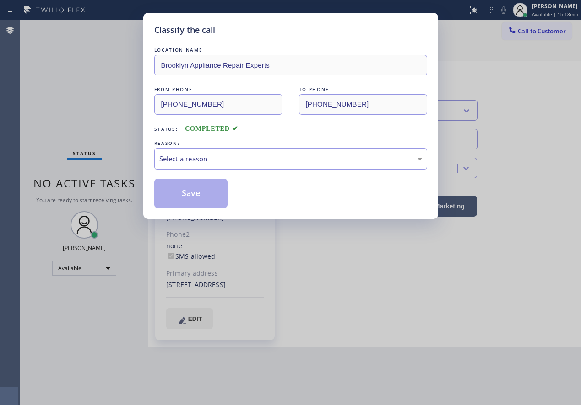
click at [202, 164] on div "Select a reason" at bounding box center [290, 159] width 263 height 11
click at [194, 203] on button "Save" at bounding box center [191, 193] width 74 height 29
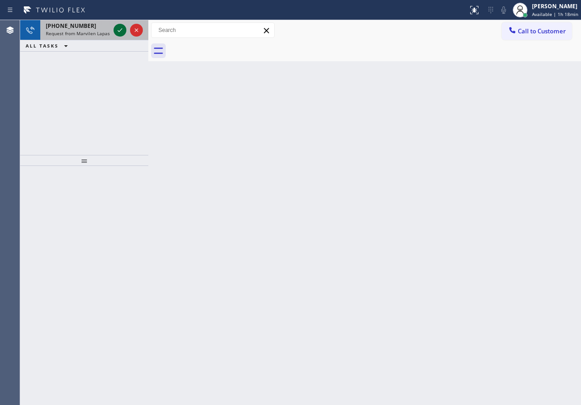
click at [120, 29] on icon at bounding box center [119, 30] width 11 height 11
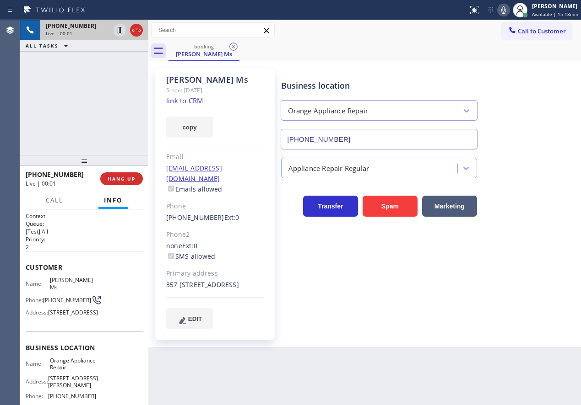
type input "[PHONE_NUMBER]"
click at [194, 103] on link "link to CRM" at bounding box center [184, 100] width 37 height 9
click at [506, 12] on icon at bounding box center [503, 9] width 5 height 7
click at [118, 27] on icon at bounding box center [120, 30] width 5 height 6
click at [116, 29] on icon at bounding box center [119, 30] width 11 height 11
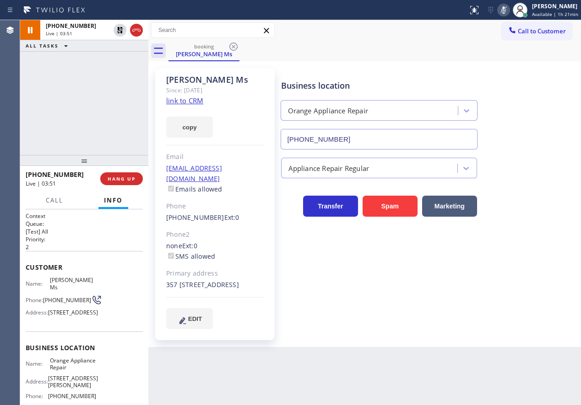
click at [506, 12] on icon at bounding box center [503, 10] width 11 height 11
click at [490, 299] on div "Business location Orange Appliance Repair (714) 855-4254 Appliance Repair Regul…" at bounding box center [429, 198] width 300 height 256
click at [57, 199] on span "Call" at bounding box center [54, 200] width 17 height 8
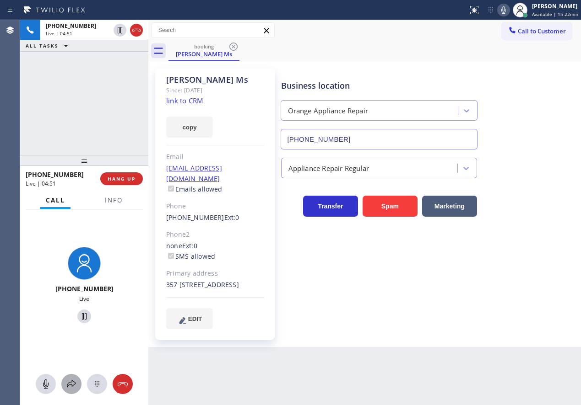
click at [66, 388] on icon at bounding box center [71, 384] width 11 height 11
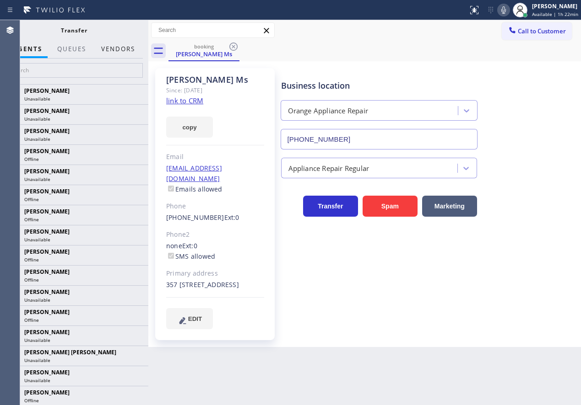
click at [109, 45] on button "Vendors" at bounding box center [118, 49] width 45 height 18
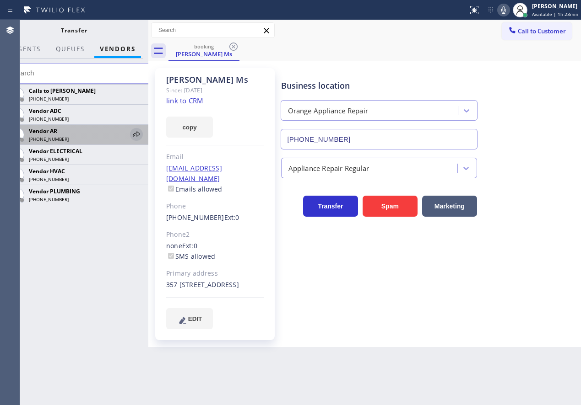
click at [130, 134] on div at bounding box center [136, 134] width 13 height 11
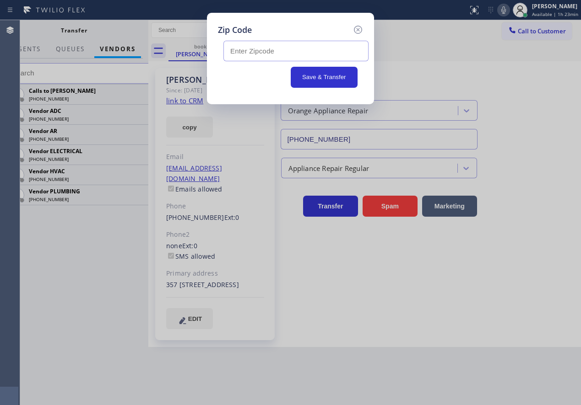
click at [291, 55] on input "text" at bounding box center [295, 51] width 145 height 21
paste input "92649"
type input "92649"
click at [312, 77] on button "Save & Transfer" at bounding box center [324, 77] width 67 height 21
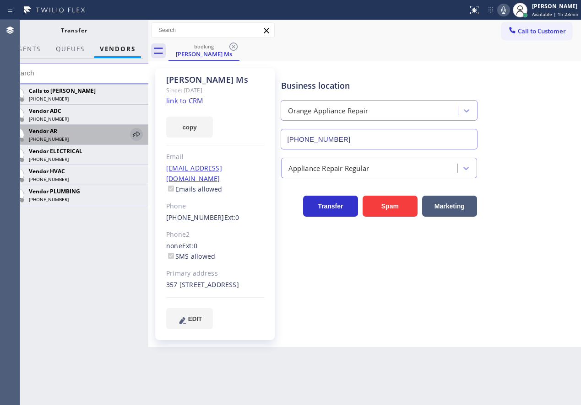
click at [138, 134] on icon at bounding box center [136, 134] width 11 height 11
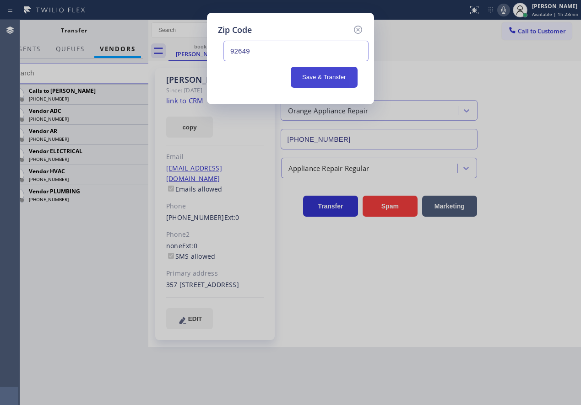
click at [318, 77] on button "Save & Transfer" at bounding box center [324, 77] width 67 height 21
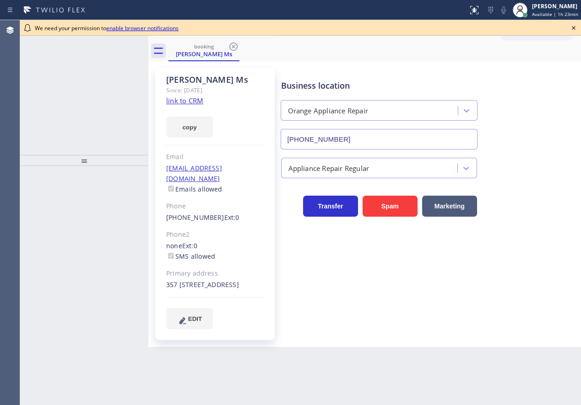
type input "[PHONE_NUMBER]"
click at [80, 49] on div "[PHONE_NUMBER] Wrap up | 00:38" at bounding box center [92, 42] width 104 height 20
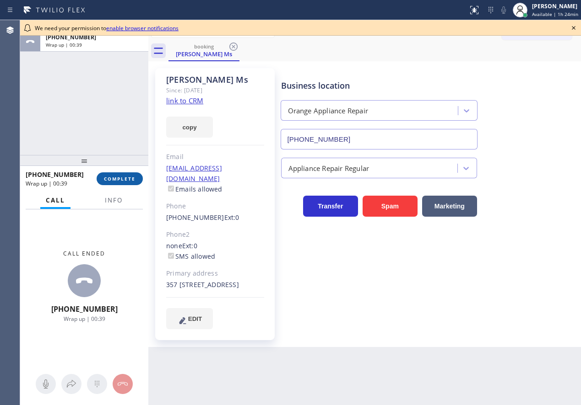
click at [116, 177] on span "COMPLETE" at bounding box center [120, 179] width 32 height 6
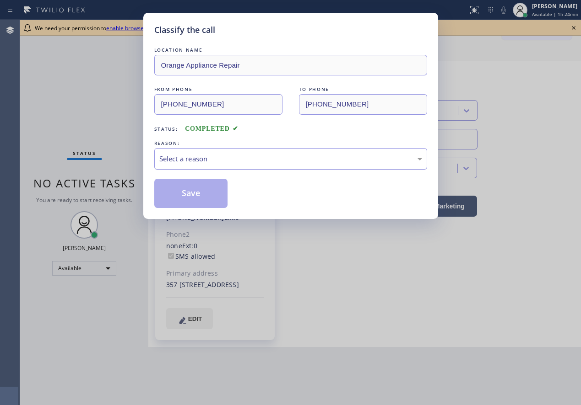
click at [232, 159] on div "Select a reason" at bounding box center [290, 159] width 263 height 11
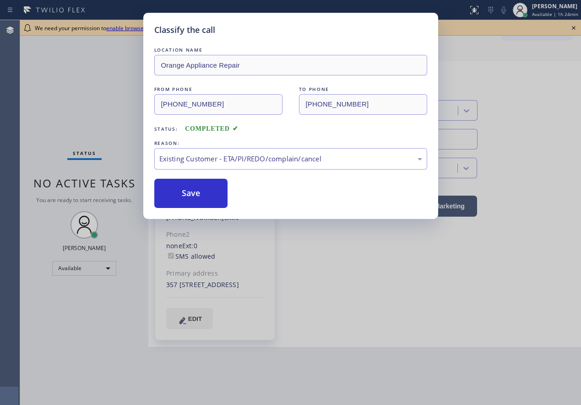
click at [208, 209] on div "Classify the call LOCATION NAME Orange Appliance Repair FROM PHONE [PHONE_NUMBE…" at bounding box center [290, 116] width 295 height 206
click at [206, 194] on button "Save" at bounding box center [191, 193] width 74 height 29
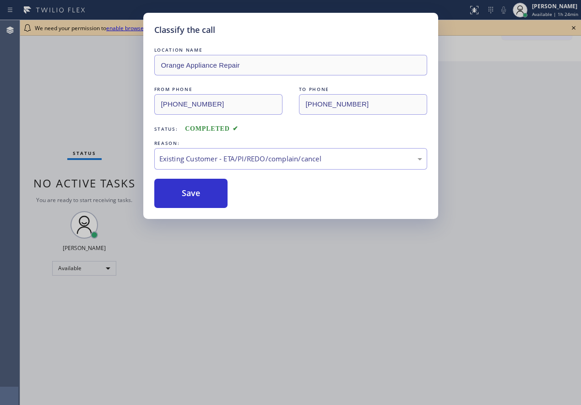
click at [573, 28] on div "We need your permission to enable browser notifications Classify the call LOCAT…" at bounding box center [300, 212] width 560 height 385
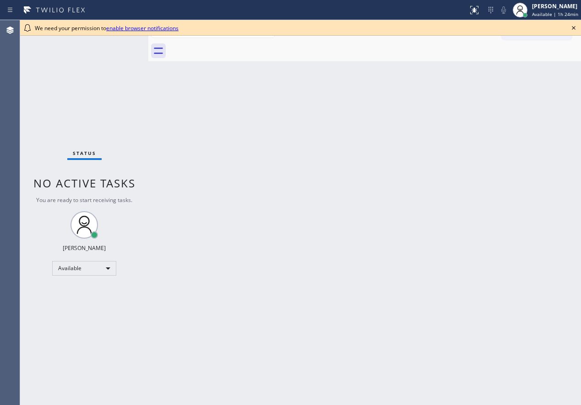
click at [572, 28] on icon at bounding box center [573, 27] width 11 height 11
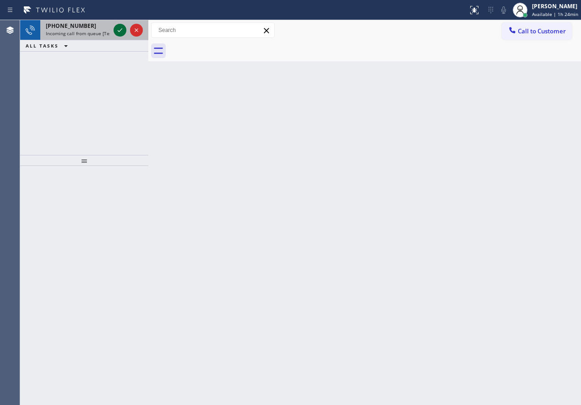
click at [117, 31] on icon at bounding box center [119, 30] width 11 height 11
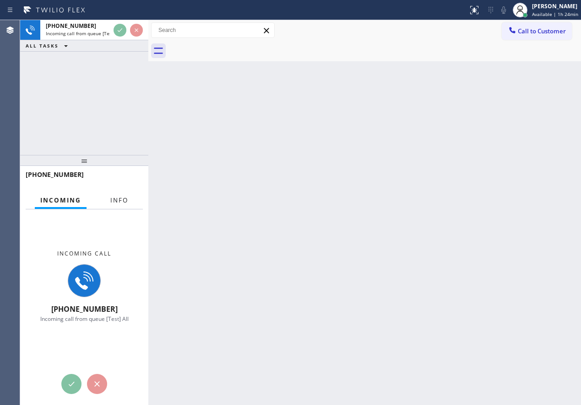
click at [123, 201] on span "Info" at bounding box center [119, 200] width 18 height 8
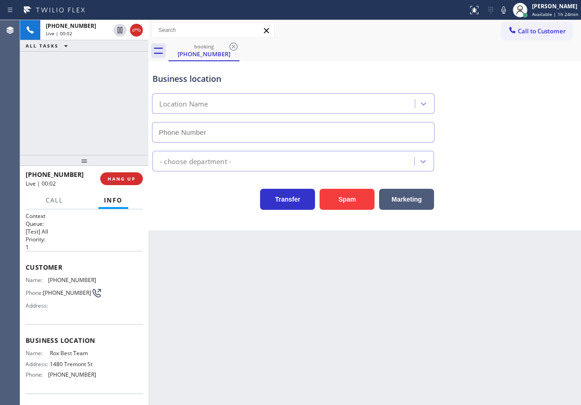
type input "[PHONE_NUMBER]"
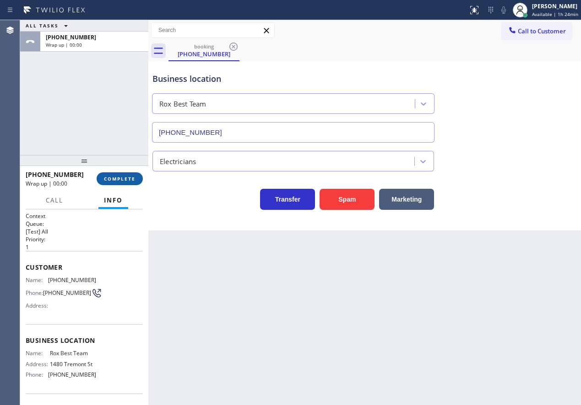
click at [125, 179] on span "COMPLETE" at bounding box center [120, 179] width 32 height 6
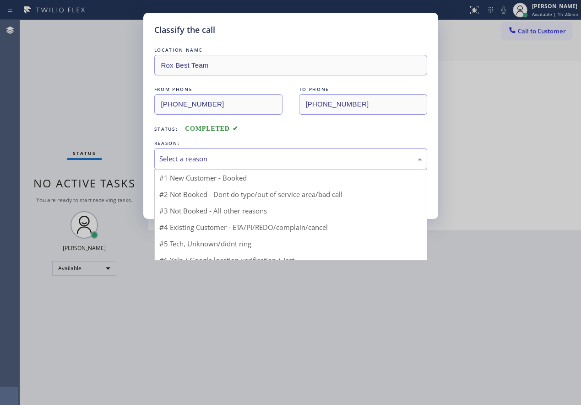
click at [229, 159] on div "Select a reason" at bounding box center [290, 159] width 263 height 11
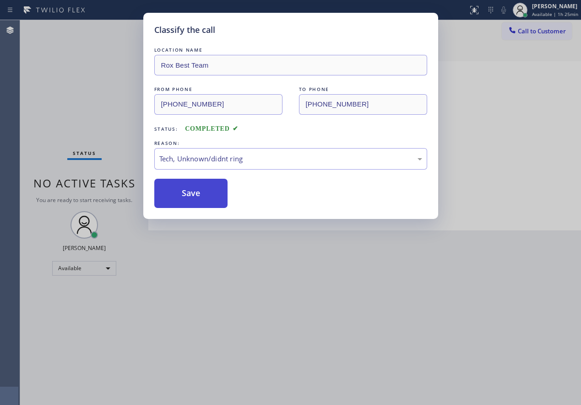
click at [210, 199] on button "Save" at bounding box center [191, 193] width 74 height 29
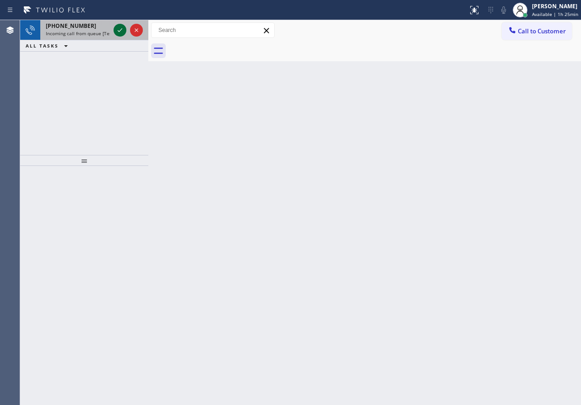
click at [117, 35] on icon at bounding box center [119, 30] width 11 height 11
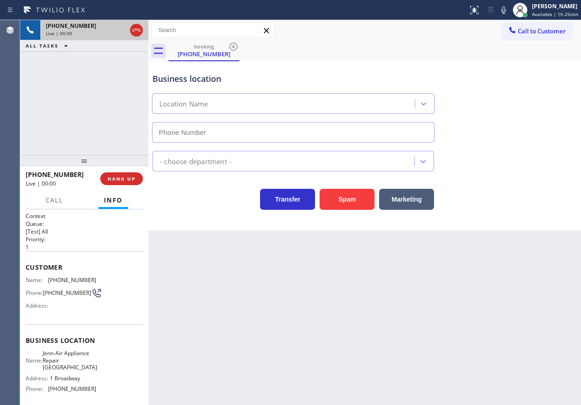
type input "[PHONE_NUMBER]"
click at [63, 361] on span "Jenn-Air Appliance Repair [GEOGRAPHIC_DATA]" at bounding box center [70, 360] width 54 height 21
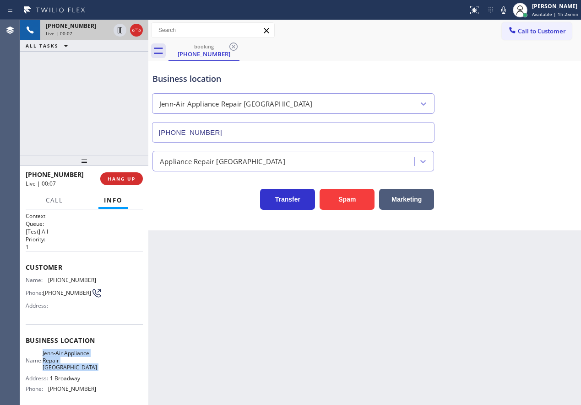
click at [63, 361] on span "Jenn-Air Appliance Repair [GEOGRAPHIC_DATA]" at bounding box center [70, 360] width 54 height 21
copy span "Jenn-Air Appliance Repair [GEOGRAPHIC_DATA]"
click at [235, 129] on input "[PHONE_NUMBER]" at bounding box center [293, 132] width 282 height 21
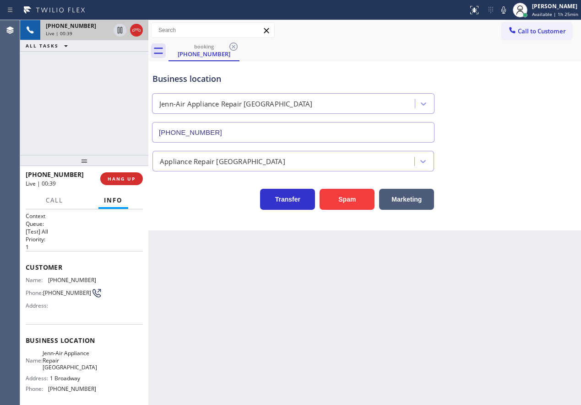
drag, startPoint x: 517, startPoint y: 187, endPoint x: 496, endPoint y: 210, distance: 30.8
click at [517, 187] on div "Transfer Spam Marketing" at bounding box center [365, 195] width 428 height 29
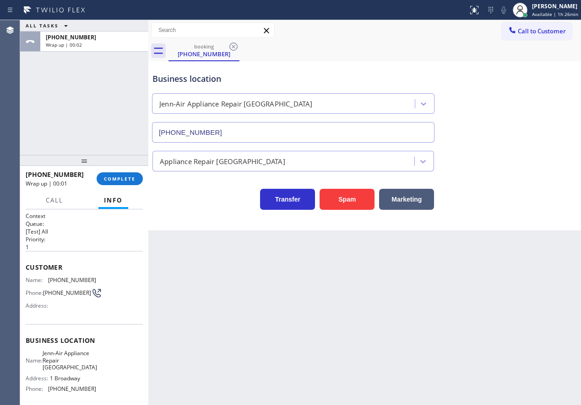
drag, startPoint x: 512, startPoint y: 168, endPoint x: 288, endPoint y: 170, distance: 223.7
click at [511, 168] on div "Appliance Repair [GEOGRAPHIC_DATA]" at bounding box center [365, 159] width 428 height 24
click at [111, 176] on span "COMPLETE" at bounding box center [120, 179] width 32 height 6
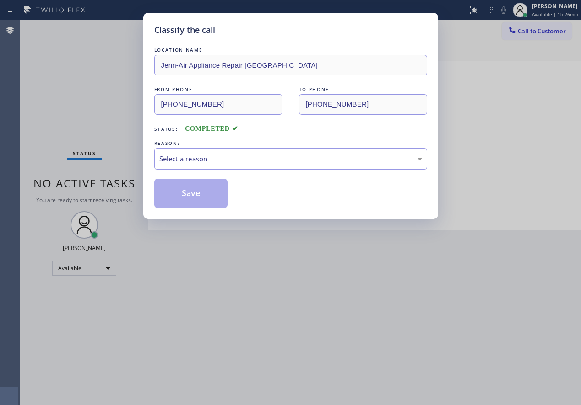
click at [231, 157] on div "Select a reason" at bounding box center [290, 159] width 263 height 11
click at [188, 184] on button "Save" at bounding box center [191, 193] width 74 height 29
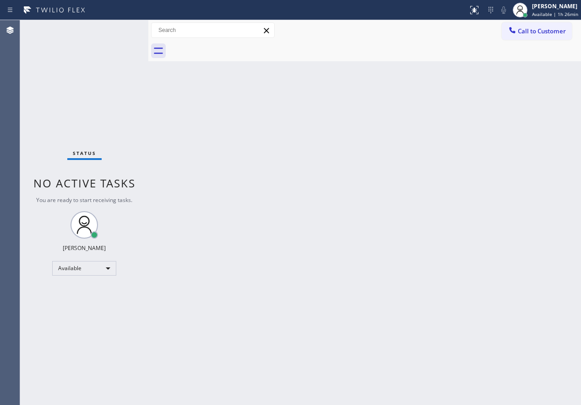
click at [511, 274] on div "Back to Dashboard Change Sender ID Customers Technicians Select a contact Outbo…" at bounding box center [364, 212] width 432 height 385
click at [564, 16] on span "Available | 1h 27min" at bounding box center [555, 14] width 46 height 6
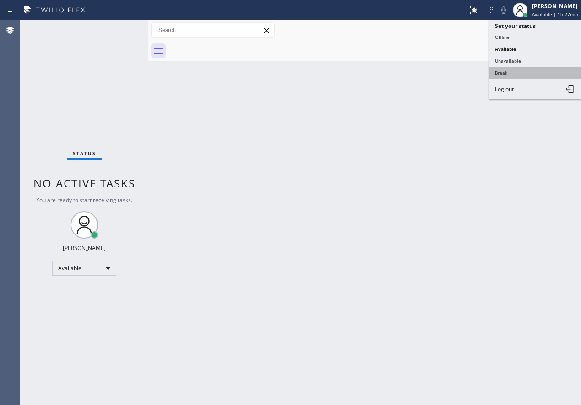
click at [505, 69] on button "Break" at bounding box center [535, 73] width 92 height 12
